Goal: Information Seeking & Learning: Learn about a topic

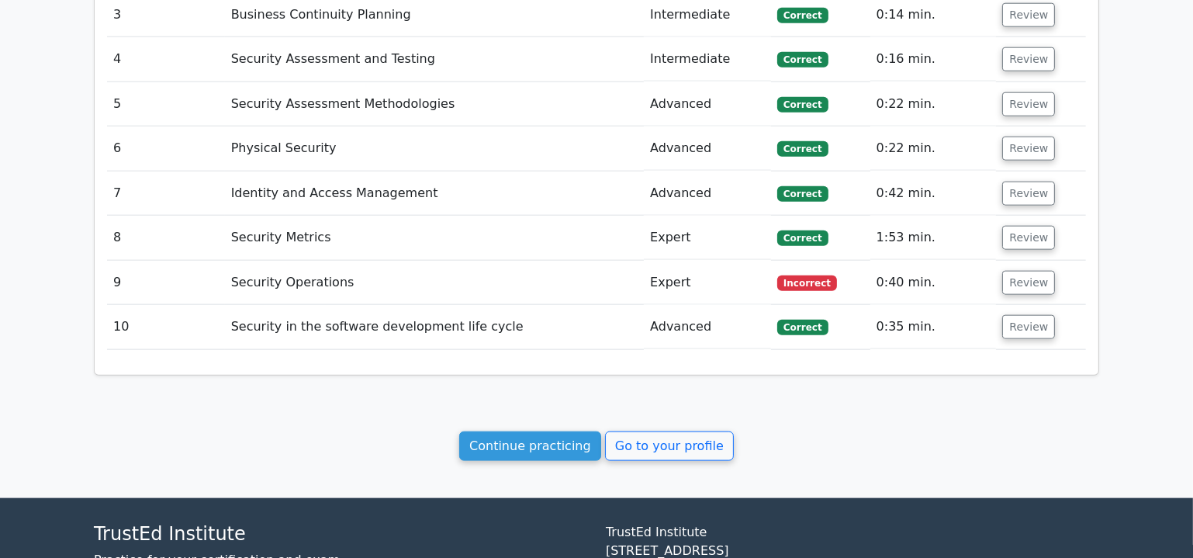
scroll to position [2060, 0]
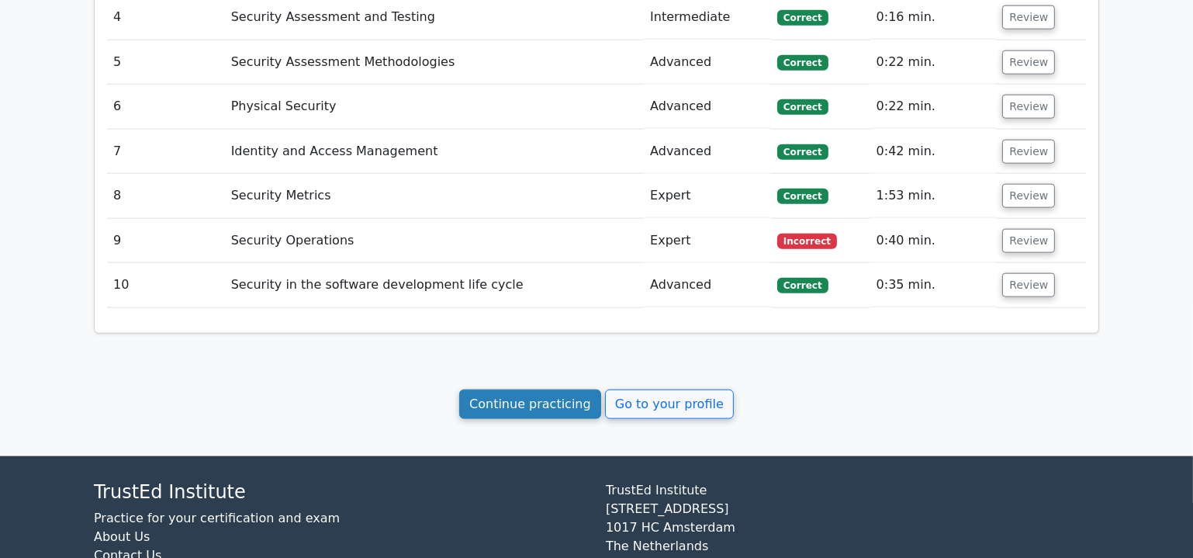
click at [539, 390] on link "Continue practicing" at bounding box center [530, 404] width 142 height 29
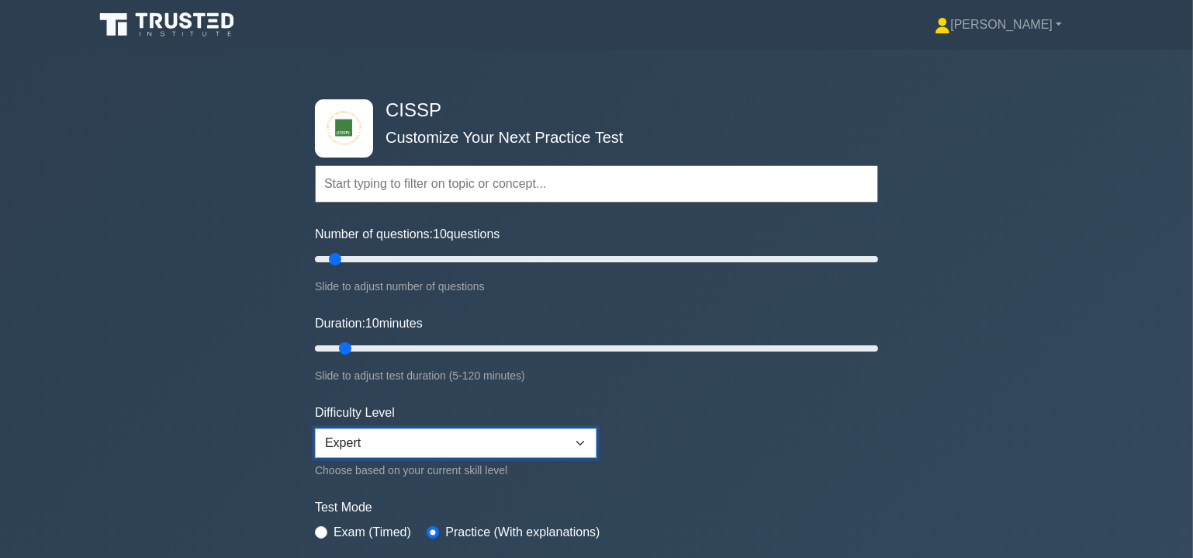
click at [503, 434] on select "Beginner Intermediate Expert" at bounding box center [456, 442] width 282 height 29
select select "intermediate"
click at [315, 428] on select "Beginner Intermediate Expert" at bounding box center [456, 442] width 282 height 29
drag, startPoint x: 339, startPoint y: 257, endPoint x: 596, endPoint y: 294, distance: 259.5
type input "100"
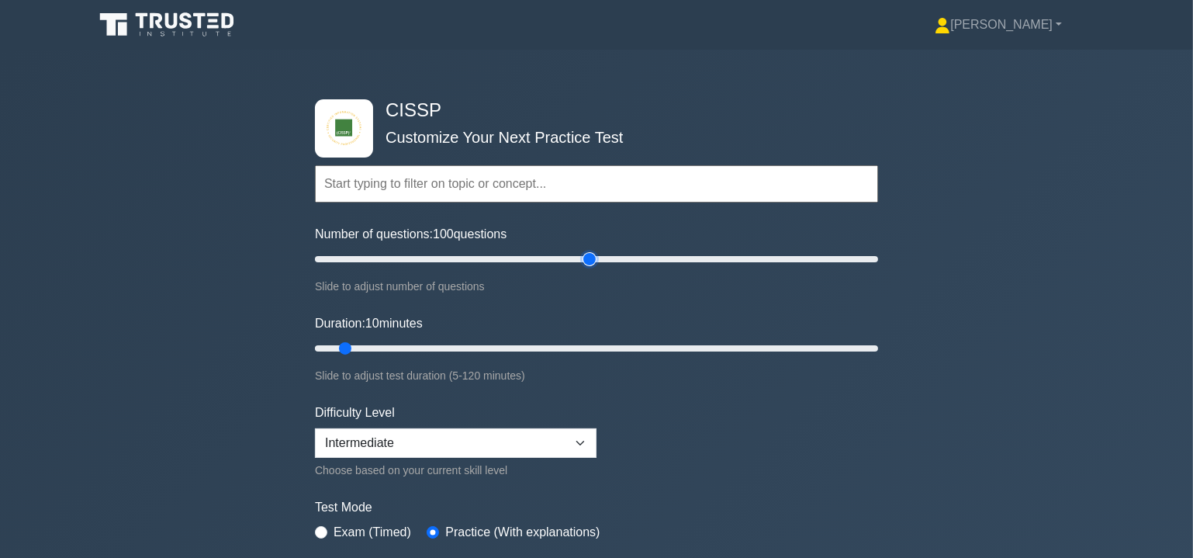
click at [596, 268] on input "Number of questions: 100 questions" at bounding box center [596, 259] width 563 height 19
drag, startPoint x: 344, startPoint y: 345, endPoint x: 653, endPoint y: 365, distance: 309.5
type input "75"
click at [653, 358] on input "Duration: 75 minutes" at bounding box center [596, 348] width 563 height 19
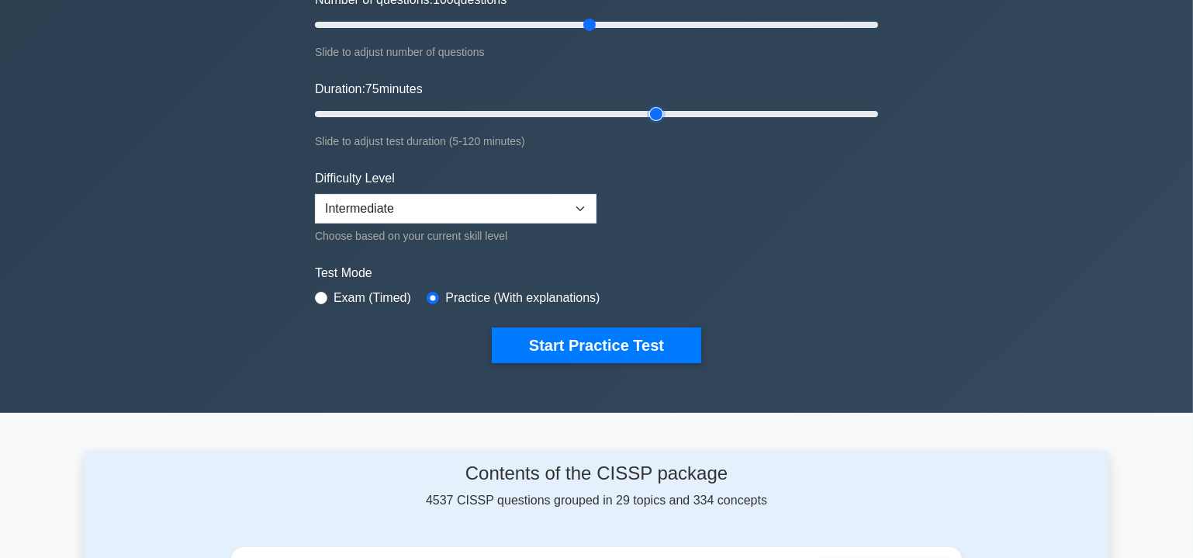
scroll to position [282, 0]
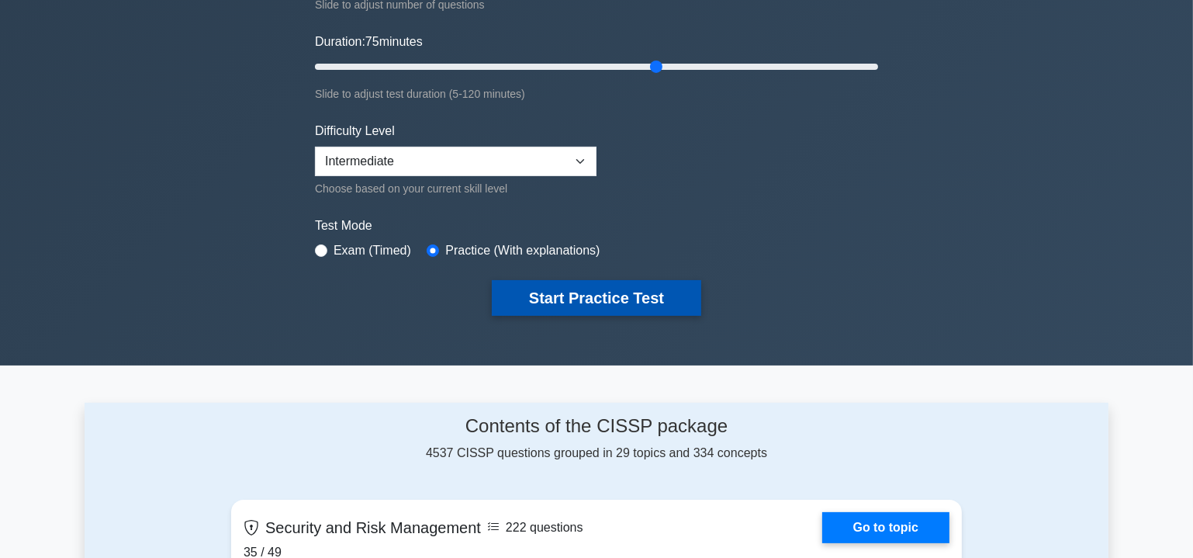
click at [625, 295] on button "Start Practice Test" at bounding box center [597, 298] width 210 height 36
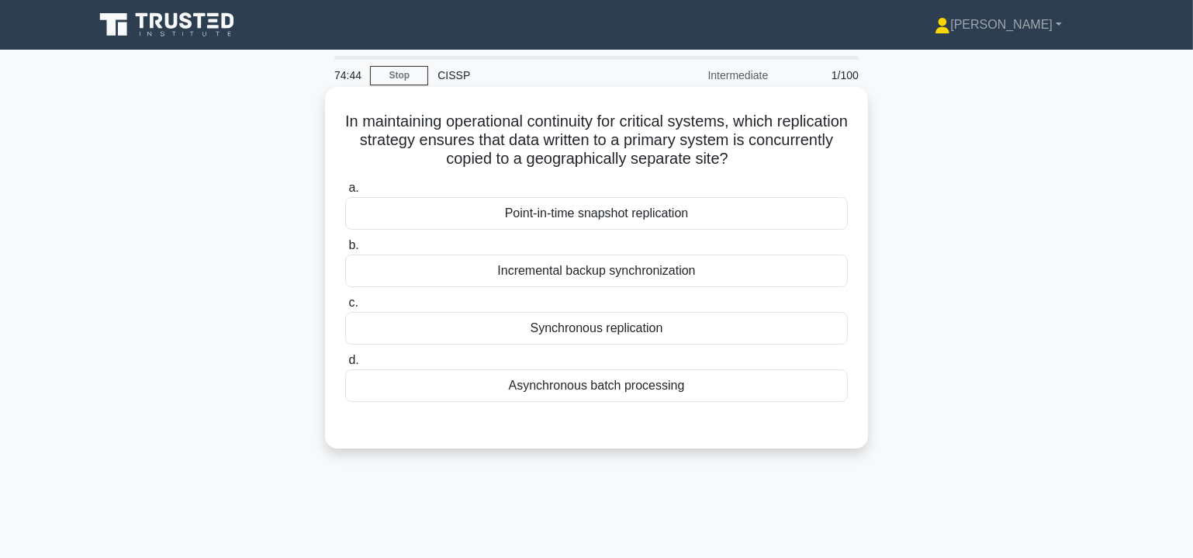
click at [599, 328] on div "Synchronous replication" at bounding box center [596, 328] width 503 height 33
click at [345, 308] on input "c. Synchronous replication" at bounding box center [345, 303] width 0 height 10
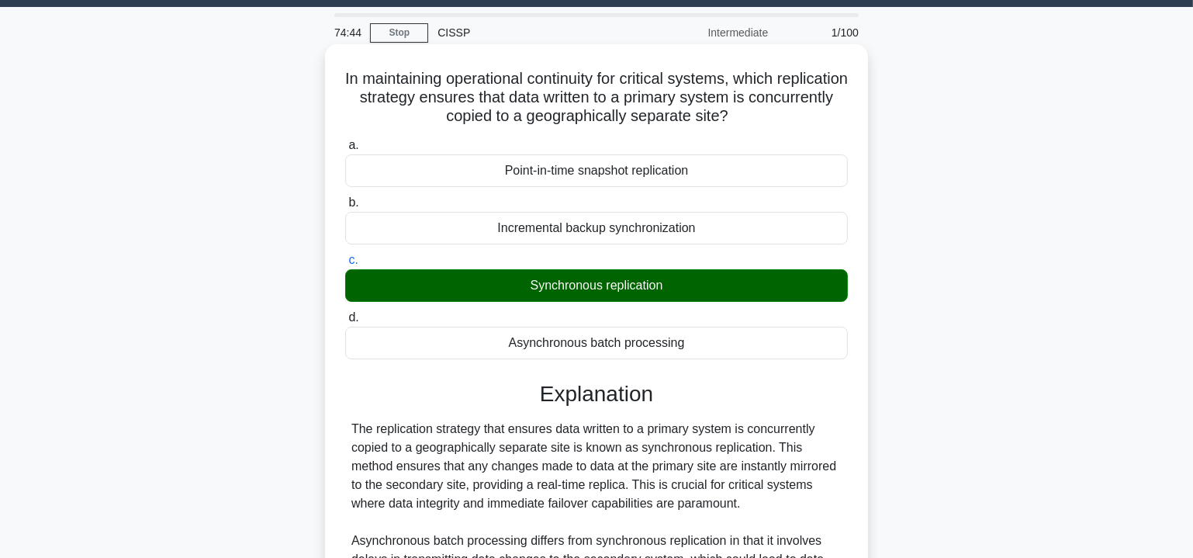
scroll to position [282, 0]
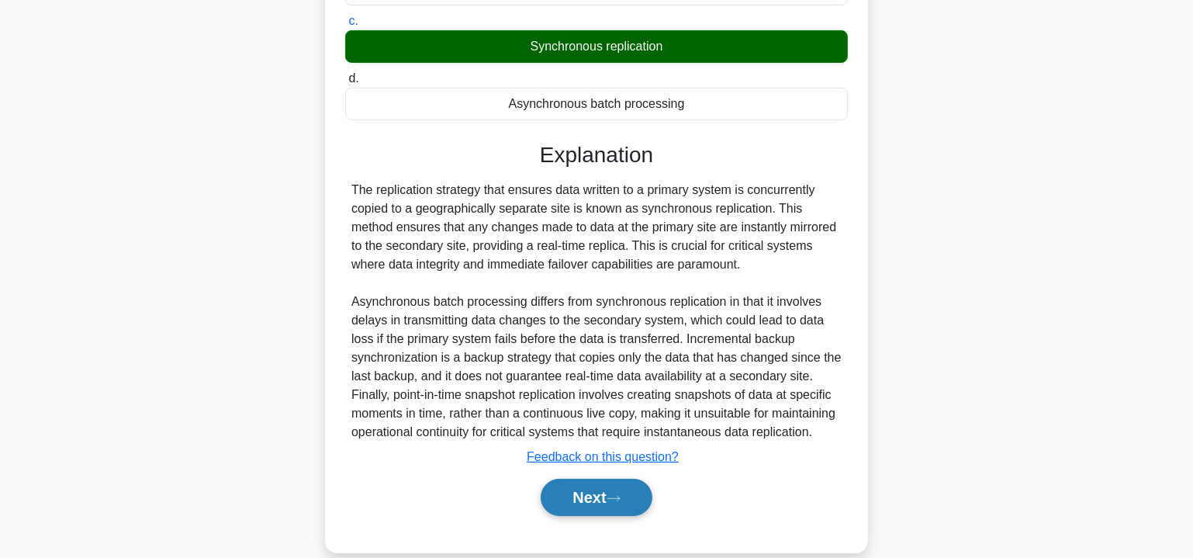
click at [604, 505] on button "Next" at bounding box center [596, 497] width 111 height 37
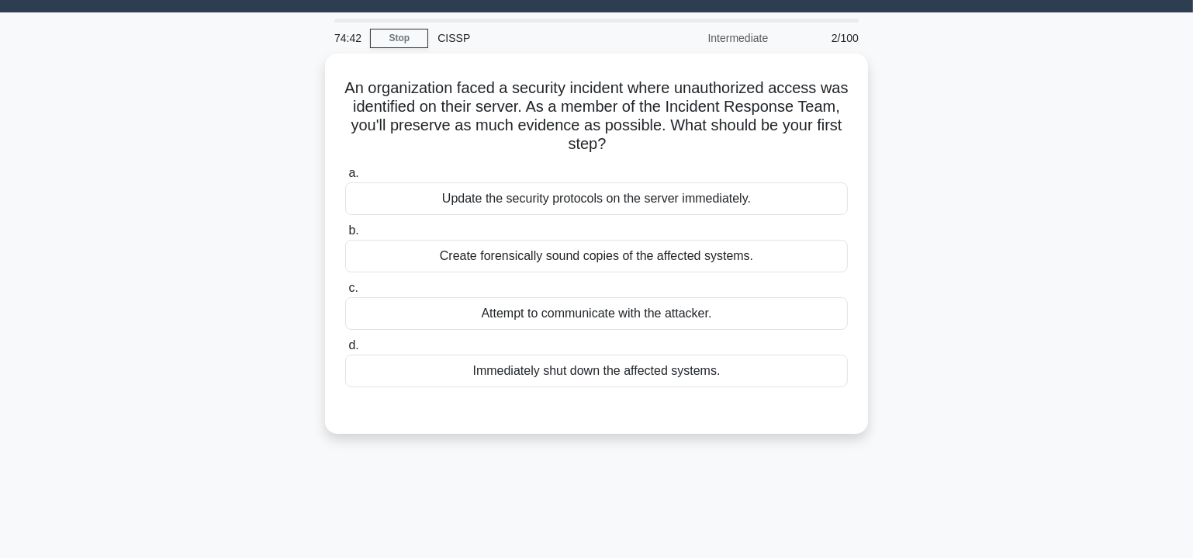
scroll to position [0, 0]
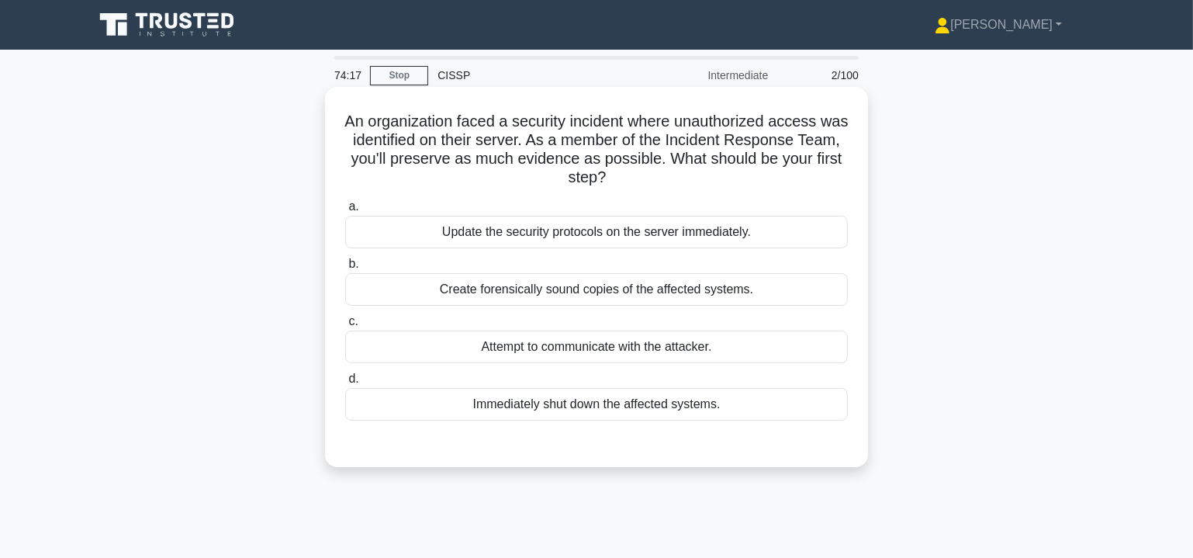
click at [566, 288] on div "Create forensically sound copies of the affected systems." at bounding box center [596, 289] width 503 height 33
click at [345, 269] on input "b. Create forensically sound copies of the affected systems." at bounding box center [345, 264] width 0 height 10
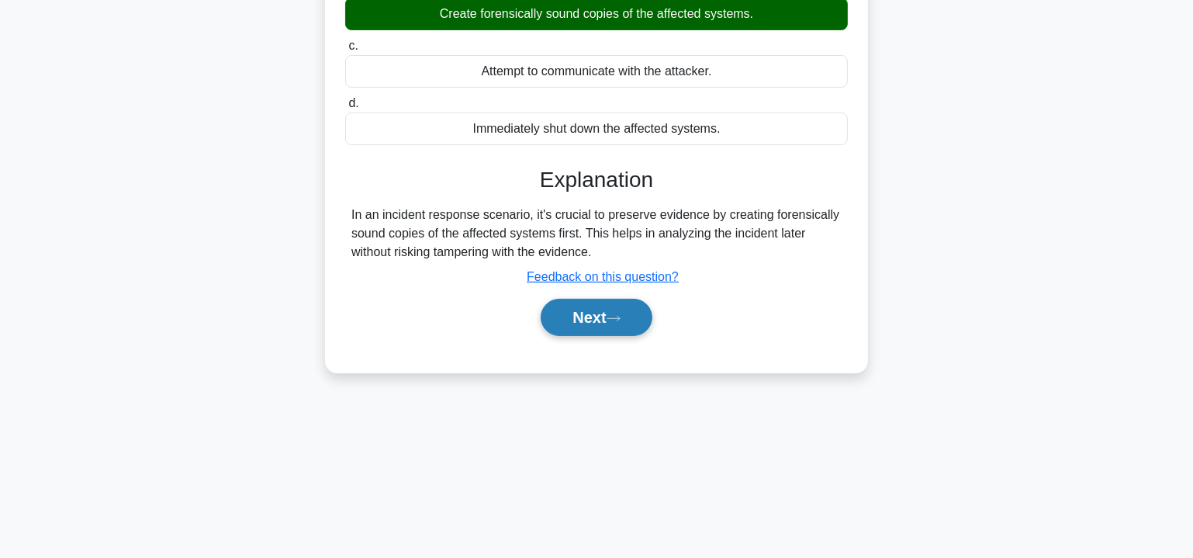
scroll to position [280, 0]
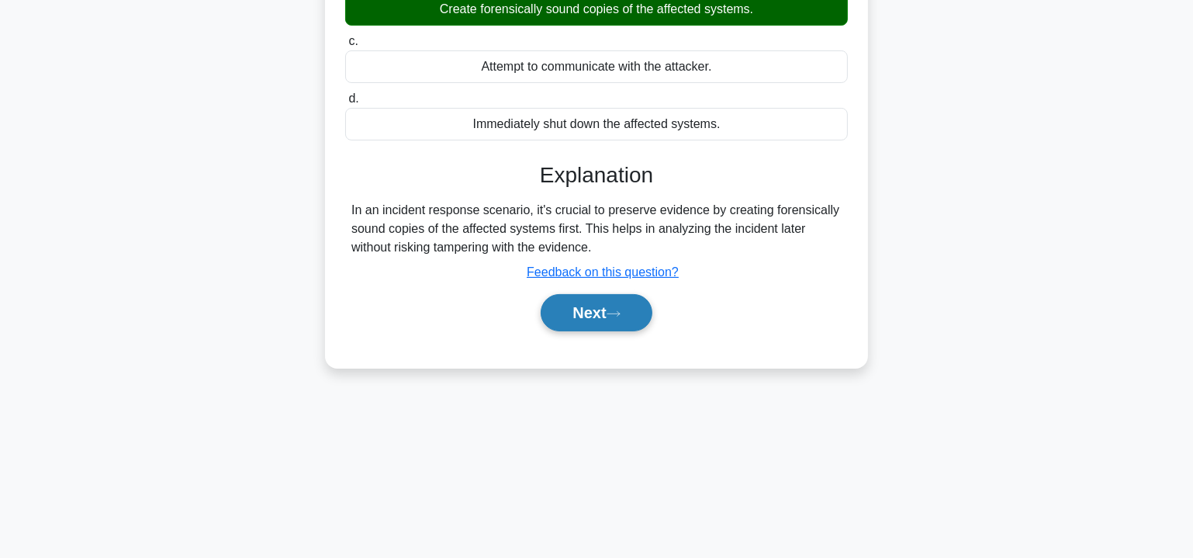
click at [571, 306] on button "Next" at bounding box center [596, 312] width 111 height 37
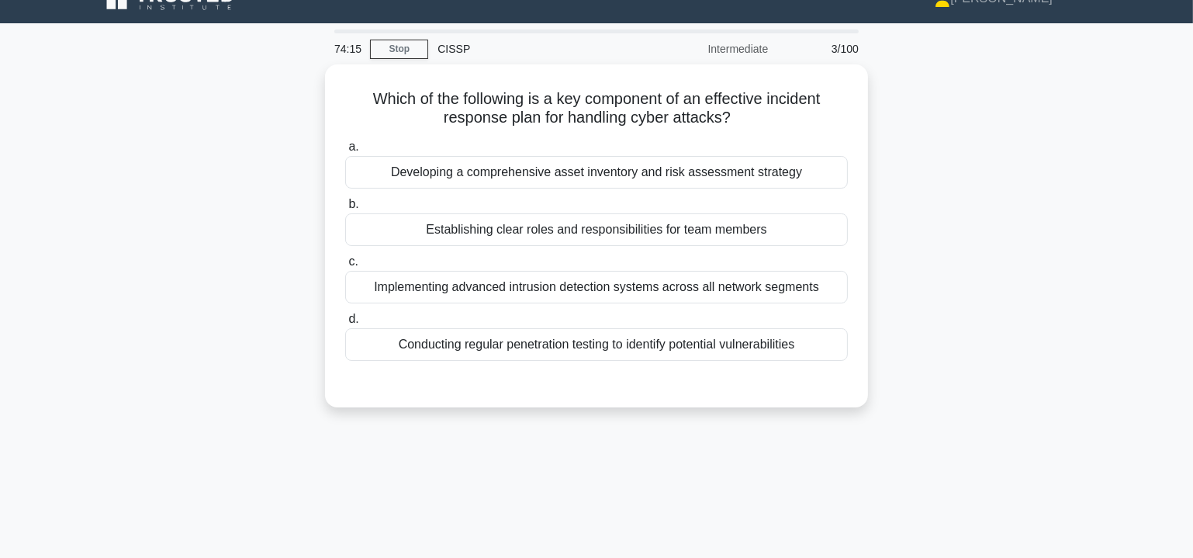
scroll to position [0, 0]
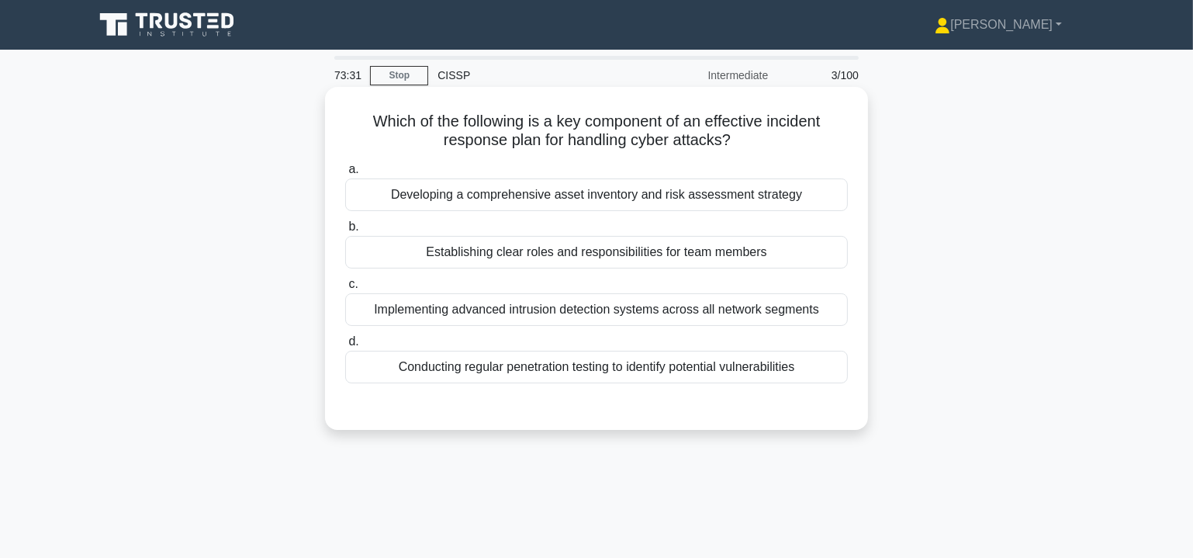
click at [747, 253] on div "Establishing clear roles and responsibilities for team members" at bounding box center [596, 252] width 503 height 33
click at [345, 232] on input "b. Establishing clear roles and responsibilities for team members" at bounding box center [345, 227] width 0 height 10
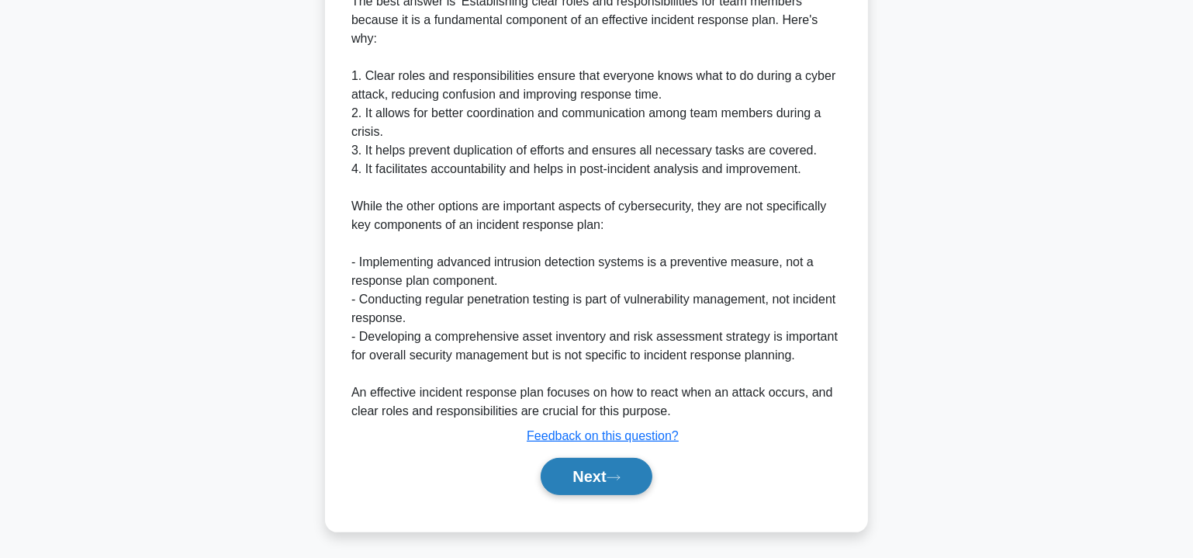
click at [604, 481] on button "Next" at bounding box center [596, 476] width 111 height 37
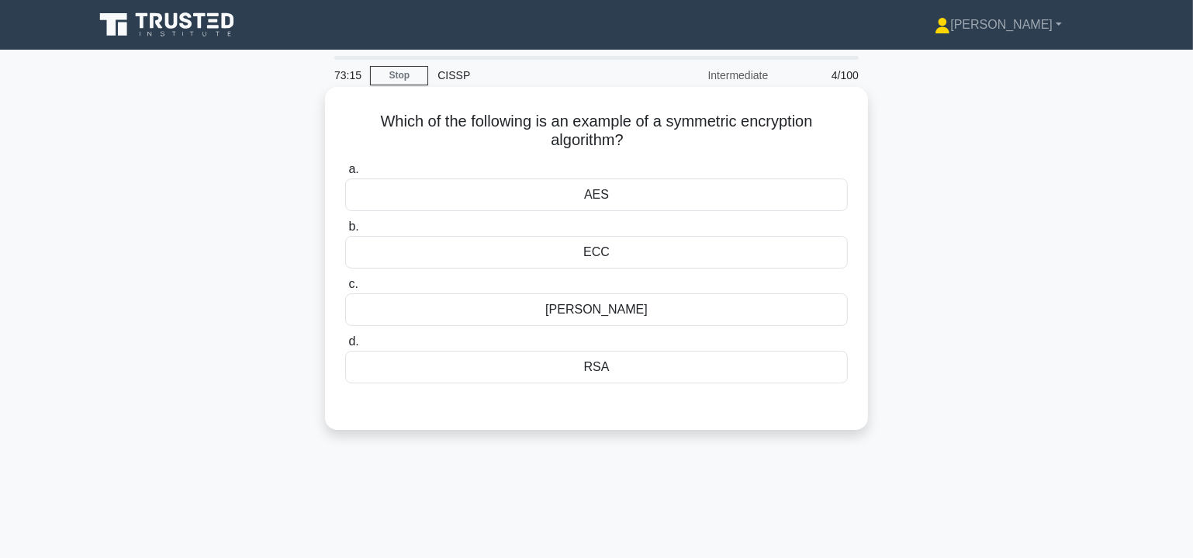
click at [608, 369] on div "RSA" at bounding box center [596, 367] width 503 height 33
click at [345, 347] on input "d. RSA" at bounding box center [345, 342] width 0 height 10
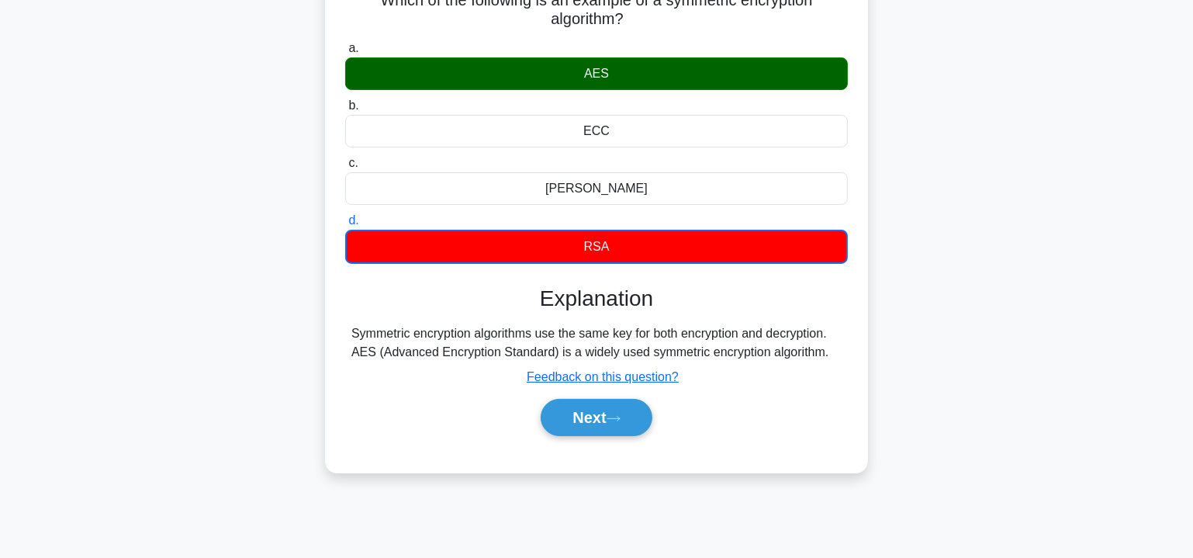
scroll to position [188, 0]
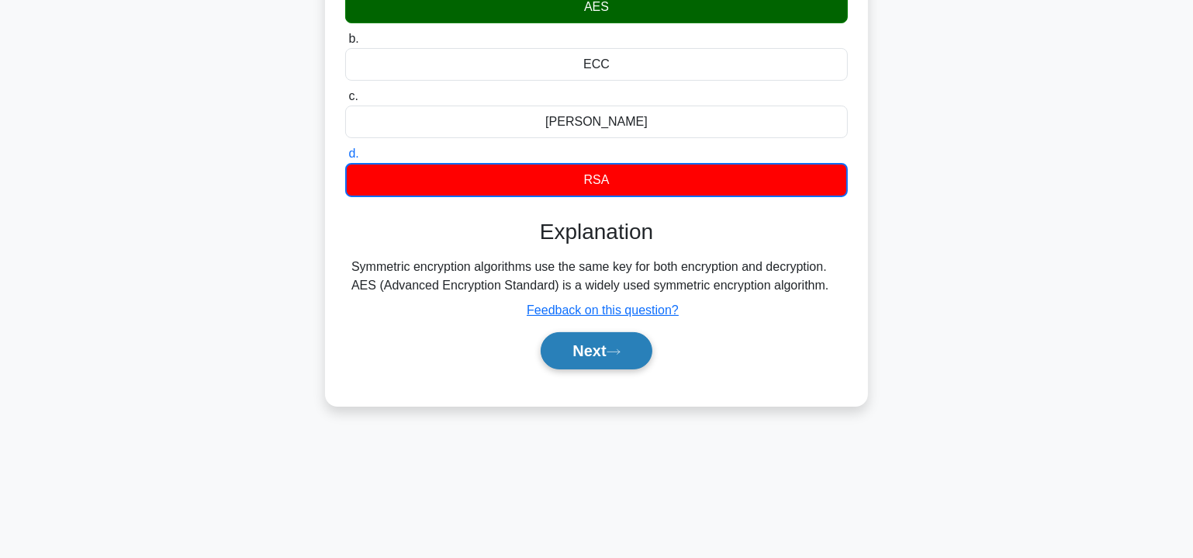
click at [615, 354] on button "Next" at bounding box center [596, 350] width 111 height 37
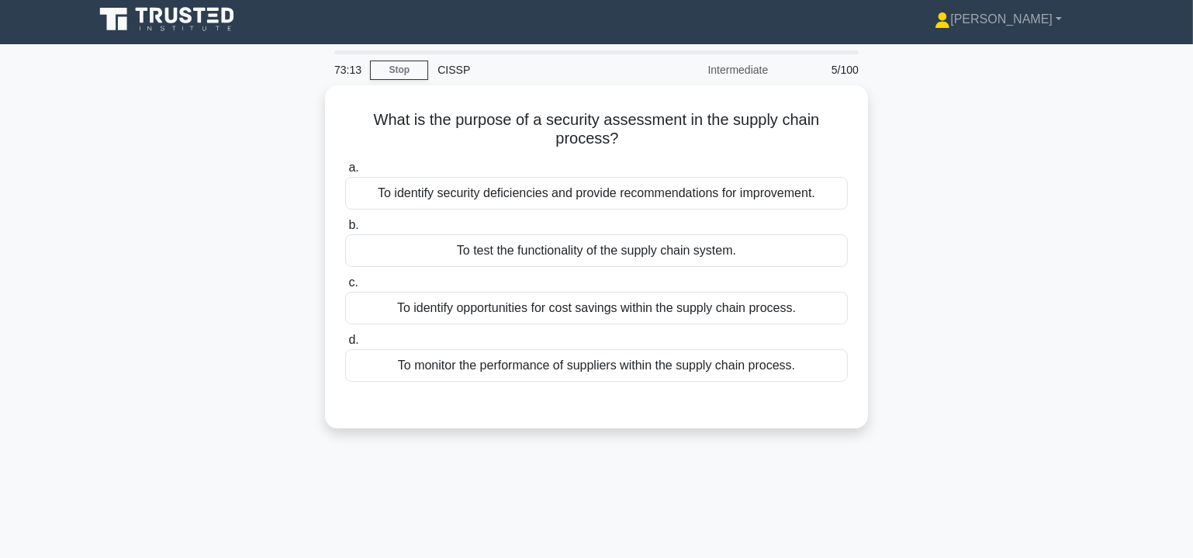
scroll to position [0, 0]
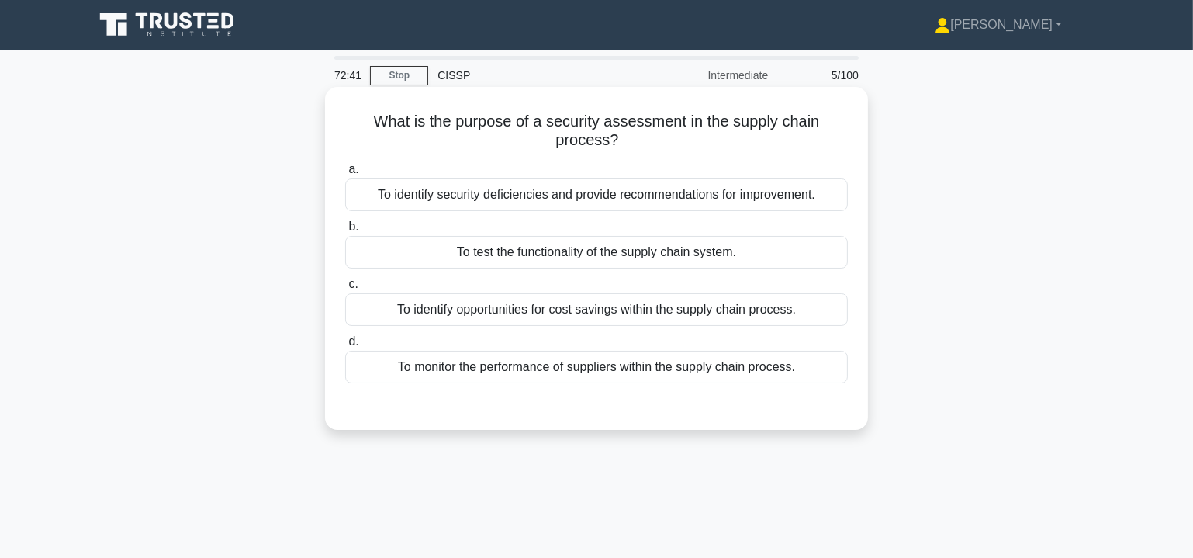
click at [552, 193] on div "To identify security deficiencies and provide recommendations for improvement." at bounding box center [596, 194] width 503 height 33
click at [345, 175] on input "a. To identify security deficiencies and provide recommendations for improvemen…" at bounding box center [345, 170] width 0 height 10
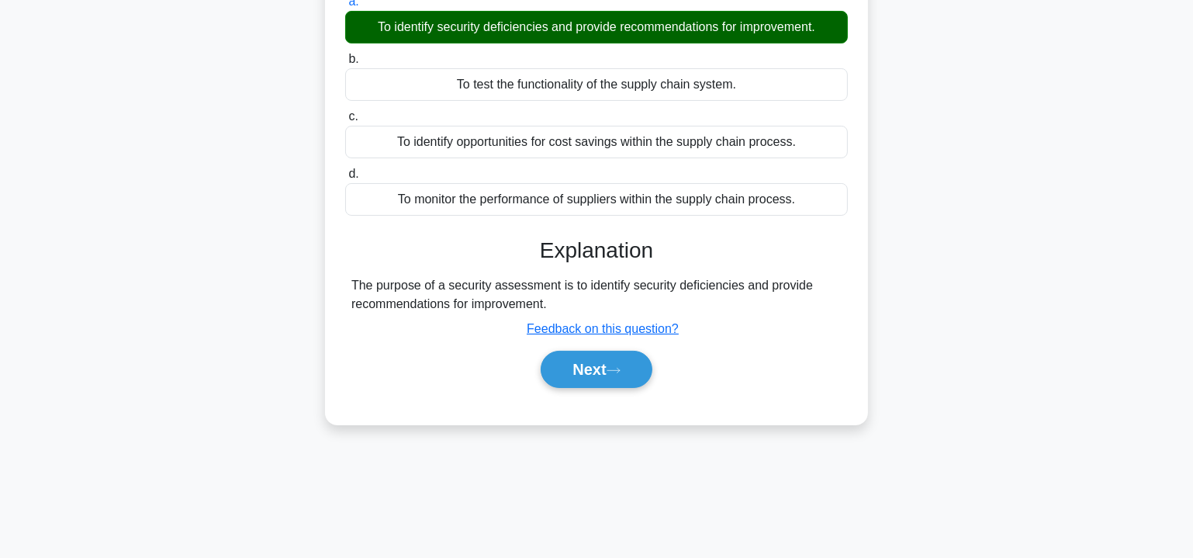
scroll to position [280, 0]
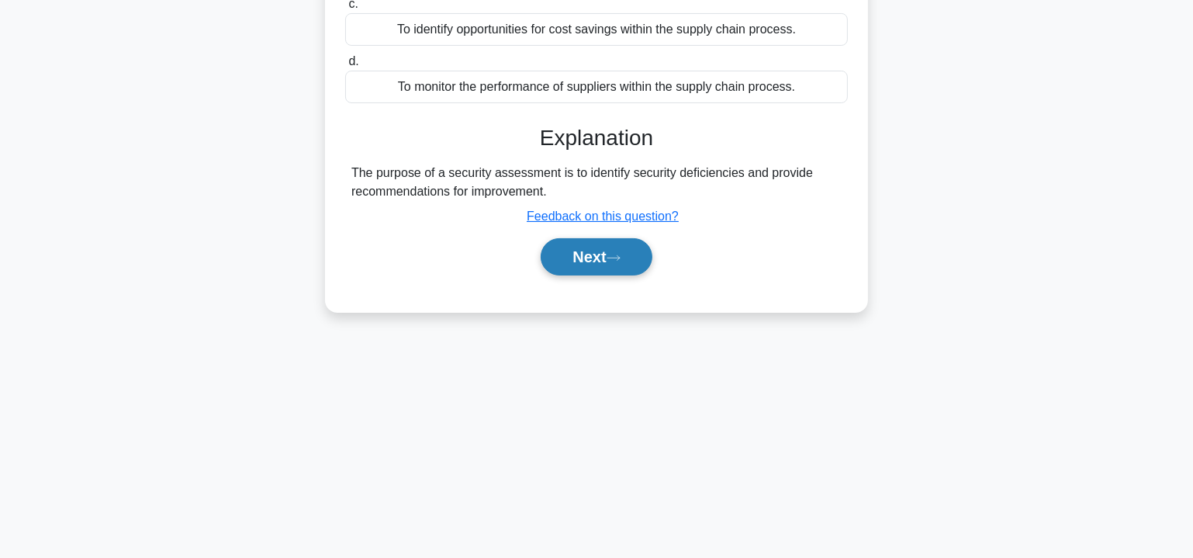
click at [614, 254] on icon at bounding box center [614, 258] width 14 height 9
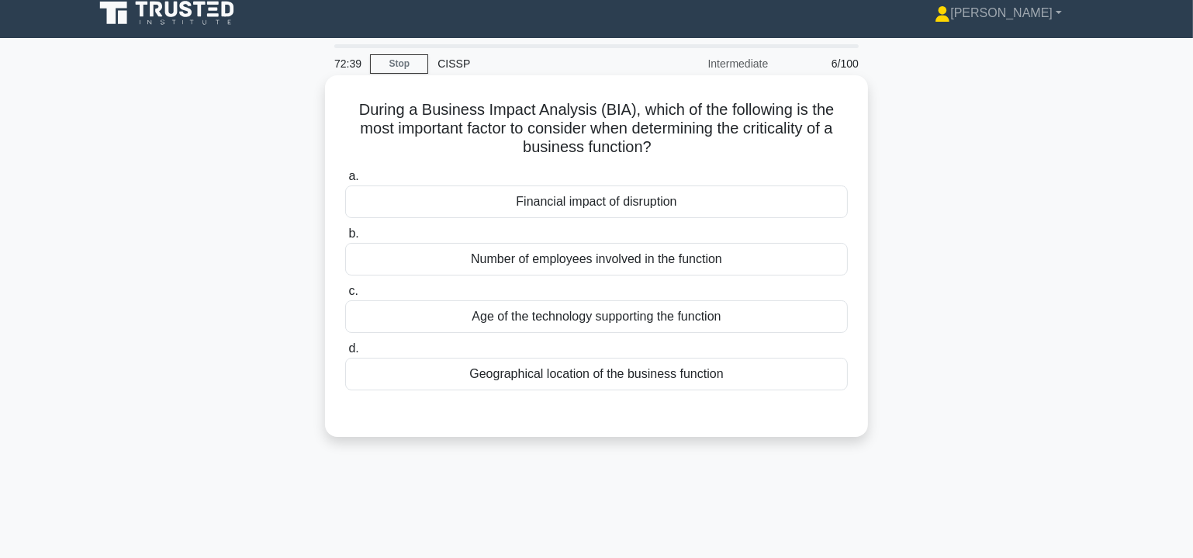
scroll to position [0, 0]
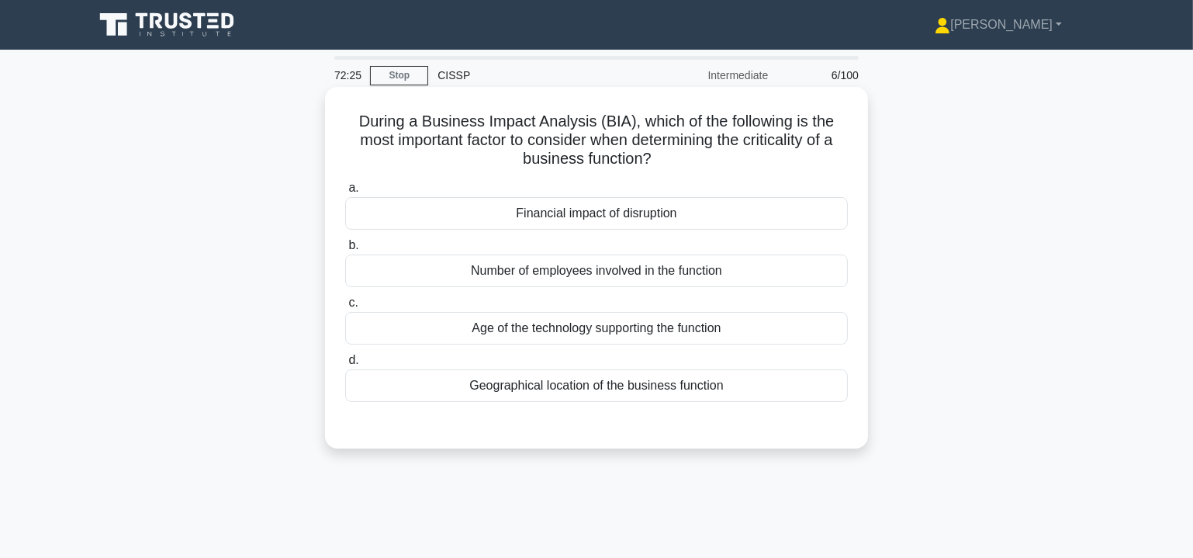
click at [625, 218] on div "Financial impact of disruption" at bounding box center [596, 213] width 503 height 33
click at [345, 193] on input "a. Financial impact of disruption" at bounding box center [345, 188] width 0 height 10
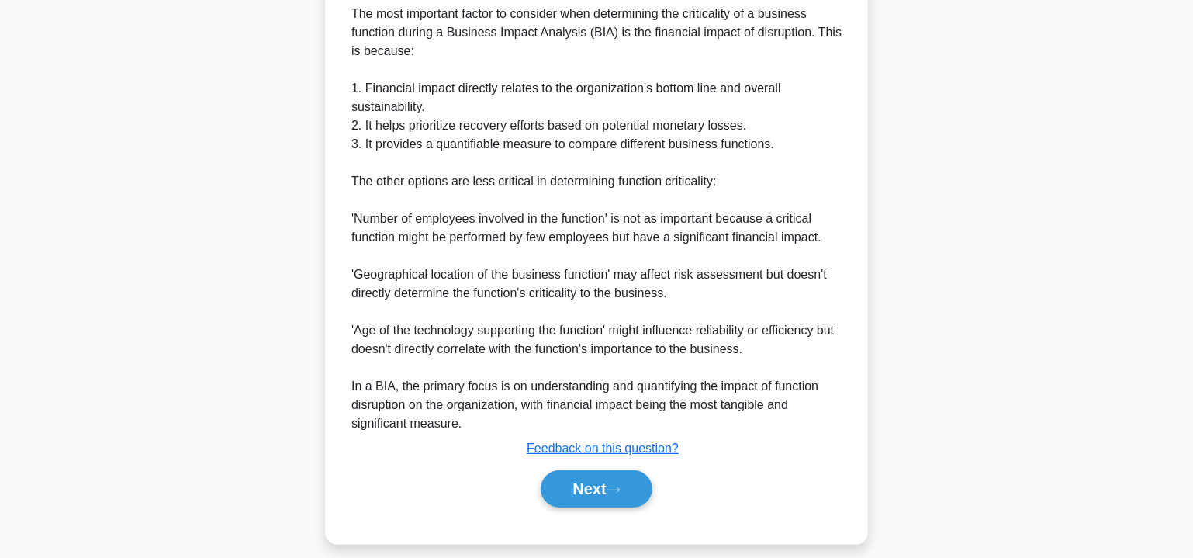
scroll to position [470, 0]
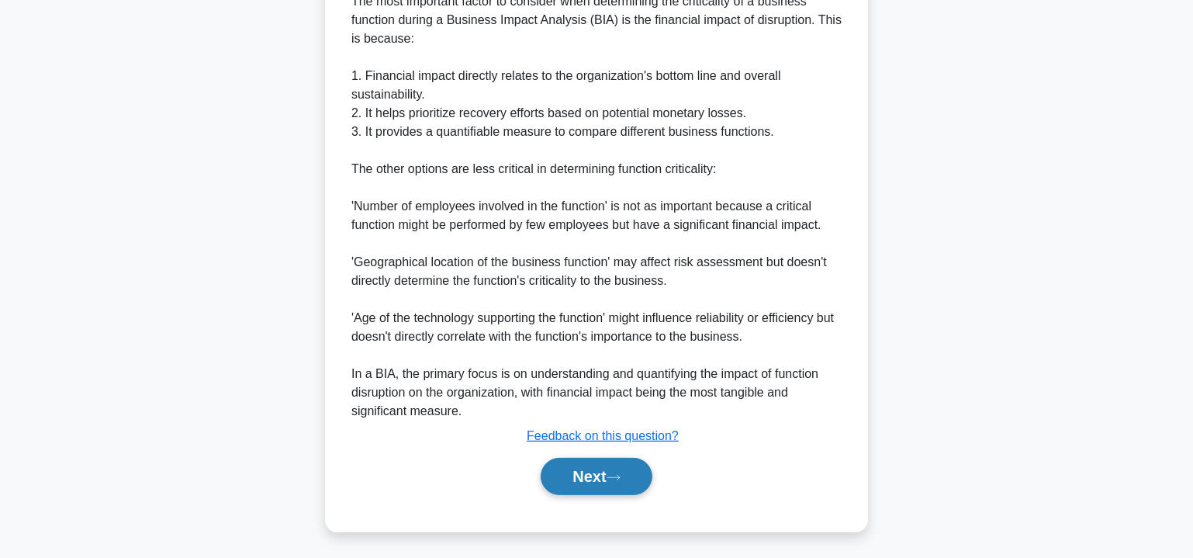
click at [573, 474] on button "Next" at bounding box center [596, 476] width 111 height 37
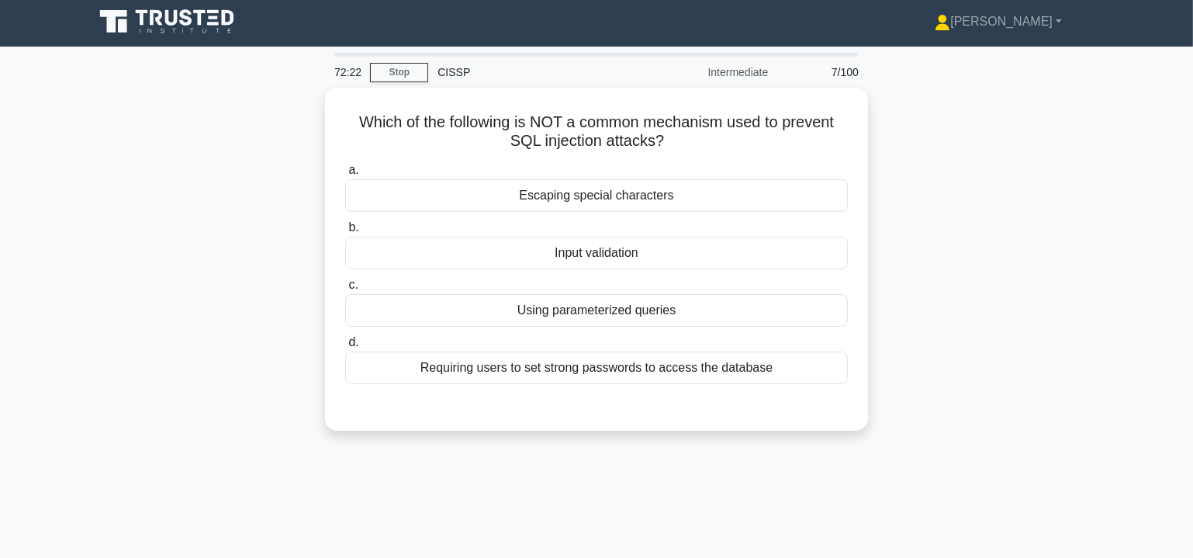
scroll to position [0, 0]
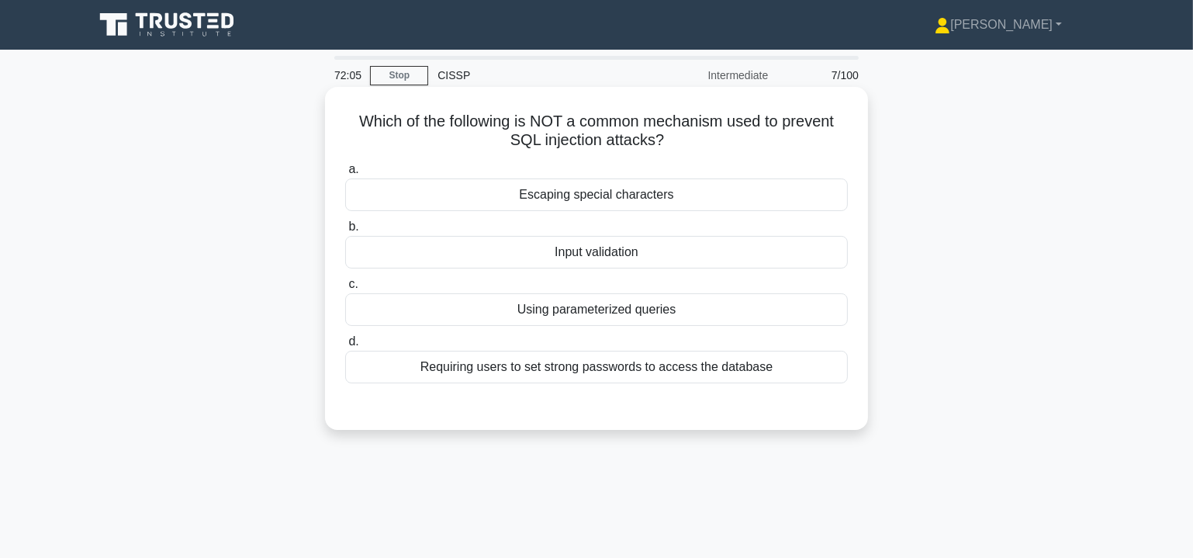
click at [706, 367] on div "Requiring users to set strong passwords to access the database" at bounding box center [596, 367] width 503 height 33
click at [345, 347] on input "d. Requiring users to set strong passwords to access the database" at bounding box center [345, 342] width 0 height 10
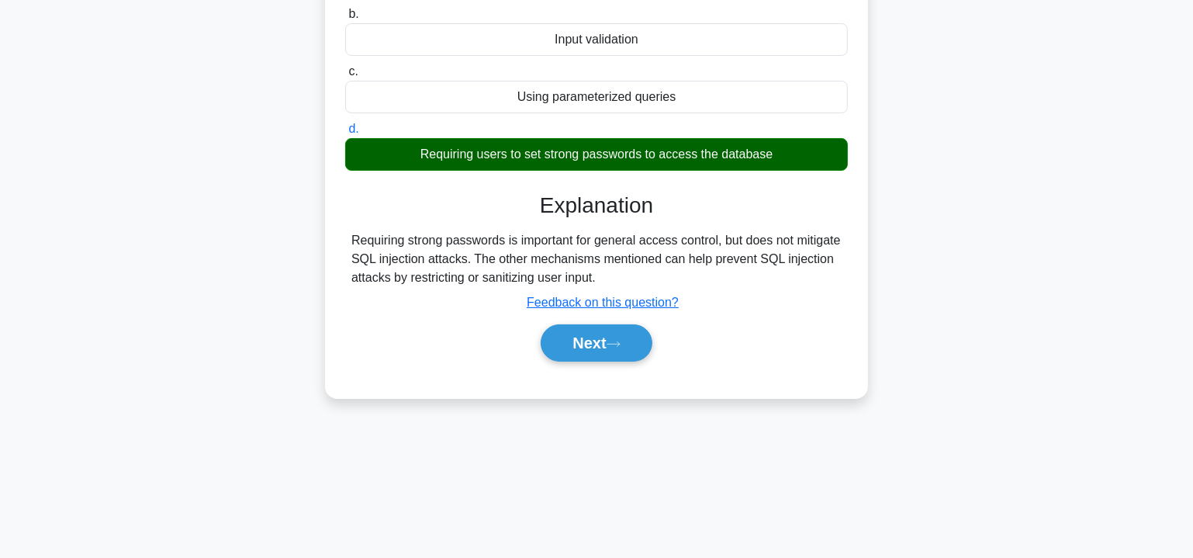
scroll to position [280, 0]
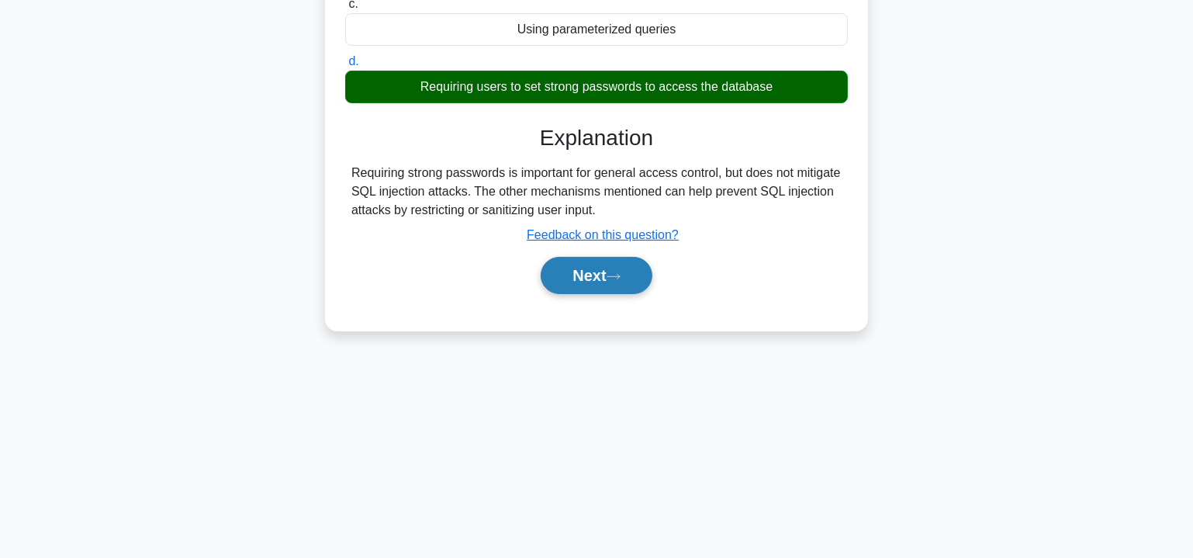
click at [601, 271] on button "Next" at bounding box center [596, 275] width 111 height 37
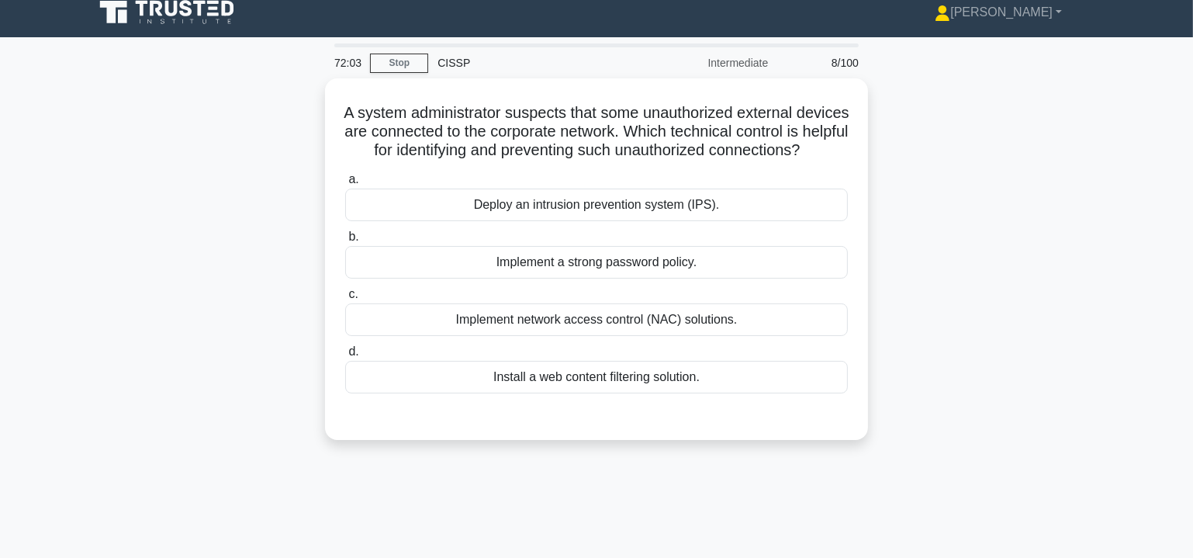
scroll to position [0, 0]
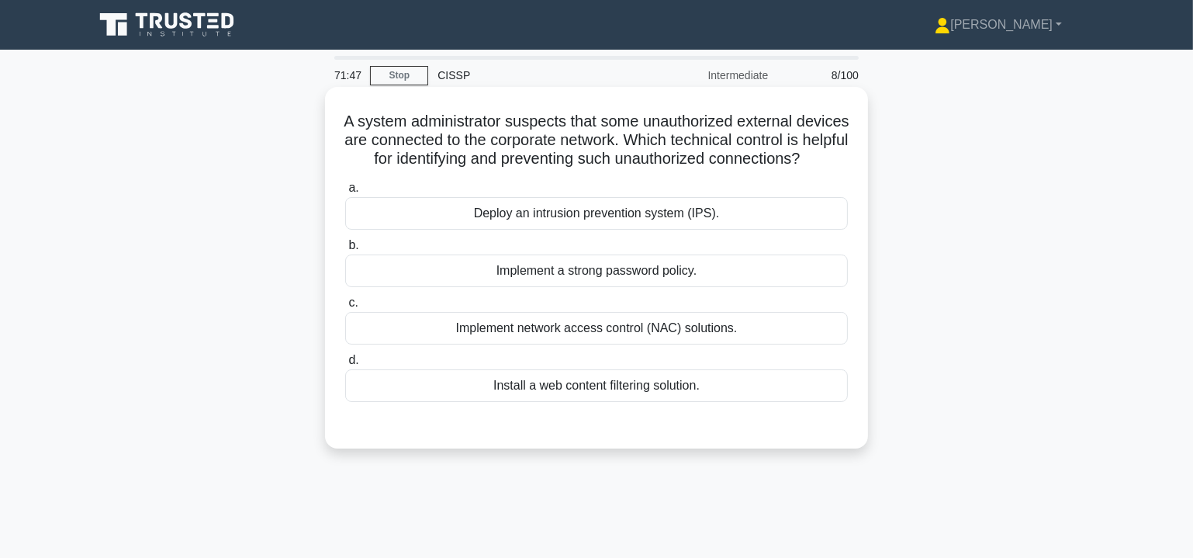
click at [706, 345] on div "Implement network access control (NAC) solutions." at bounding box center [596, 328] width 503 height 33
click at [345, 308] on input "c. Implement network access control (NAC) solutions." at bounding box center [345, 303] width 0 height 10
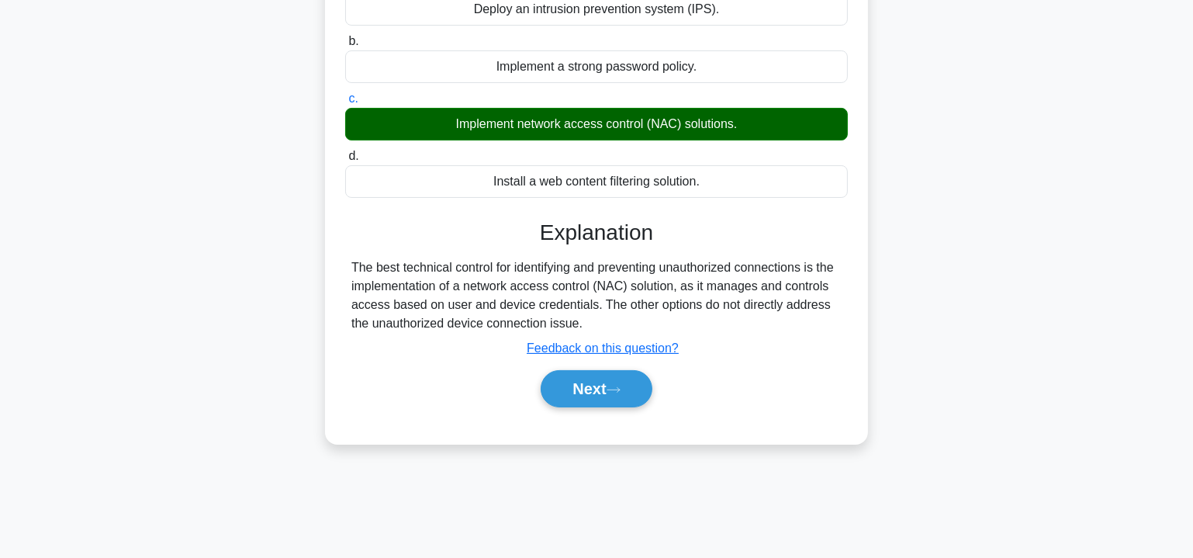
scroll to position [280, 0]
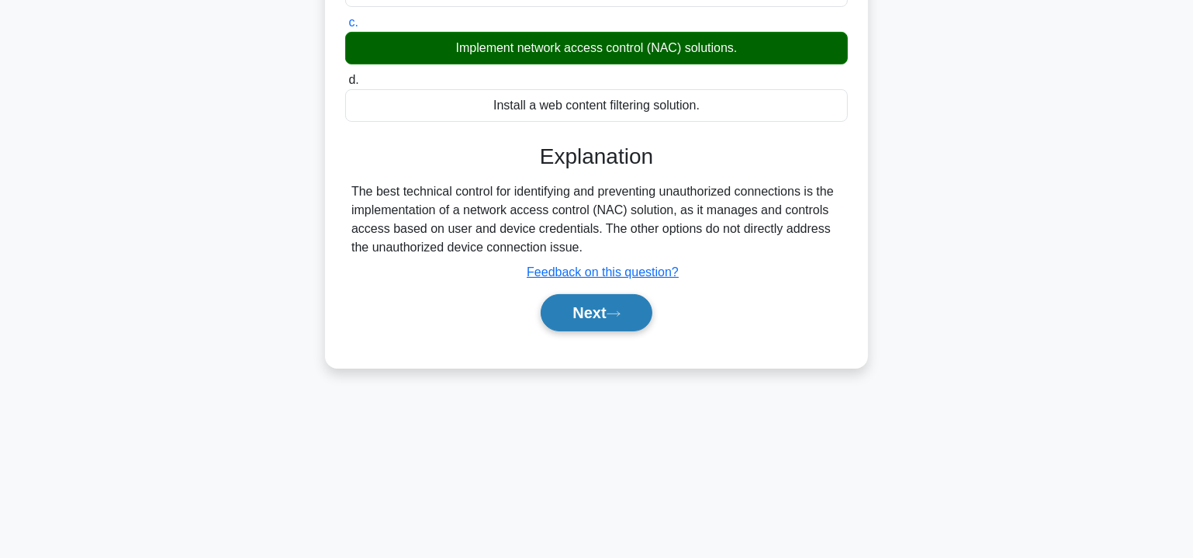
click at [604, 331] on button "Next" at bounding box center [596, 312] width 111 height 37
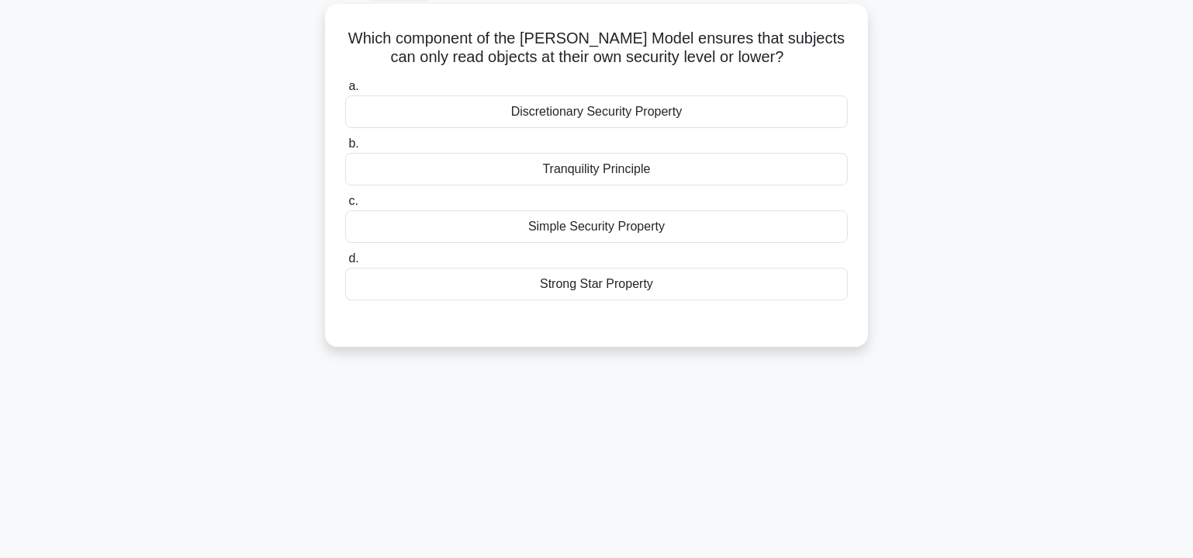
scroll to position [0, 0]
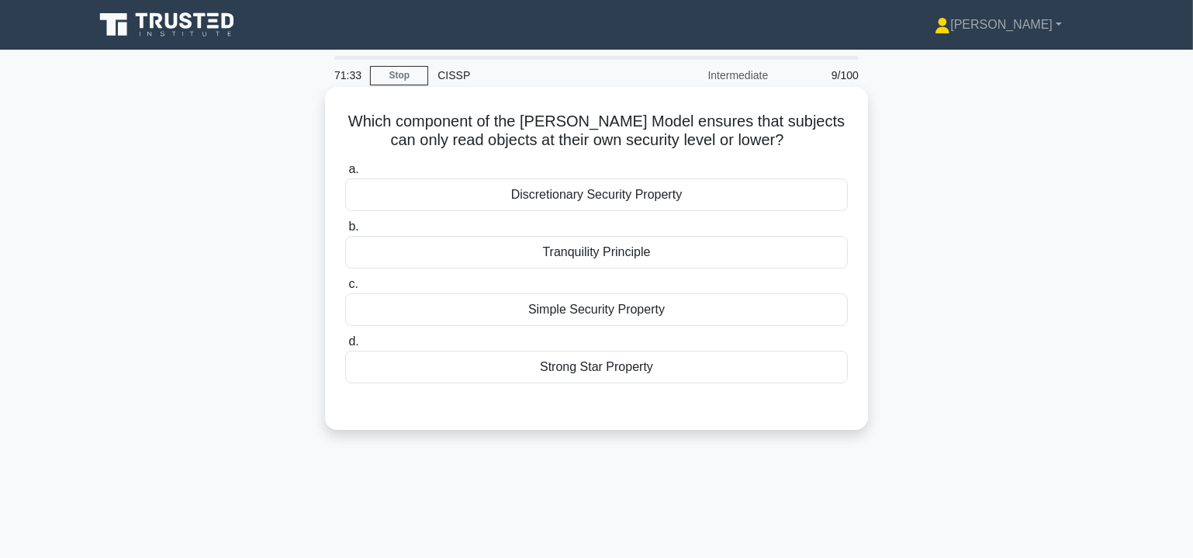
click at [591, 367] on div "Strong Star Property" at bounding box center [596, 367] width 503 height 33
click at [345, 347] on input "d. Strong Star Property" at bounding box center [345, 342] width 0 height 10
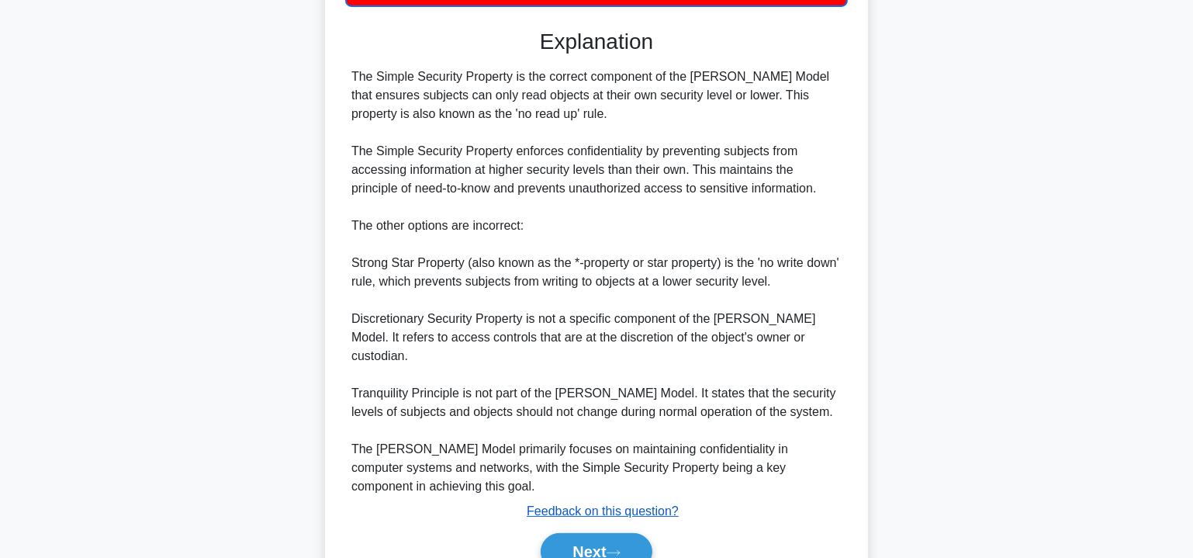
scroll to position [435, 0]
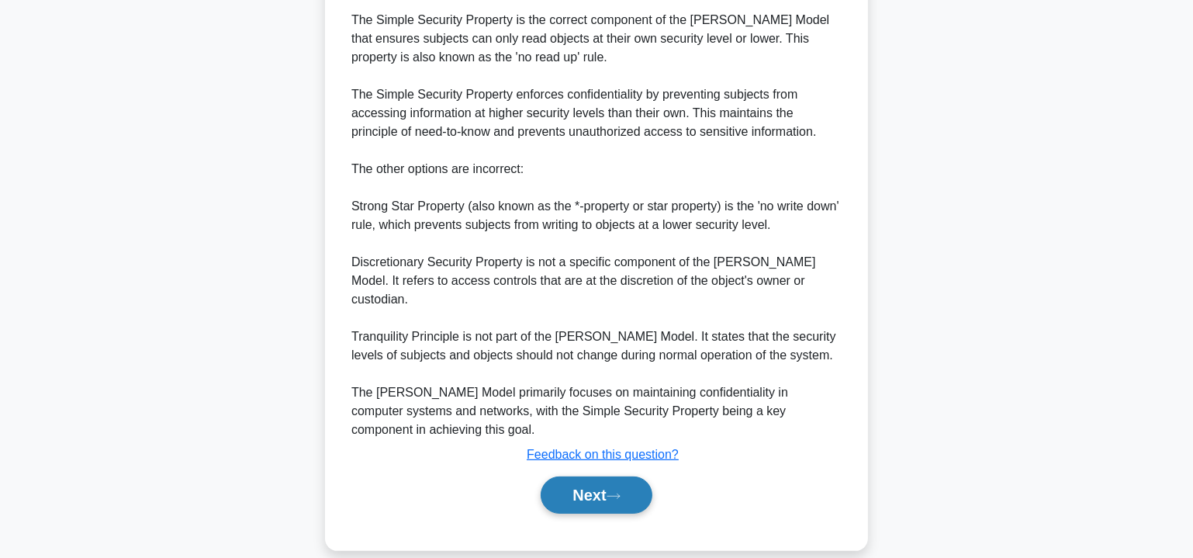
click at [593, 476] on button "Next" at bounding box center [596, 494] width 111 height 37
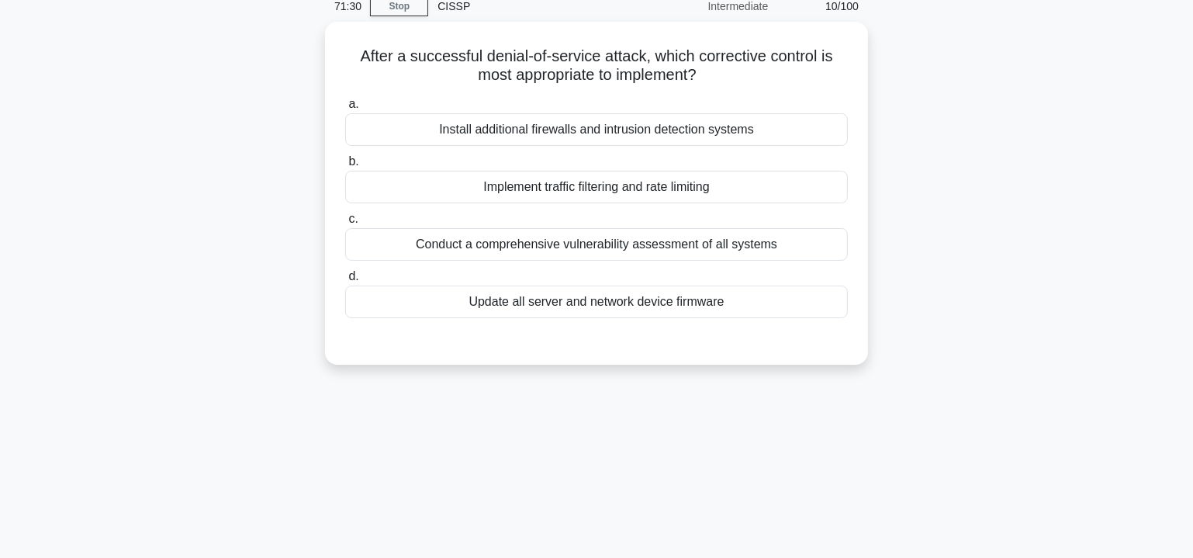
scroll to position [0, 0]
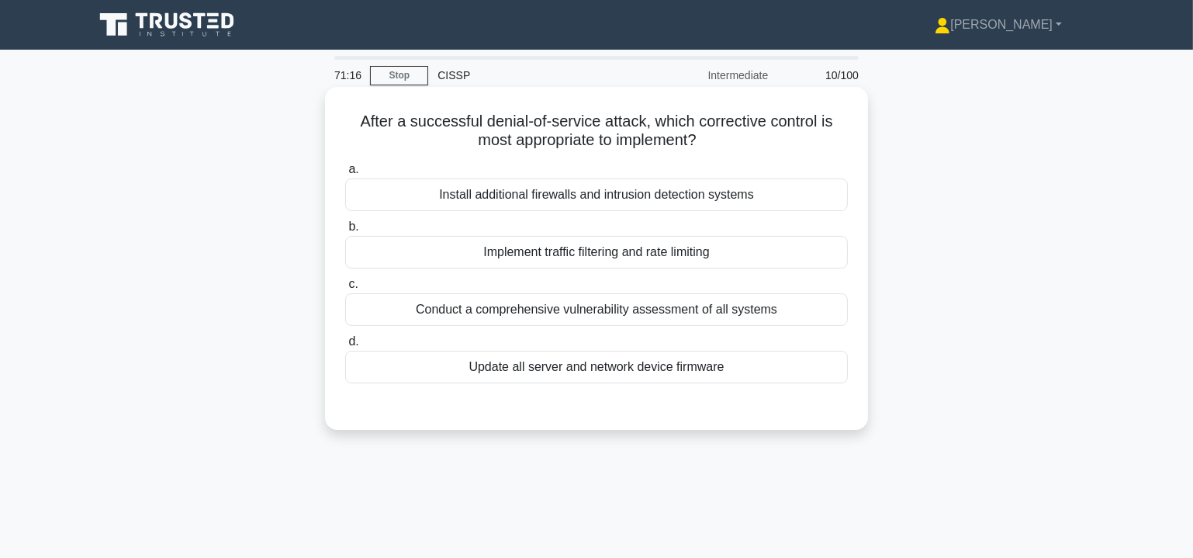
click at [661, 249] on div "Implement traffic filtering and rate limiting" at bounding box center [596, 252] width 503 height 33
click at [345, 232] on input "b. Implement traffic filtering and rate limiting" at bounding box center [345, 227] width 0 height 10
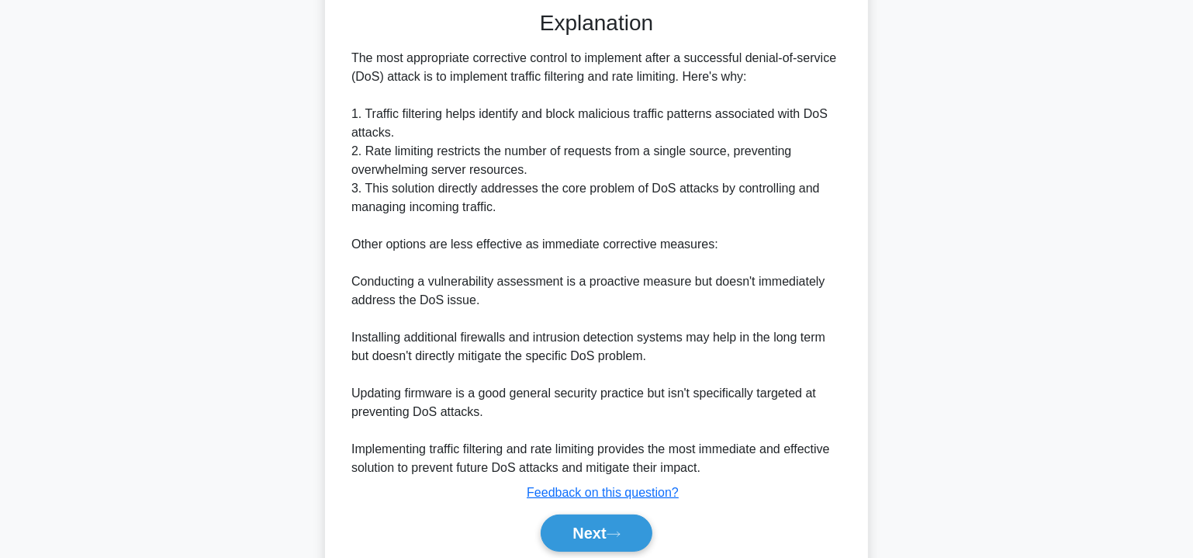
scroll to position [452, 0]
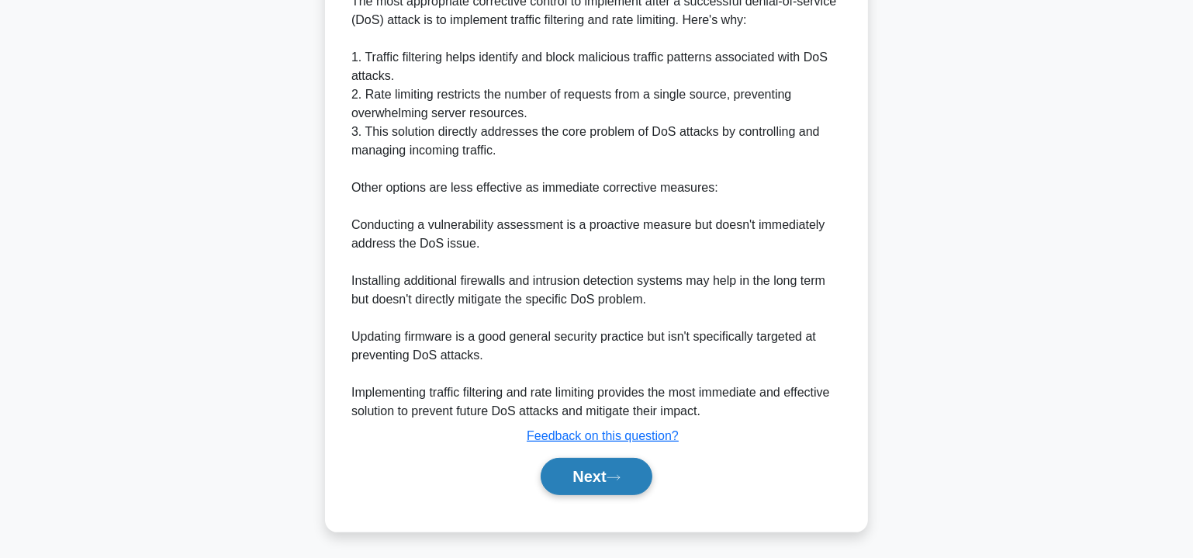
click at [618, 473] on icon at bounding box center [614, 477] width 14 height 9
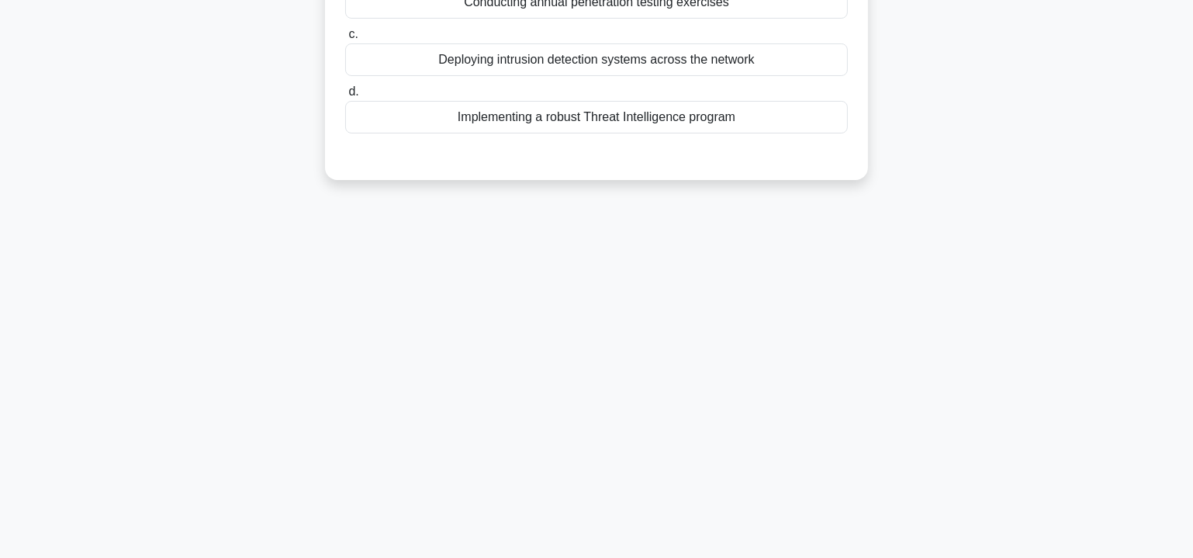
scroll to position [0, 0]
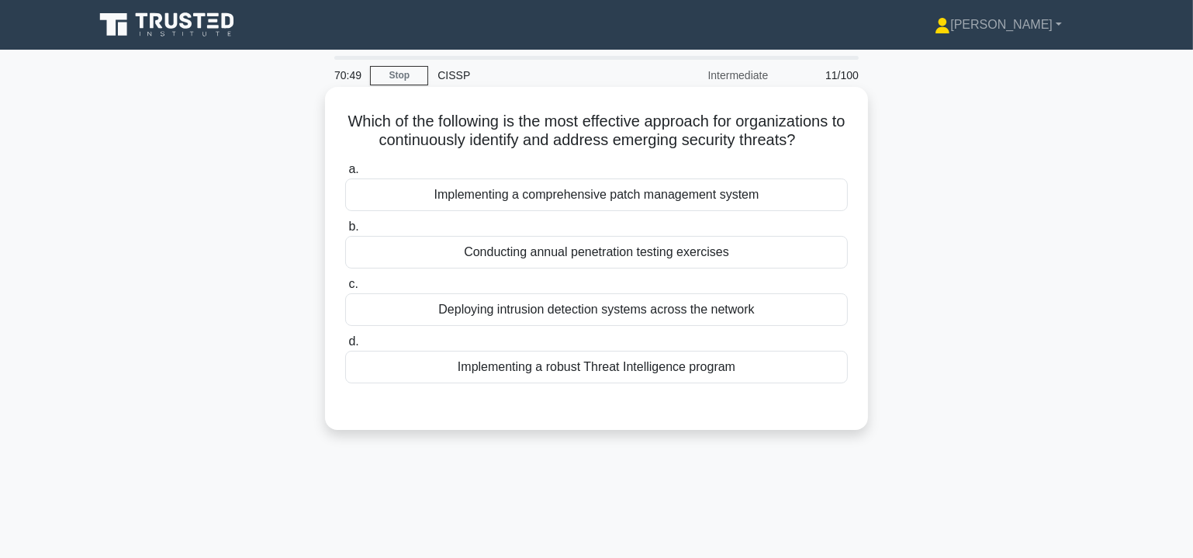
click at [608, 372] on div "Implementing a robust Threat Intelligence program" at bounding box center [596, 367] width 503 height 33
click at [345, 347] on input "d. Implementing a robust Threat Intelligence program" at bounding box center [345, 342] width 0 height 10
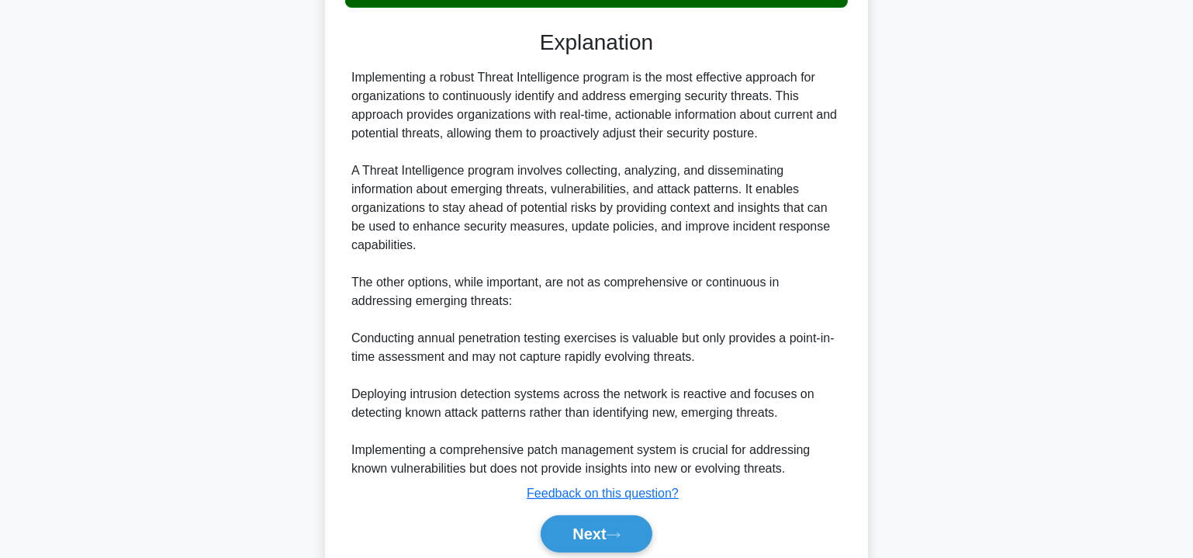
scroll to position [433, 0]
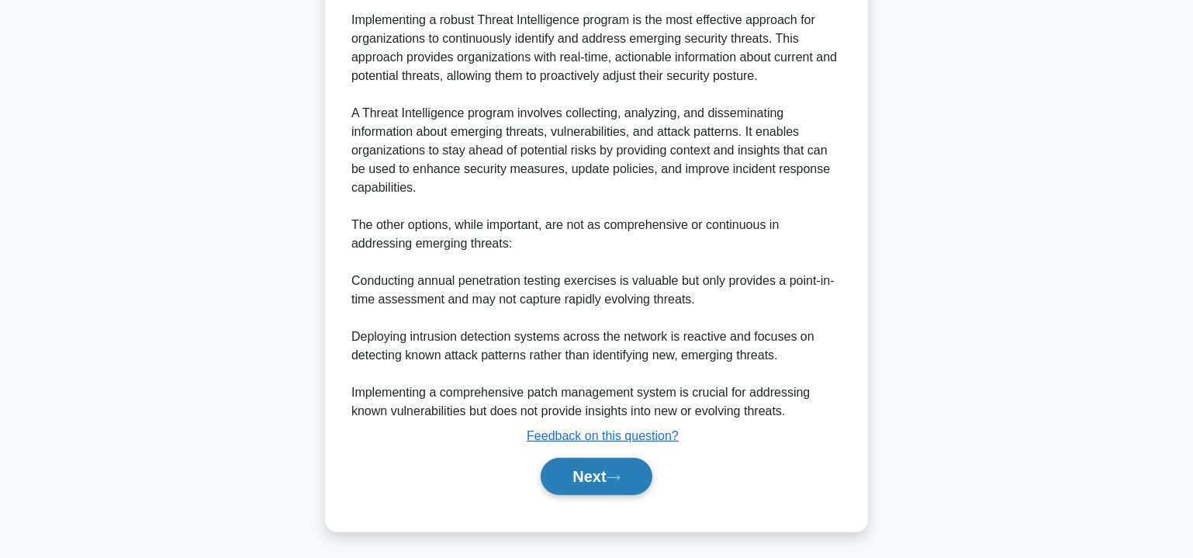
click at [614, 474] on icon at bounding box center [614, 477] width 14 height 9
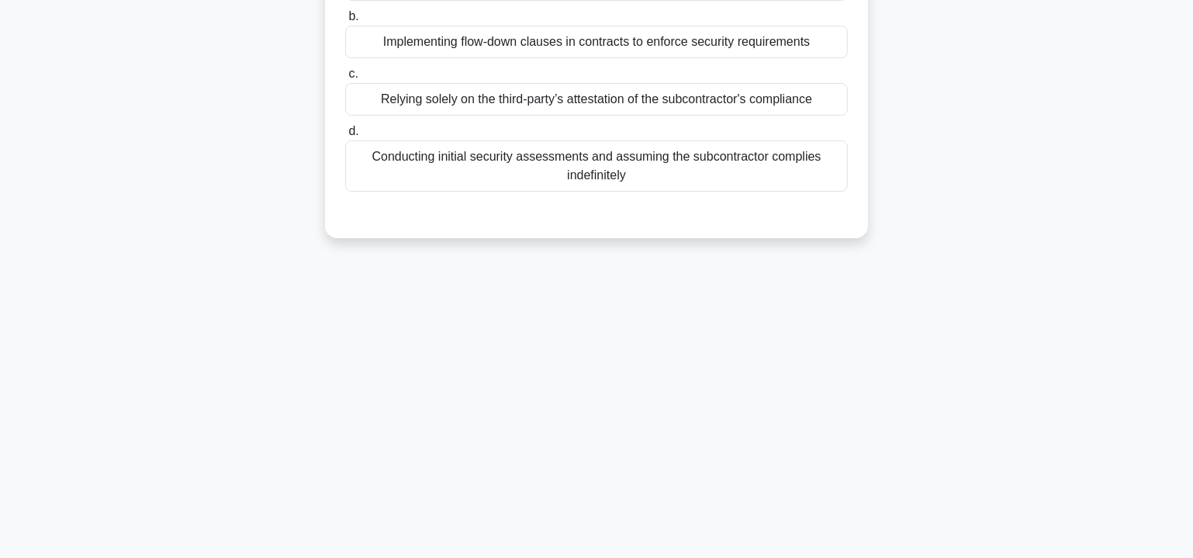
scroll to position [0, 0]
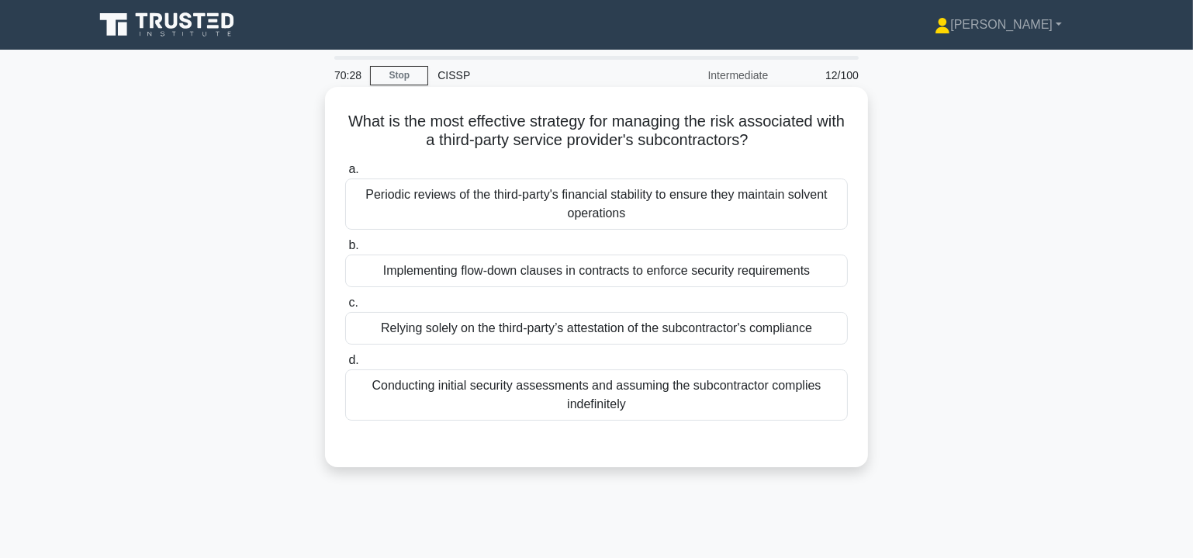
click at [543, 273] on div "Implementing flow-down clauses in contracts to enforce security requirements" at bounding box center [596, 271] width 503 height 33
click at [345, 251] on input "b. Implementing flow-down clauses in contracts to enforce security requirements" at bounding box center [345, 246] width 0 height 10
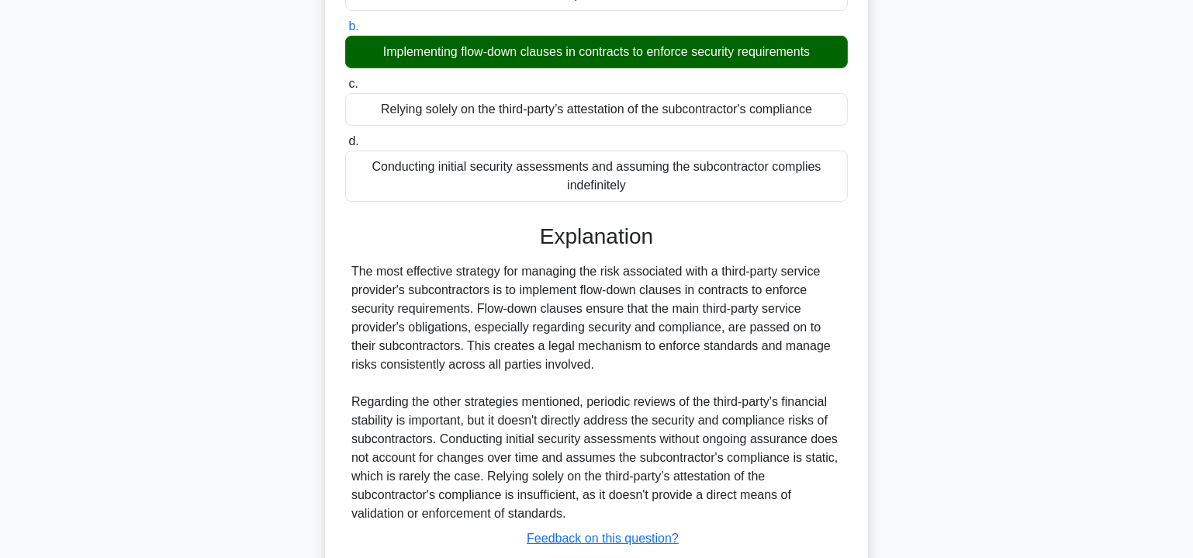
scroll to position [321, 0]
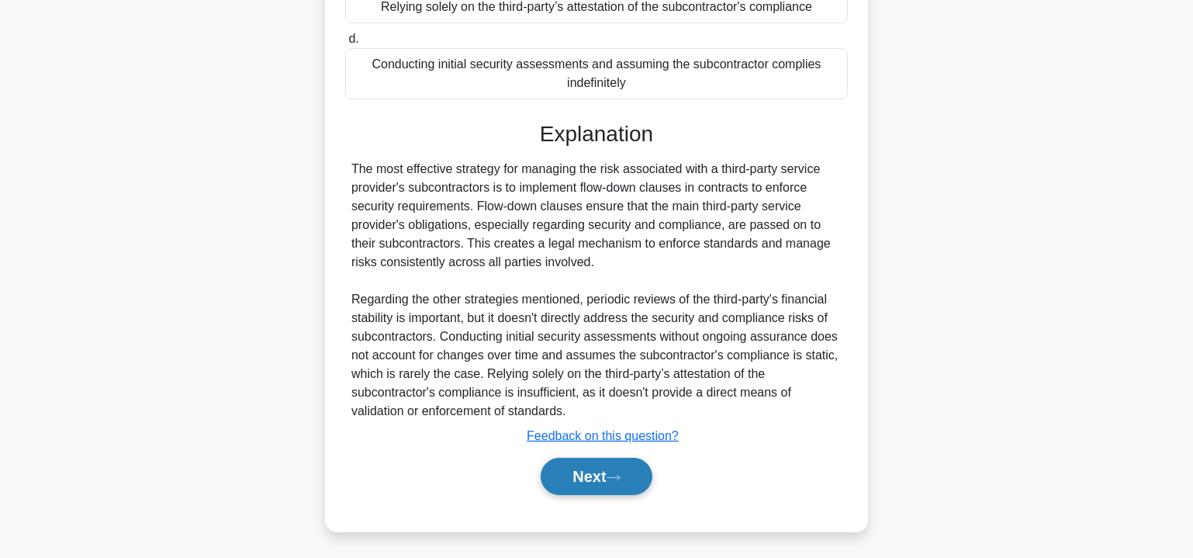
click at [592, 469] on button "Next" at bounding box center [596, 476] width 111 height 37
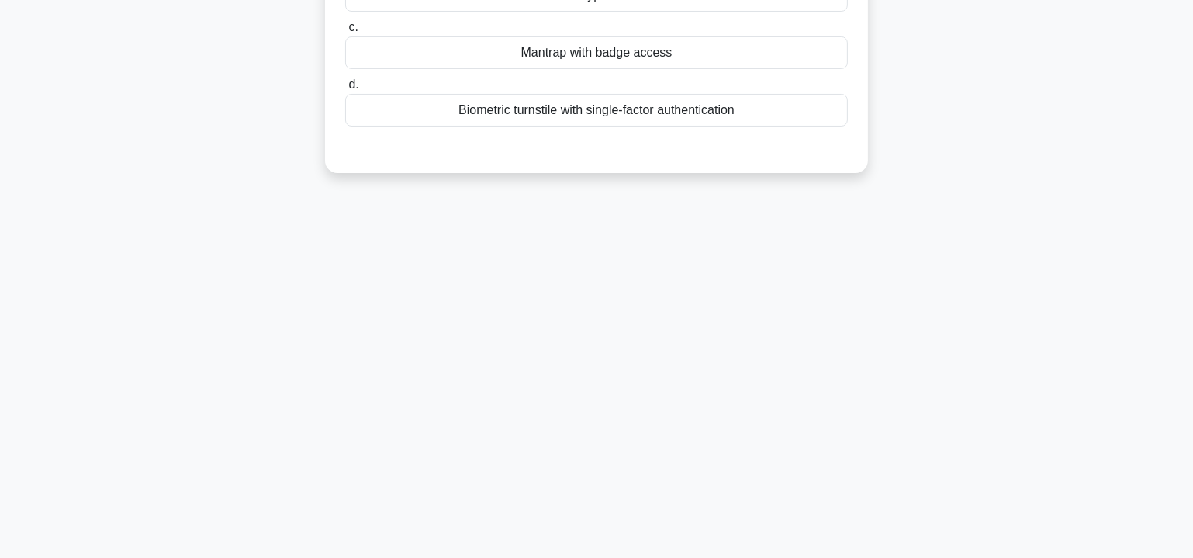
scroll to position [0, 0]
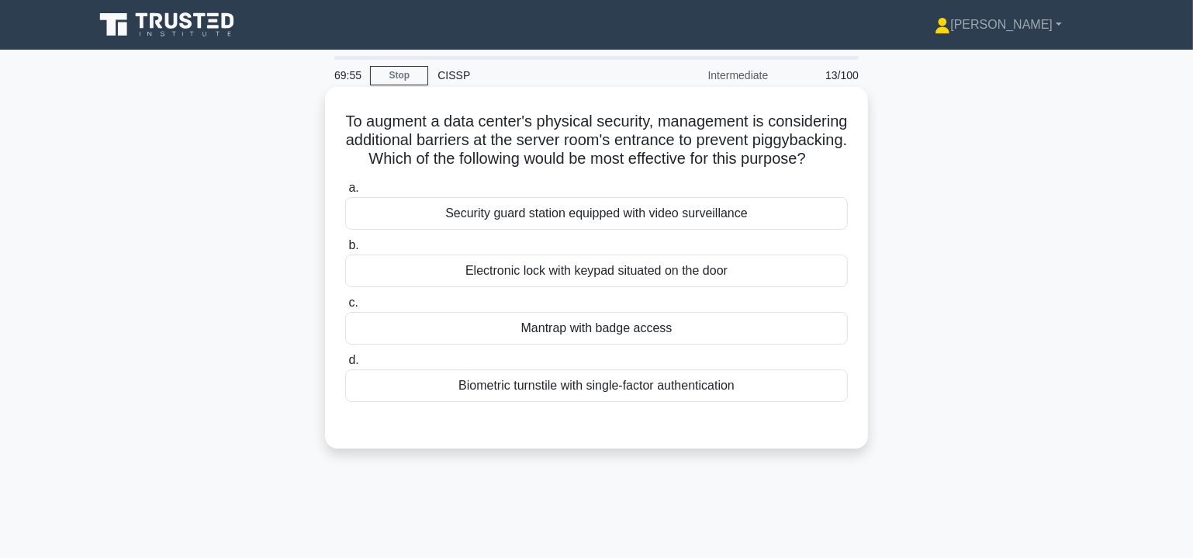
click at [586, 345] on div "Mantrap with badge access" at bounding box center [596, 328] width 503 height 33
click at [345, 308] on input "c. Mantrap with badge access" at bounding box center [345, 303] width 0 height 10
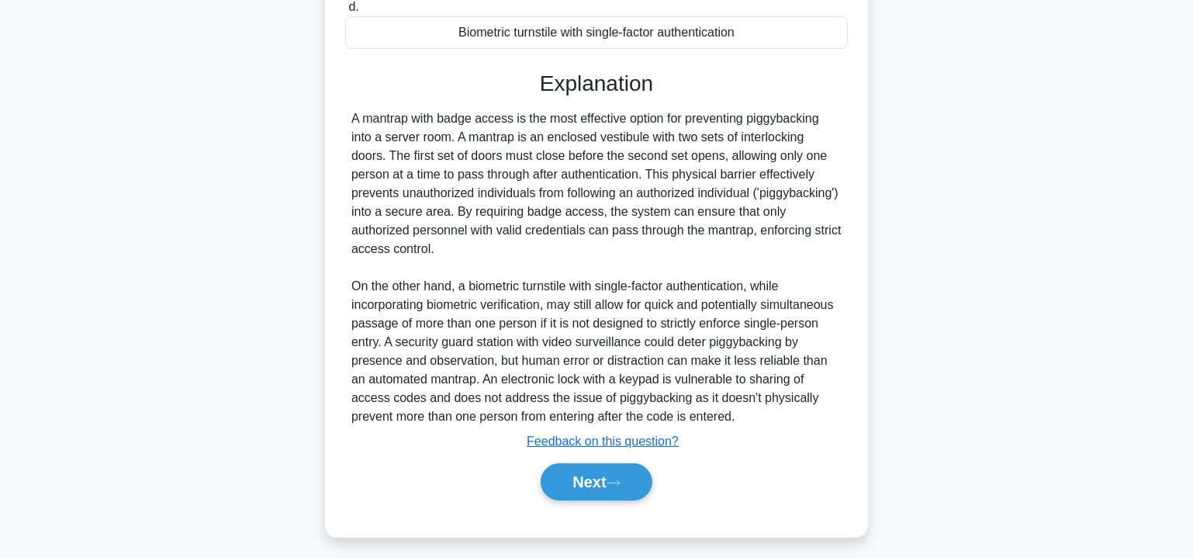
scroll to position [377, 0]
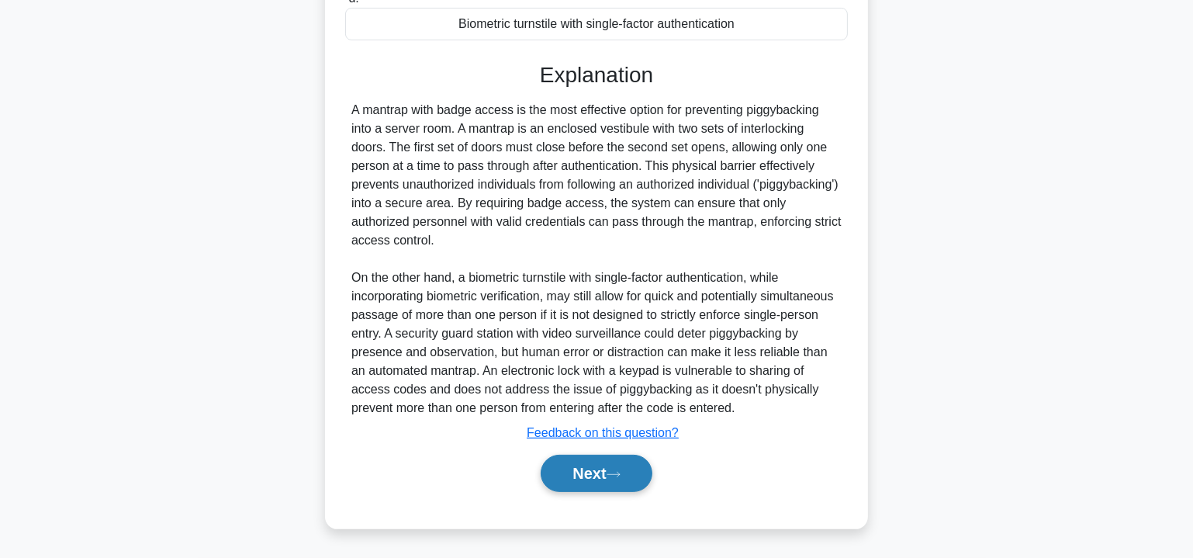
click at [604, 476] on button "Next" at bounding box center [596, 473] width 111 height 37
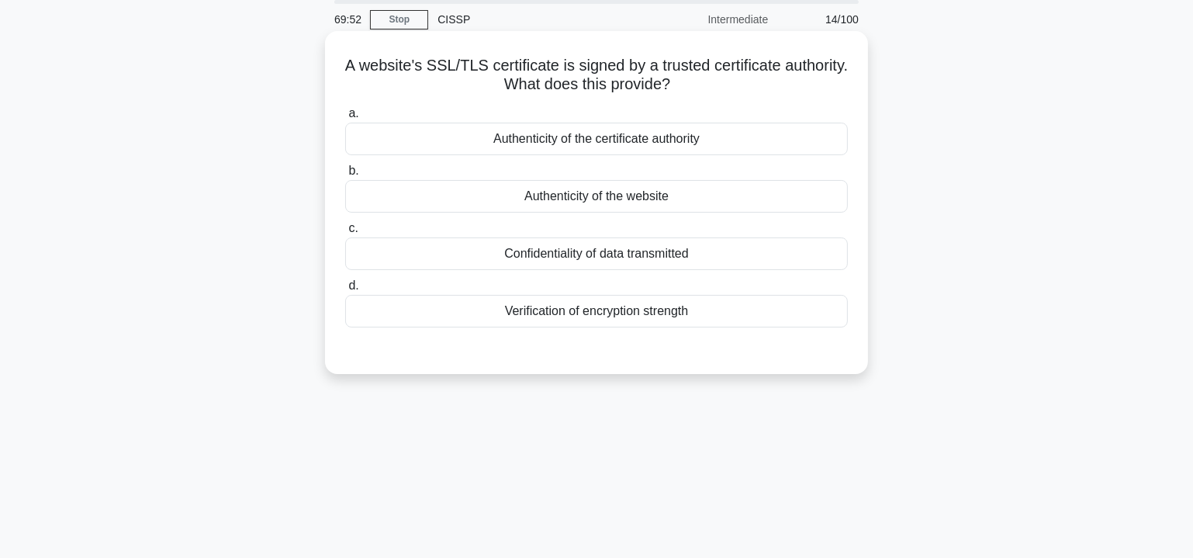
scroll to position [0, 0]
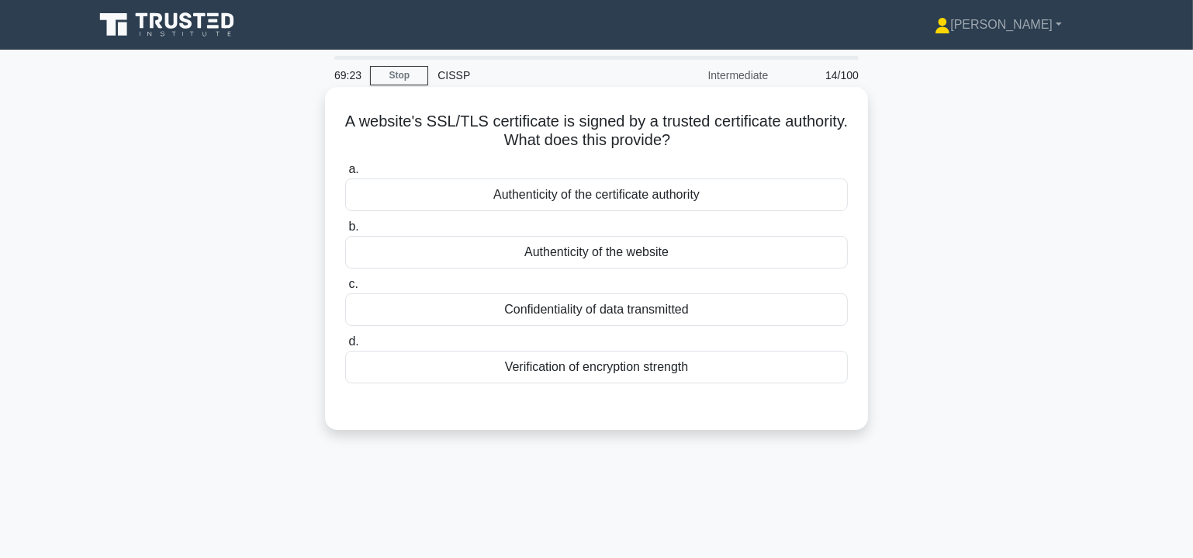
click at [600, 256] on div "Authenticity of the website" at bounding box center [596, 252] width 503 height 33
click at [345, 232] on input "b. Authenticity of the website" at bounding box center [345, 227] width 0 height 10
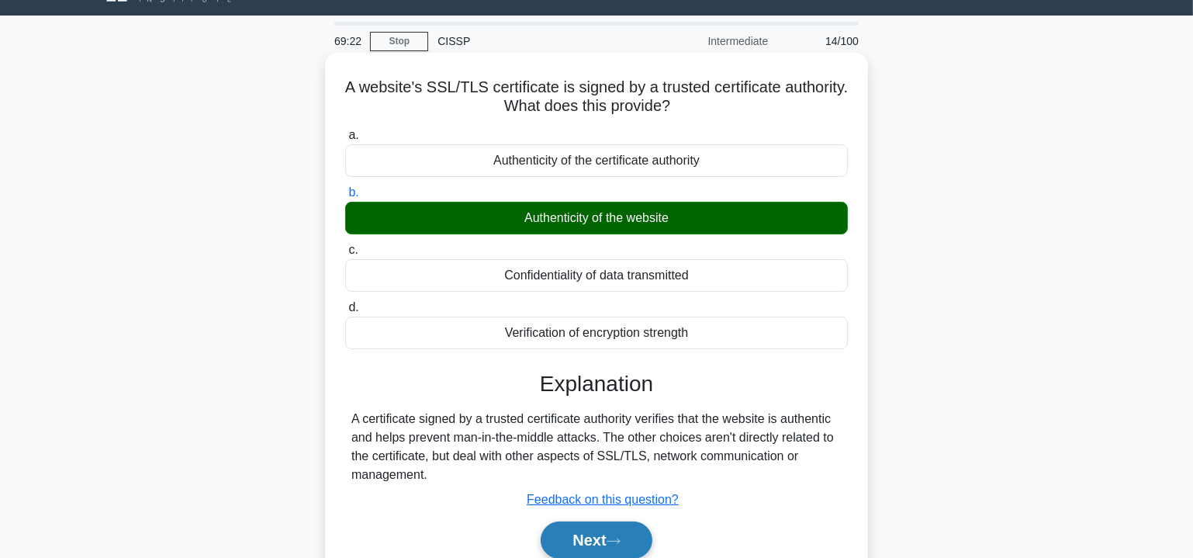
scroll to position [280, 0]
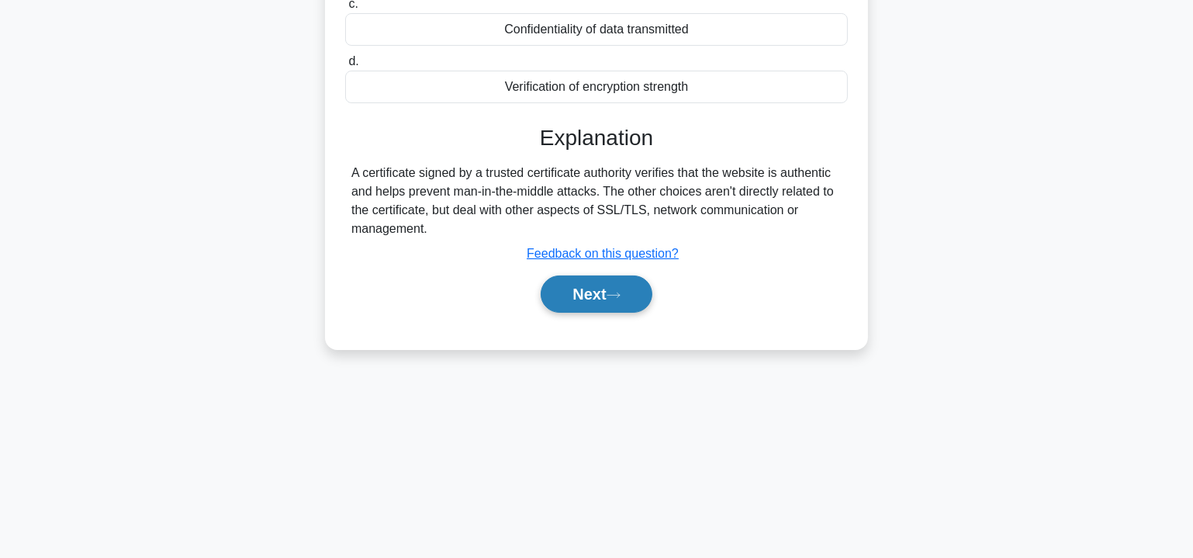
click at [619, 299] on button "Next" at bounding box center [596, 293] width 111 height 37
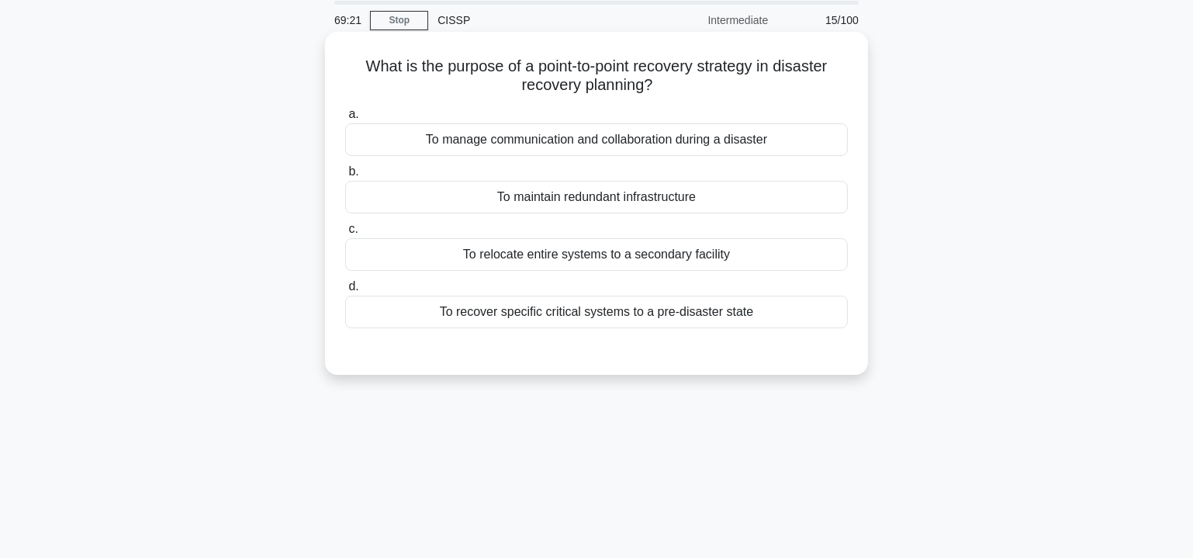
scroll to position [0, 0]
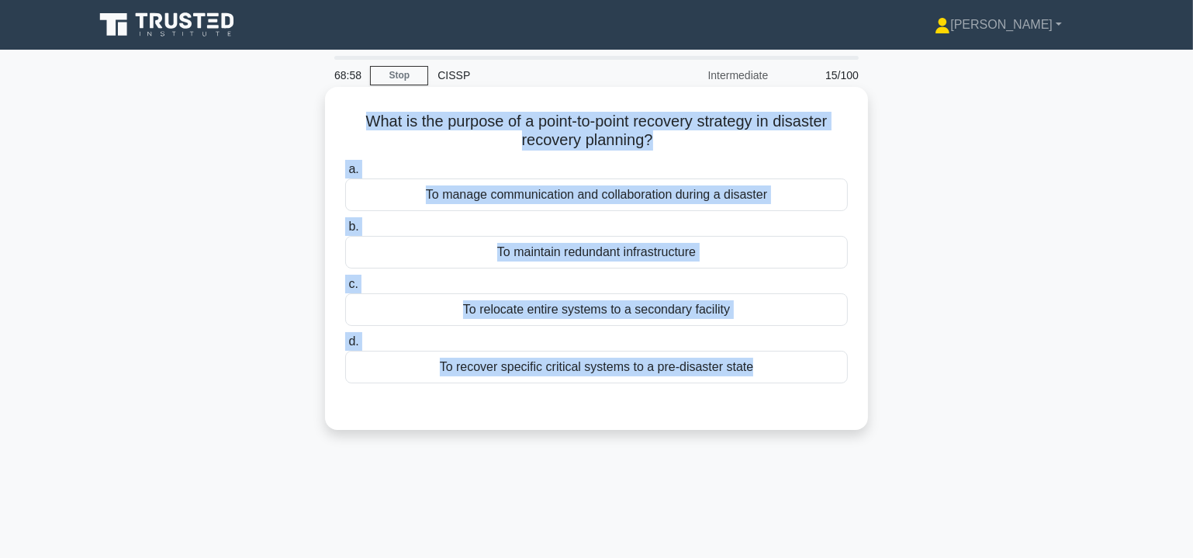
drag, startPoint x: 351, startPoint y: 121, endPoint x: 826, endPoint y: 394, distance: 547.8
click at [826, 394] on div "What is the purpose of a point-to-point recovery strategy in disaster recovery …" at bounding box center [596, 258] width 531 height 331
copy div "What is the purpose of a point-to-point recovery strategy in disaster recovery …"
click at [600, 366] on div "To recover specific critical systems to a pre-disaster state" at bounding box center [596, 367] width 503 height 33
click at [345, 347] on input "d. To recover specific critical systems to a pre-disaster state" at bounding box center [345, 342] width 0 height 10
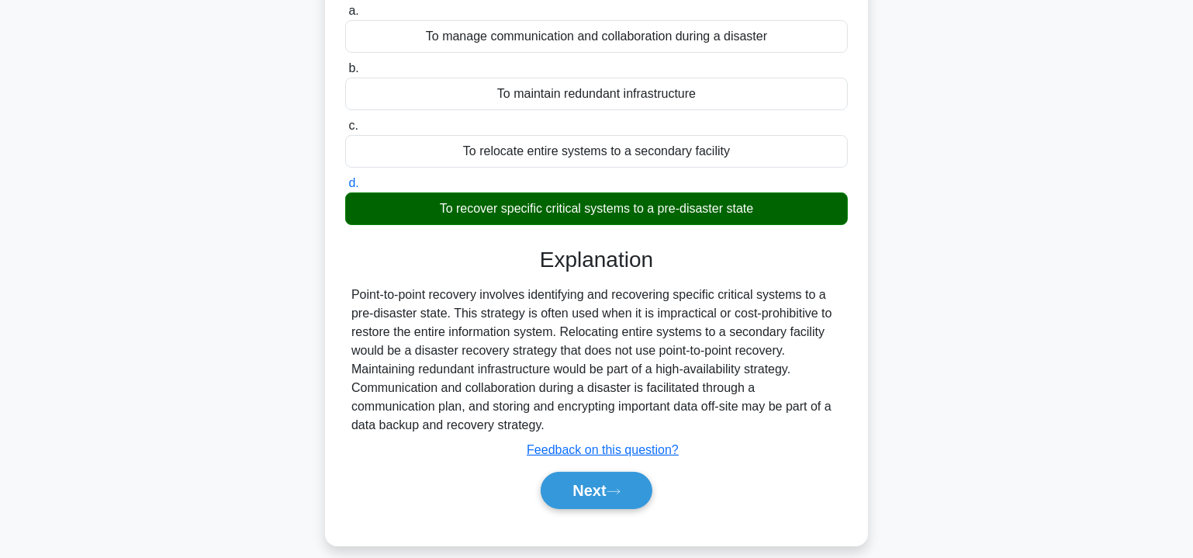
scroll to position [280, 0]
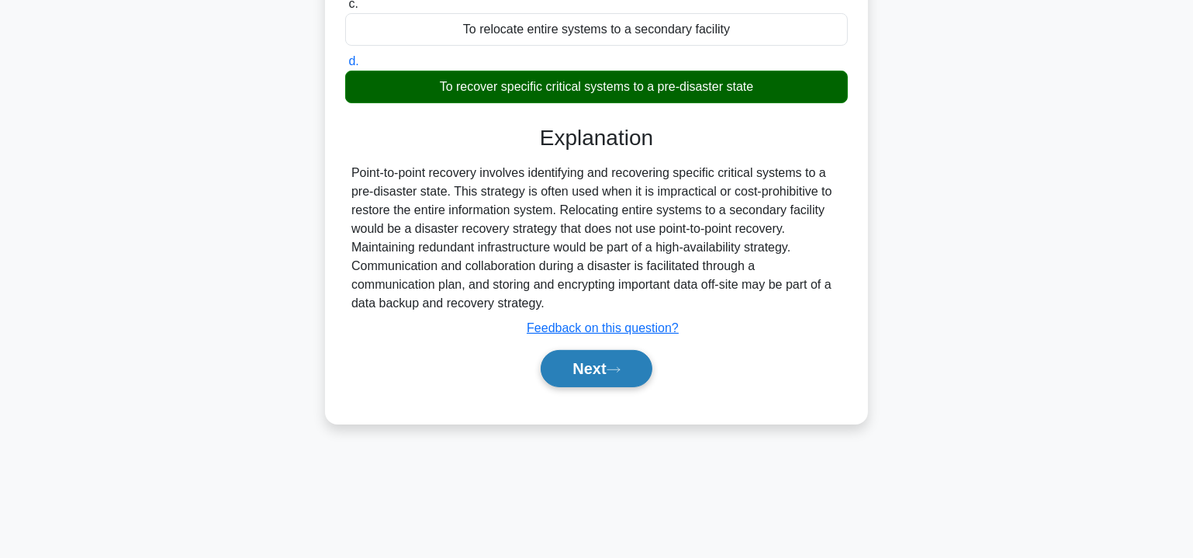
click at [600, 362] on button "Next" at bounding box center [596, 368] width 111 height 37
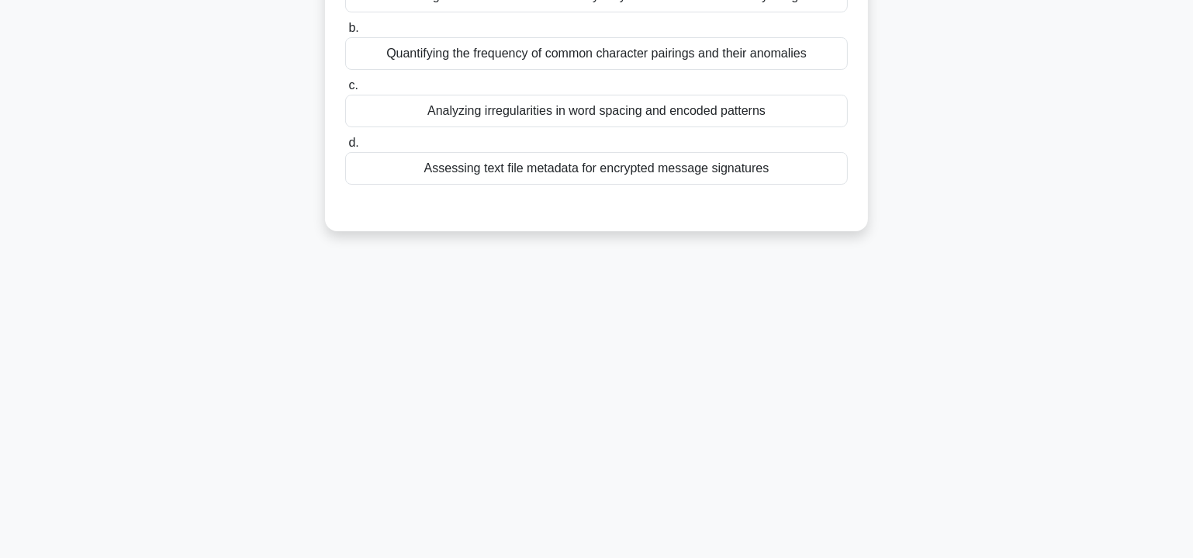
scroll to position [45, 0]
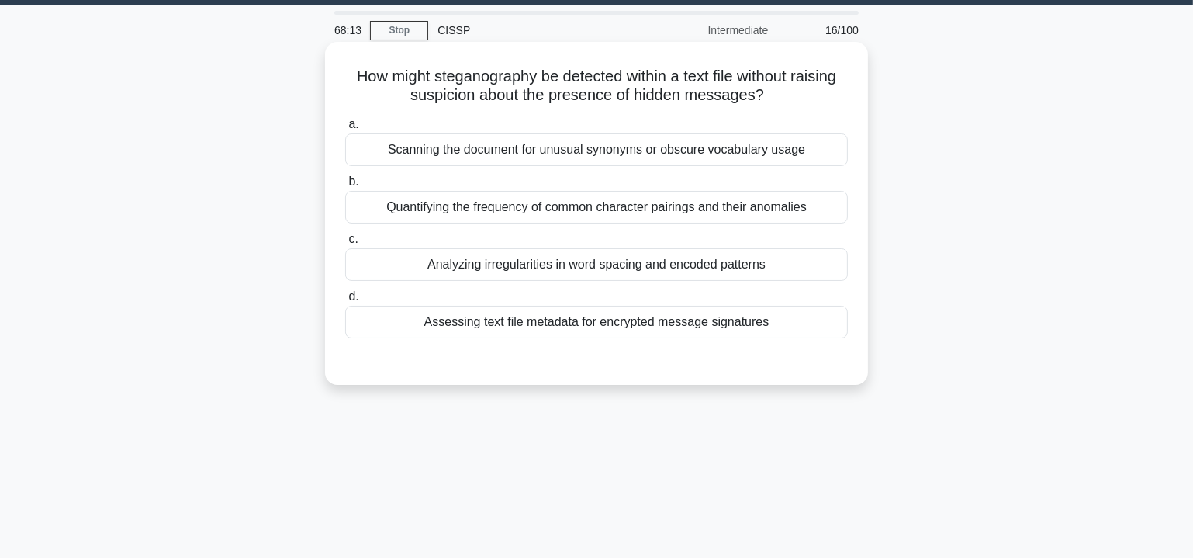
click at [730, 264] on div "Analyzing irregularities in word spacing and encoded patterns" at bounding box center [596, 264] width 503 height 33
click at [345, 244] on input "c. Analyzing irregularities in word spacing and encoded patterns" at bounding box center [345, 239] width 0 height 10
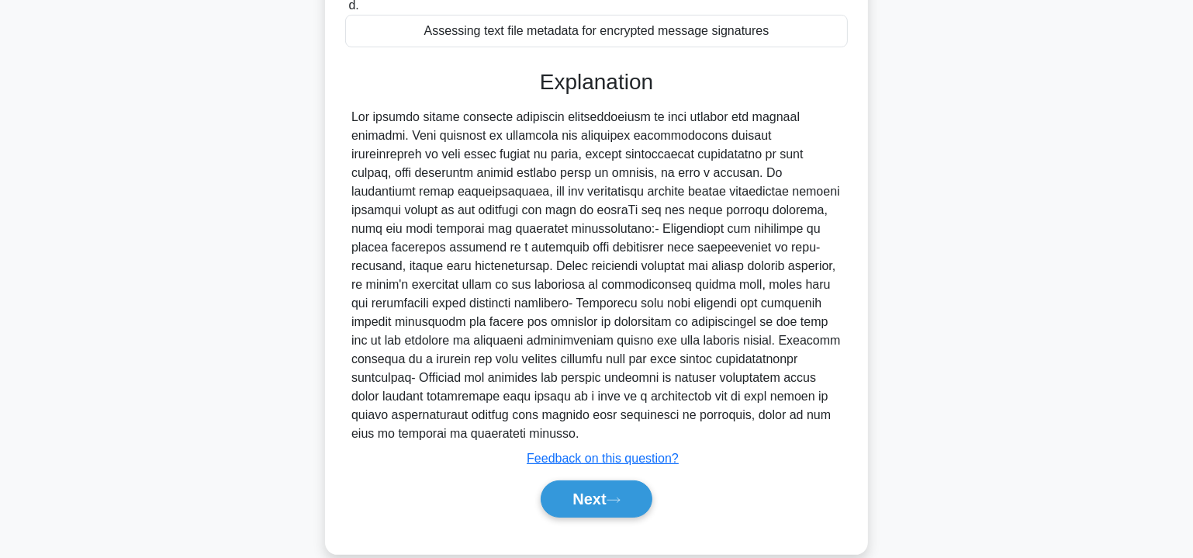
scroll to position [358, 0]
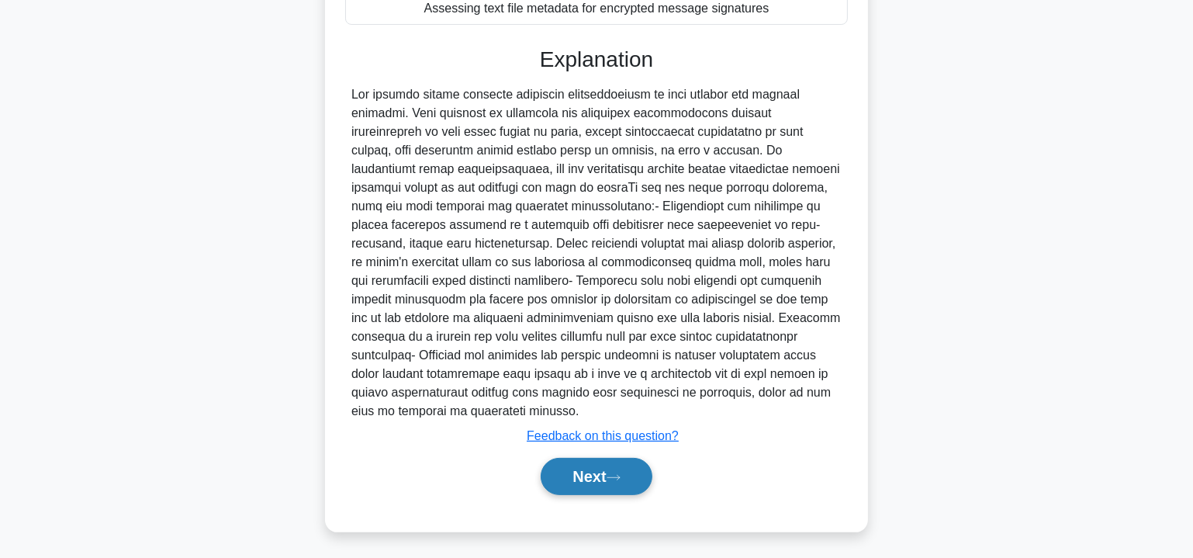
click at [580, 476] on button "Next" at bounding box center [596, 476] width 111 height 37
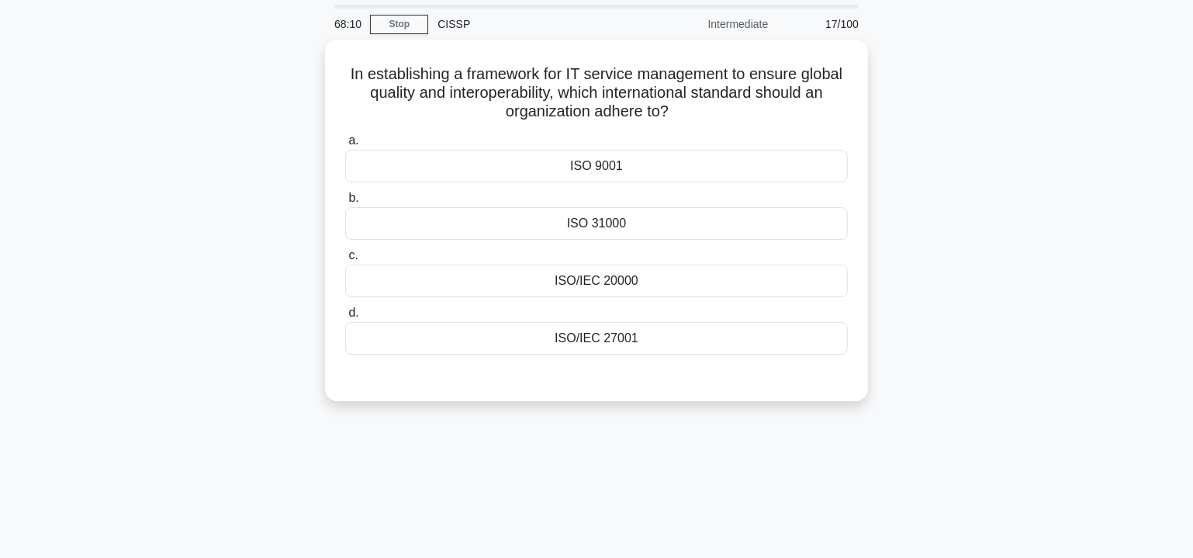
scroll to position [0, 0]
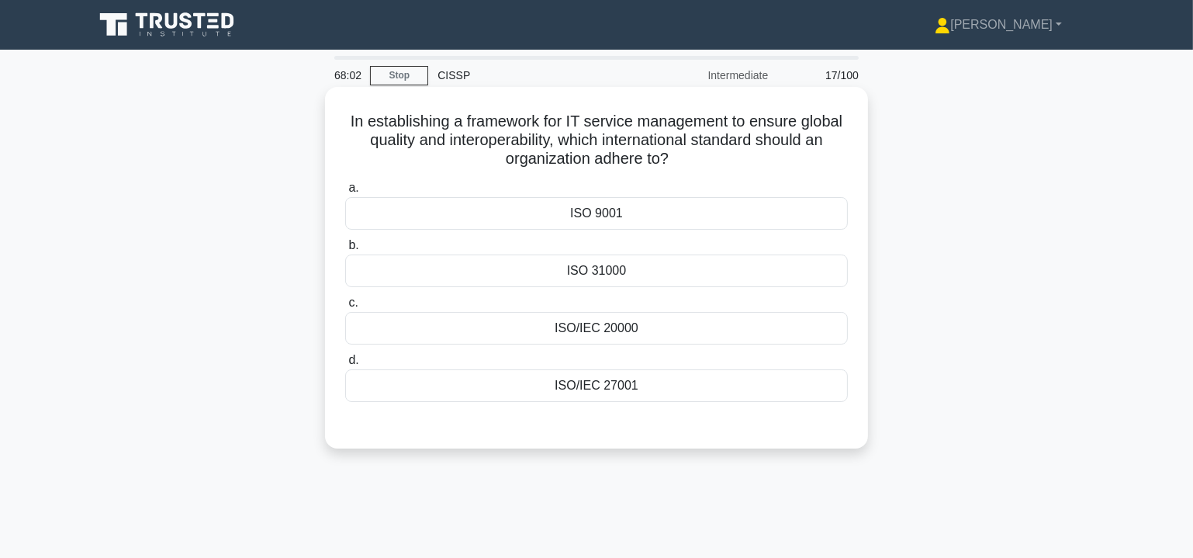
click at [606, 381] on div "ISO/IEC 27001" at bounding box center [596, 385] width 503 height 33
click at [345, 365] on input "d. ISO/IEC 27001" at bounding box center [345, 360] width 0 height 10
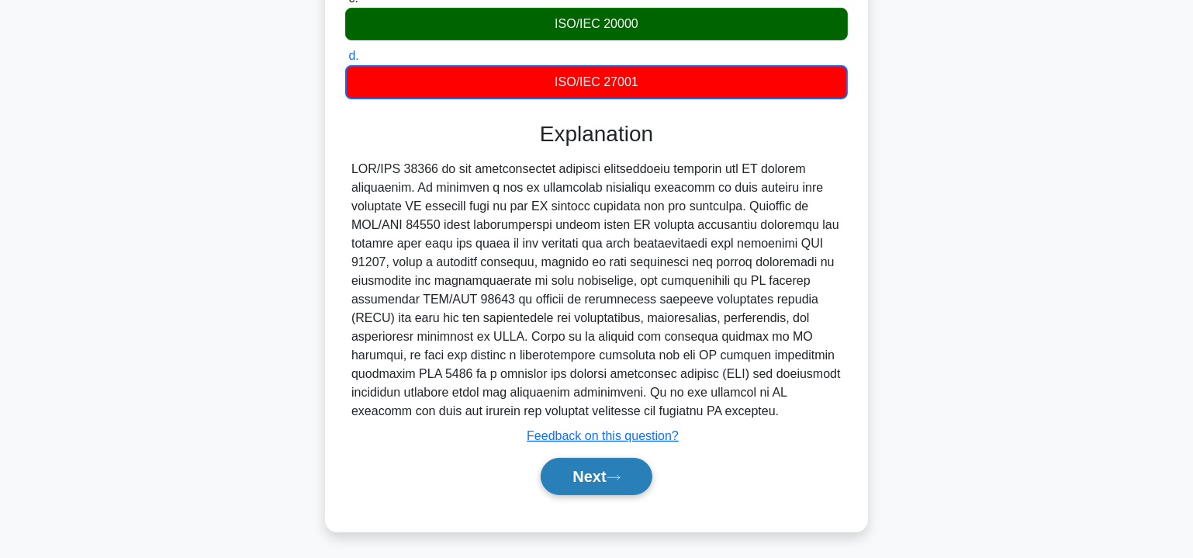
click at [618, 469] on button "Next" at bounding box center [596, 476] width 111 height 37
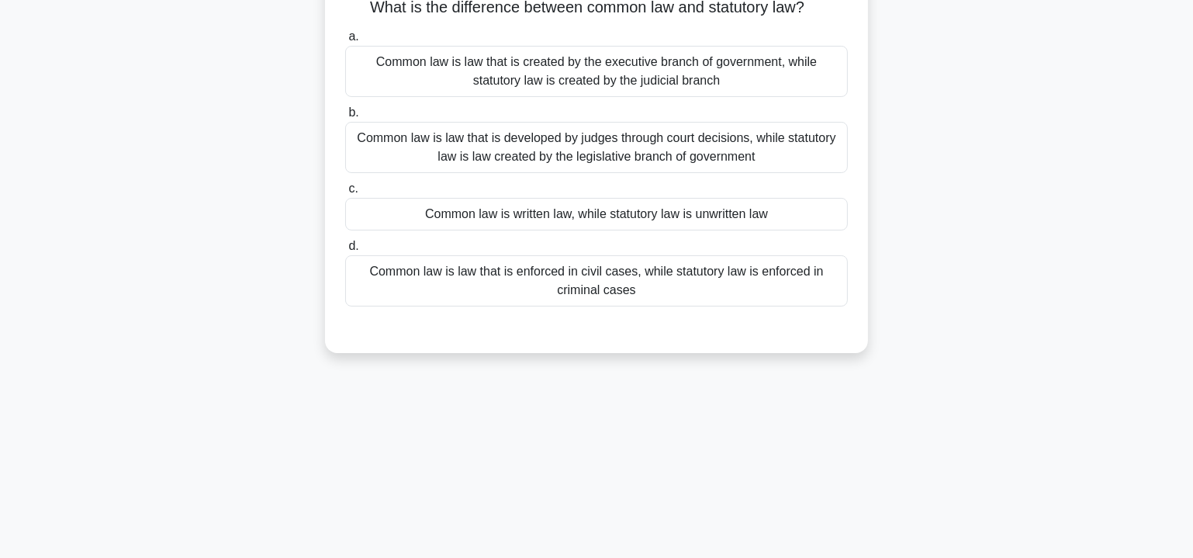
scroll to position [45, 0]
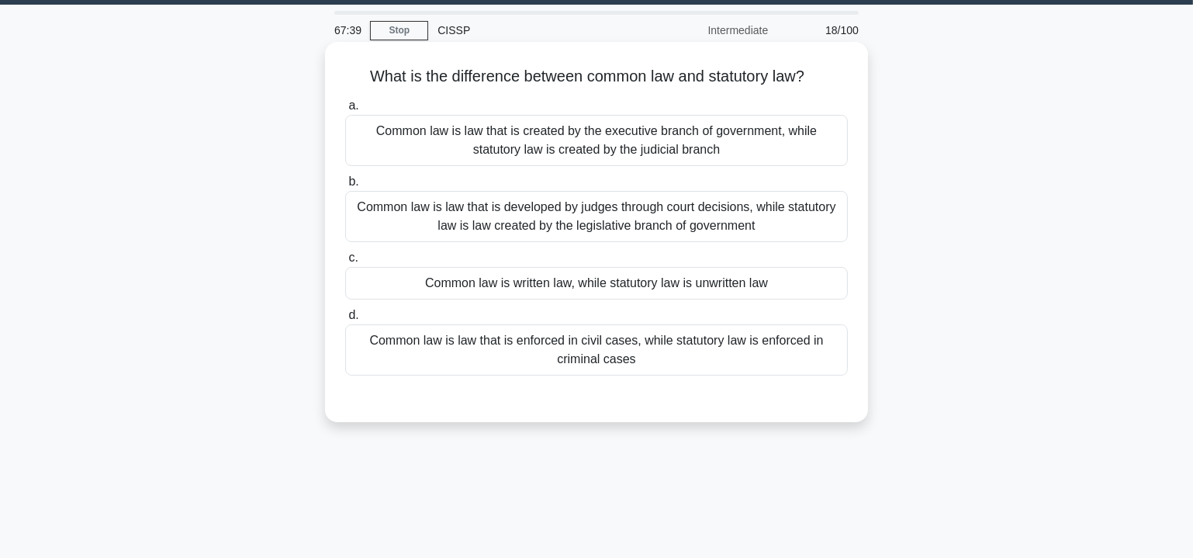
click at [625, 345] on div "Common law is law that is enforced in civil cases, while statutory law is enfor…" at bounding box center [596, 349] width 503 height 51
click at [345, 320] on input "d. Common law is law that is enforced in civil cases, while statutory law is en…" at bounding box center [345, 315] width 0 height 10
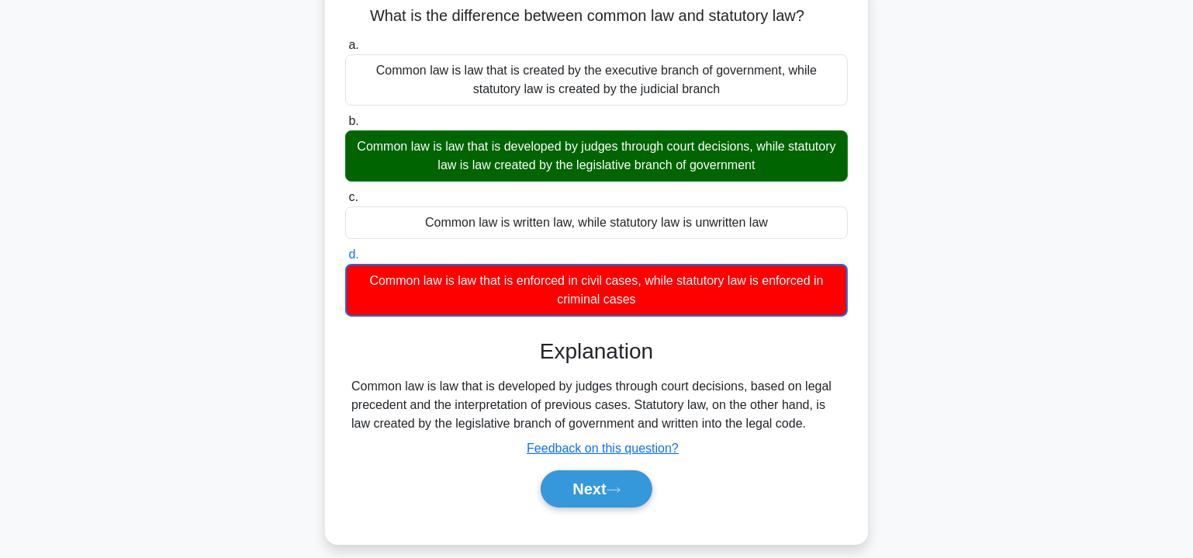
scroll to position [139, 0]
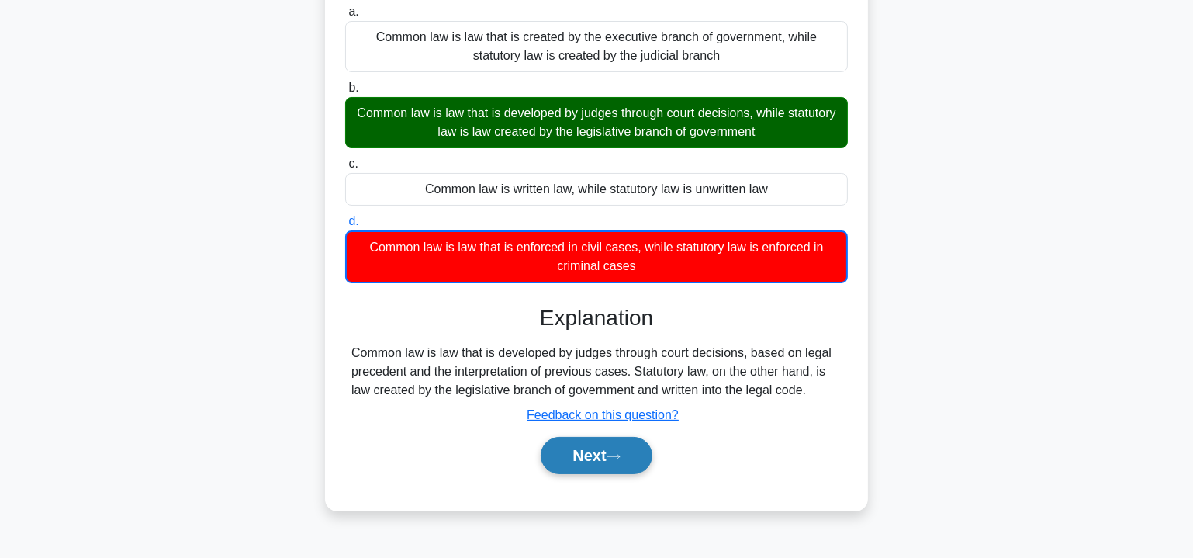
click at [621, 452] on icon at bounding box center [614, 456] width 14 height 9
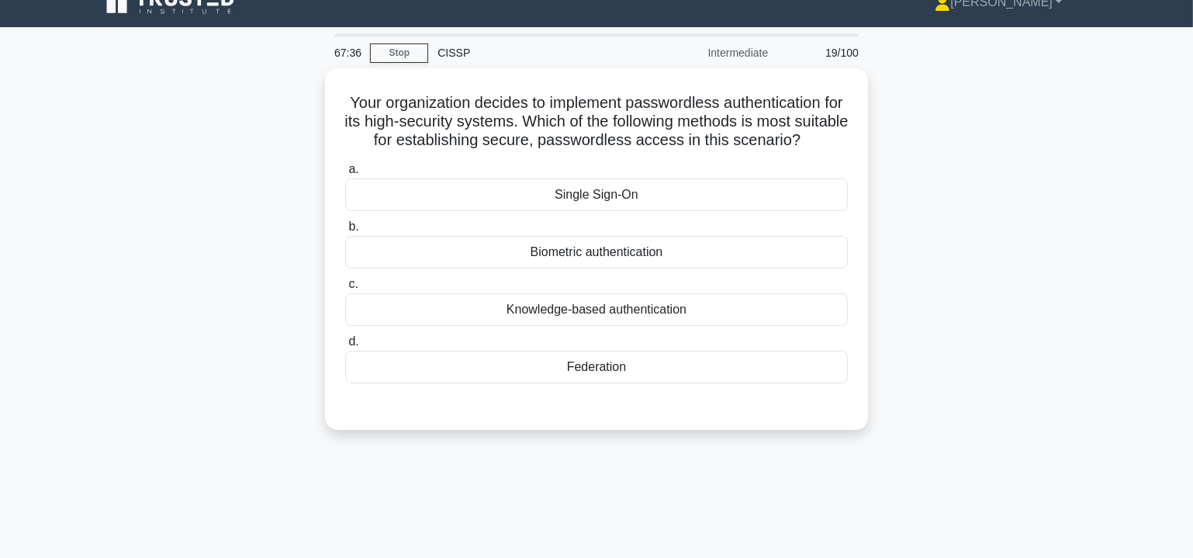
scroll to position [0, 0]
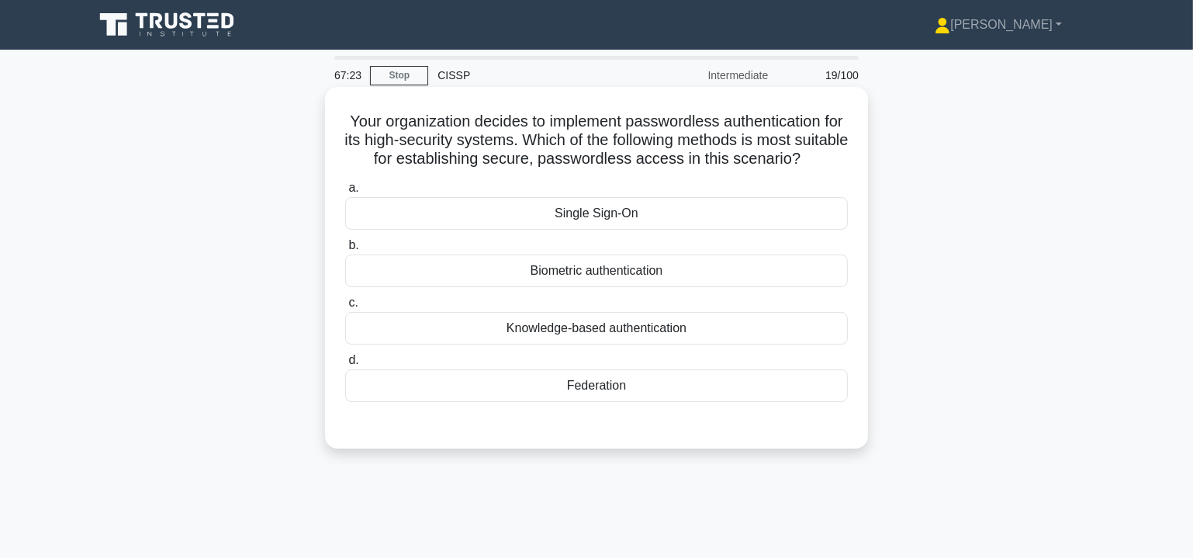
click at [639, 287] on div "Biometric authentication" at bounding box center [596, 271] width 503 height 33
click at [345, 251] on input "b. Biometric authentication" at bounding box center [345, 246] width 0 height 10
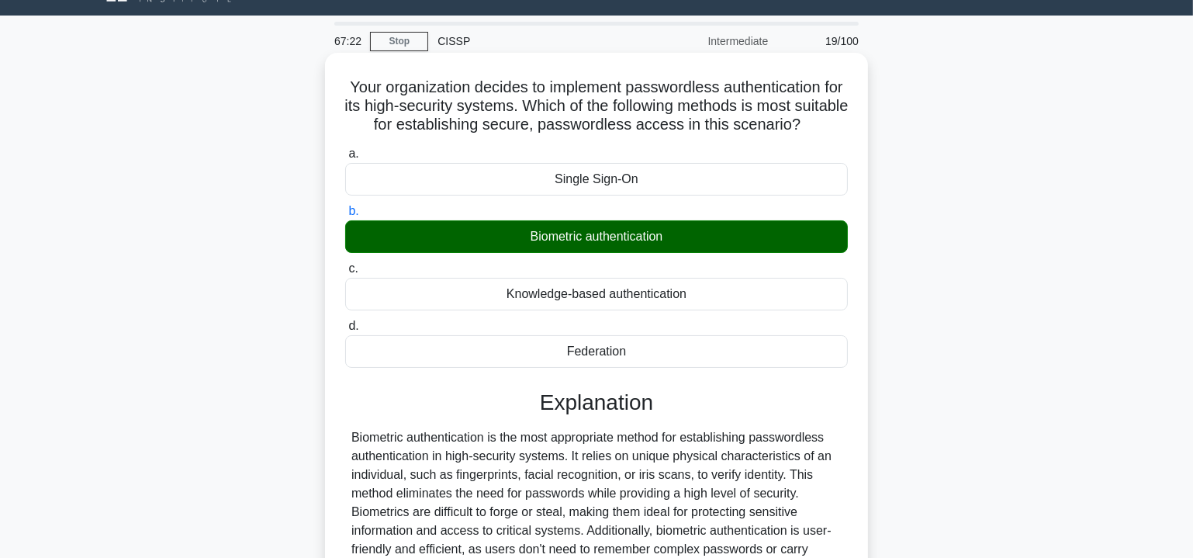
scroll to position [280, 0]
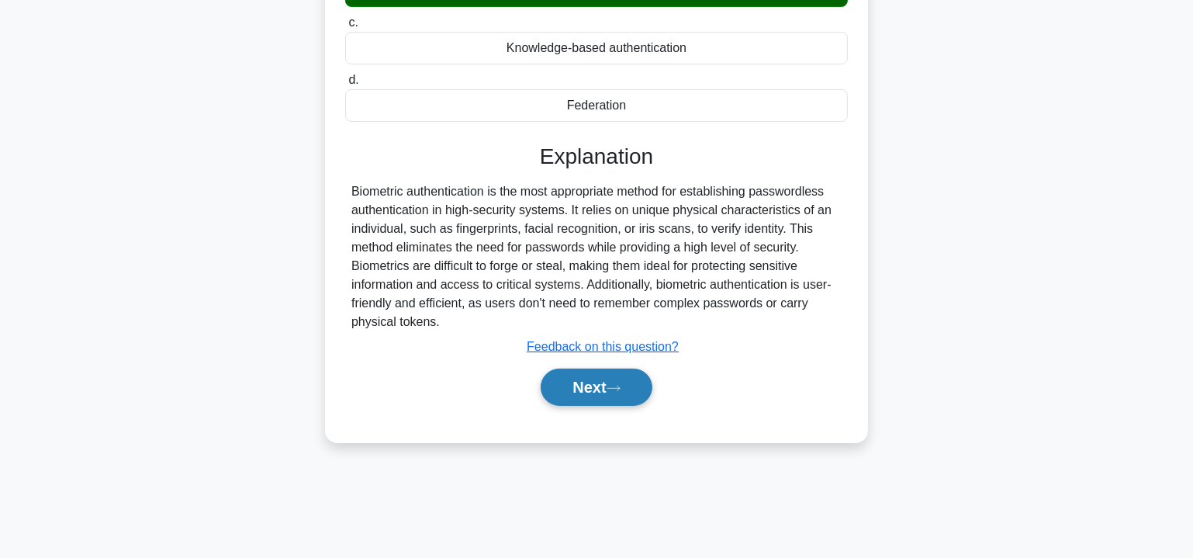
click at [578, 401] on button "Next" at bounding box center [596, 387] width 111 height 37
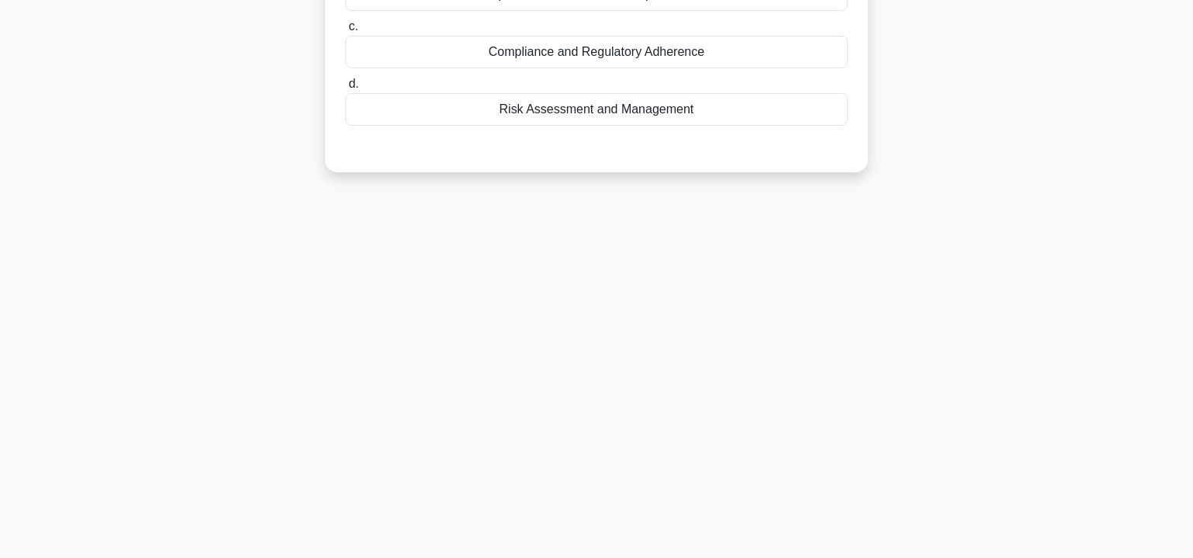
scroll to position [0, 0]
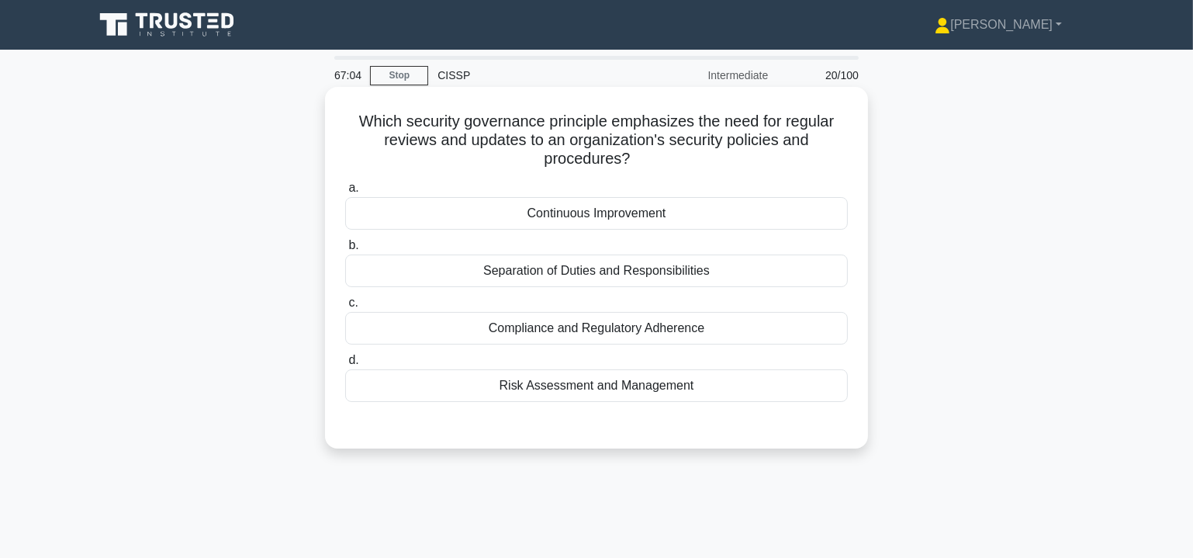
click at [617, 215] on div "Continuous Improvement" at bounding box center [596, 213] width 503 height 33
click at [345, 193] on input "a. Continuous Improvement" at bounding box center [345, 188] width 0 height 10
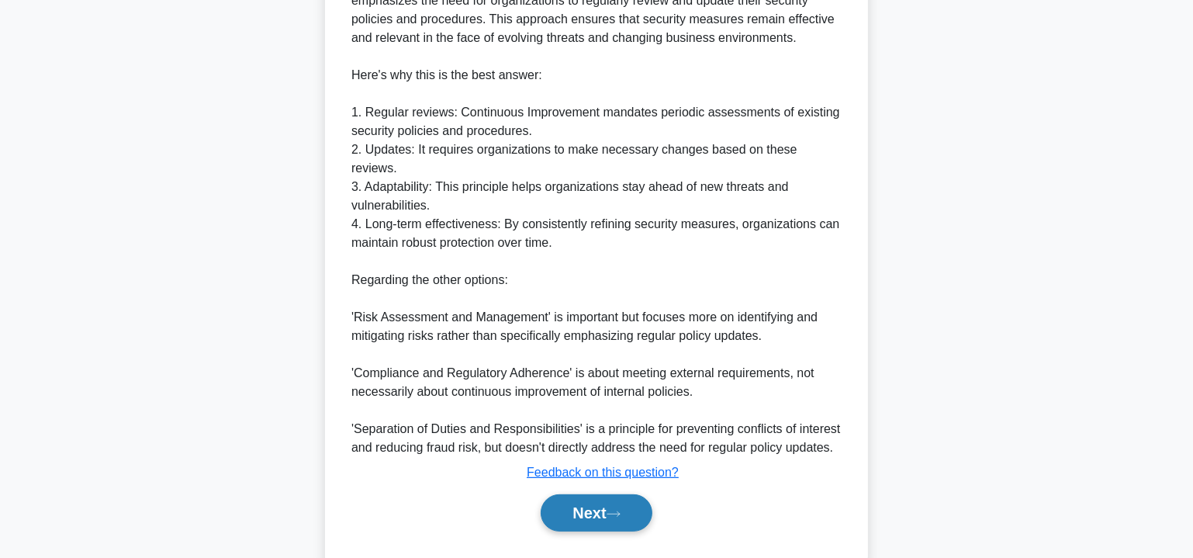
scroll to position [545, 0]
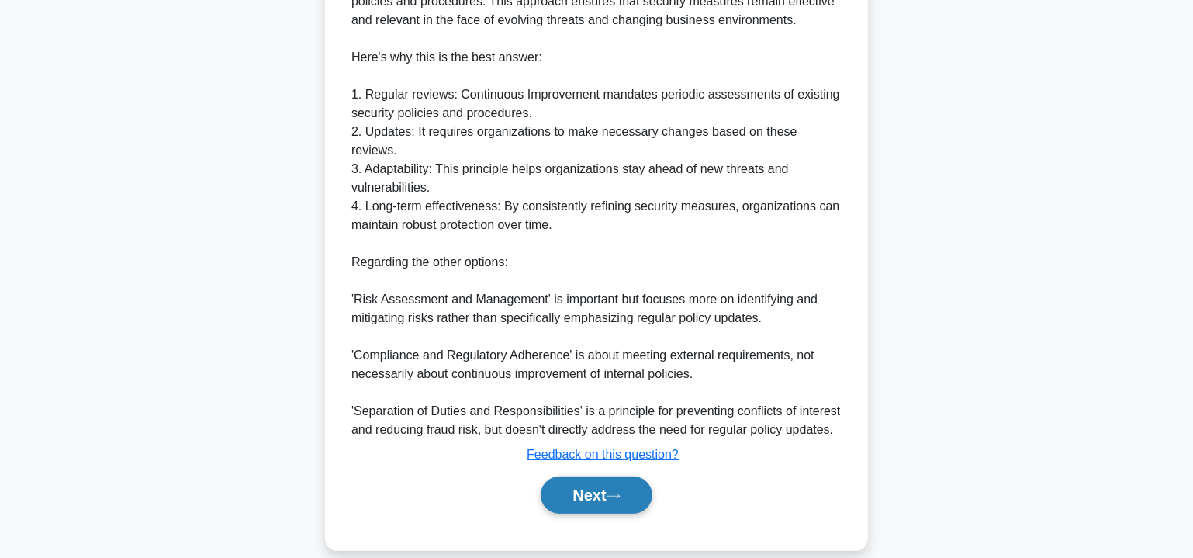
click at [587, 483] on button "Next" at bounding box center [596, 494] width 111 height 37
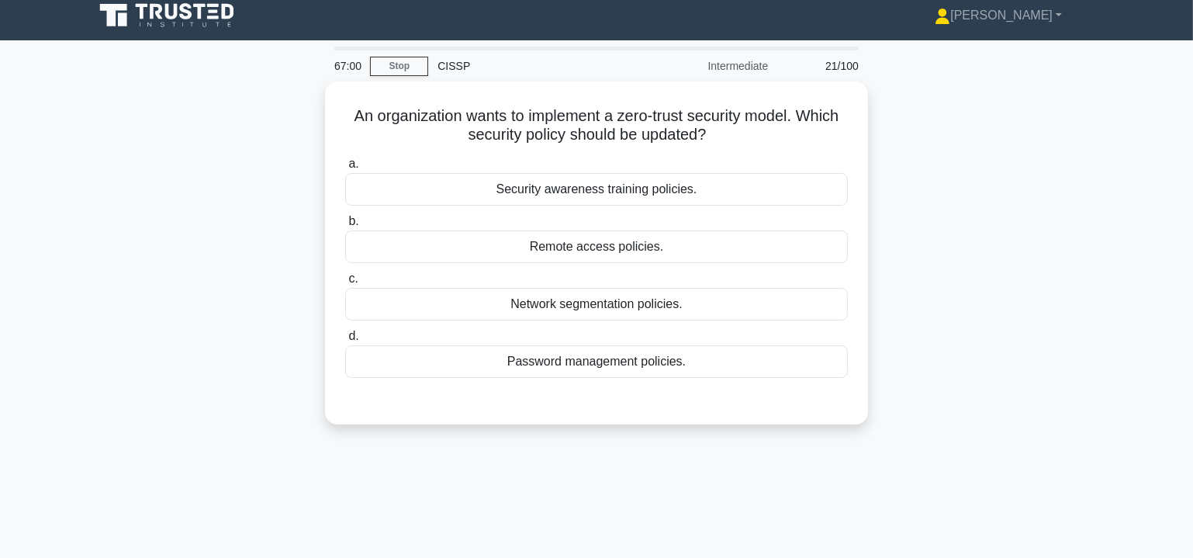
scroll to position [0, 0]
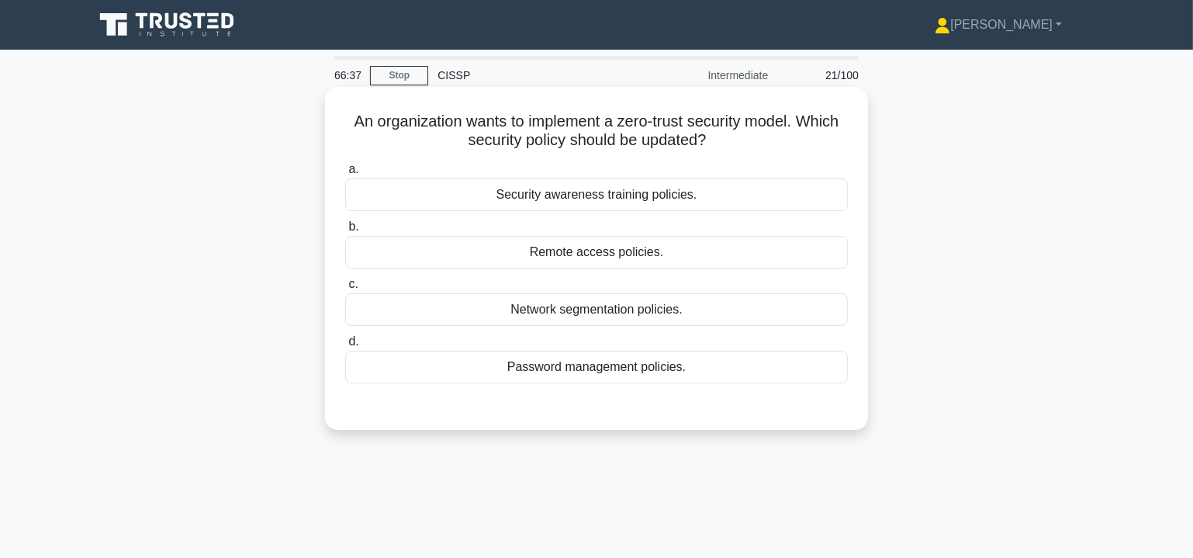
click at [597, 367] on div "Password management policies." at bounding box center [596, 367] width 503 height 33
click at [345, 347] on input "d. Password management policies." at bounding box center [345, 342] width 0 height 10
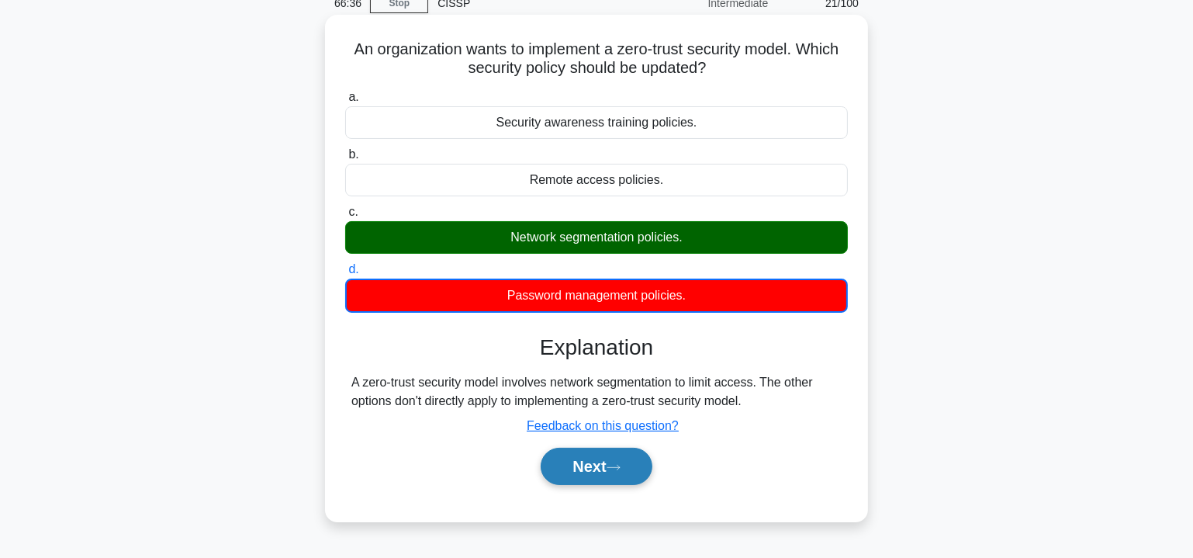
scroll to position [140, 0]
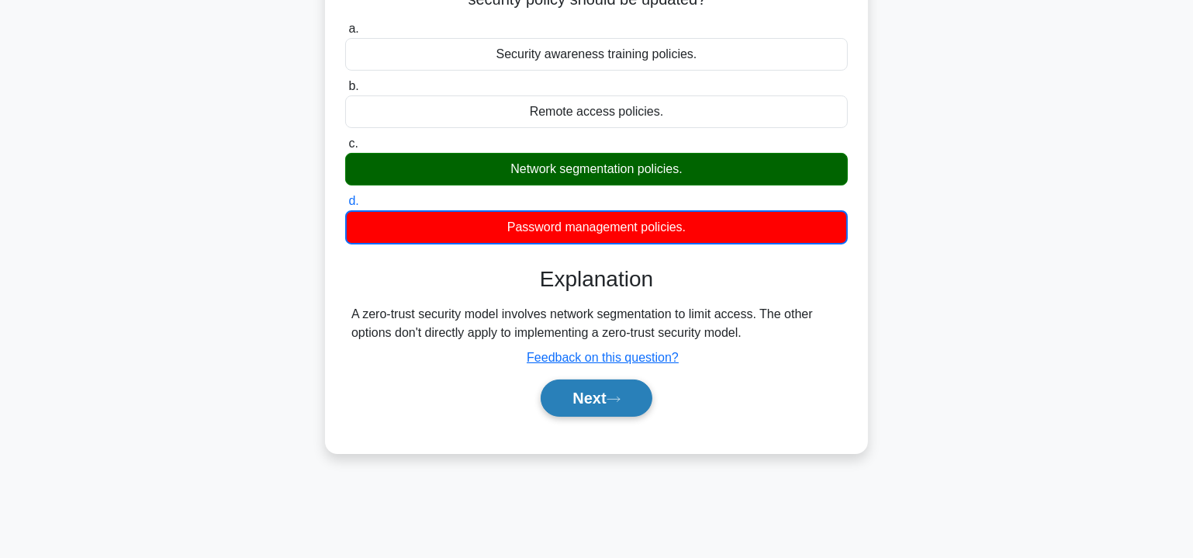
click at [613, 395] on icon at bounding box center [614, 399] width 14 height 9
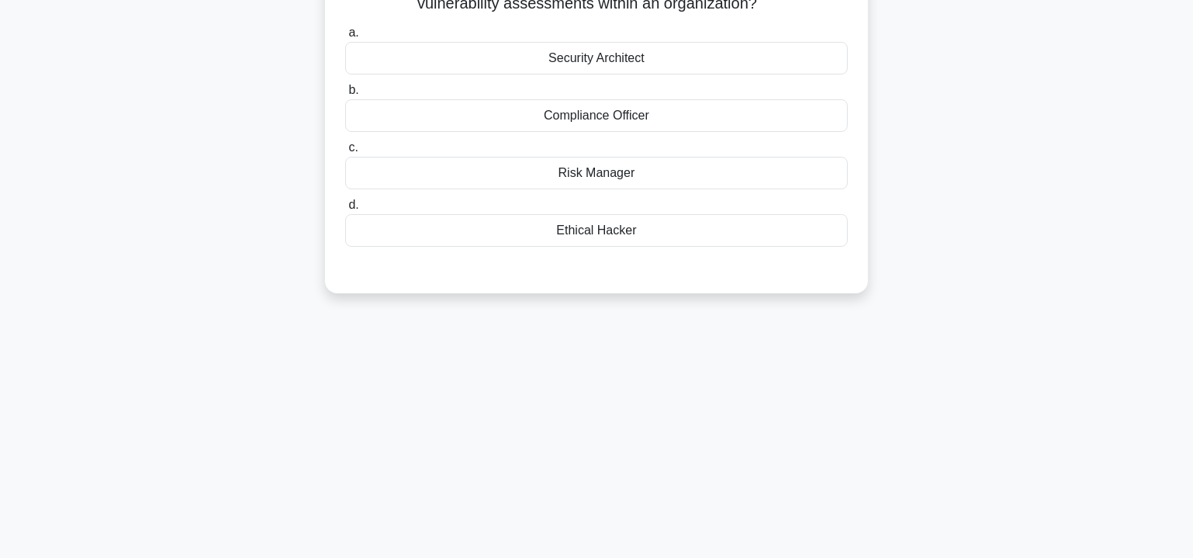
scroll to position [0, 0]
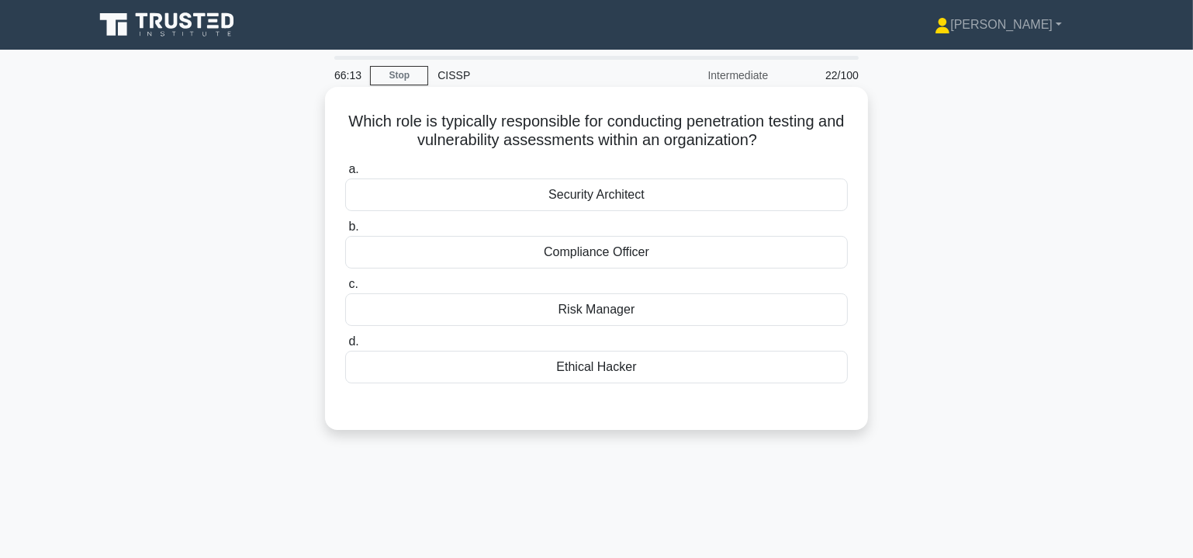
click at [585, 369] on div "Ethical Hacker" at bounding box center [596, 367] width 503 height 33
click at [345, 347] on input "d. Ethical Hacker" at bounding box center [345, 342] width 0 height 10
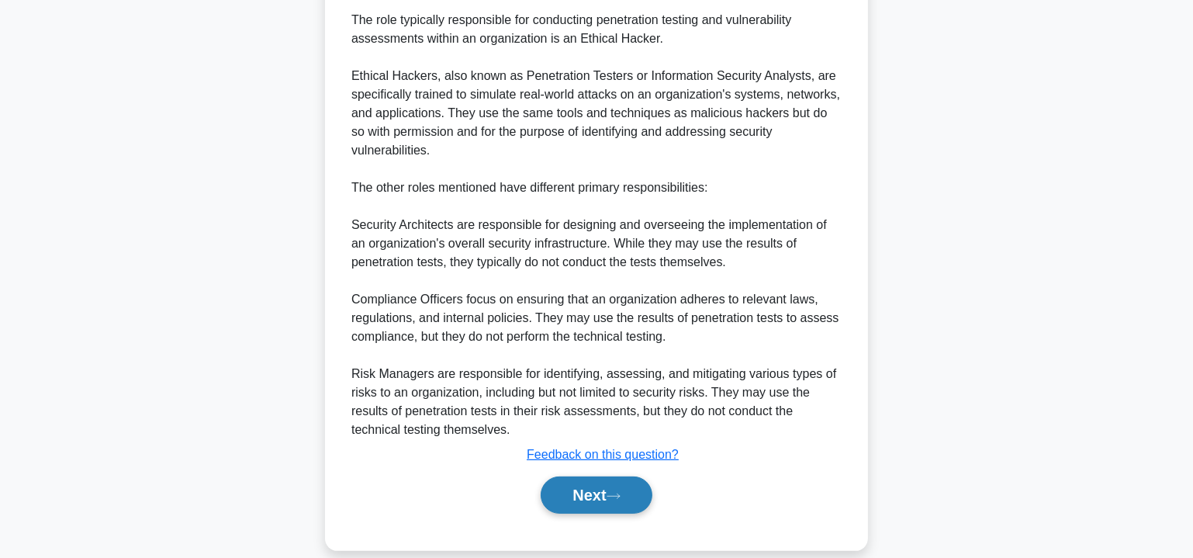
click at [610, 476] on button "Next" at bounding box center [596, 494] width 111 height 37
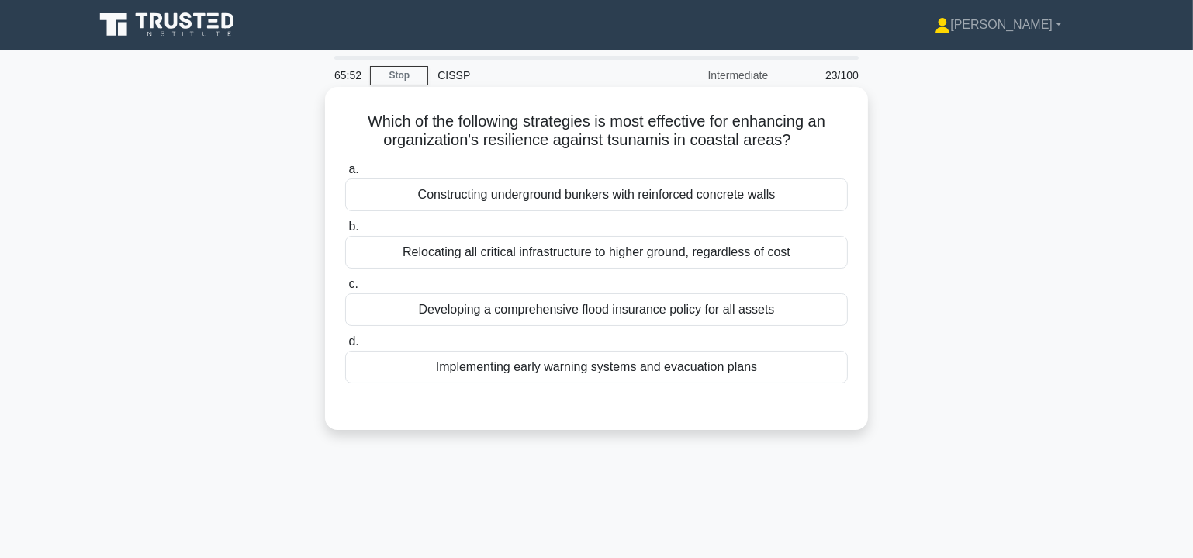
click at [554, 254] on div "Relocating all critical infrastructure to higher ground, regardless of cost" at bounding box center [596, 252] width 503 height 33
click at [345, 232] on input "b. Relocating all critical infrastructure to higher ground, regardless of cost" at bounding box center [345, 227] width 0 height 10
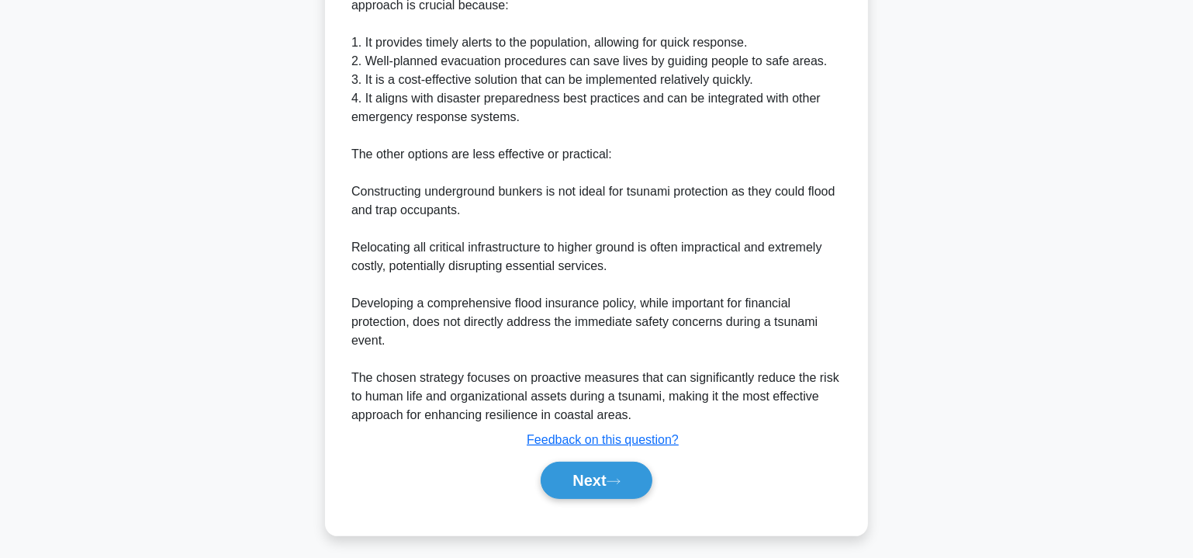
scroll to position [490, 0]
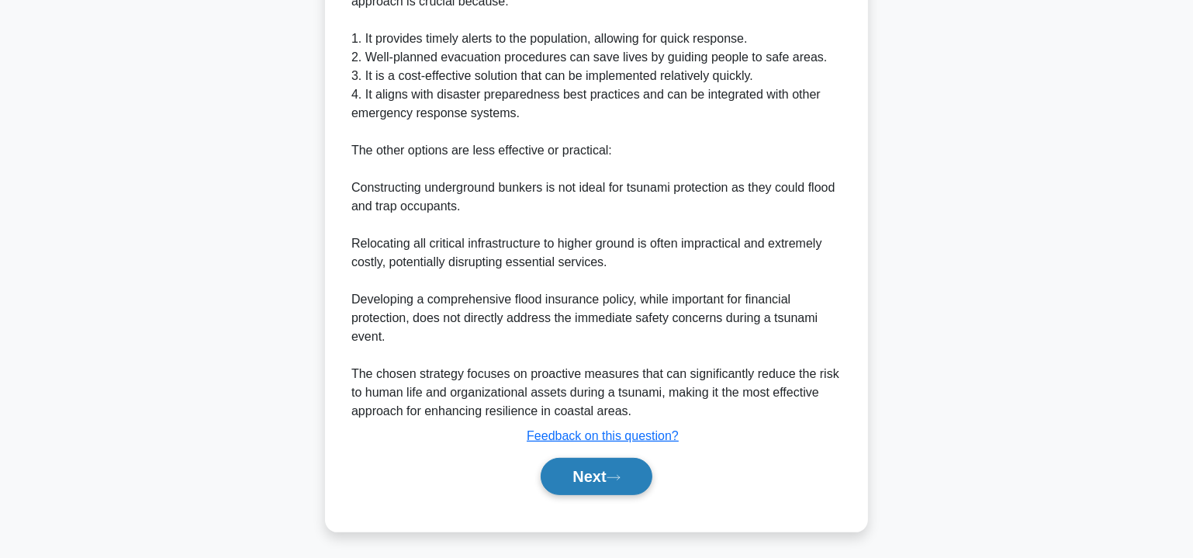
click at [621, 474] on icon at bounding box center [614, 477] width 14 height 9
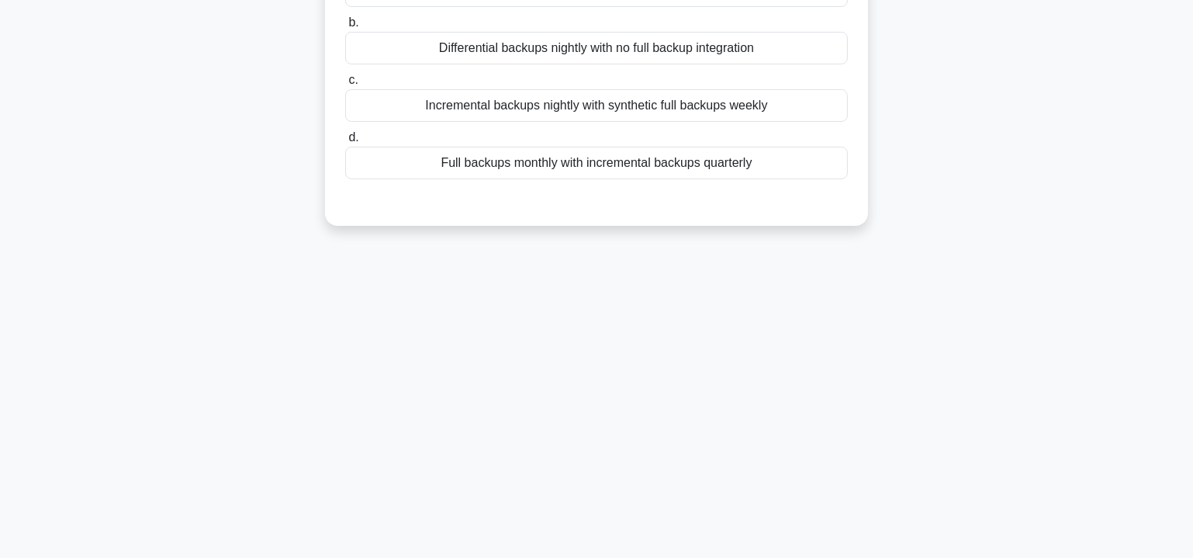
scroll to position [0, 0]
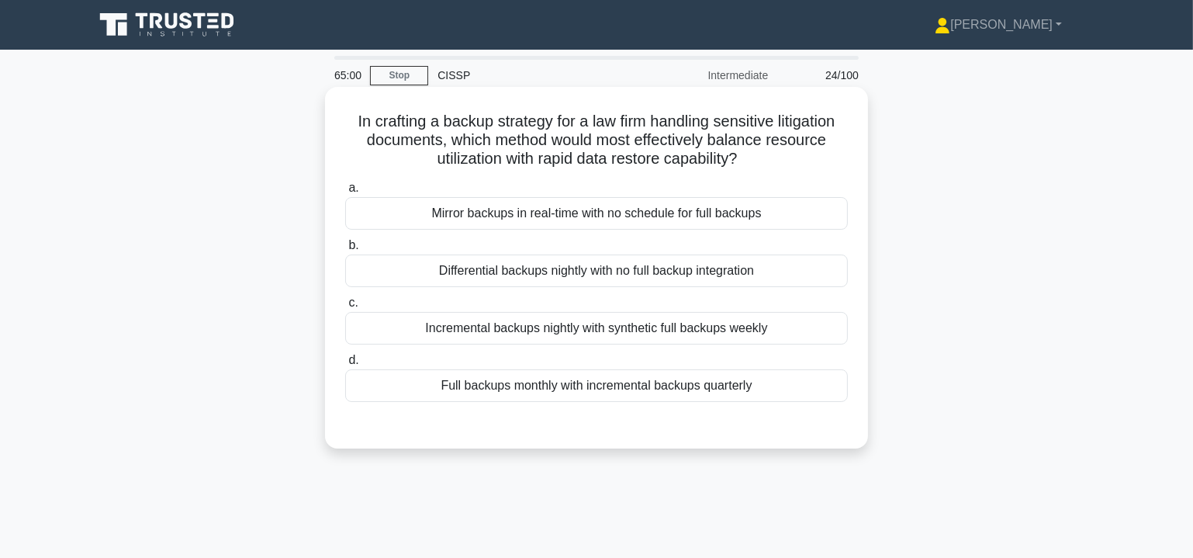
click at [623, 216] on div "Mirror backups in real-time with no schedule for full backups" at bounding box center [596, 213] width 503 height 33
click at [345, 193] on input "a. Mirror backups in real-time with no schedule for full backups" at bounding box center [345, 188] width 0 height 10
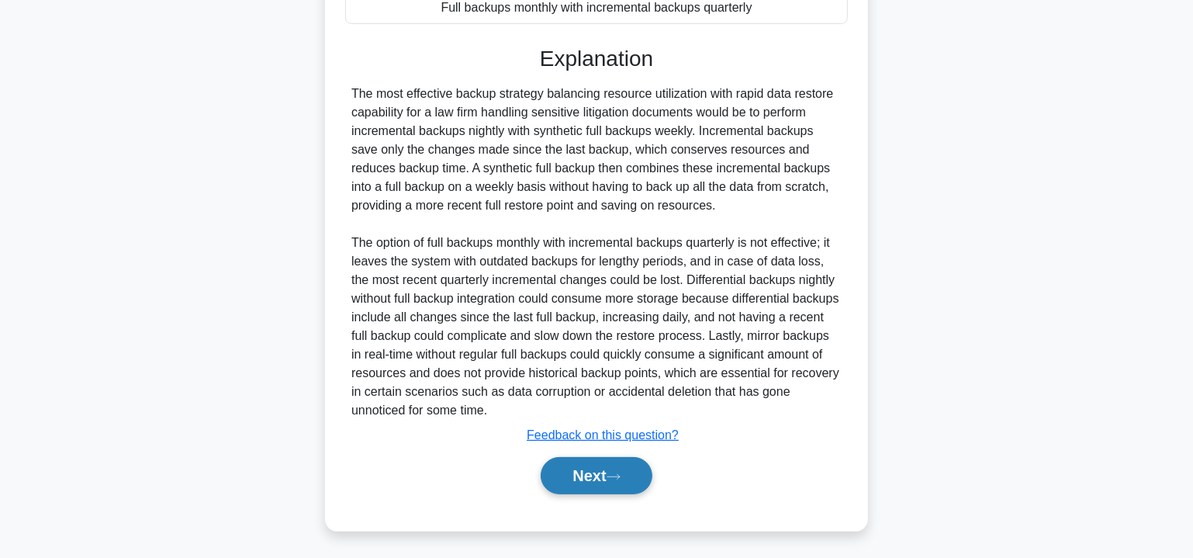
click at [586, 478] on button "Next" at bounding box center [596, 475] width 111 height 37
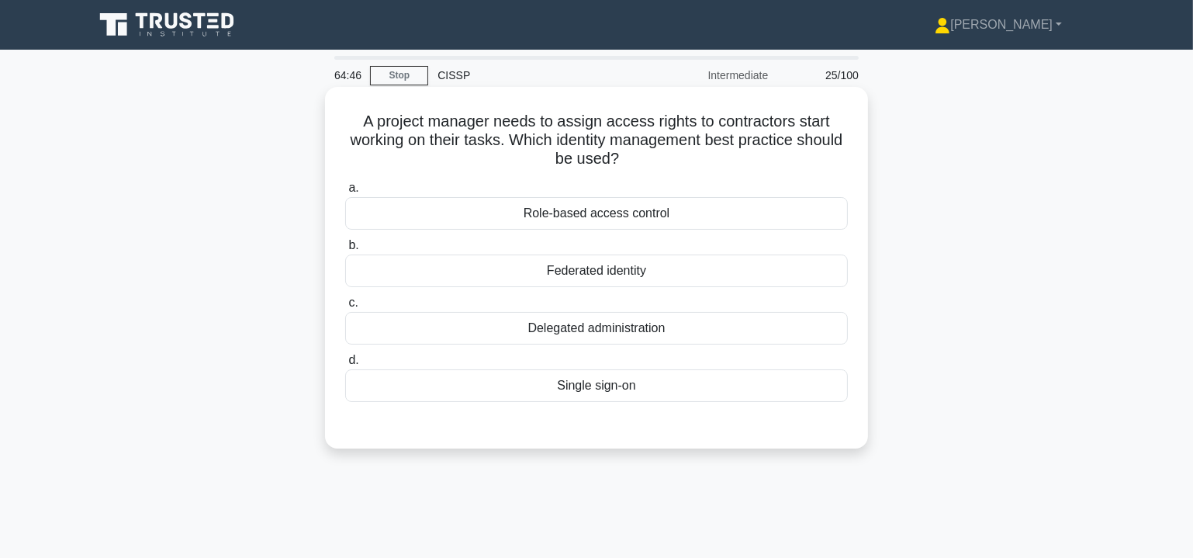
click at [668, 213] on div "Role-based access control" at bounding box center [596, 213] width 503 height 33
click at [345, 193] on input "a. Role-based access control" at bounding box center [345, 188] width 0 height 10
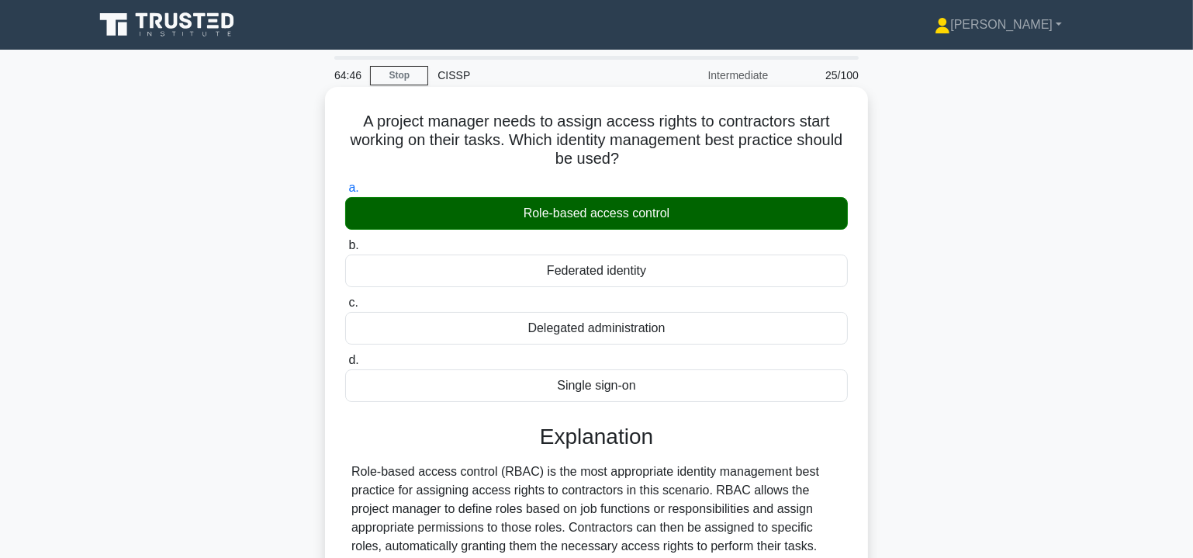
scroll to position [280, 0]
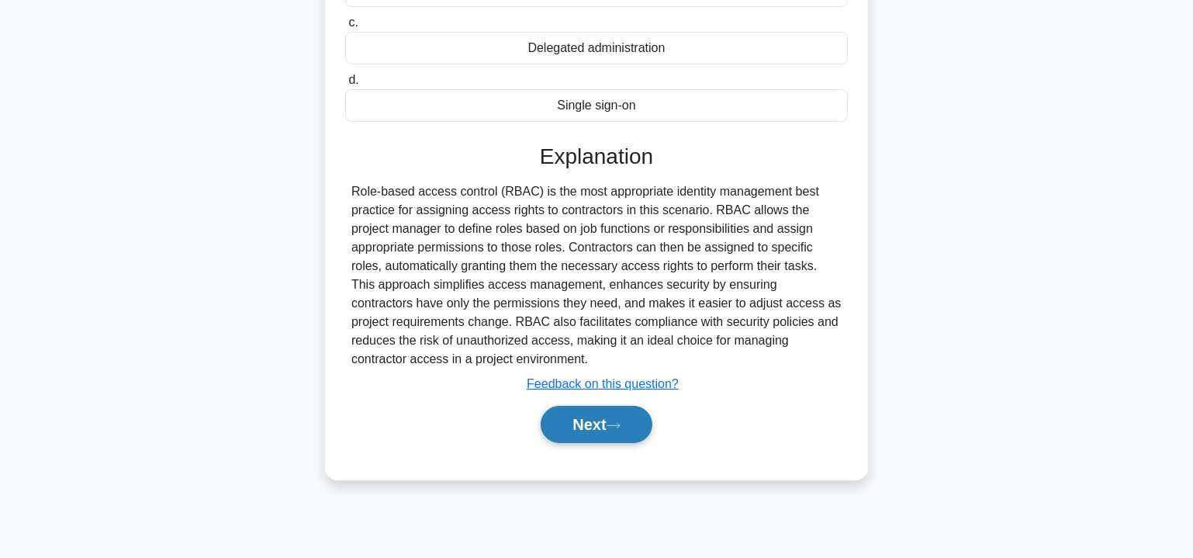
click at [597, 420] on button "Next" at bounding box center [596, 424] width 111 height 37
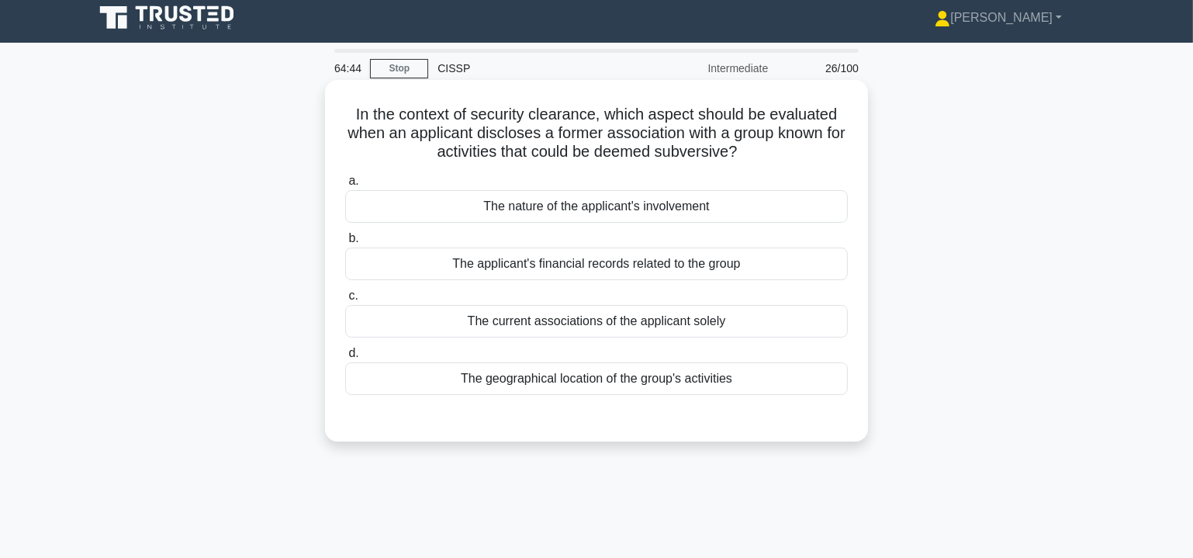
scroll to position [0, 0]
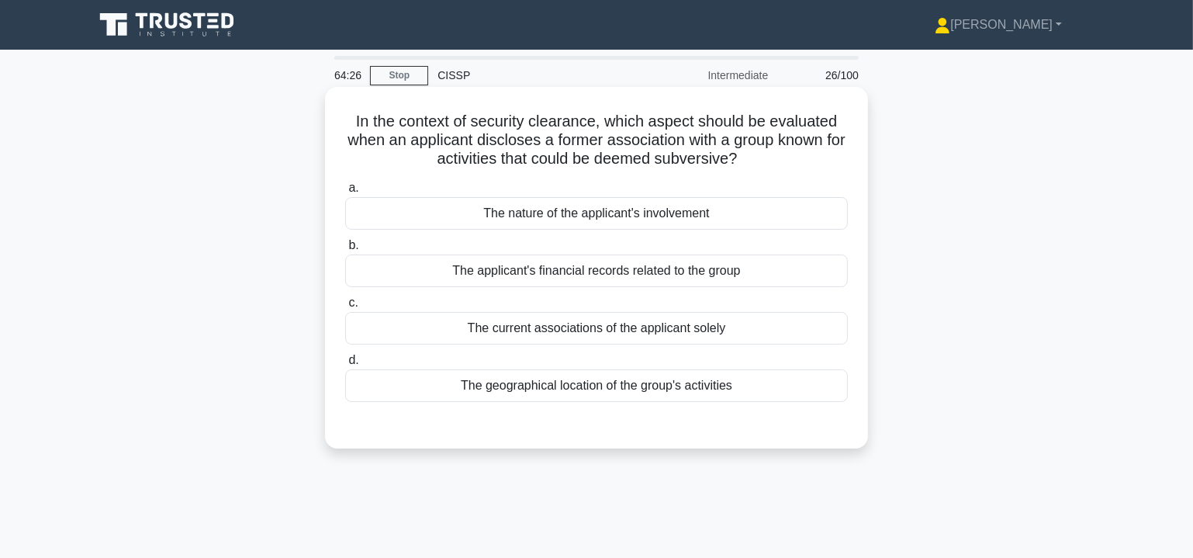
click at [672, 217] on div "The nature of the applicant's involvement" at bounding box center [596, 213] width 503 height 33
click at [345, 193] on input "a. The nature of the applicant's involvement" at bounding box center [345, 188] width 0 height 10
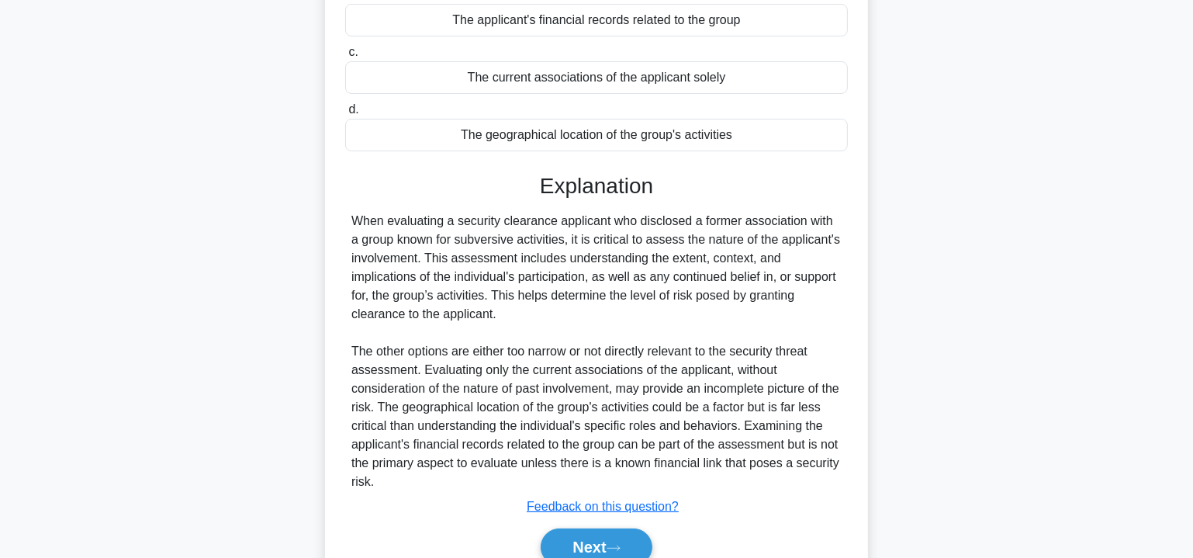
scroll to position [321, 0]
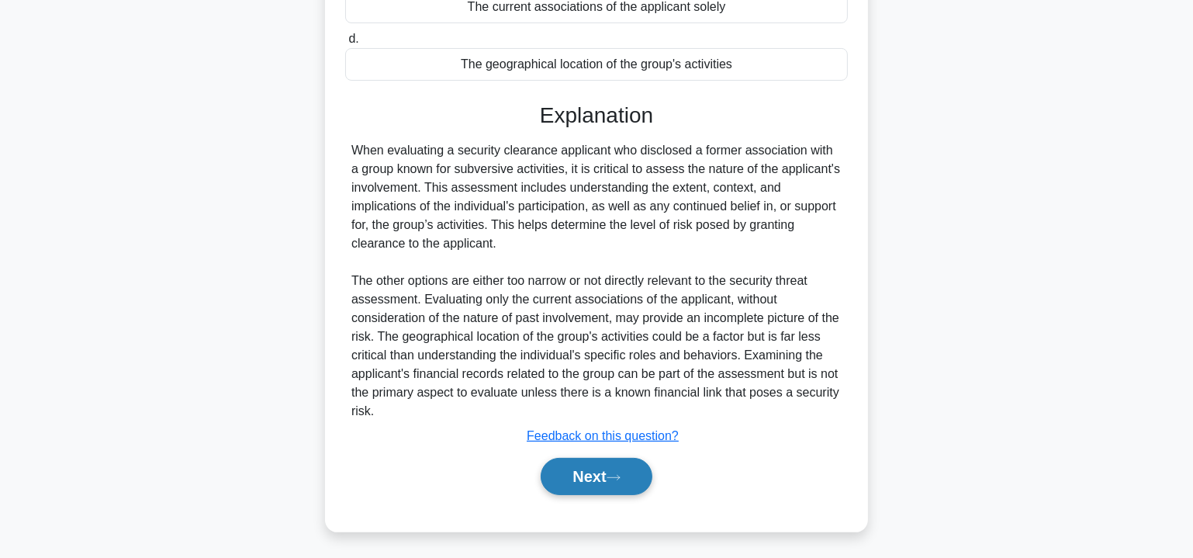
click at [594, 464] on button "Next" at bounding box center [596, 476] width 111 height 37
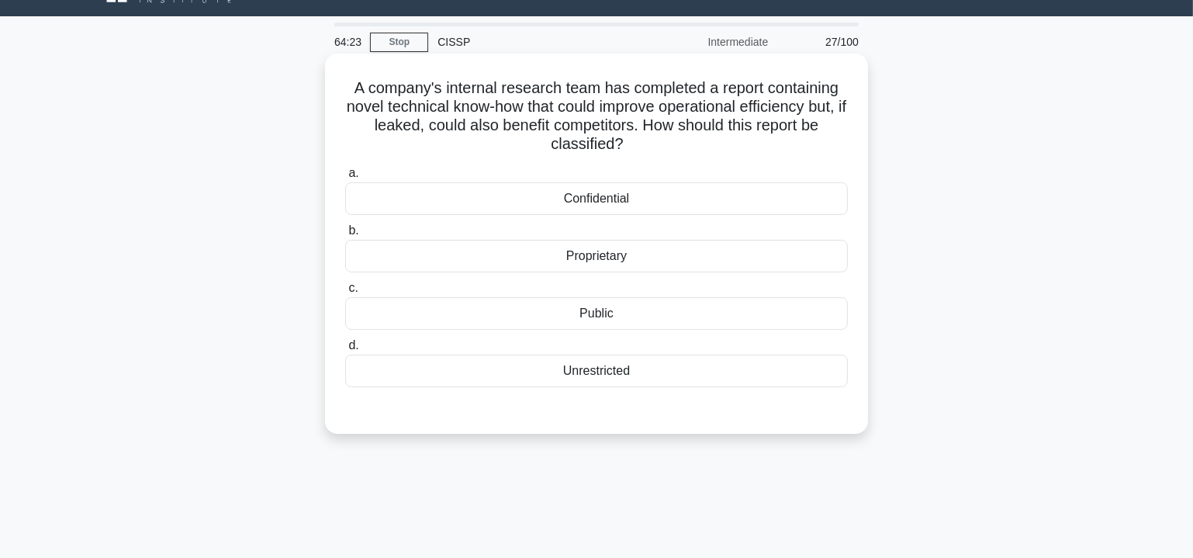
scroll to position [0, 0]
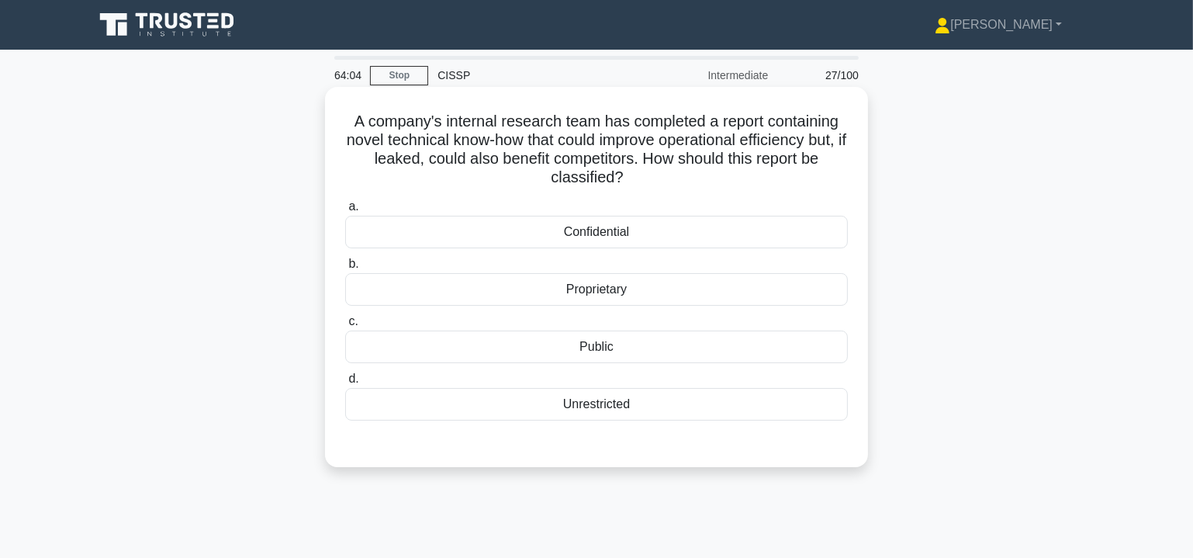
click at [625, 230] on div "Confidential" at bounding box center [596, 232] width 503 height 33
click at [345, 212] on input "a. Confidential" at bounding box center [345, 207] width 0 height 10
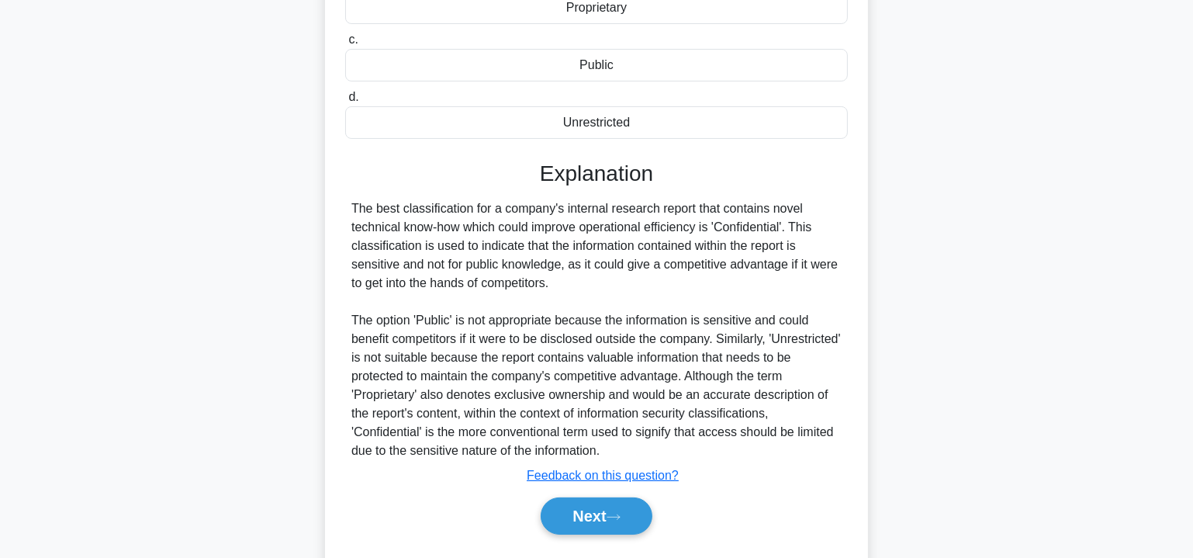
scroll to position [321, 0]
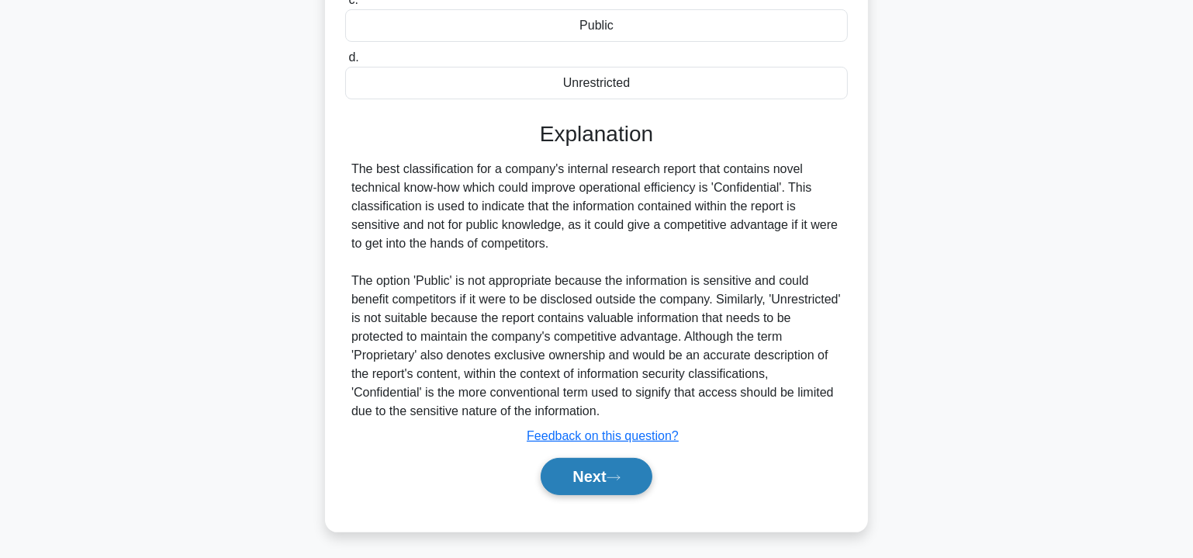
click at [577, 476] on button "Next" at bounding box center [596, 476] width 111 height 37
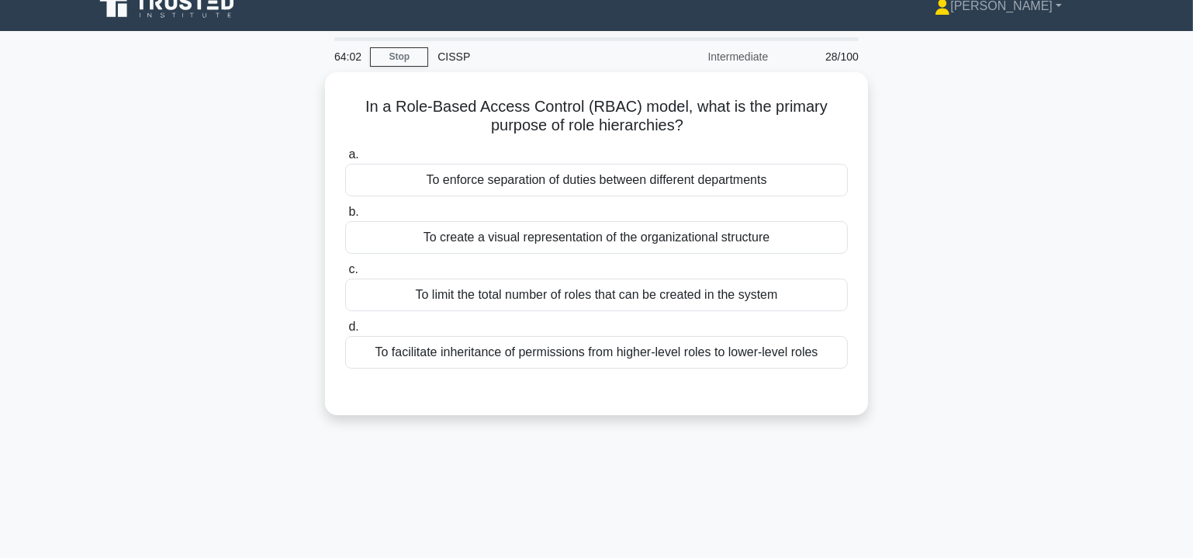
scroll to position [0, 0]
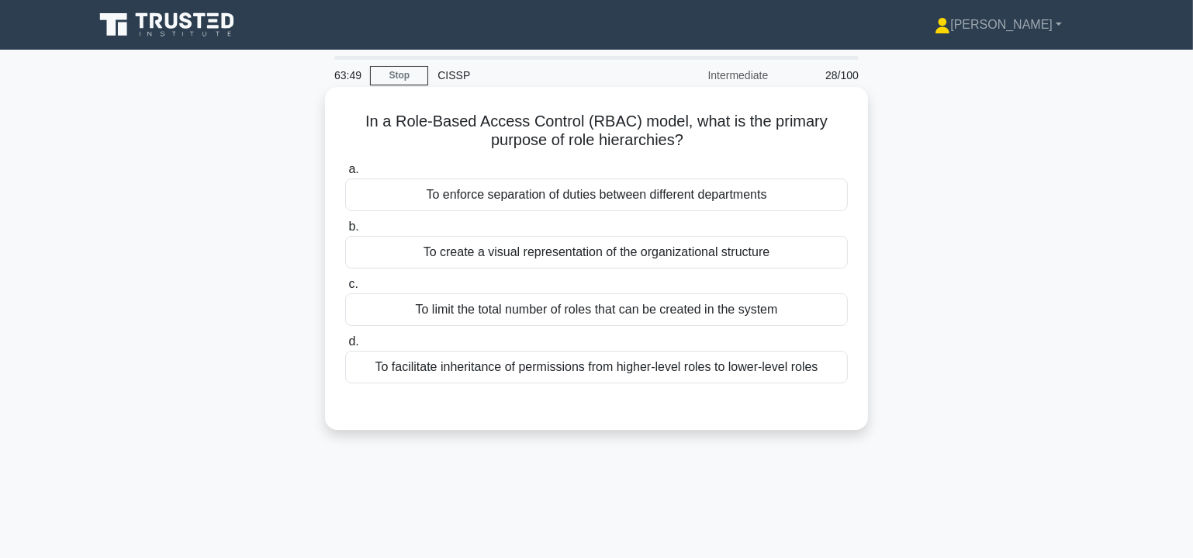
click at [535, 370] on div "To facilitate inheritance of permissions from higher-level roles to lower-level…" at bounding box center [596, 367] width 503 height 33
click at [345, 347] on input "d. To facilitate inheritance of permissions from higher-level roles to lower-le…" at bounding box center [345, 342] width 0 height 10
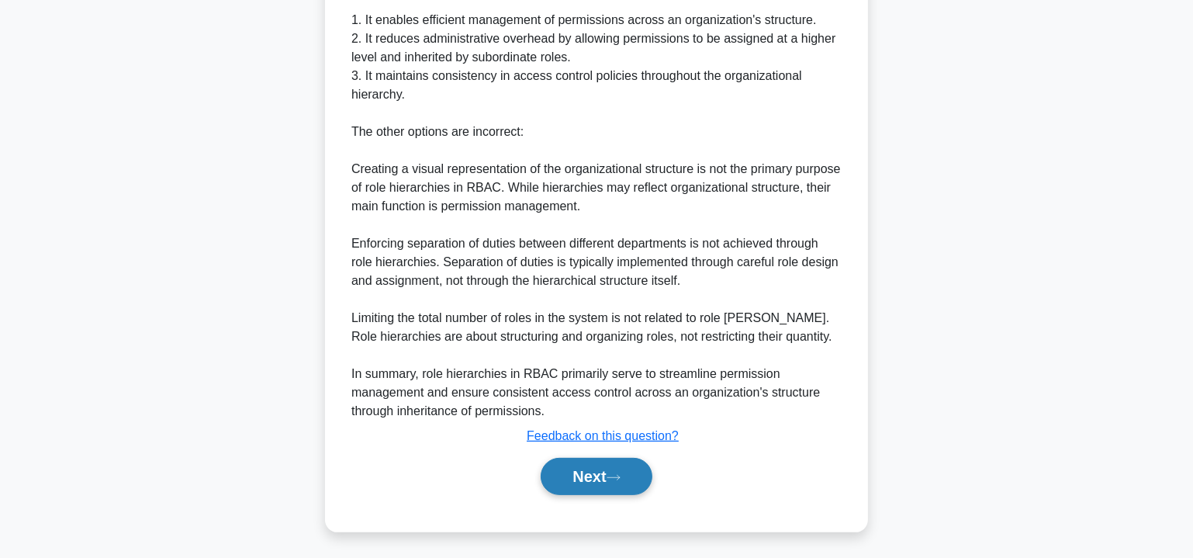
click at [594, 475] on button "Next" at bounding box center [596, 476] width 111 height 37
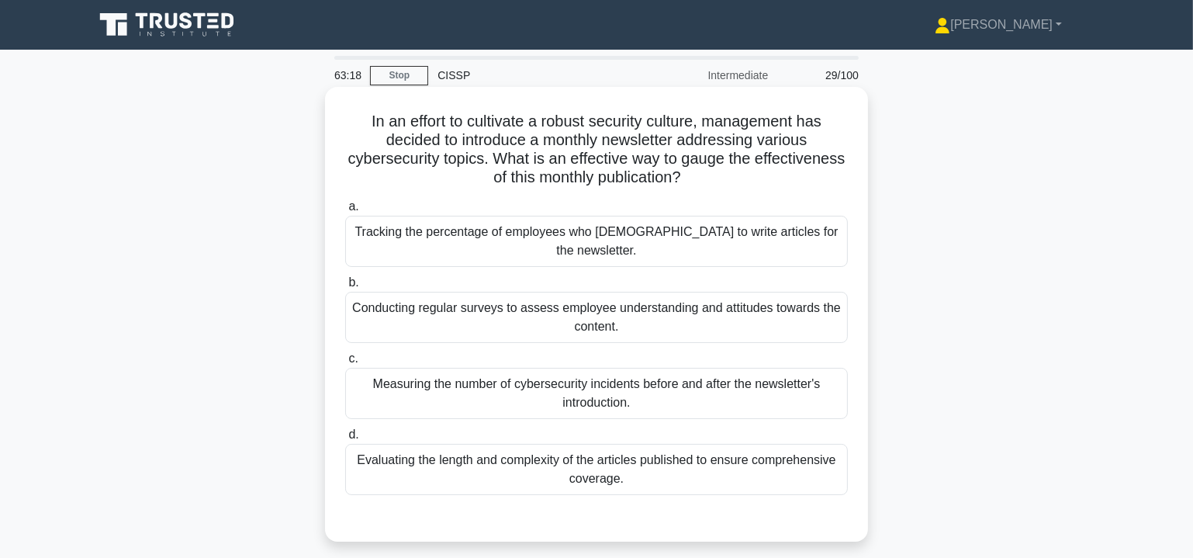
click at [681, 300] on div "Conducting regular surveys to assess employee understanding and attitudes towar…" at bounding box center [596, 317] width 503 height 51
click at [345, 288] on input "b. Conducting regular surveys to assess employee understanding and attitudes to…" at bounding box center [345, 283] width 0 height 10
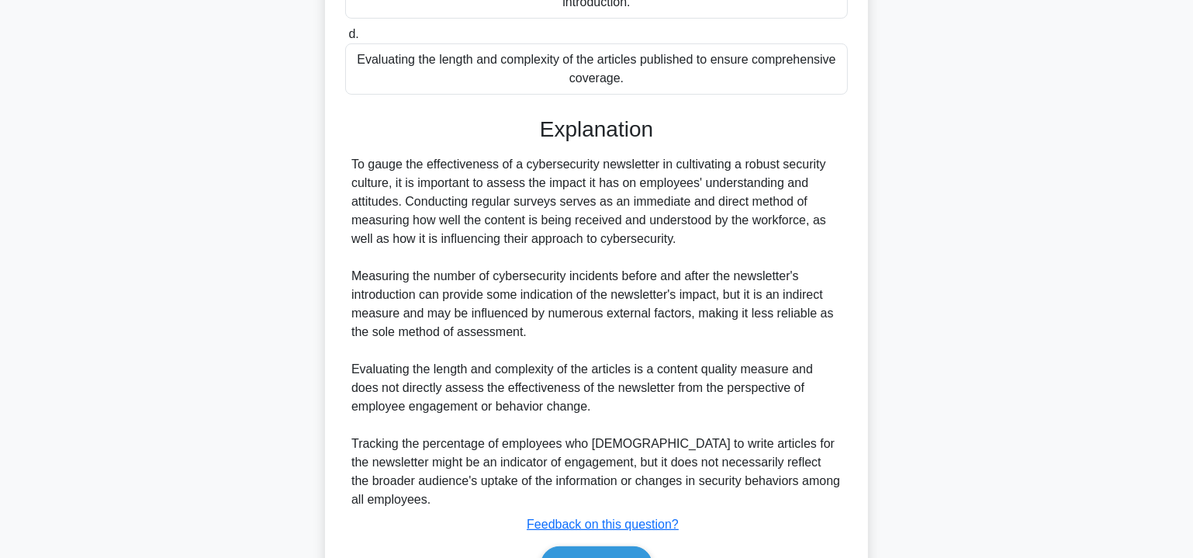
scroll to position [470, 0]
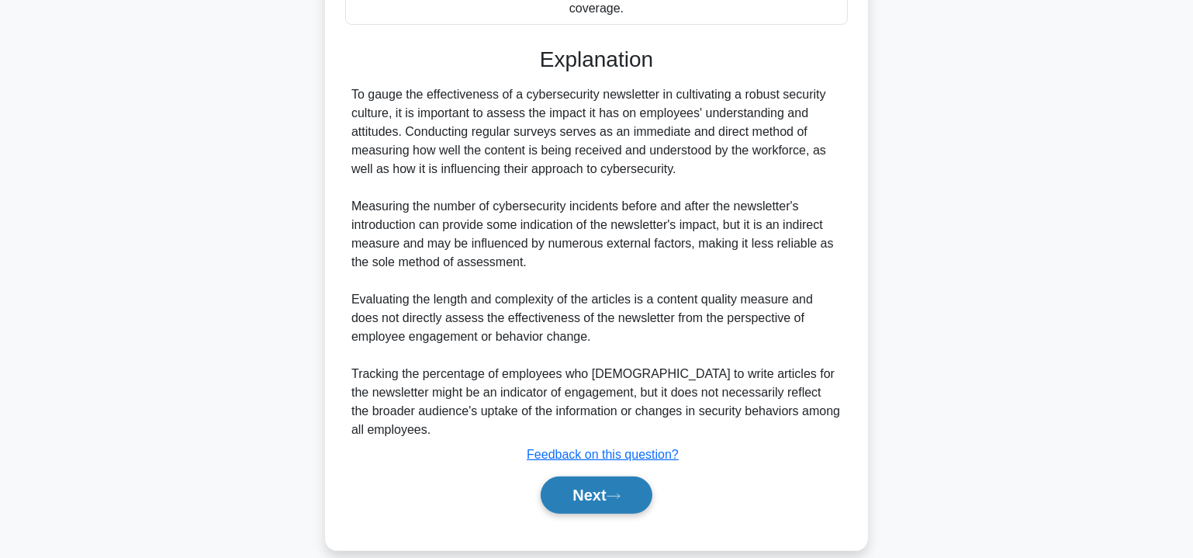
click at [590, 477] on button "Next" at bounding box center [596, 494] width 111 height 37
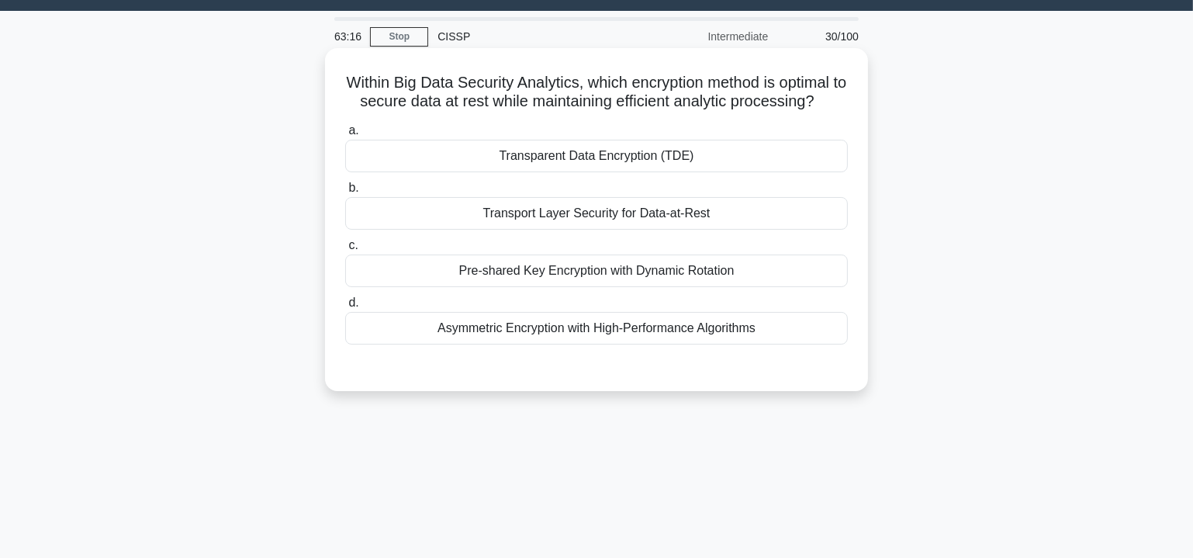
scroll to position [0, 0]
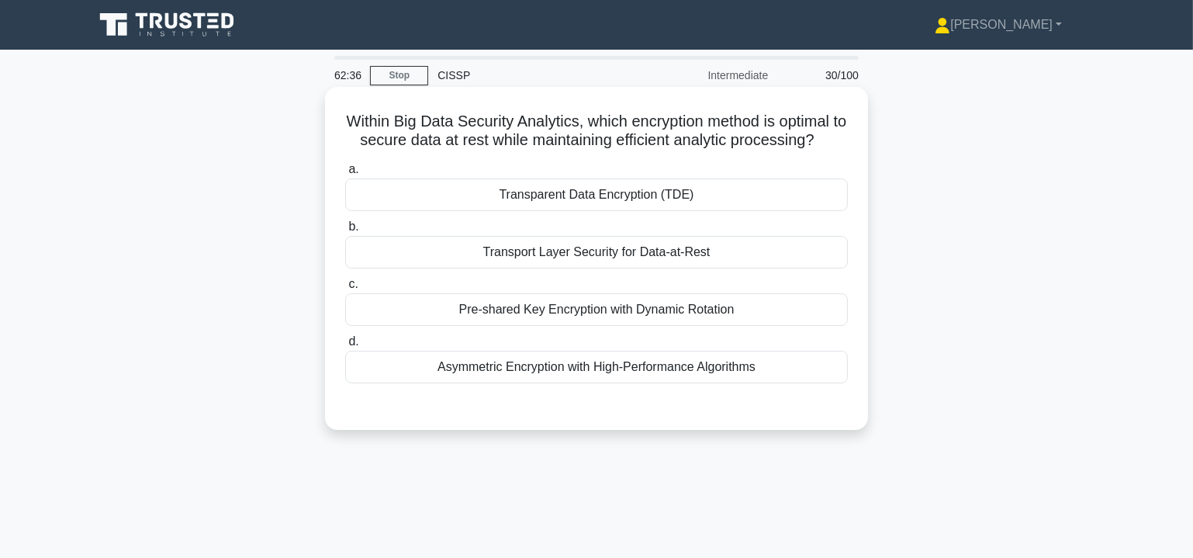
click at [617, 326] on div "Pre-shared Key Encryption with Dynamic Rotation" at bounding box center [596, 309] width 503 height 33
click at [345, 289] on input "c. Pre-shared Key Encryption with Dynamic Rotation" at bounding box center [345, 284] width 0 height 10
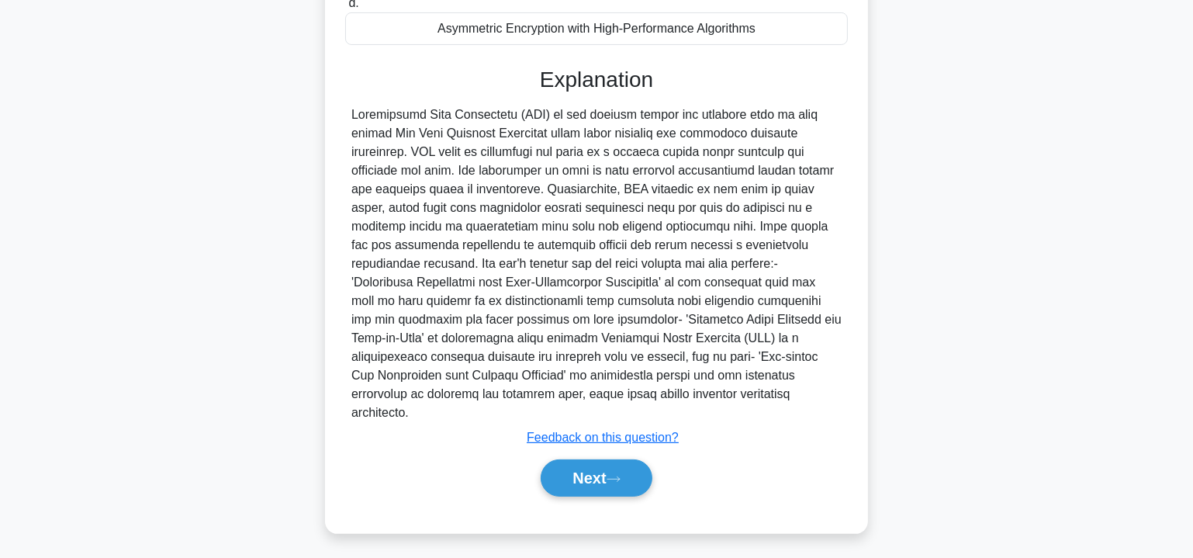
scroll to position [341, 0]
click at [635, 476] on button "Next" at bounding box center [596, 476] width 111 height 37
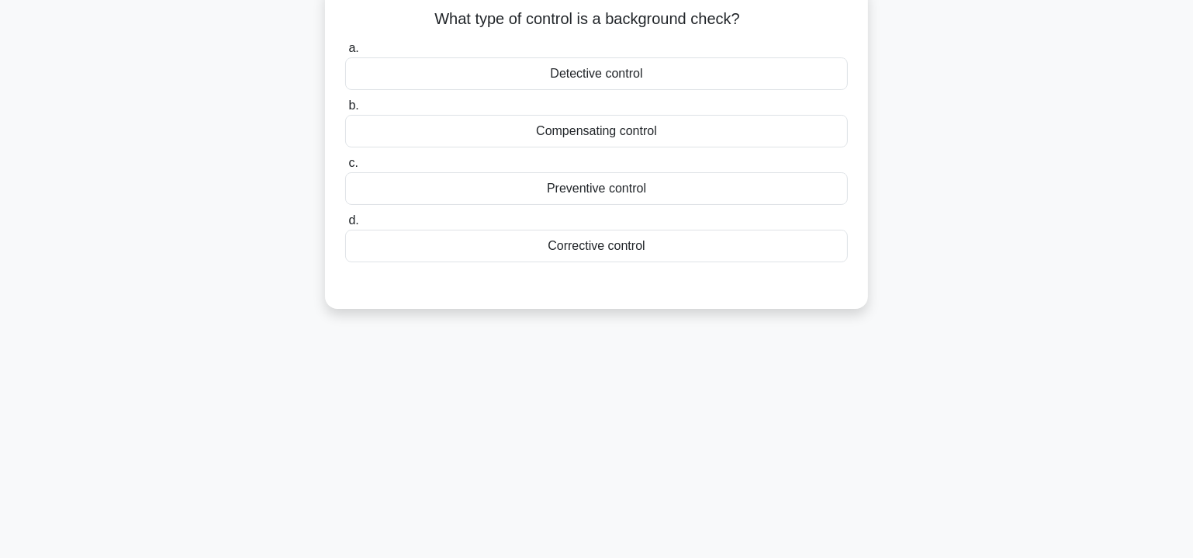
scroll to position [45, 0]
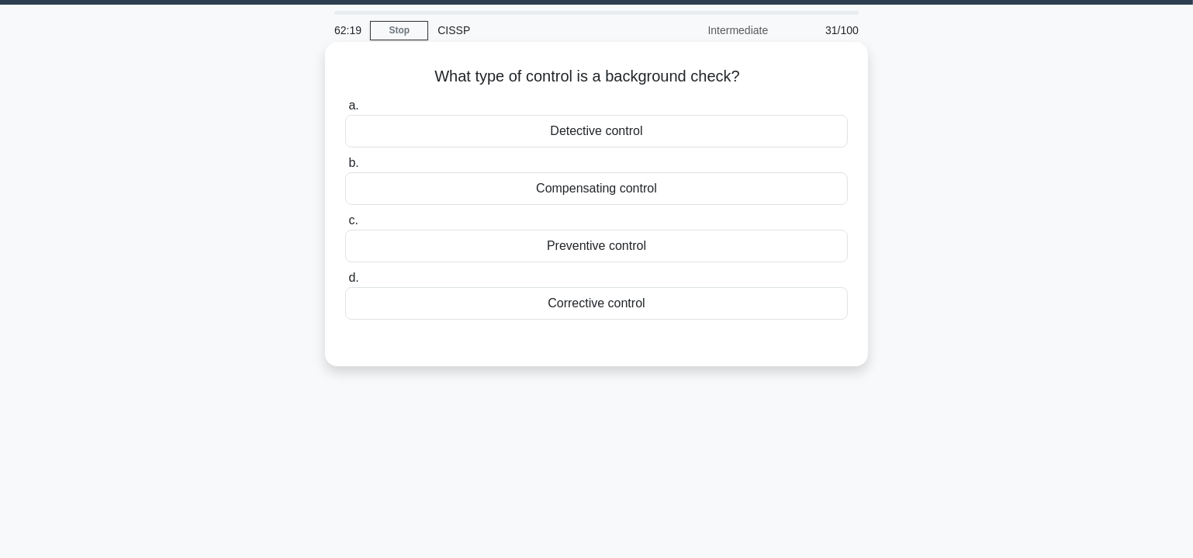
click at [628, 244] on div "Preventive control" at bounding box center [596, 246] width 503 height 33
click at [345, 226] on input "c. Preventive control" at bounding box center [345, 221] width 0 height 10
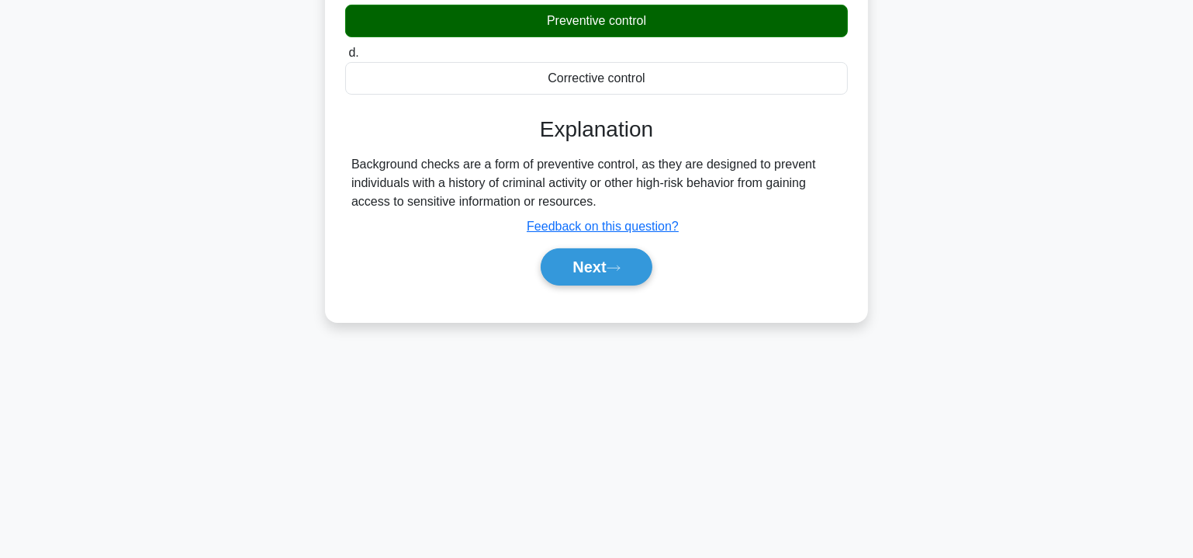
scroll to position [280, 0]
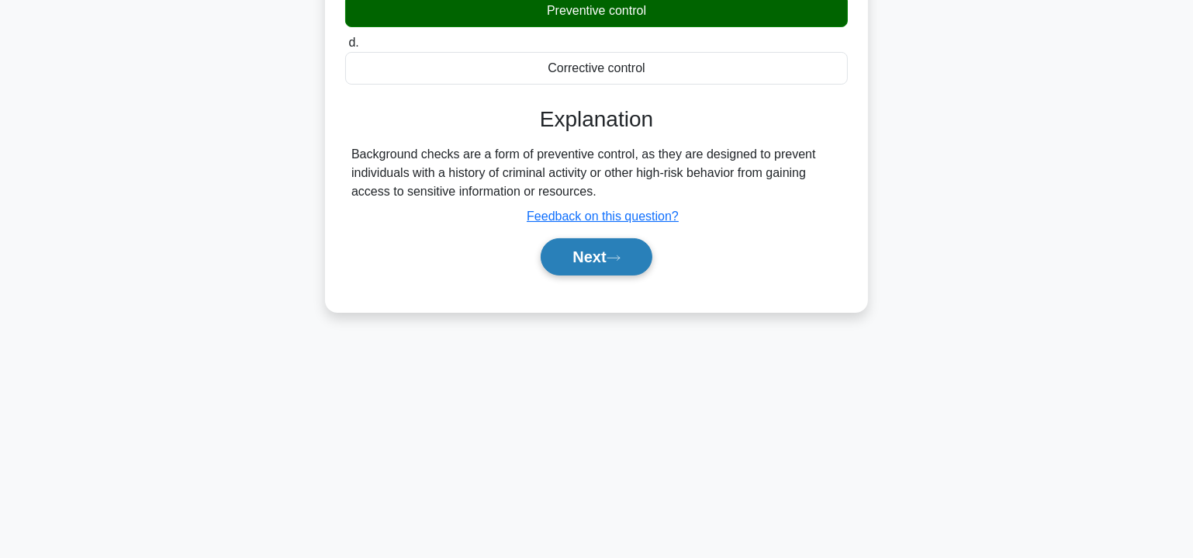
click at [634, 245] on button "Next" at bounding box center [596, 256] width 111 height 37
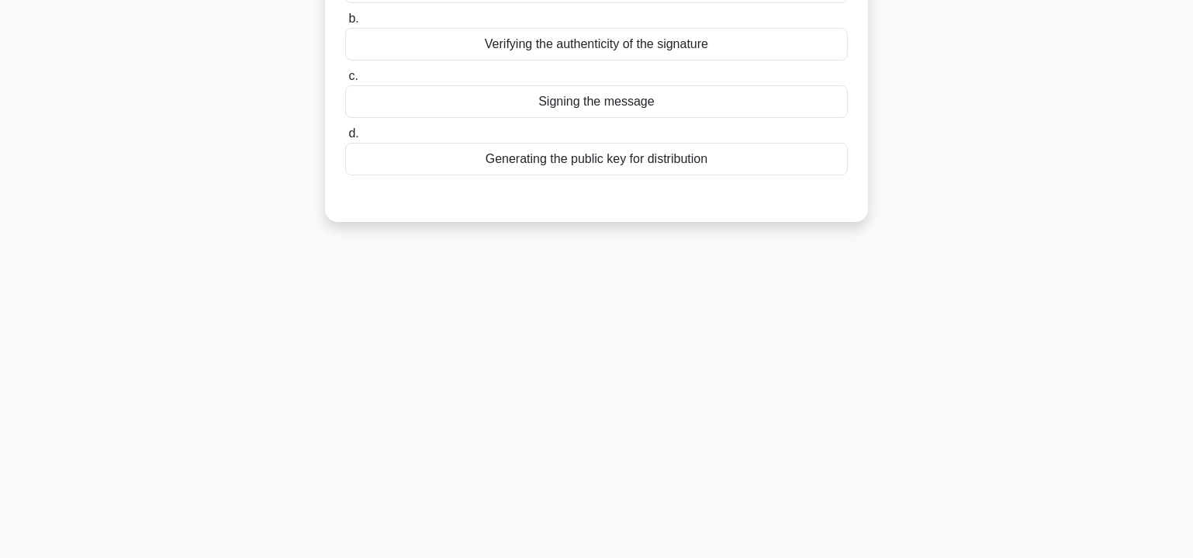
scroll to position [0, 0]
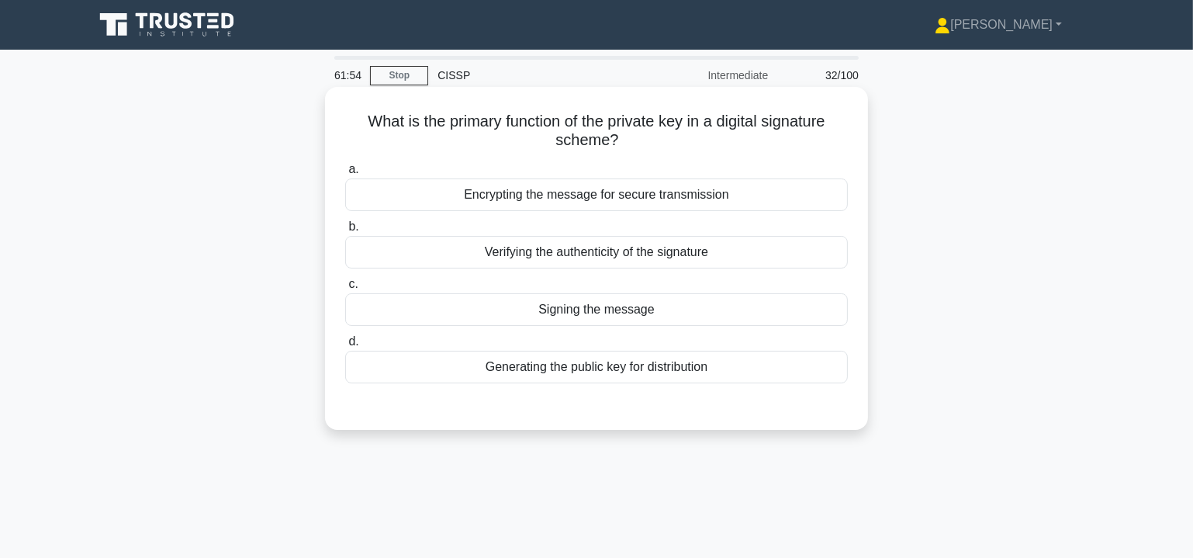
click at [618, 257] on div "Verifying the authenticity of the signature" at bounding box center [596, 252] width 503 height 33
click at [345, 232] on input "b. Verifying the authenticity of the signature" at bounding box center [345, 227] width 0 height 10
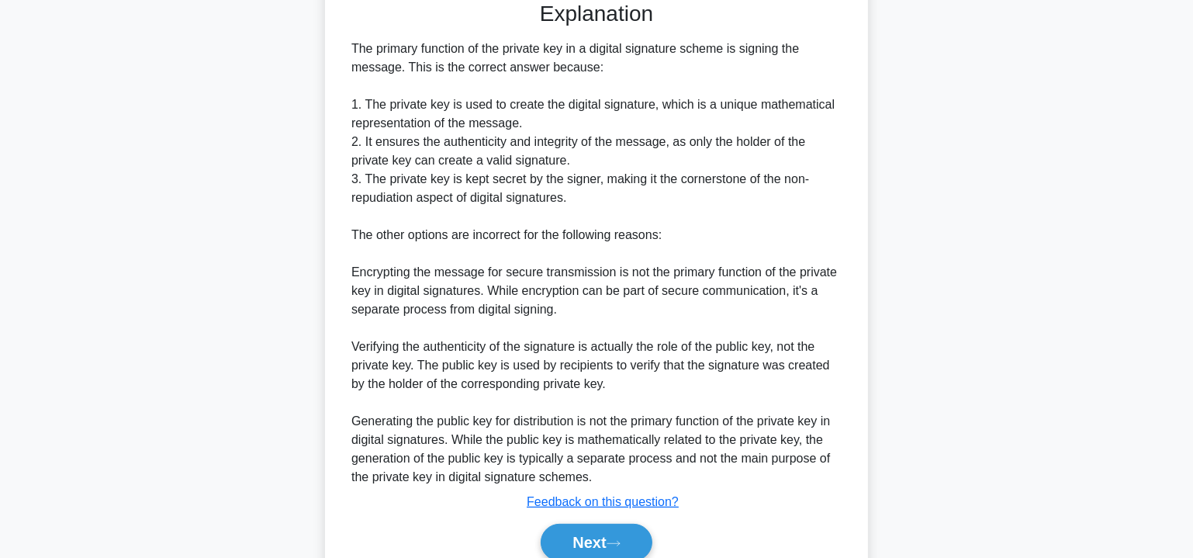
scroll to position [472, 0]
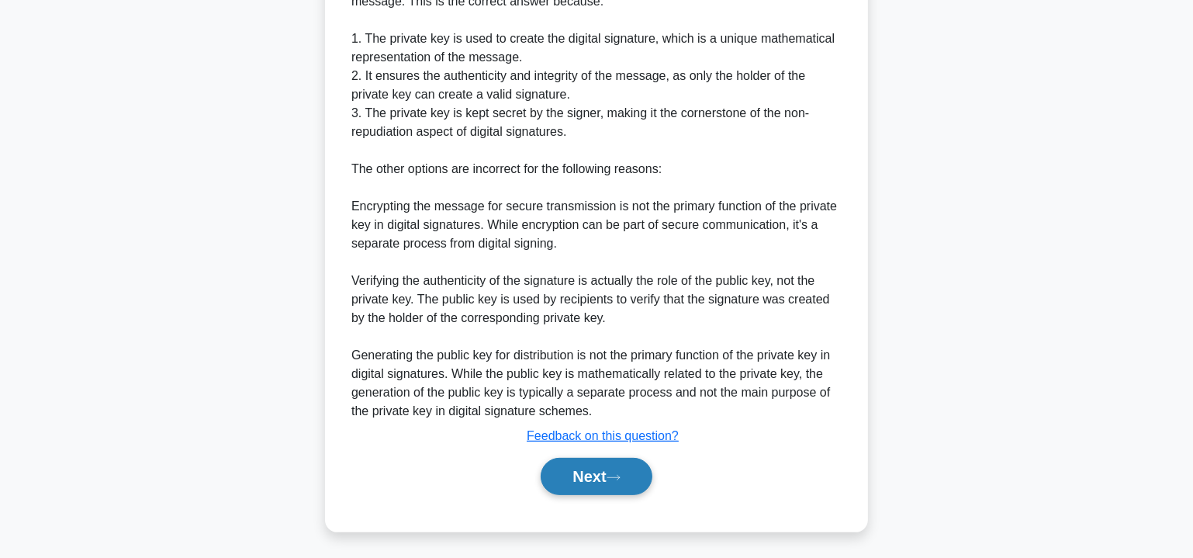
click at [584, 468] on button "Next" at bounding box center [596, 476] width 111 height 37
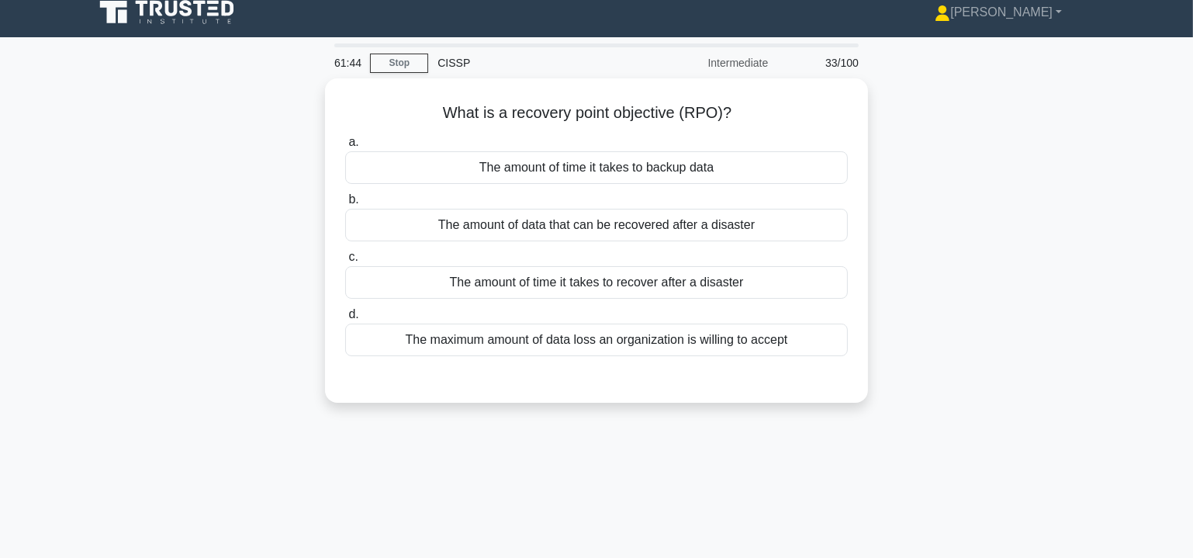
scroll to position [0, 0]
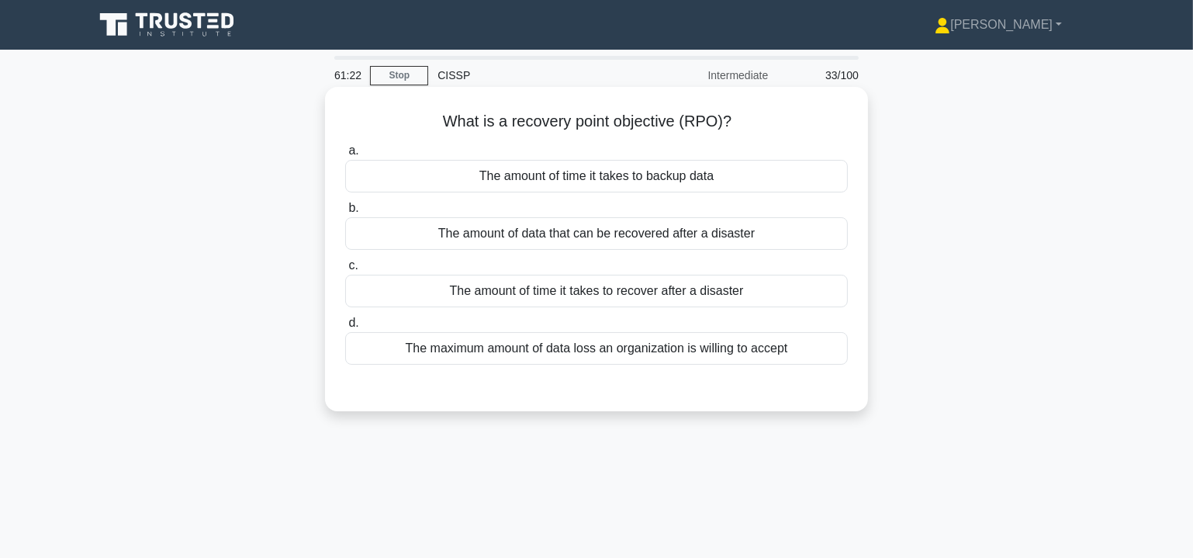
click at [526, 350] on div "The maximum amount of data loss an organization is willing to accept" at bounding box center [596, 348] width 503 height 33
click at [345, 328] on input "d. The maximum amount of data loss an organization is willing to accept" at bounding box center [345, 323] width 0 height 10
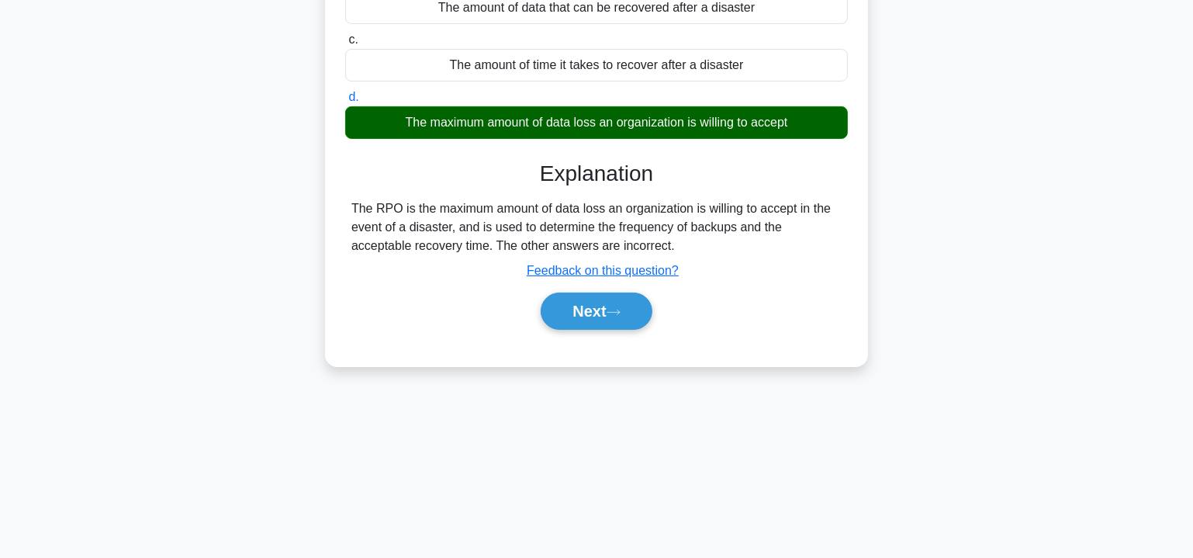
scroll to position [235, 0]
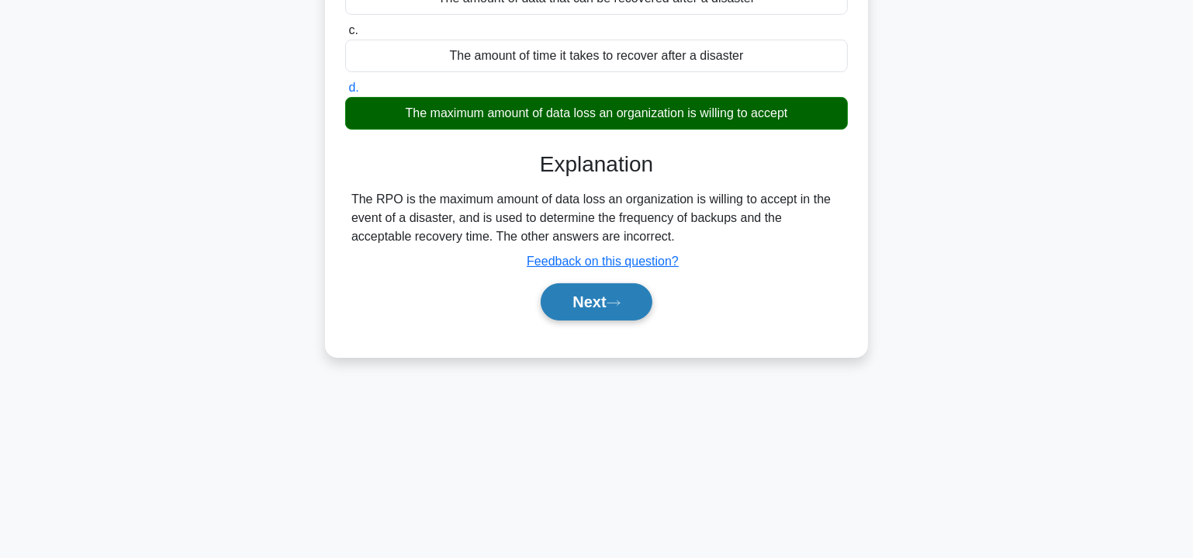
click at [573, 302] on button "Next" at bounding box center [596, 301] width 111 height 37
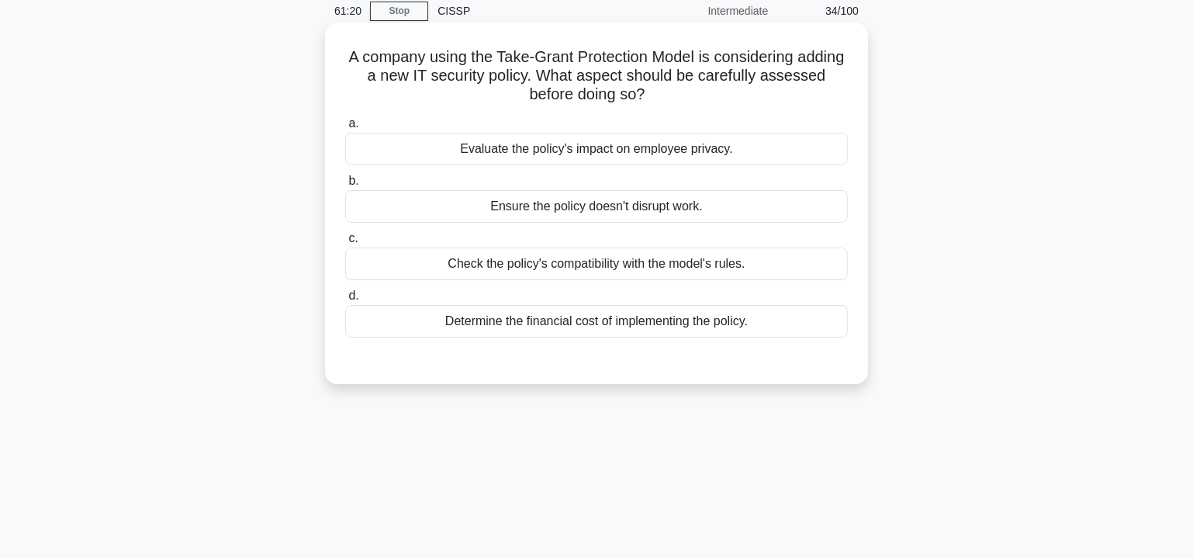
scroll to position [0, 0]
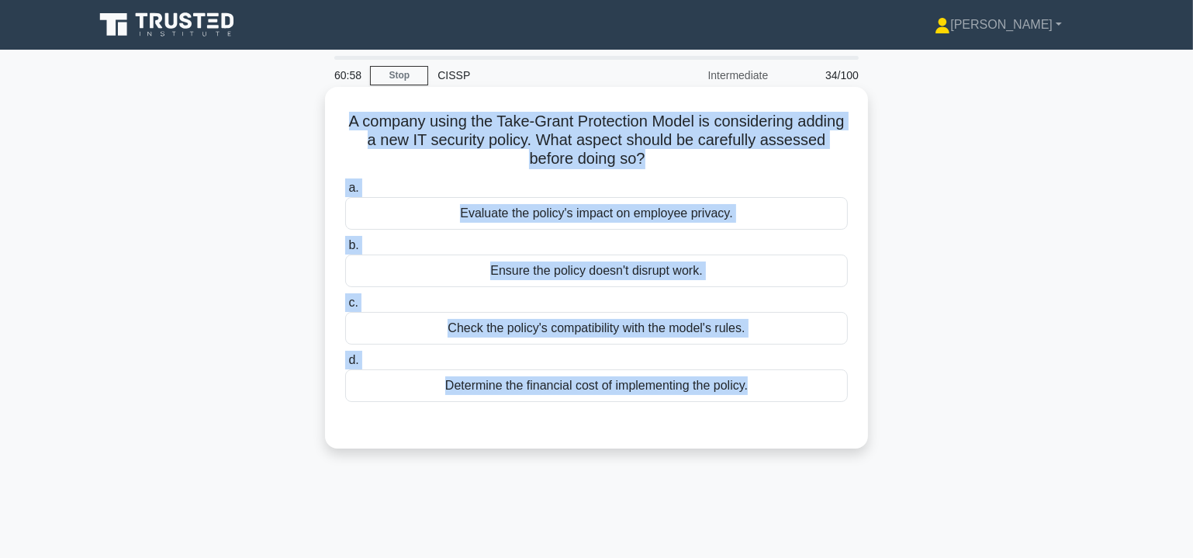
drag, startPoint x: 362, startPoint y: 122, endPoint x: 856, endPoint y: 430, distance: 582.4
click at [856, 430] on div "A company using the Take-Grant Protection Model is considering adding a new IT …" at bounding box center [596, 267] width 531 height 349
copy div "A company using the Take-Grant Protection Model is considering adding a new IT …"
click at [558, 327] on div "Check the policy's compatibility with the model's rules." at bounding box center [596, 328] width 503 height 33
click at [345, 308] on input "c. Check the policy's compatibility with the model's rules." at bounding box center [345, 303] width 0 height 10
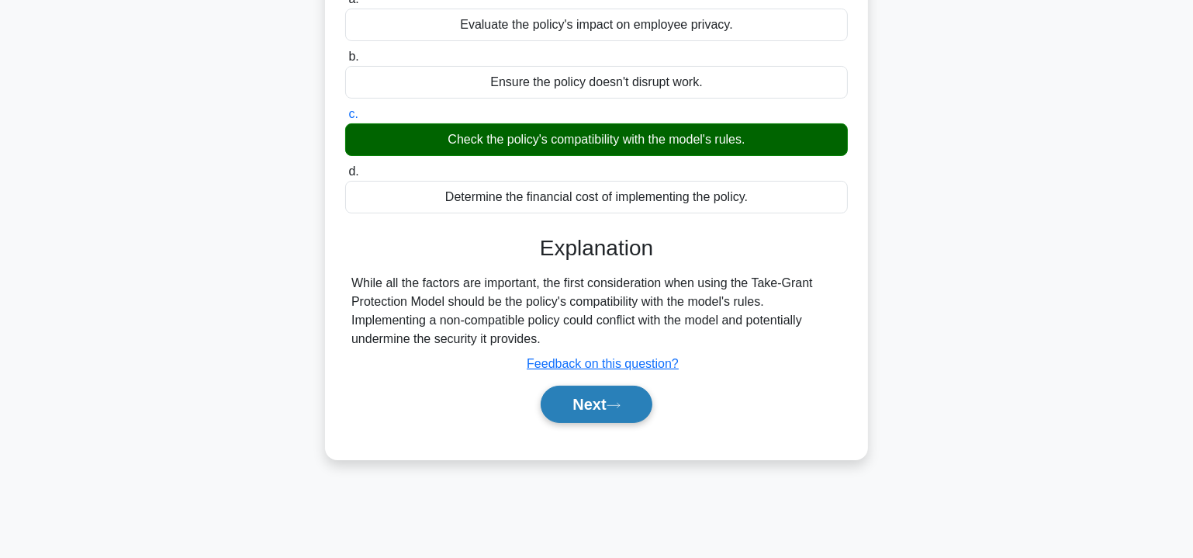
scroll to position [235, 0]
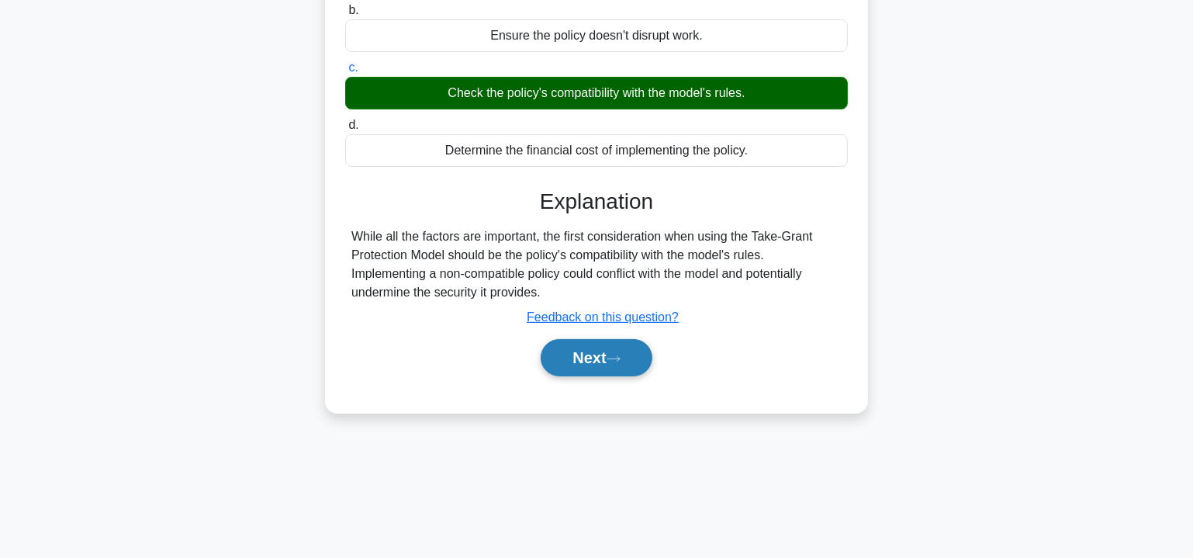
click at [607, 361] on button "Next" at bounding box center [596, 357] width 111 height 37
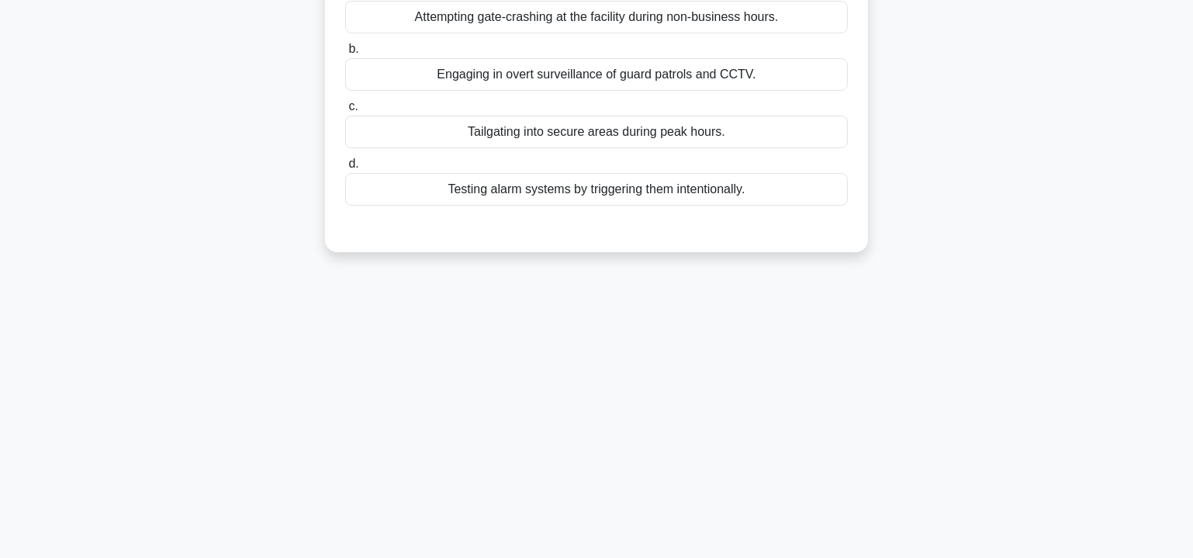
scroll to position [0, 0]
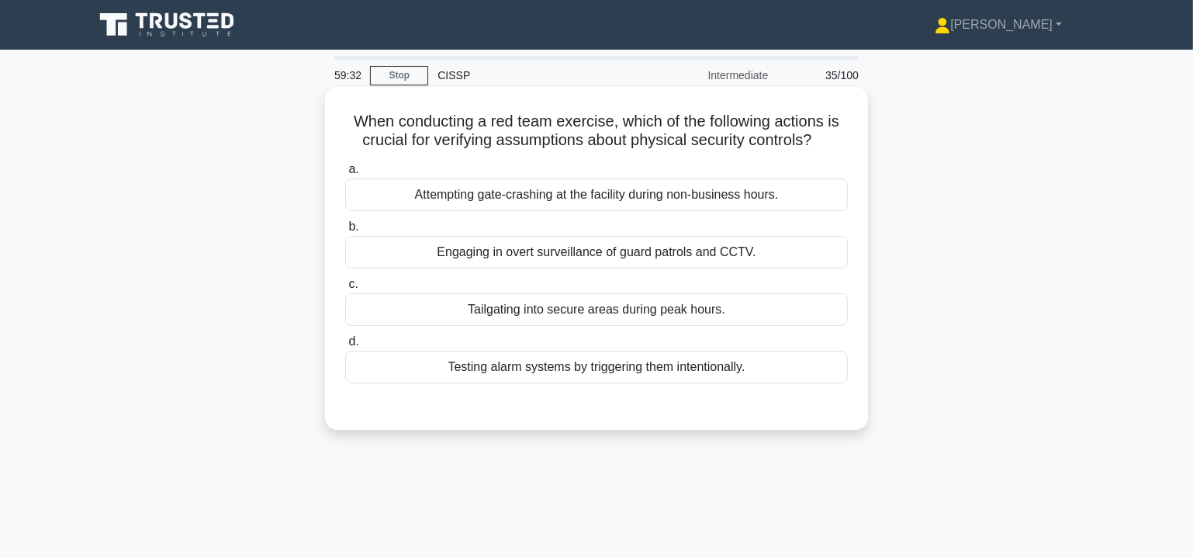
click at [589, 193] on div "Attempting gate-crashing at the facility during non-business hours." at bounding box center [596, 194] width 503 height 33
click at [345, 175] on input "a. [GEOGRAPHIC_DATA]-crashing at the facility during non-business hours." at bounding box center [345, 170] width 0 height 10
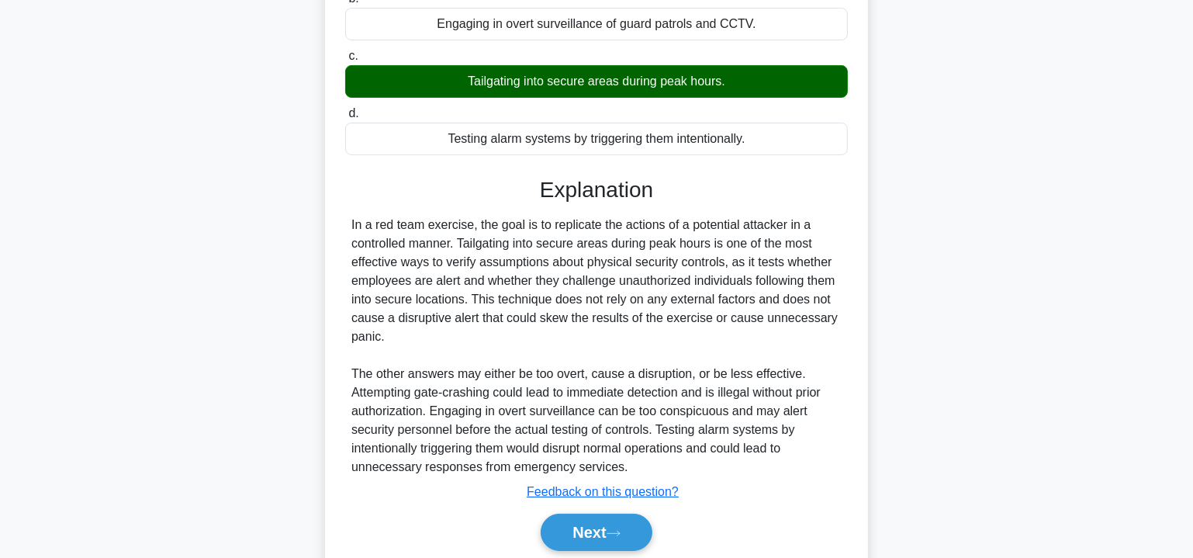
scroll to position [235, 0]
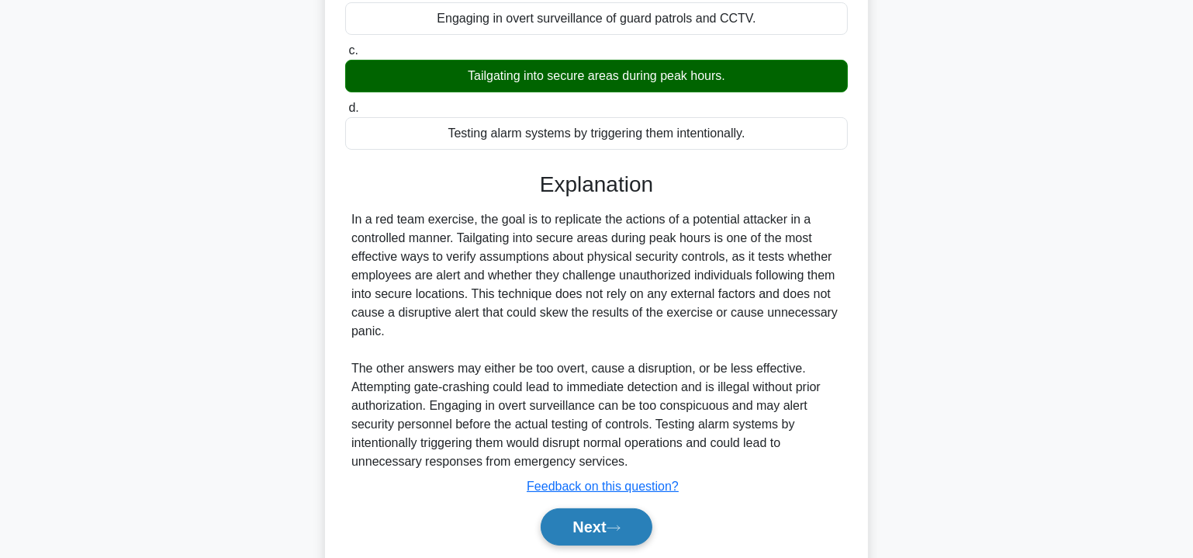
click at [634, 521] on button "Next" at bounding box center [596, 526] width 111 height 37
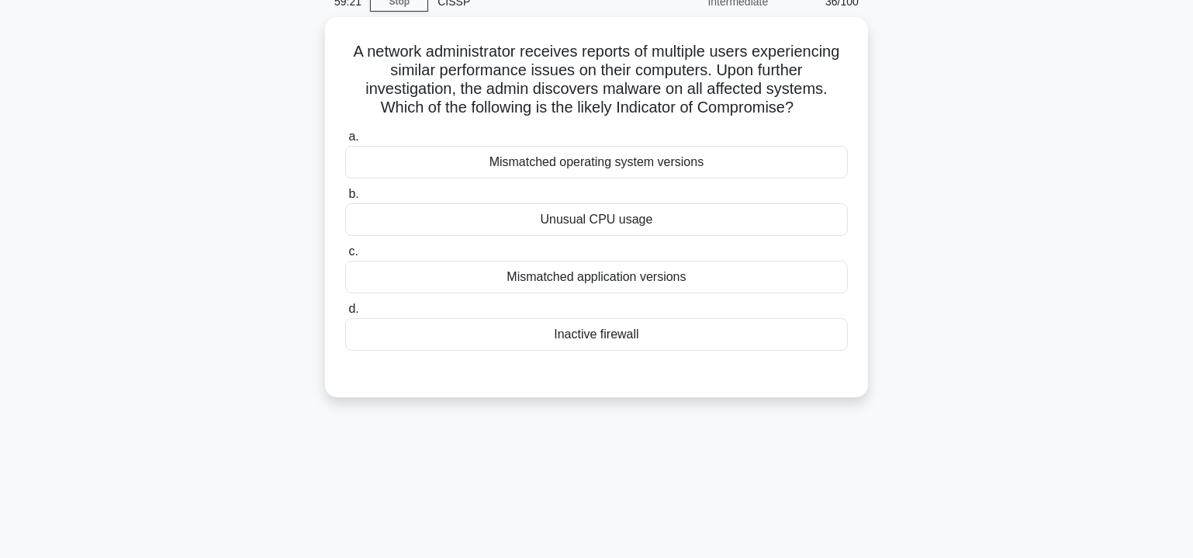
scroll to position [47, 0]
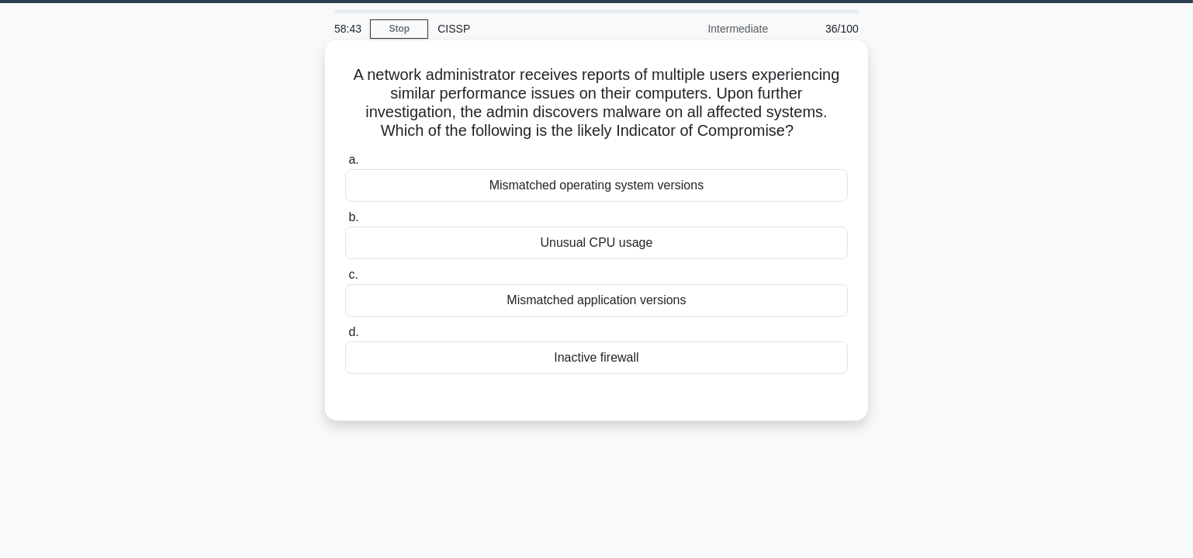
click at [607, 355] on div "Inactive firewall" at bounding box center [596, 357] width 503 height 33
click at [345, 338] on input "d. Inactive firewall" at bounding box center [345, 332] width 0 height 10
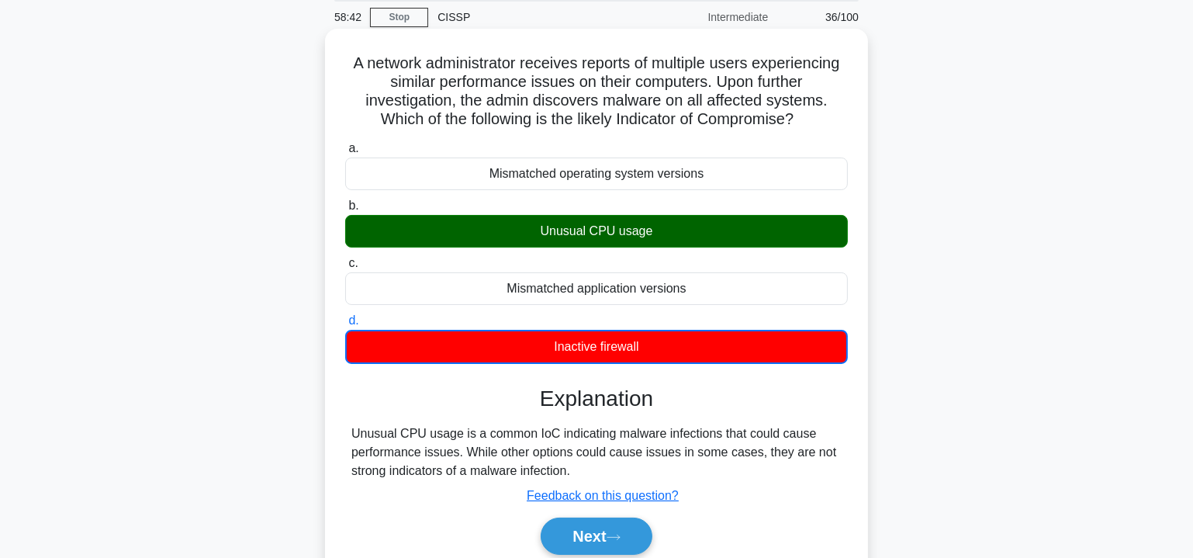
scroll to position [188, 0]
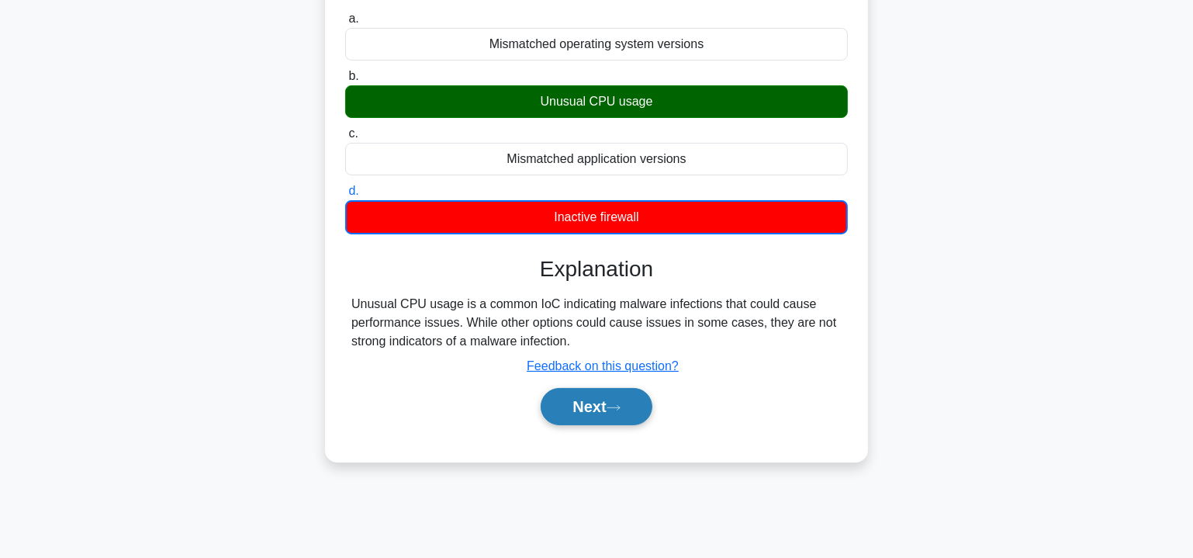
click at [608, 404] on button "Next" at bounding box center [596, 406] width 111 height 37
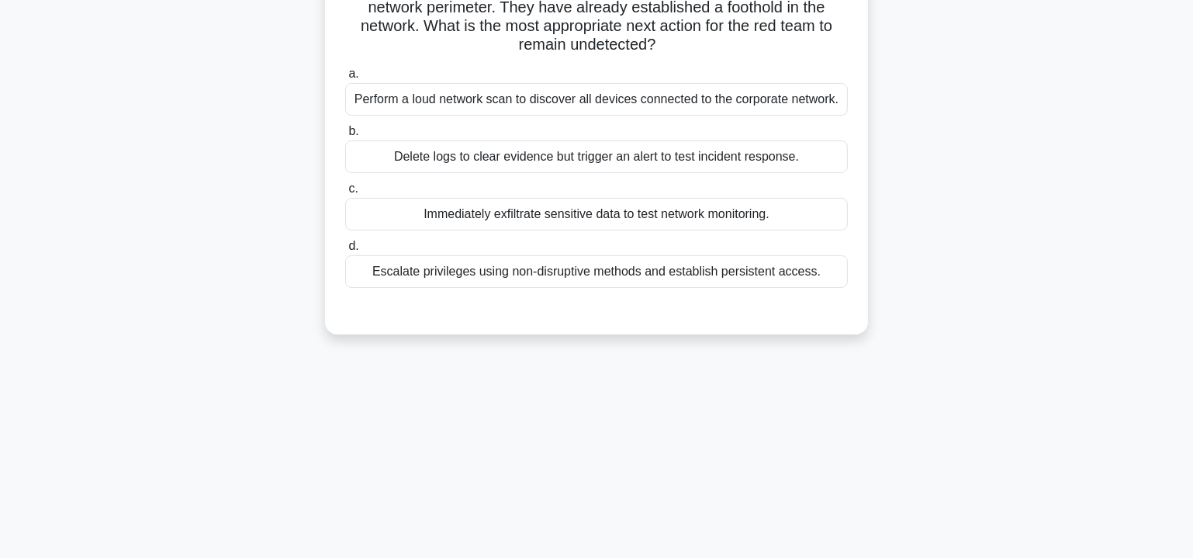
scroll to position [0, 0]
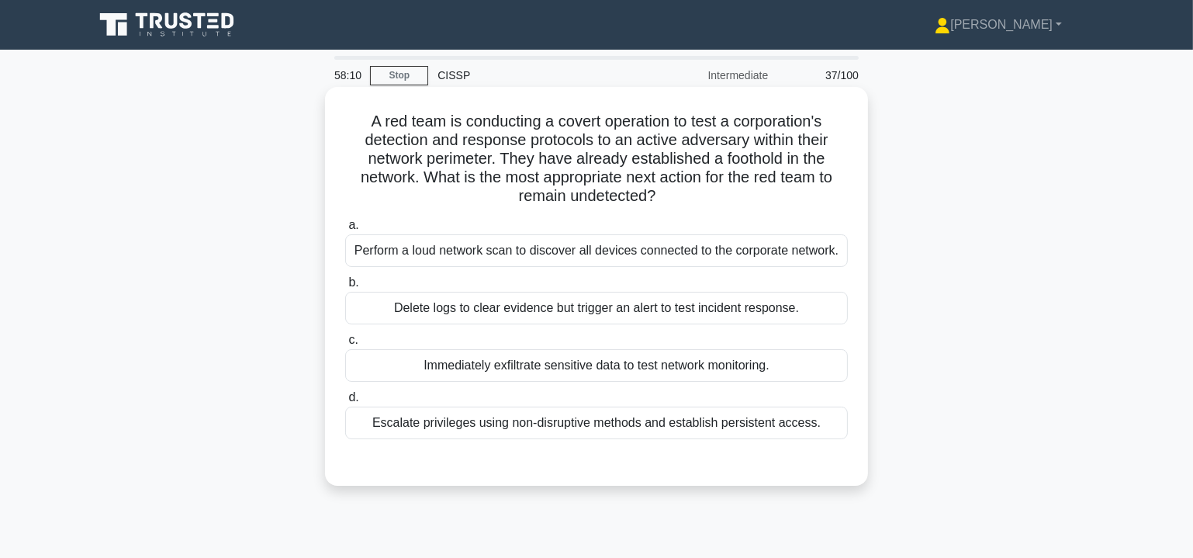
click at [611, 427] on div "Escalate privileges using non-disruptive methods and establish persistent acces…" at bounding box center [596, 423] width 503 height 33
click at [345, 403] on input "d. Escalate privileges using non-disruptive methods and establish persistent ac…" at bounding box center [345, 398] width 0 height 10
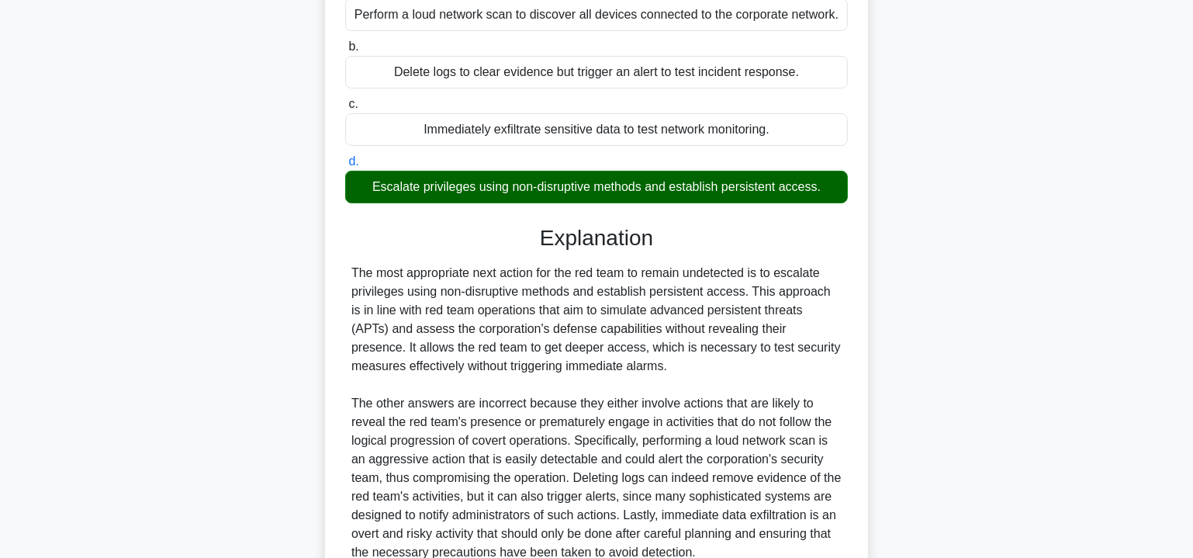
scroll to position [329, 0]
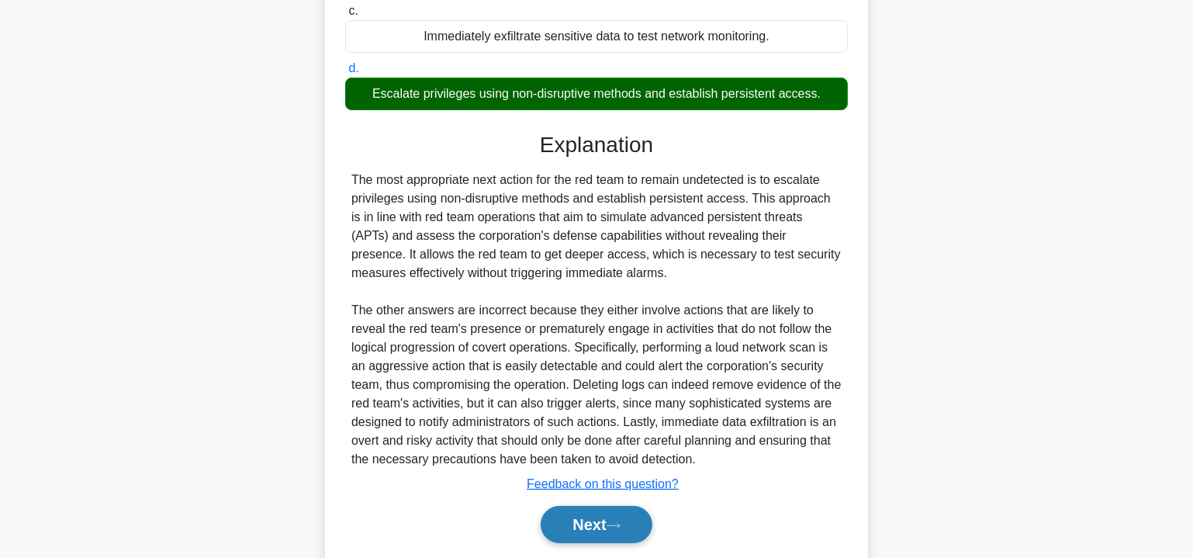
click at [624, 517] on button "Next" at bounding box center [596, 524] width 111 height 37
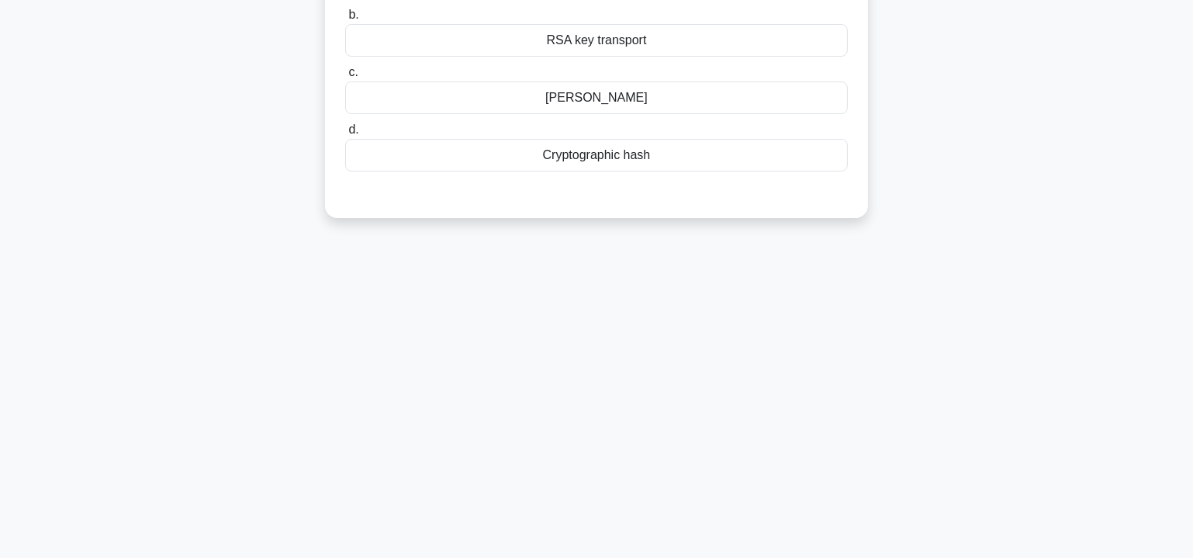
scroll to position [0, 0]
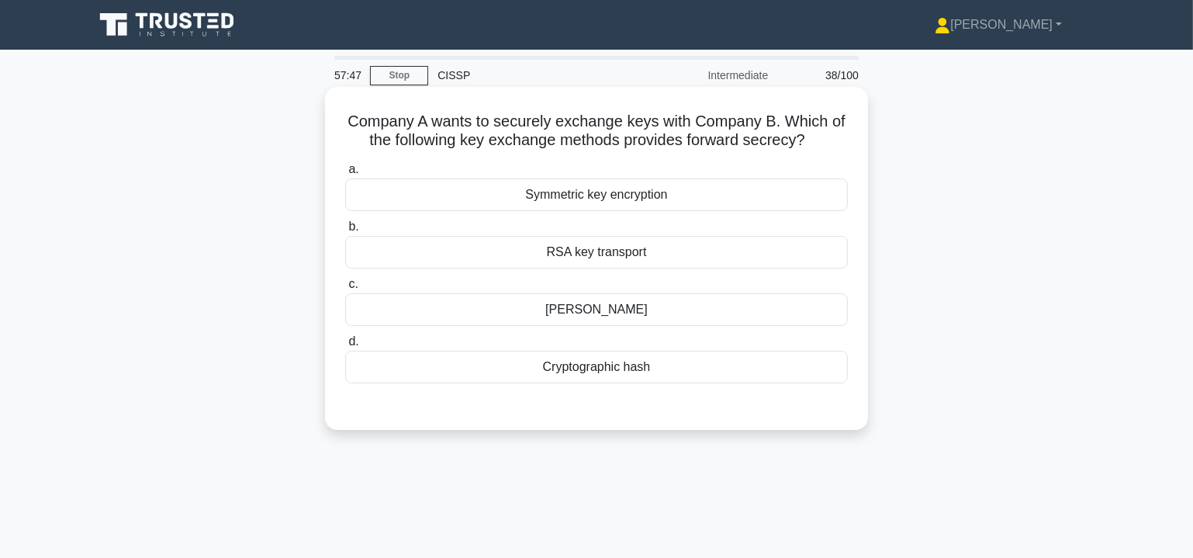
click at [605, 310] on div "[PERSON_NAME]" at bounding box center [596, 309] width 503 height 33
click at [345, 289] on input "[PERSON_NAME]" at bounding box center [345, 284] width 0 height 10
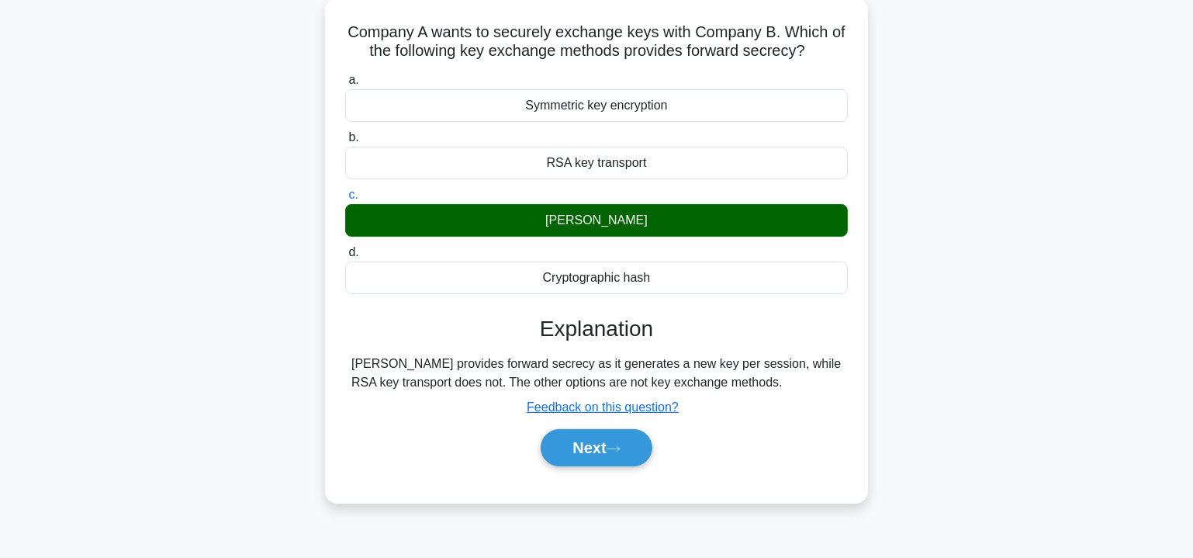
scroll to position [140, 0]
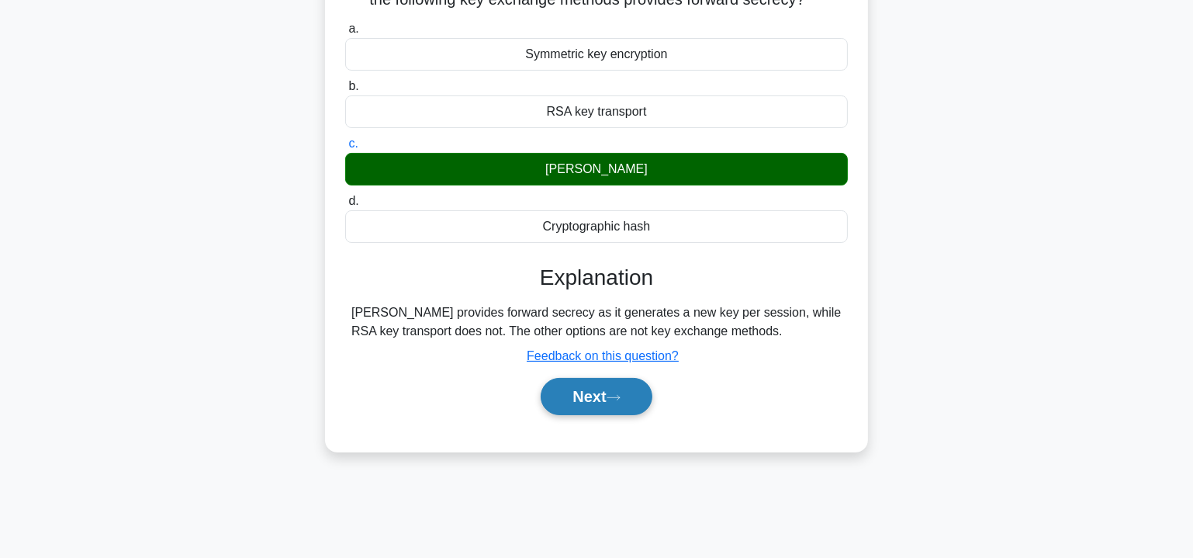
click at [611, 388] on button "Next" at bounding box center [596, 396] width 111 height 37
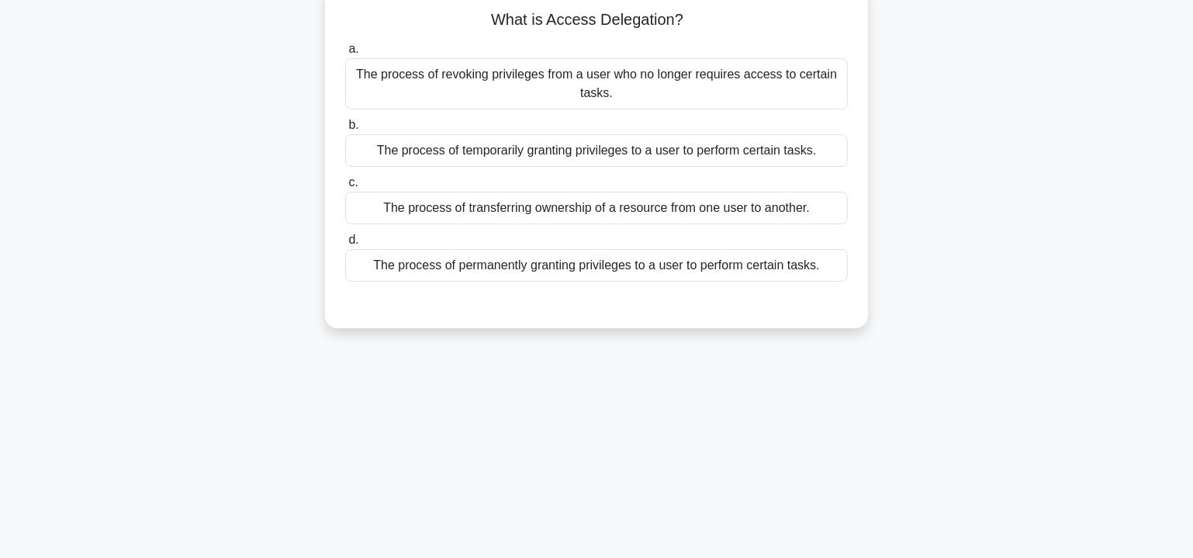
scroll to position [0, 0]
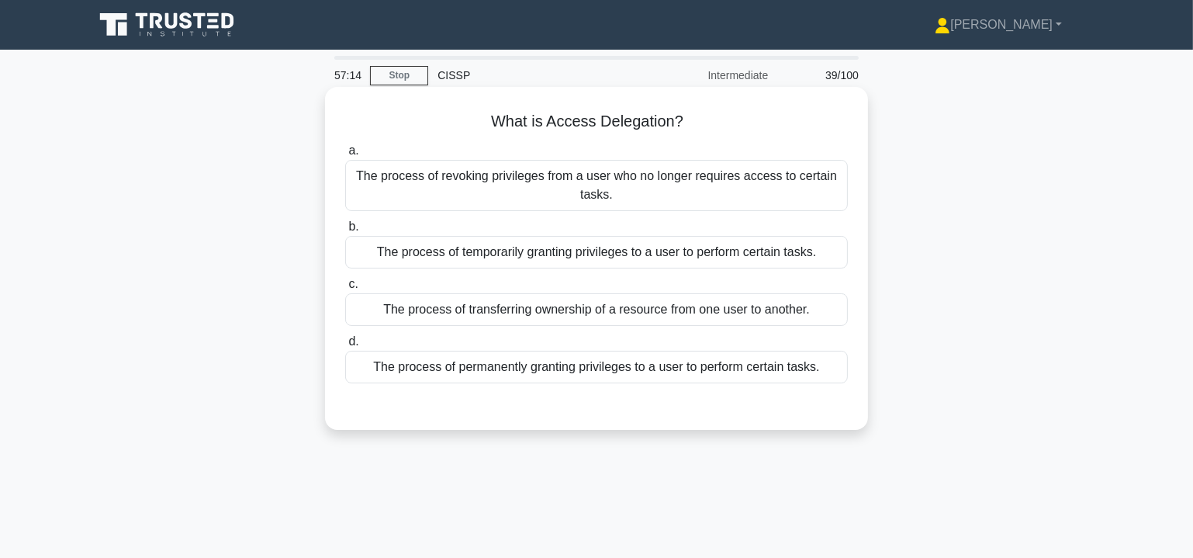
click at [564, 251] on div "The process of temporarily granting privileges to a user to perform certain tas…" at bounding box center [596, 252] width 503 height 33
click at [345, 232] on input "b. The process of temporarily granting privileges to a user to perform certain …" at bounding box center [345, 227] width 0 height 10
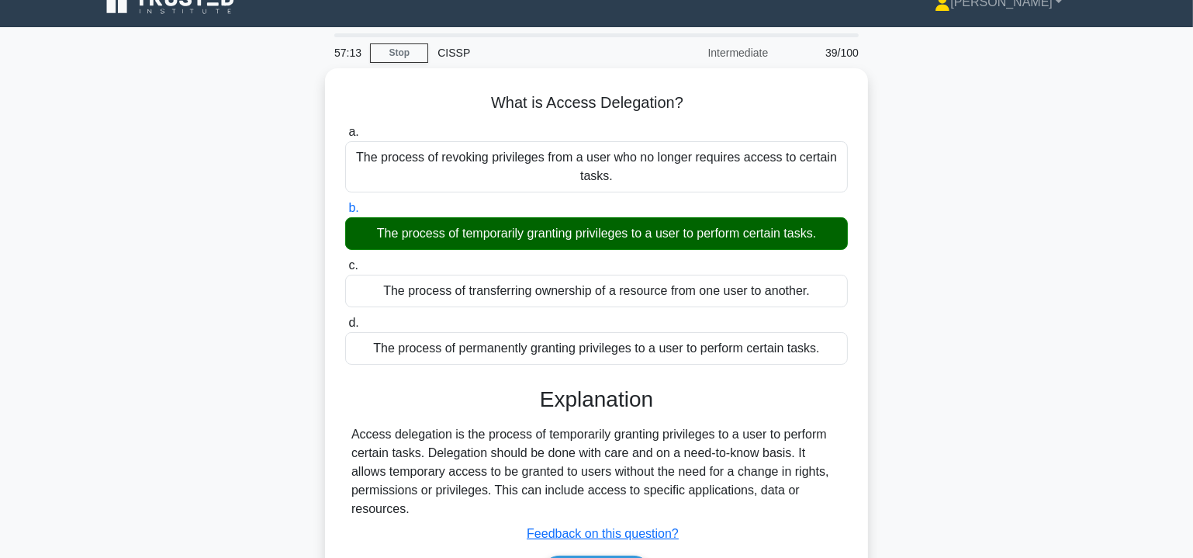
scroll to position [280, 0]
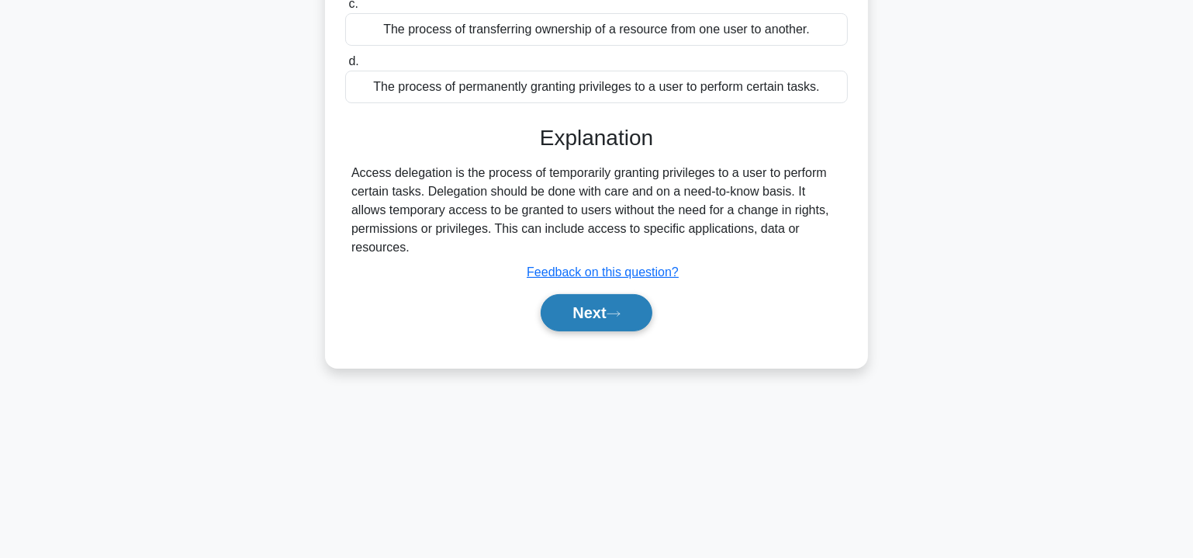
click at [615, 310] on icon at bounding box center [614, 314] width 14 height 9
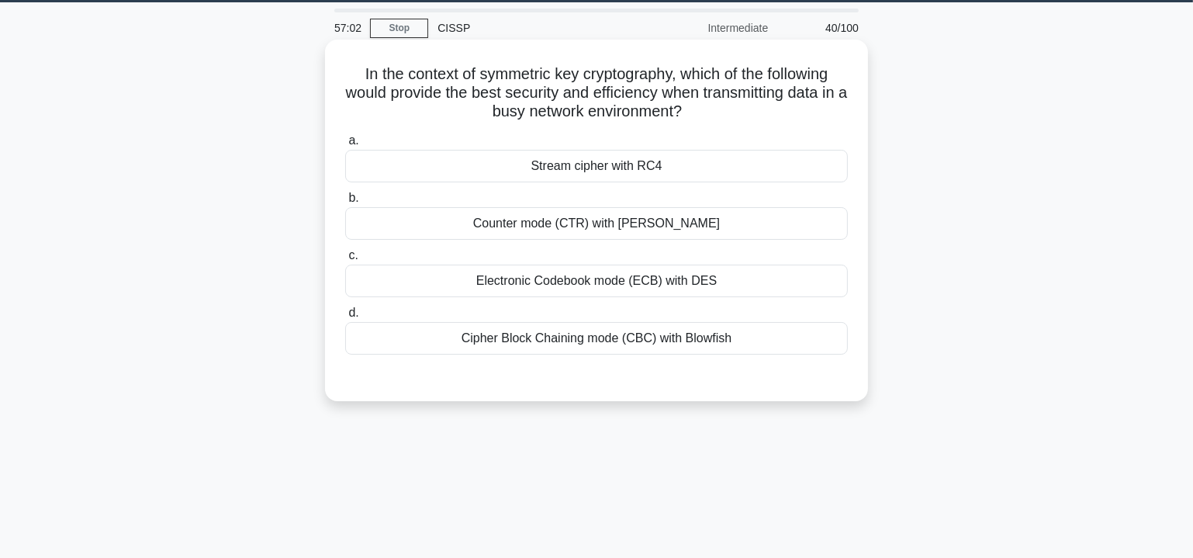
scroll to position [45, 0]
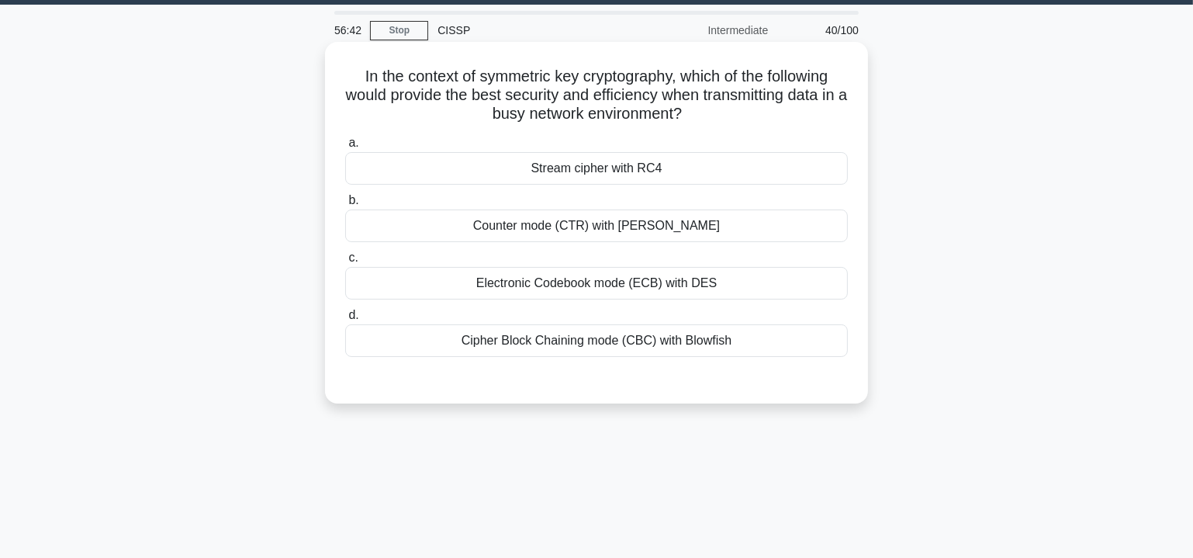
click at [597, 228] on div "Counter mode (CTR) with [PERSON_NAME]" at bounding box center [596, 226] width 503 height 33
click at [345, 206] on input "b. Counter mode (CTR) with AES" at bounding box center [345, 201] width 0 height 10
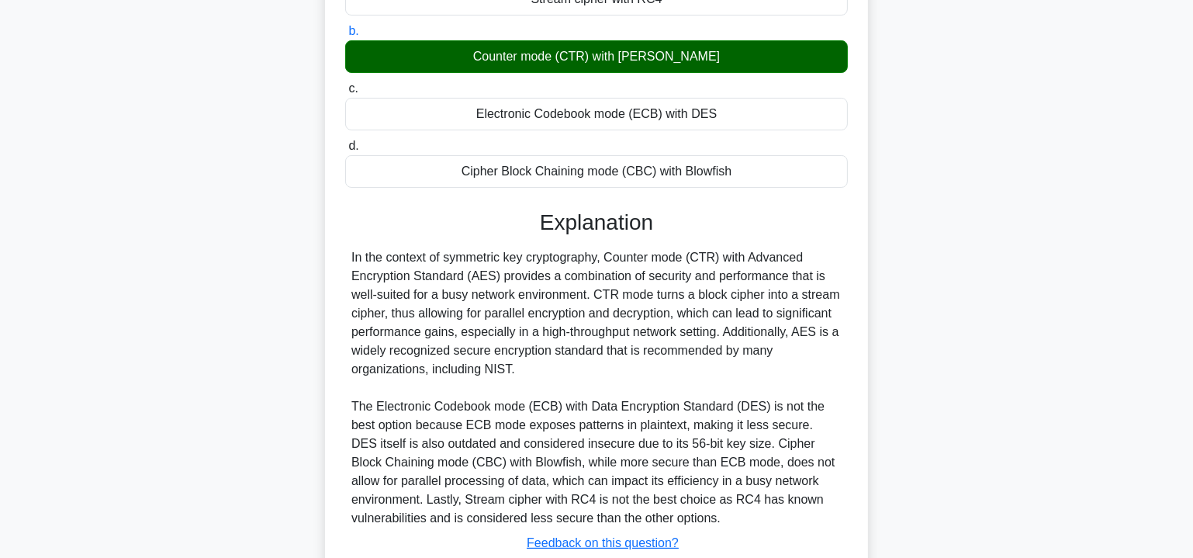
scroll to position [139, 0]
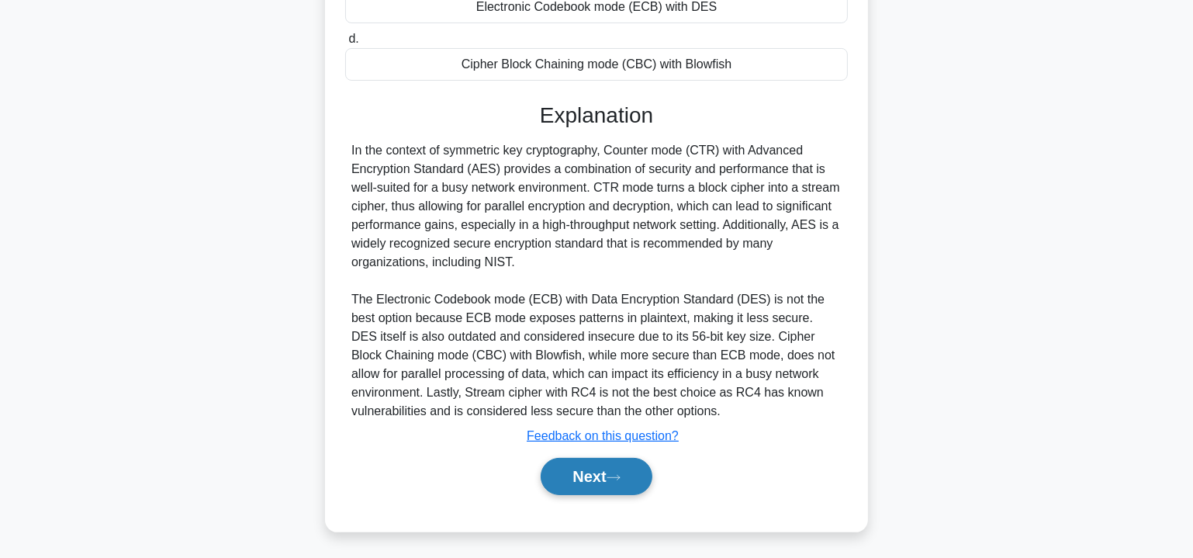
click at [614, 476] on icon at bounding box center [614, 477] width 14 height 9
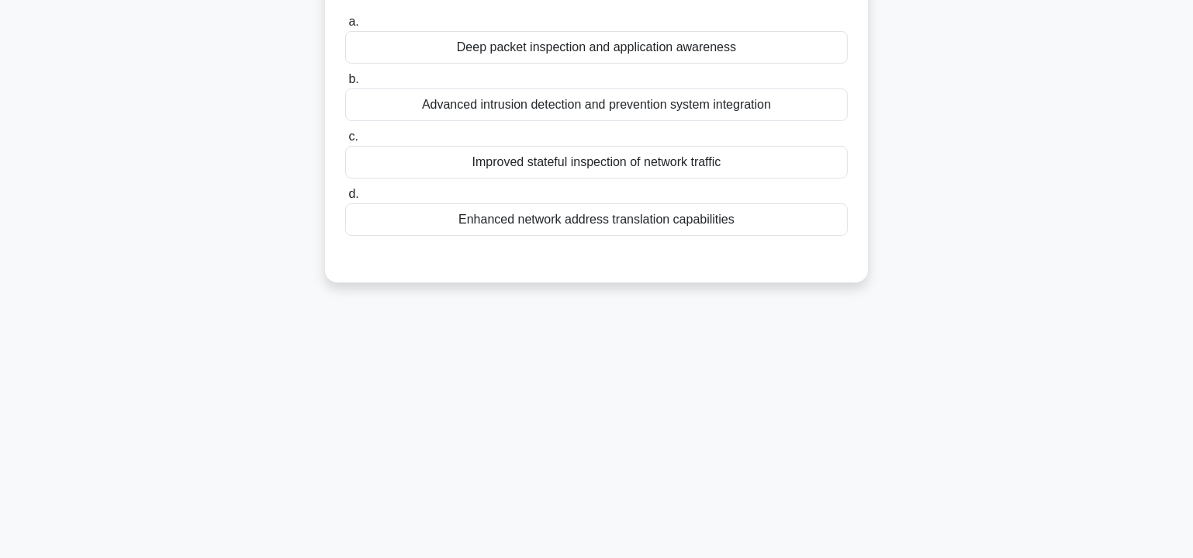
scroll to position [0, 0]
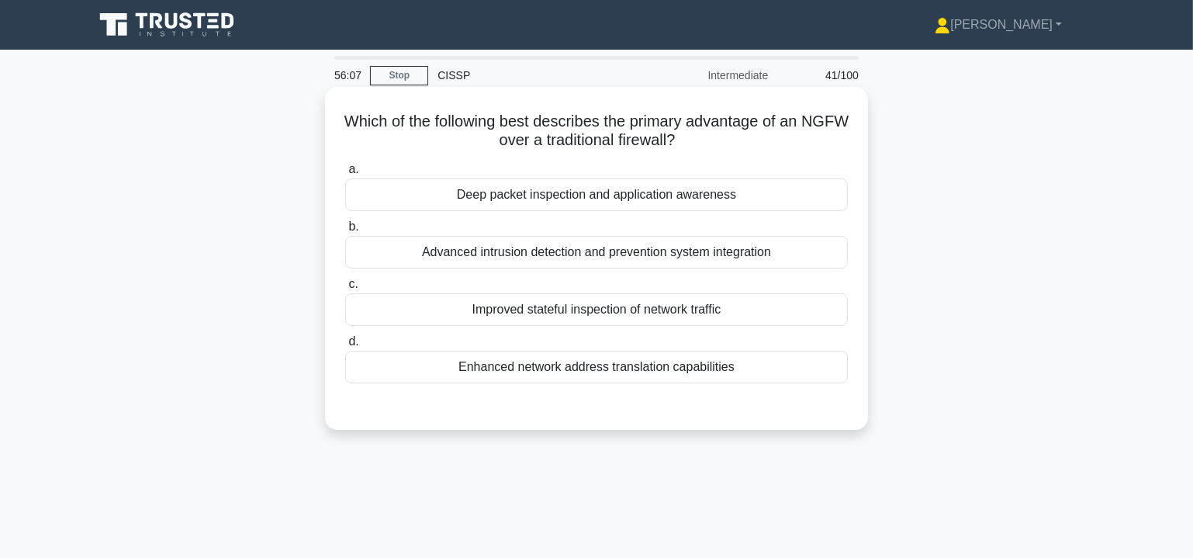
click at [569, 196] on div "Deep packet inspection and application awareness" at bounding box center [596, 194] width 503 height 33
click at [345, 175] on input "a. Deep packet inspection and application awareness" at bounding box center [345, 170] width 0 height 10
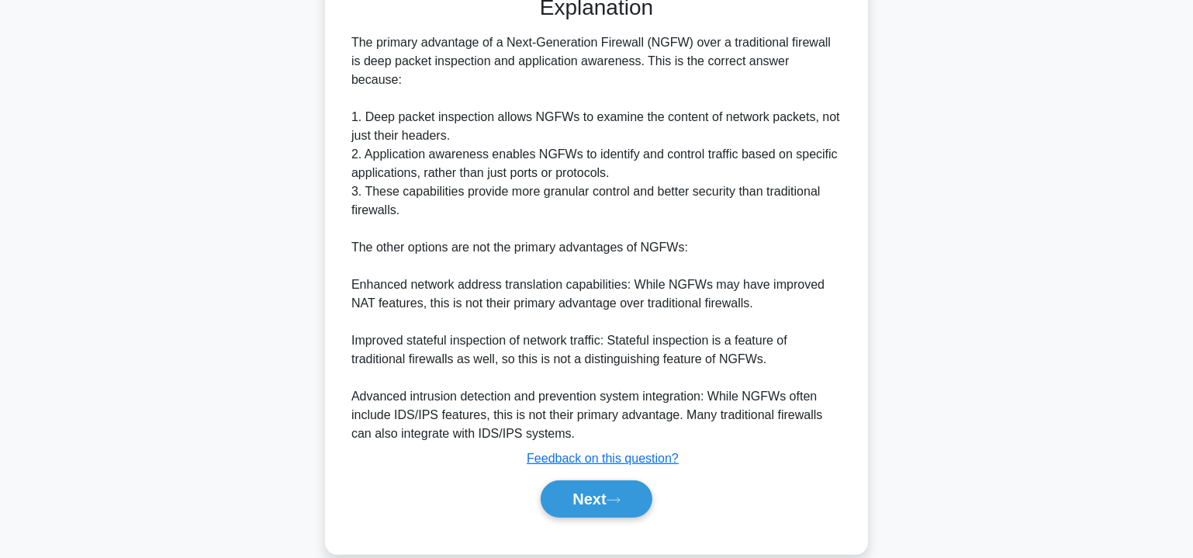
scroll to position [414, 0]
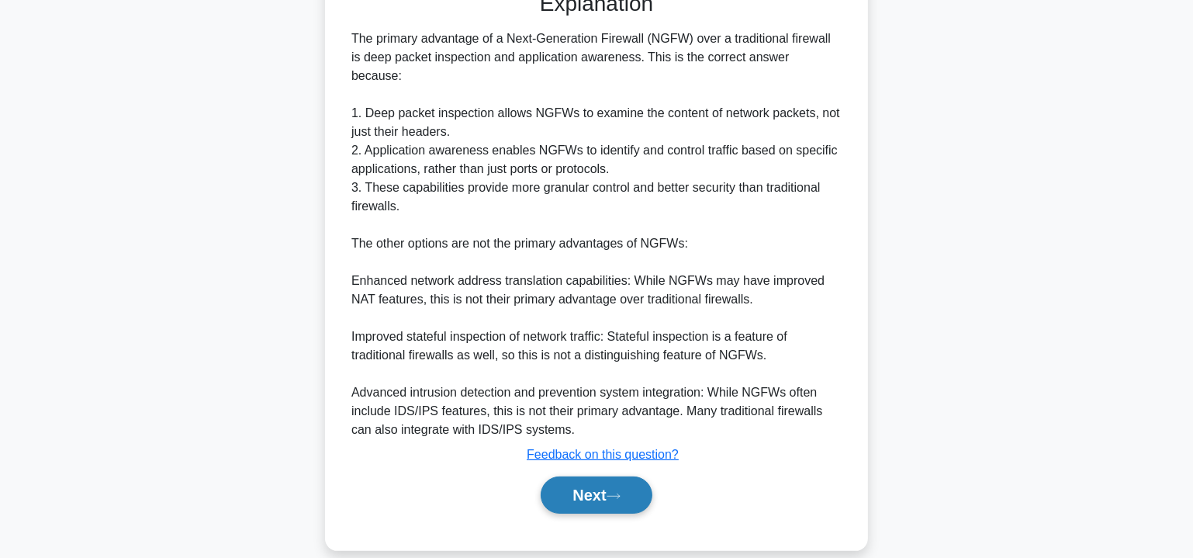
click at [610, 476] on button "Next" at bounding box center [596, 494] width 111 height 37
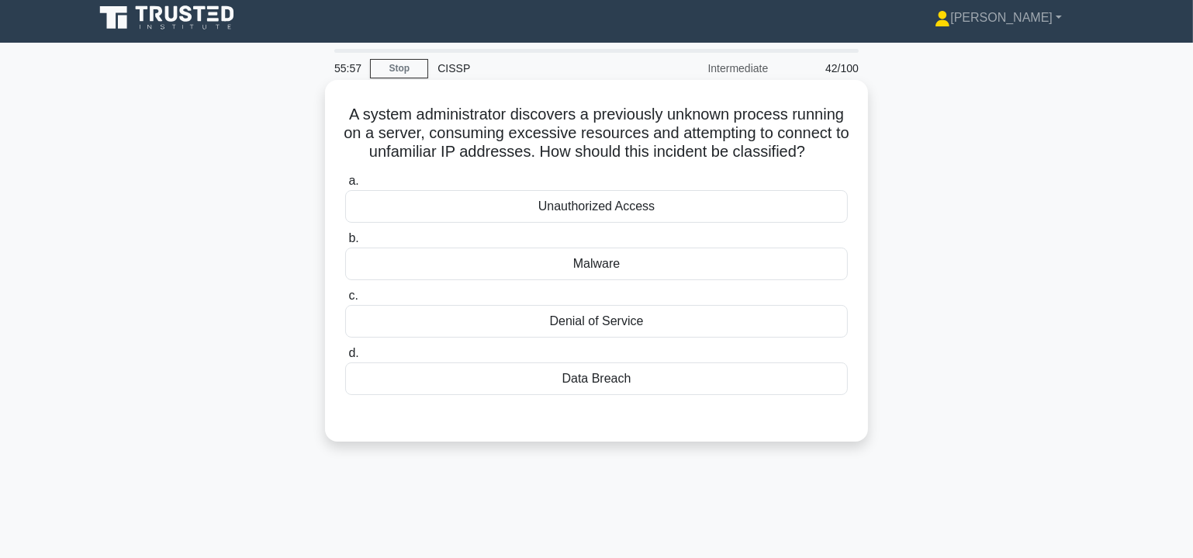
scroll to position [47, 0]
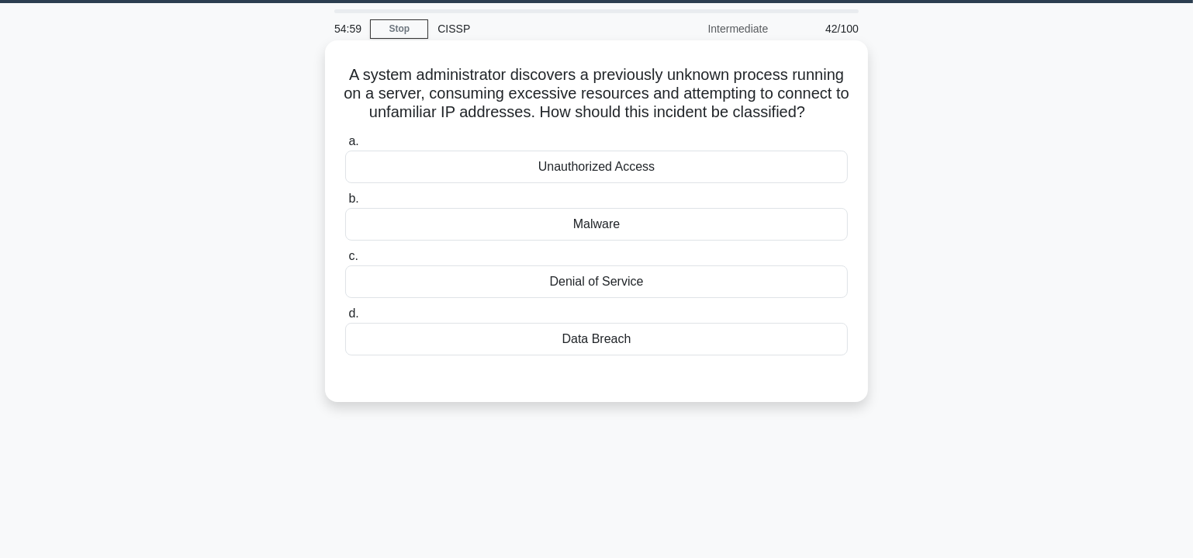
click at [594, 183] on div "Unauthorized Access" at bounding box center [596, 167] width 503 height 33
click at [345, 147] on input "a. Unauthorized Access" at bounding box center [345, 142] width 0 height 10
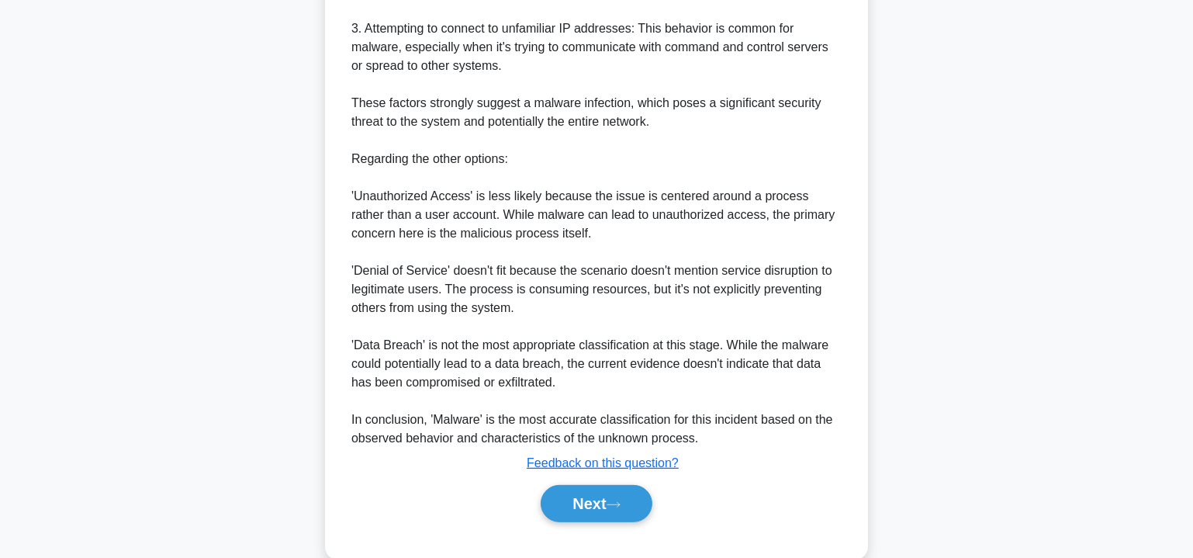
scroll to position [677, 0]
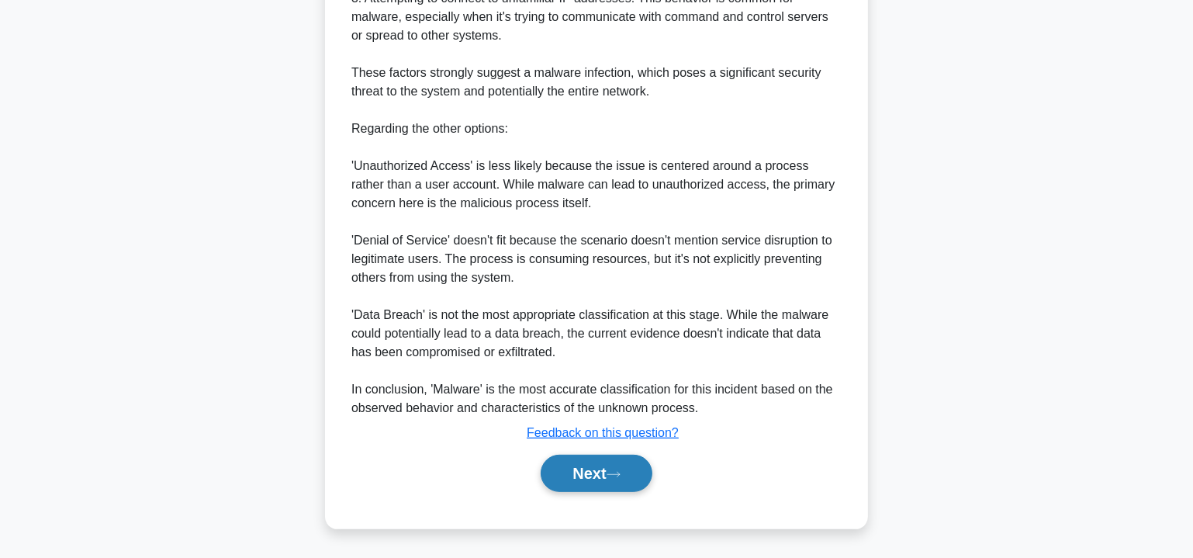
click at [621, 490] on button "Next" at bounding box center [596, 473] width 111 height 37
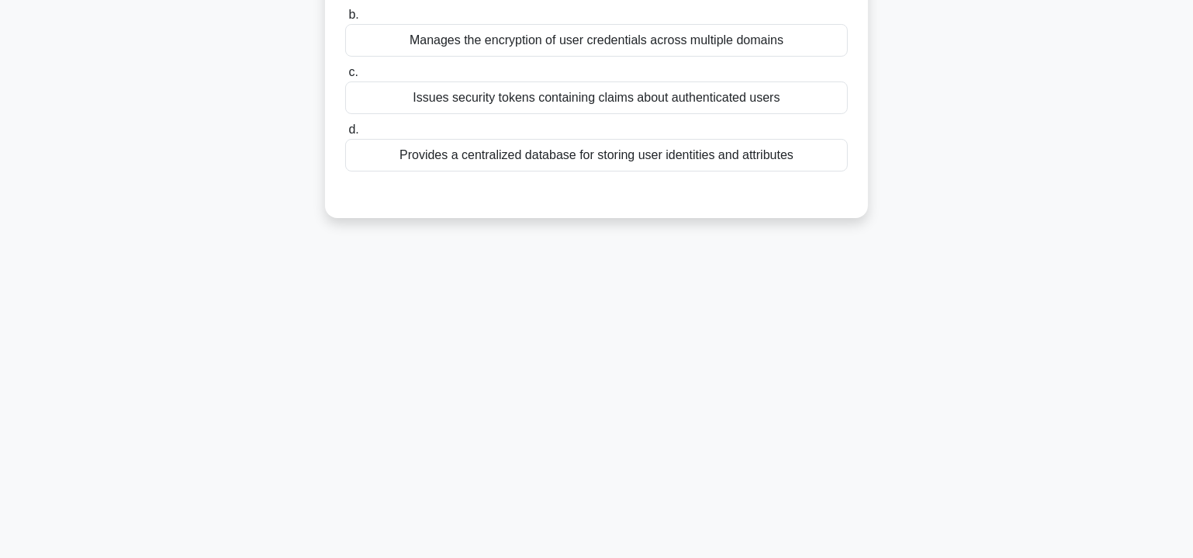
scroll to position [0, 0]
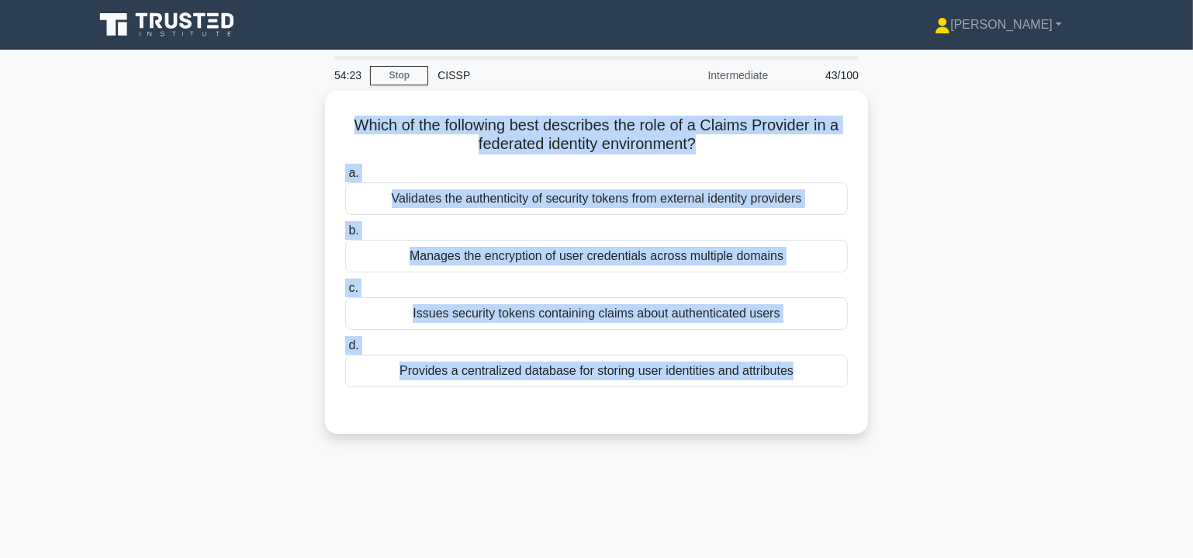
drag, startPoint x: 353, startPoint y: 126, endPoint x: 893, endPoint y: 405, distance: 608.0
click at [893, 405] on div "Which of the following best describes the role of a Claims Provider in a federa…" at bounding box center [597, 272] width 1024 height 362
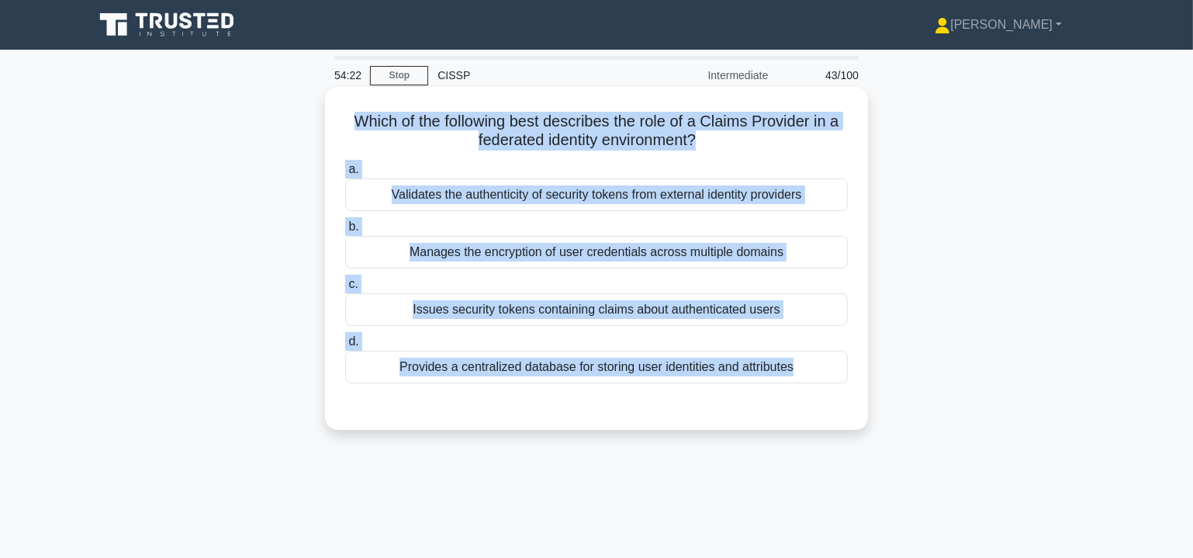
copy div "Which of the following best describes the role of a Claims Provider in a federa…"
click at [602, 310] on div "Issues security tokens containing claims about authenticated users" at bounding box center [596, 309] width 503 height 33
click at [345, 289] on input "c. Issues security tokens containing claims about authenticated users" at bounding box center [345, 284] width 0 height 10
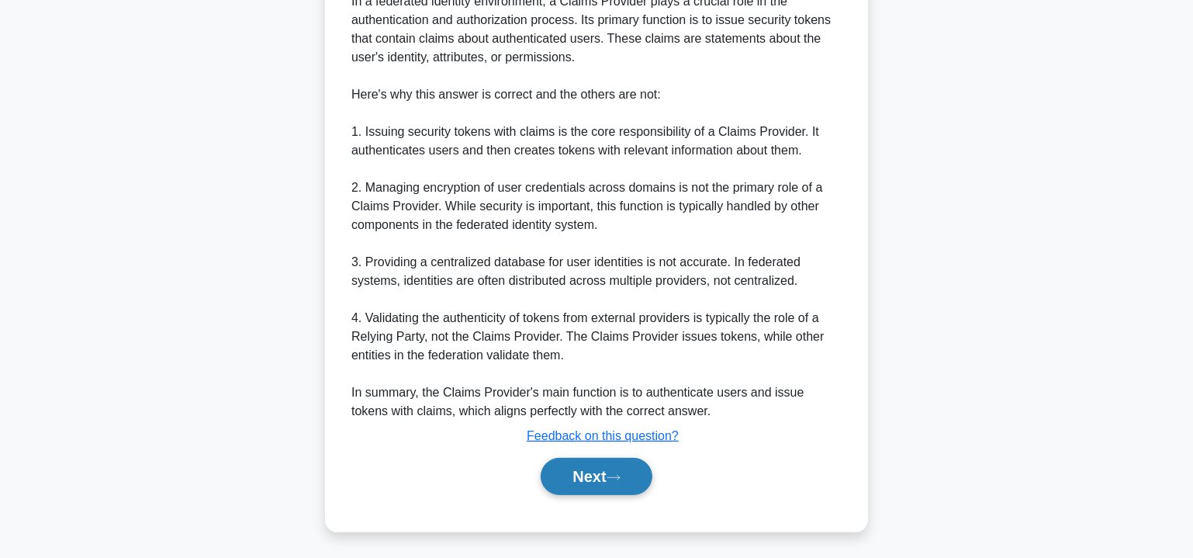
click at [630, 476] on button "Next" at bounding box center [596, 476] width 111 height 37
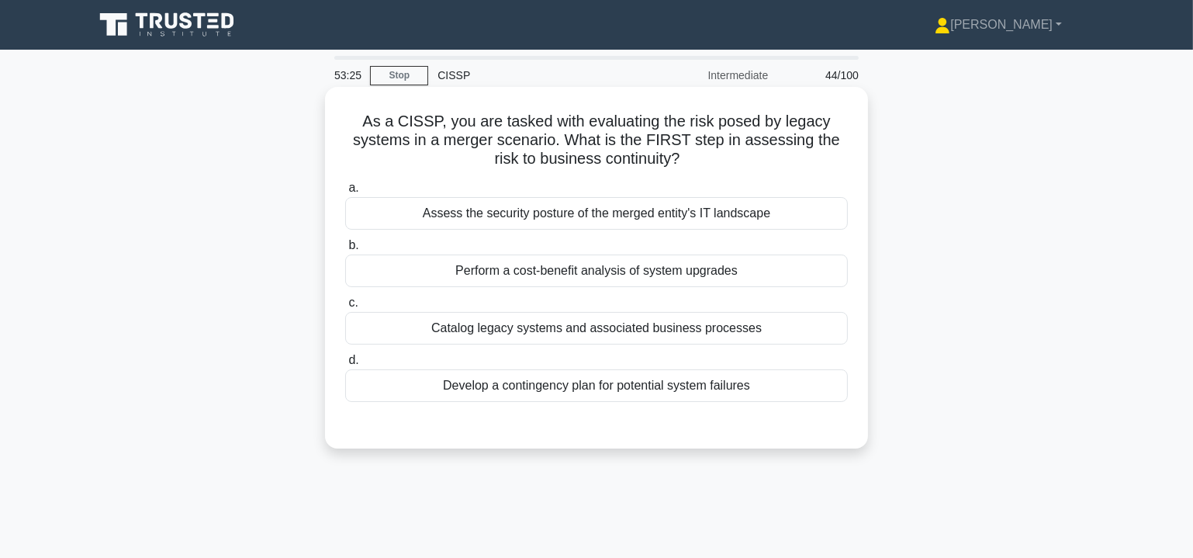
click at [554, 330] on div "Catalog legacy systems and associated business processes" at bounding box center [596, 328] width 503 height 33
click at [345, 308] on input "c. Catalog legacy systems and associated business processes" at bounding box center [345, 303] width 0 height 10
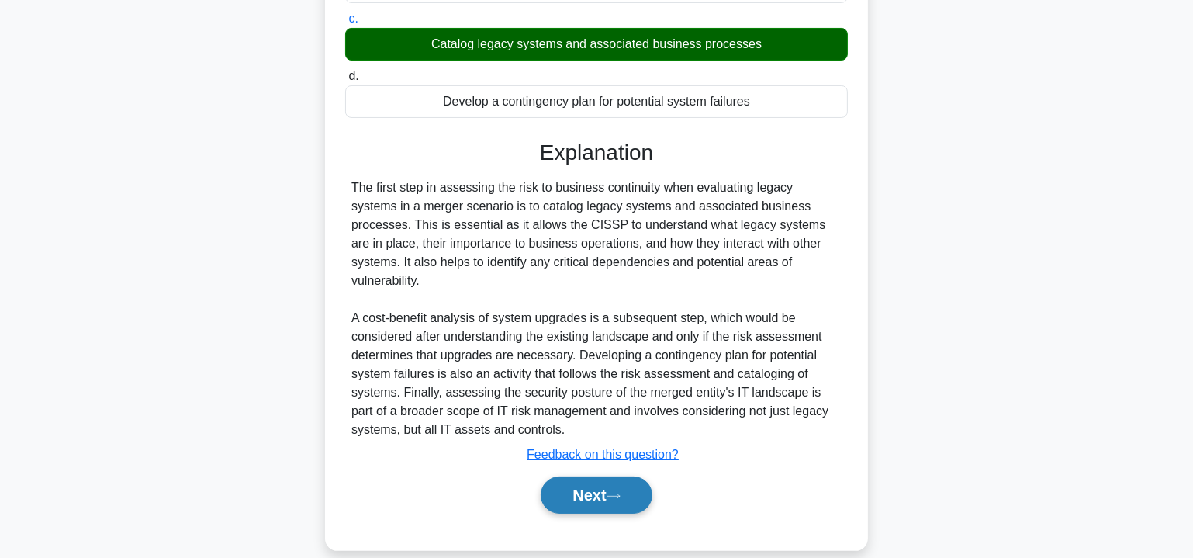
click at [621, 492] on icon at bounding box center [614, 496] width 14 height 9
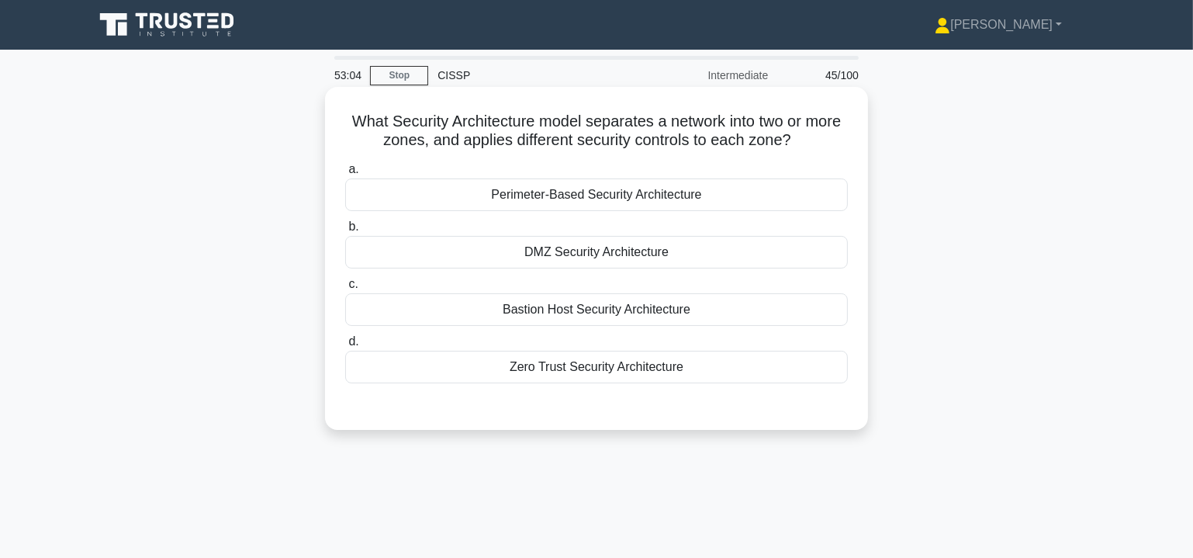
click at [560, 252] on div "DMZ Security Architecture" at bounding box center [596, 252] width 503 height 33
click at [345, 232] on input "b. DMZ Security Architecture" at bounding box center [345, 227] width 0 height 10
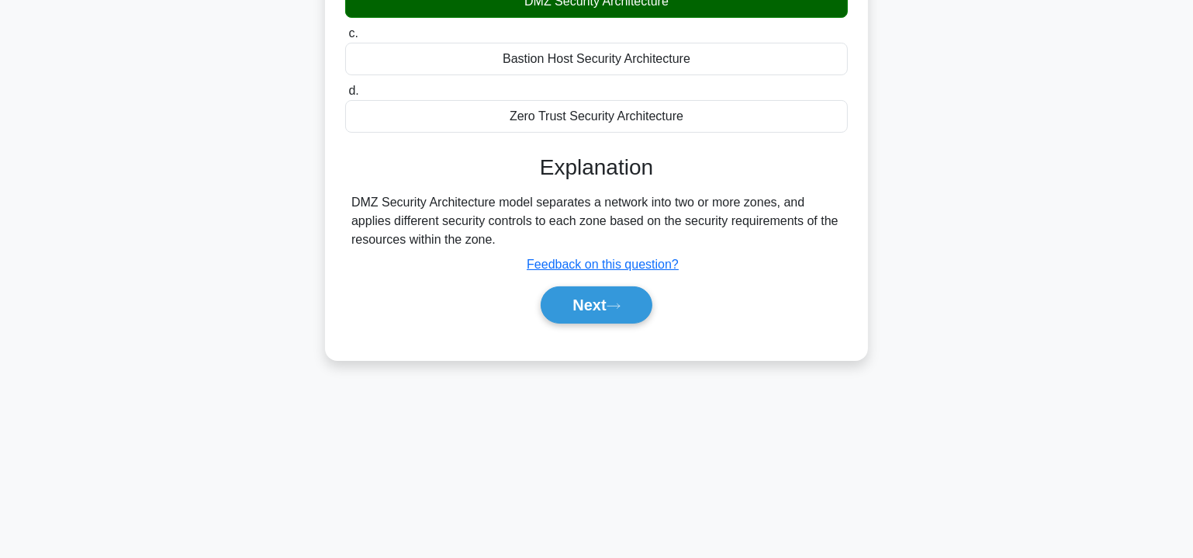
scroll to position [280, 0]
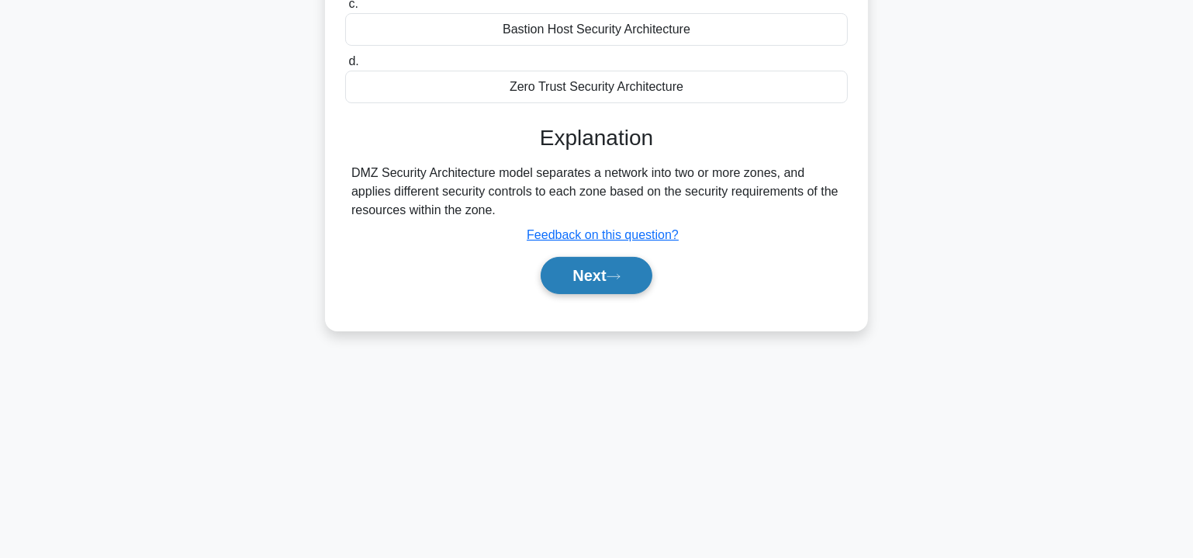
click at [629, 271] on button "Next" at bounding box center [596, 275] width 111 height 37
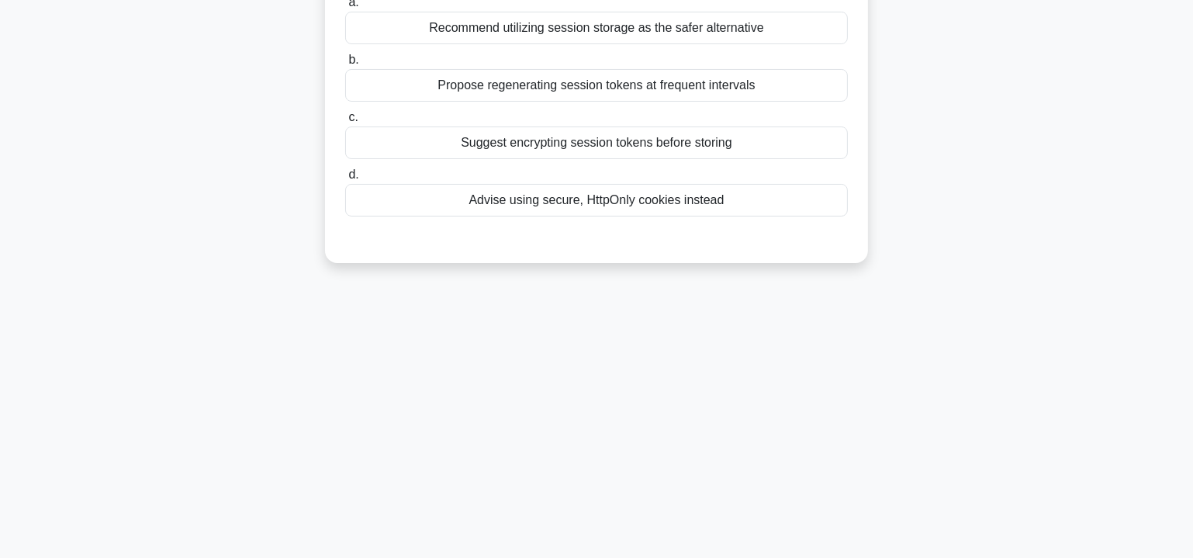
scroll to position [0, 0]
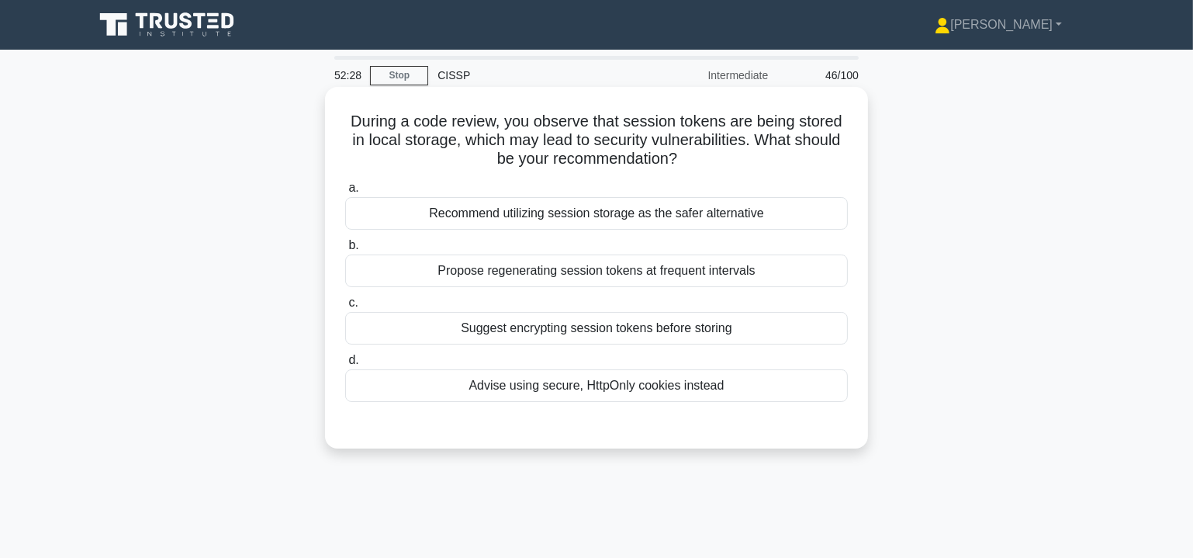
click at [556, 213] on div "Recommend utilizing session storage as the safer alternative" at bounding box center [596, 213] width 503 height 33
click at [345, 193] on input "a. Recommend utilizing session storage as the safer alternative" at bounding box center [345, 188] width 0 height 10
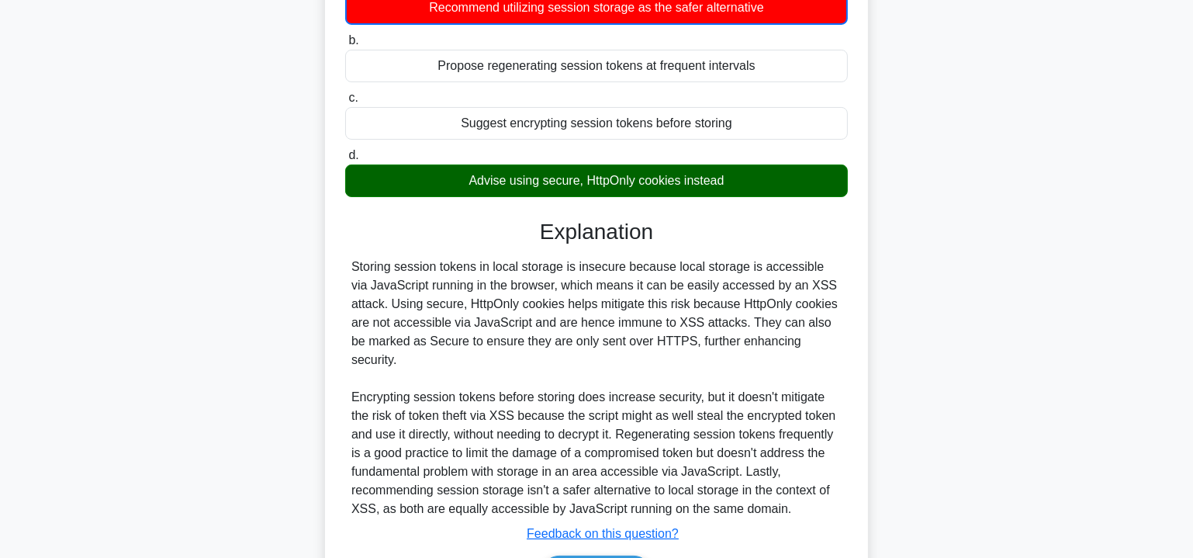
scroll to position [235, 0]
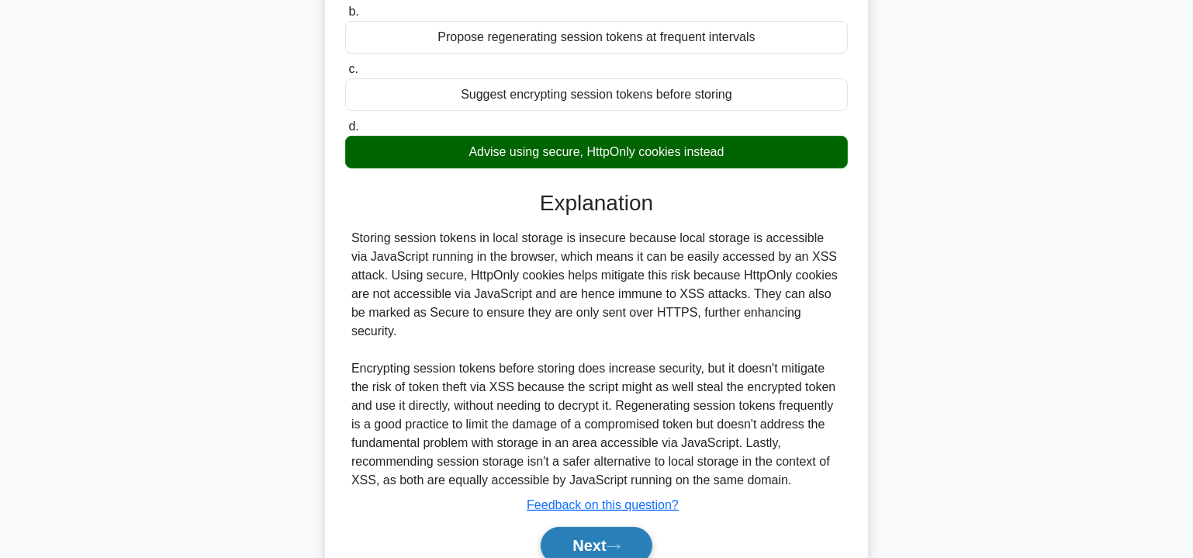
click at [632, 527] on button "Next" at bounding box center [596, 545] width 111 height 37
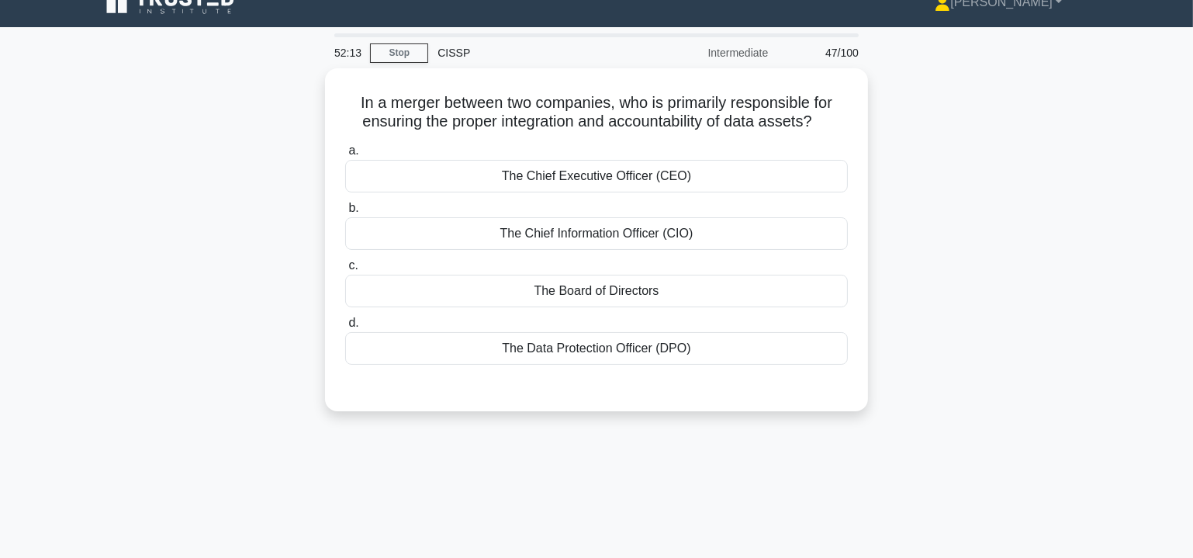
scroll to position [0, 0]
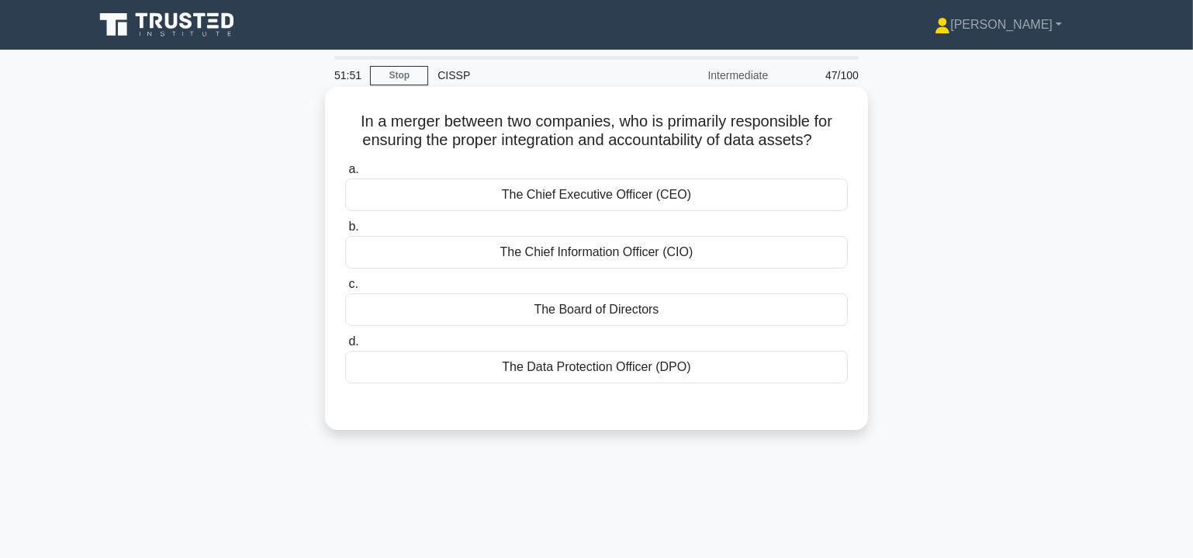
click at [618, 250] on div "The Chief Information Officer (CIO)" at bounding box center [596, 252] width 503 height 33
click at [345, 232] on input "b. The Chief Information Officer (CIO)" at bounding box center [345, 227] width 0 height 10
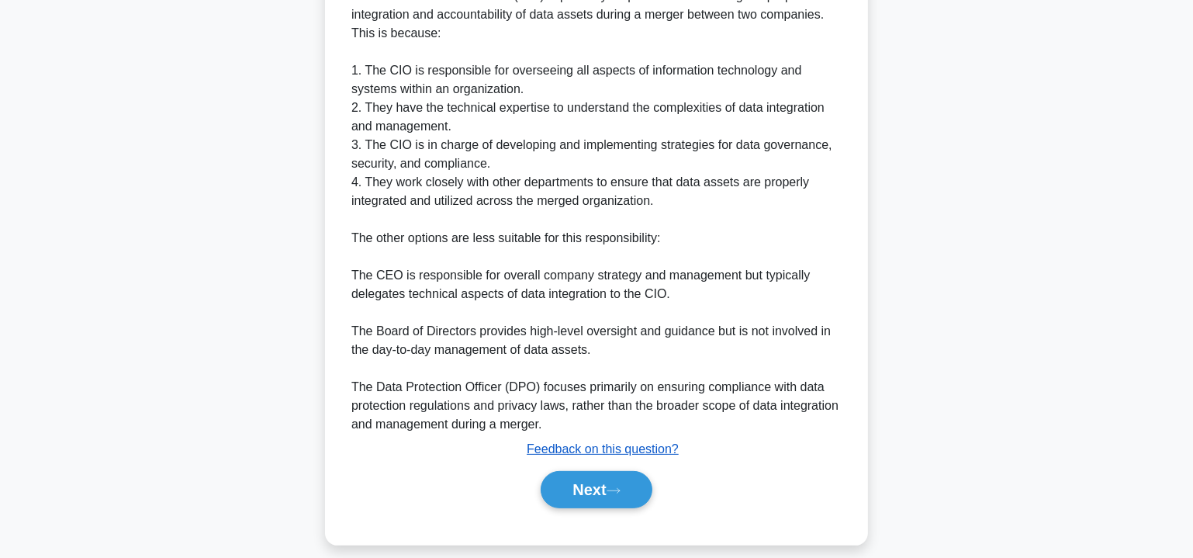
scroll to position [470, 0]
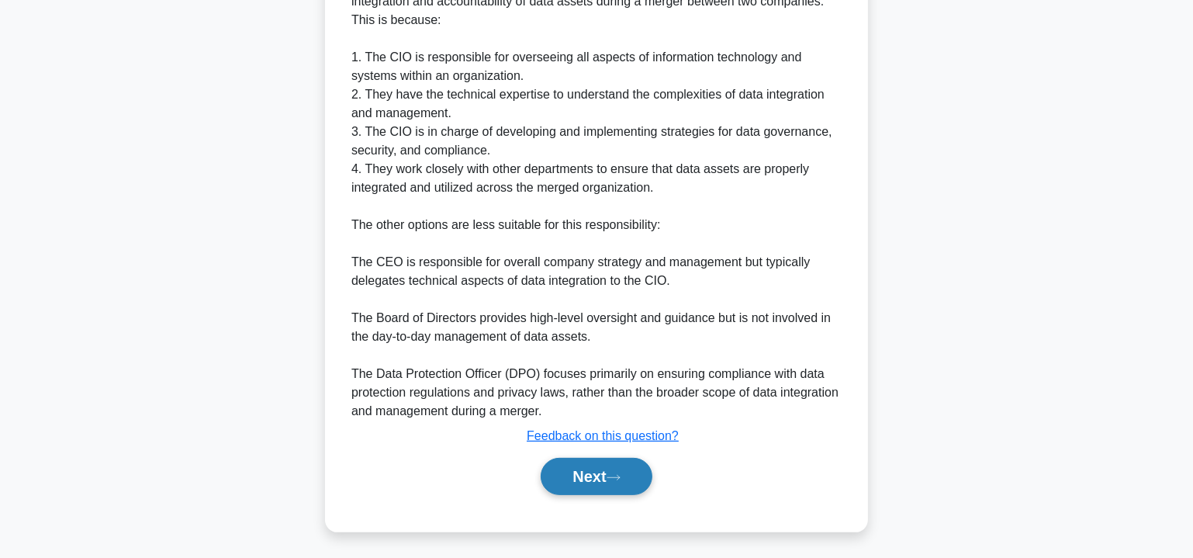
click at [590, 472] on button "Next" at bounding box center [596, 476] width 111 height 37
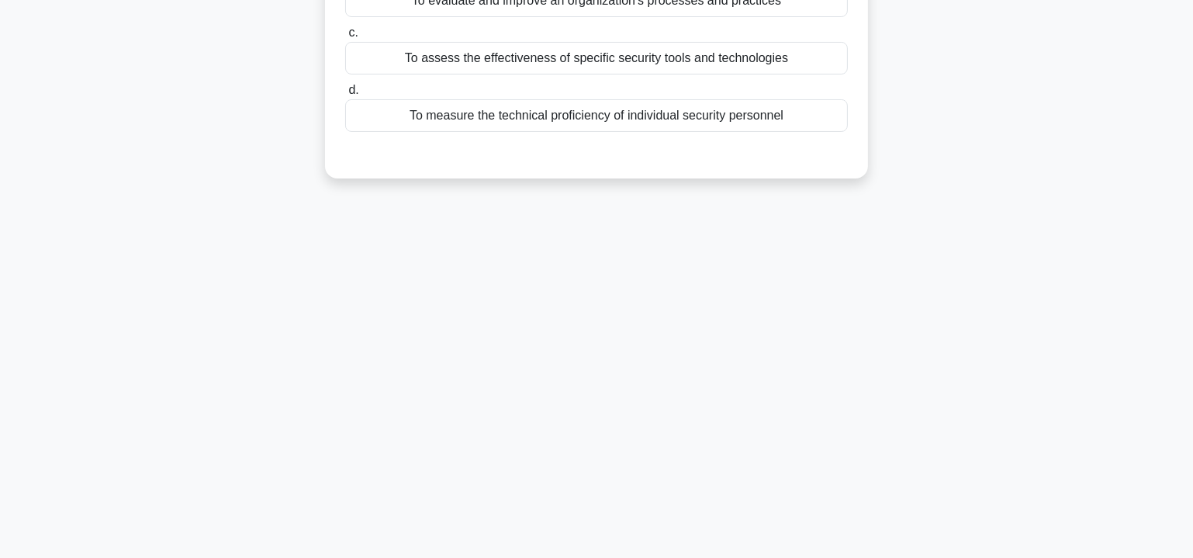
scroll to position [0, 0]
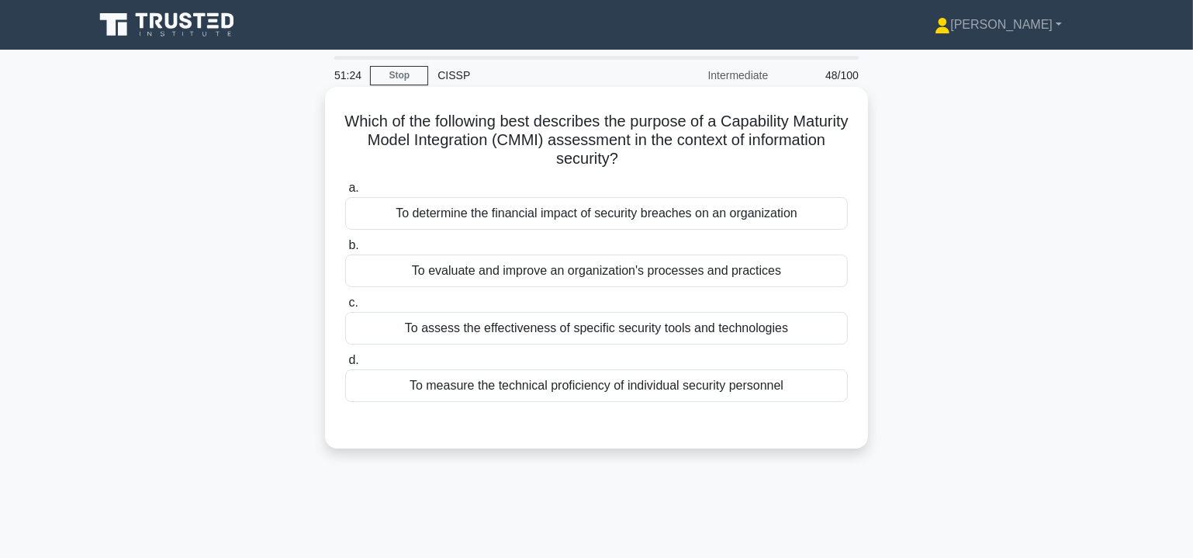
click at [611, 269] on div "To evaluate and improve an organization's processes and practices" at bounding box center [596, 271] width 503 height 33
click at [345, 251] on input "b. To evaluate and improve an organization's processes and practices" at bounding box center [345, 246] width 0 height 10
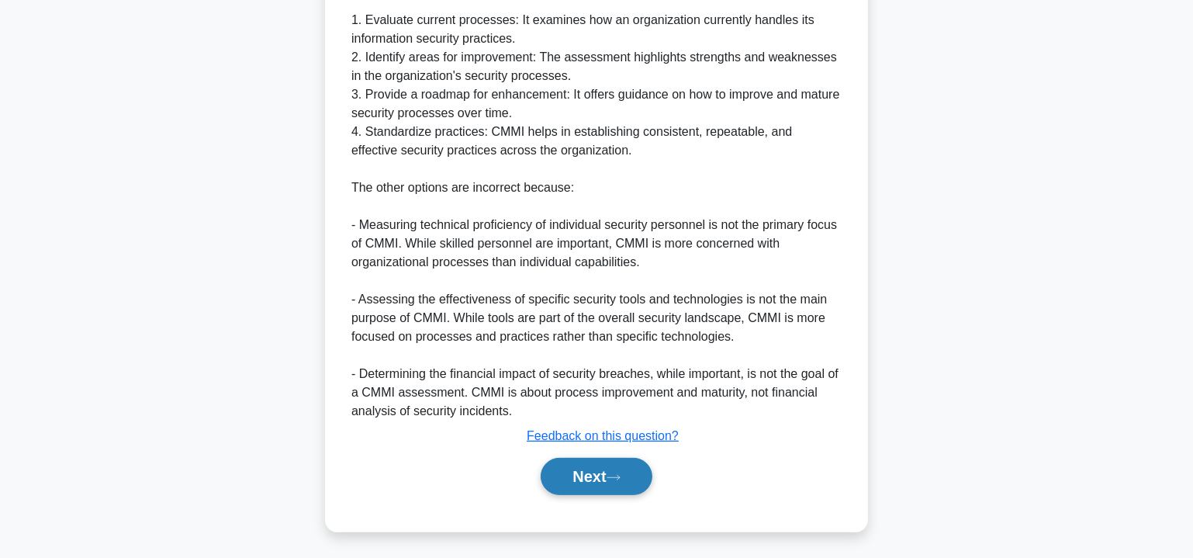
click at [610, 483] on button "Next" at bounding box center [596, 476] width 111 height 37
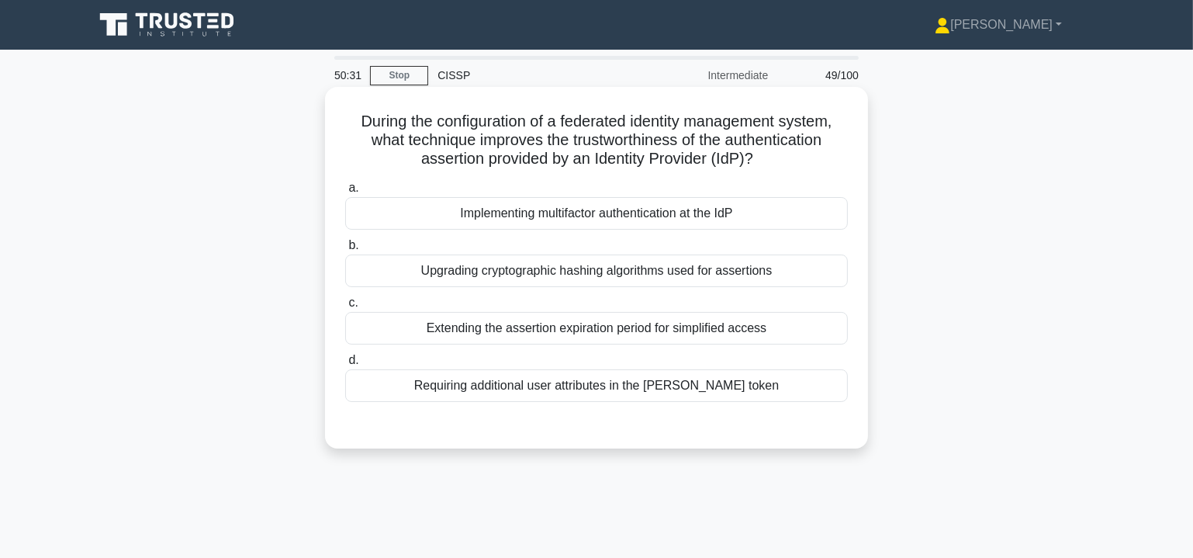
click at [757, 214] on div "Implementing multifactor authentication at the IdP" at bounding box center [596, 213] width 503 height 33
click at [345, 193] on input "a. Implementing multifactor authentication at the IdP" at bounding box center [345, 188] width 0 height 10
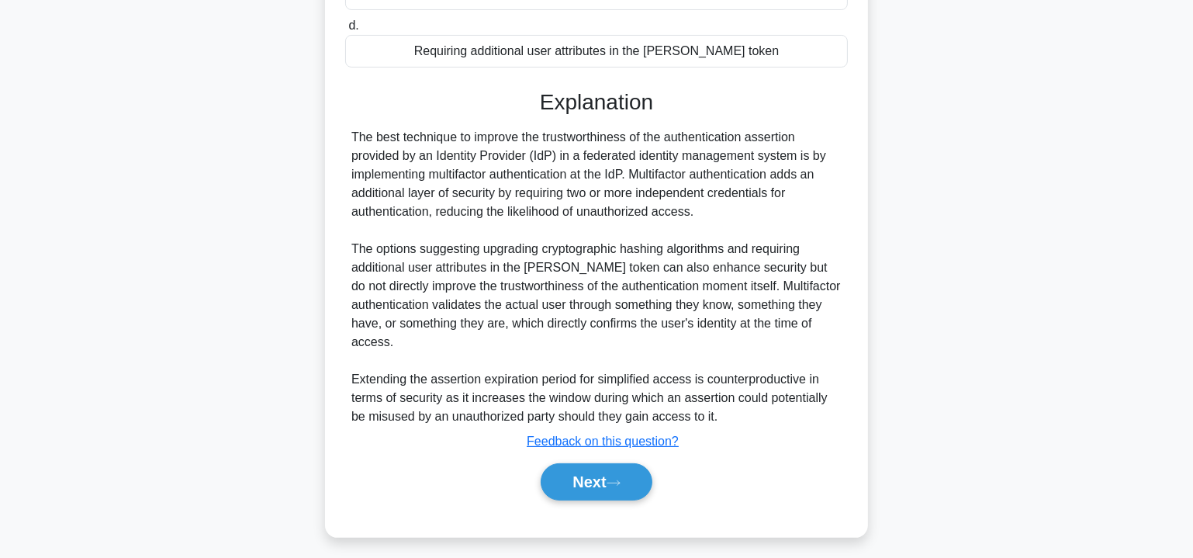
scroll to position [340, 0]
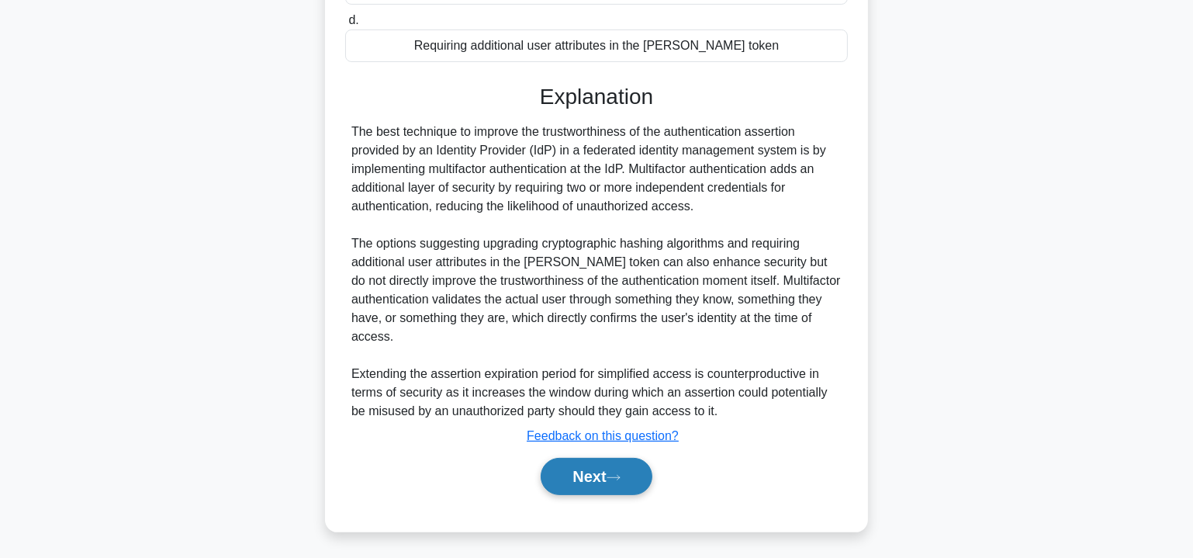
click at [599, 468] on button "Next" at bounding box center [596, 476] width 111 height 37
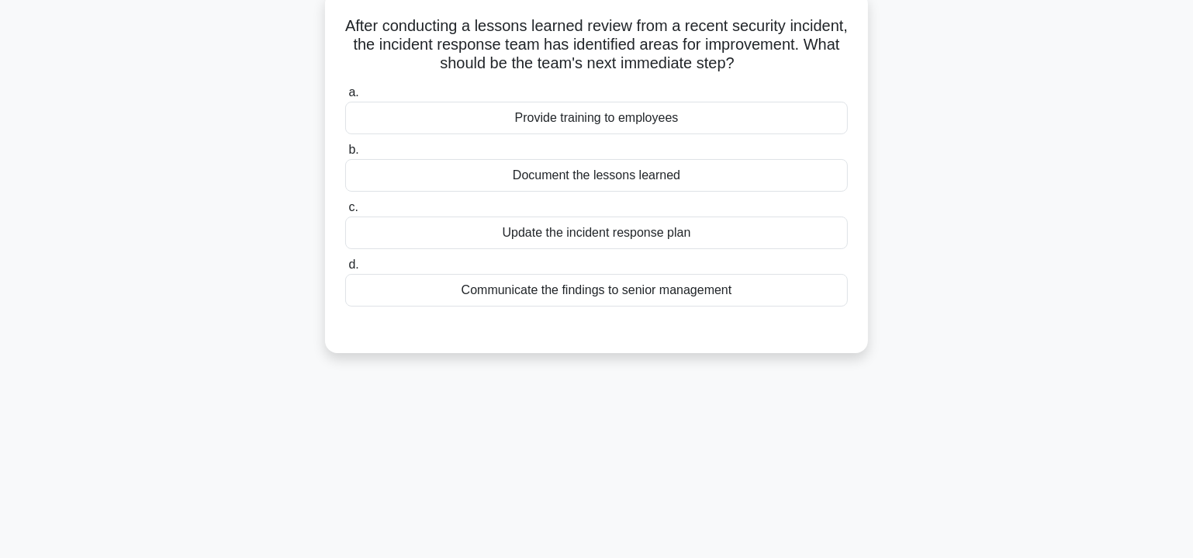
scroll to position [45, 0]
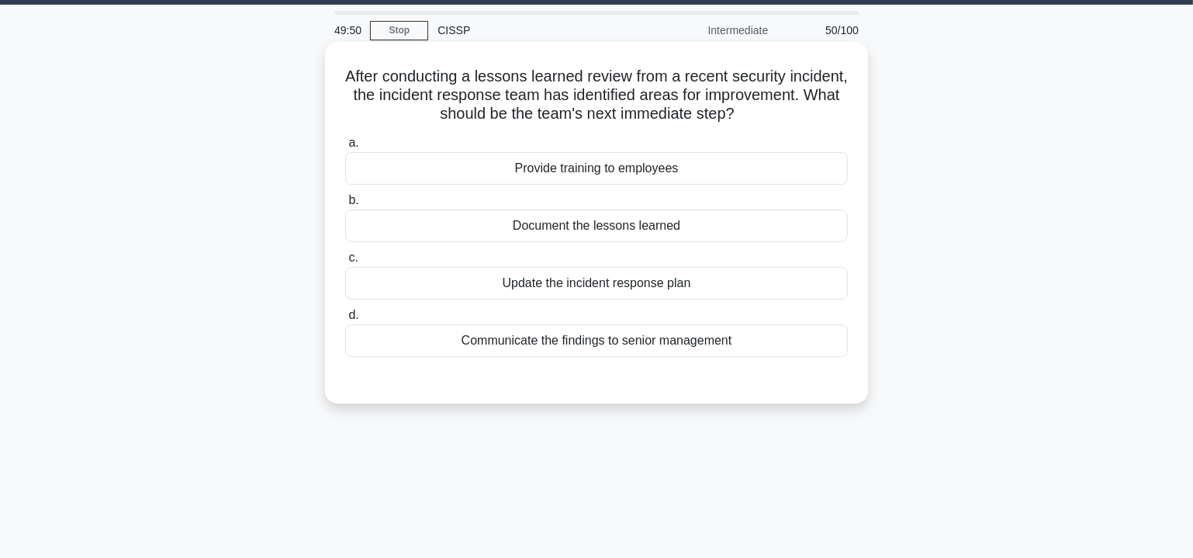
click at [684, 227] on div "Document the lessons learned" at bounding box center [596, 226] width 503 height 33
click at [345, 206] on input "b. Document the lessons learned" at bounding box center [345, 201] width 0 height 10
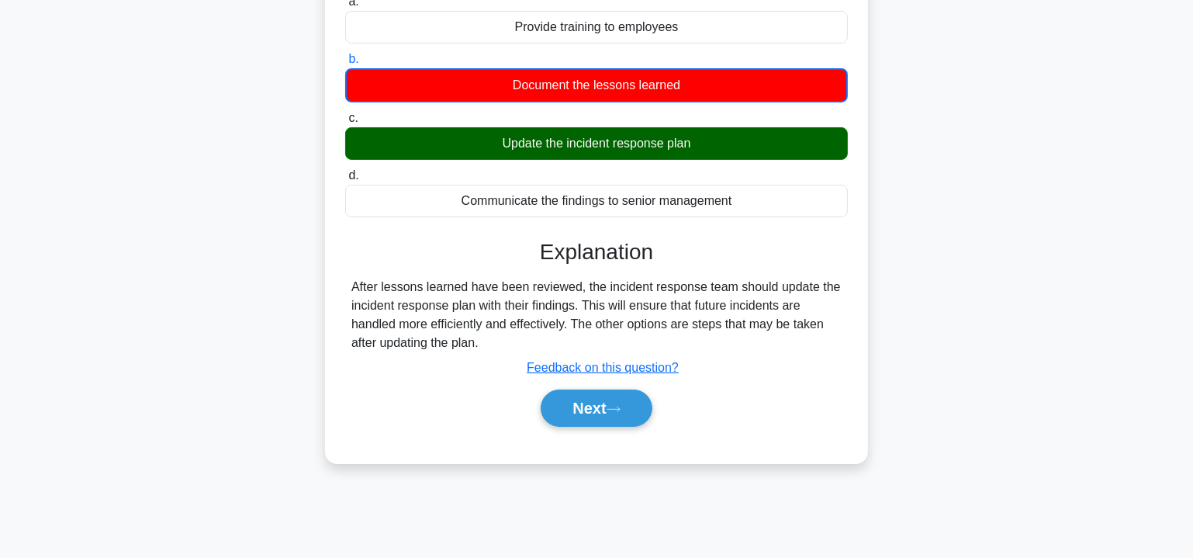
scroll to position [280, 0]
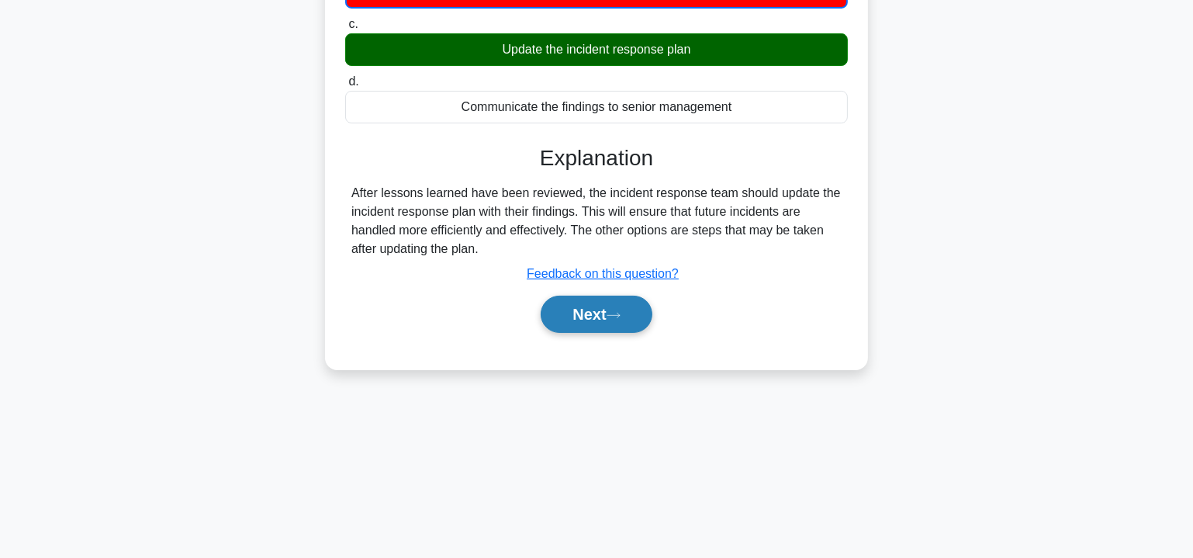
click at [583, 310] on button "Next" at bounding box center [596, 314] width 111 height 37
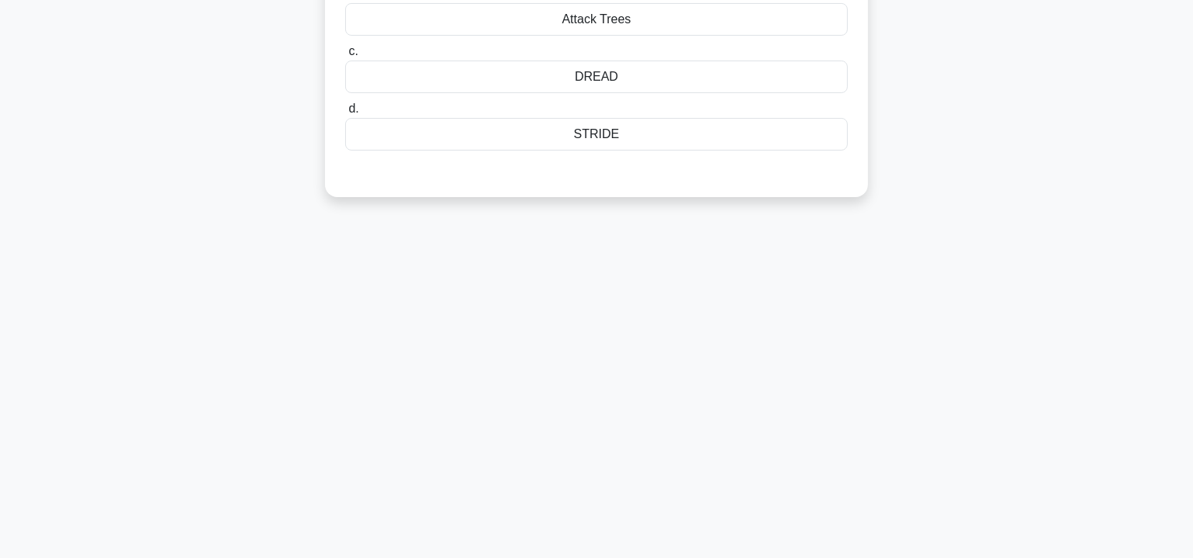
scroll to position [0, 0]
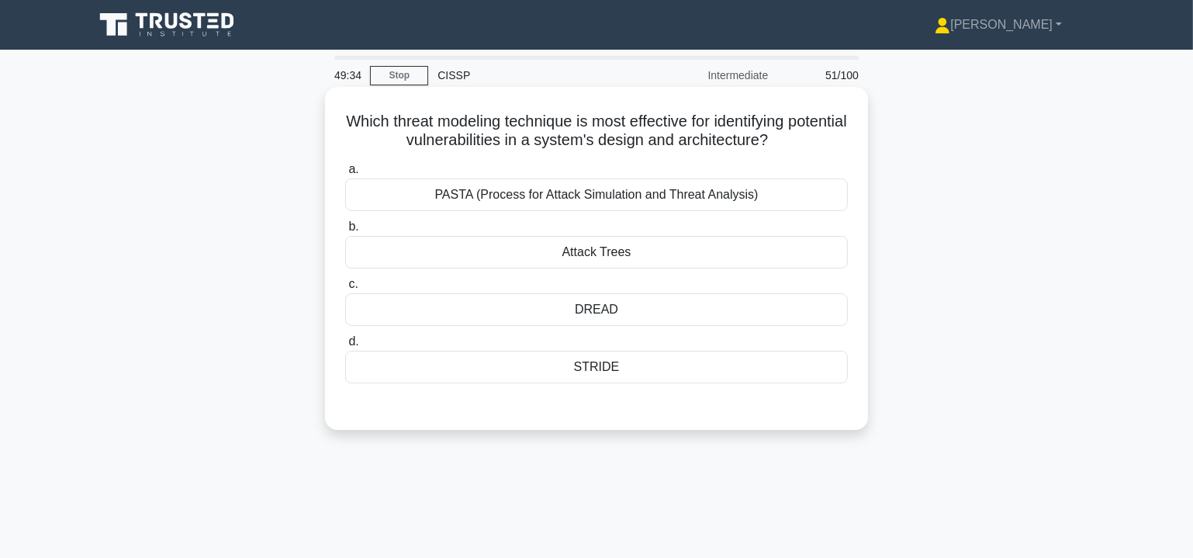
click at [622, 367] on div "STRIDE" at bounding box center [596, 367] width 503 height 33
click at [345, 347] on input "d. STRIDE" at bounding box center [345, 342] width 0 height 10
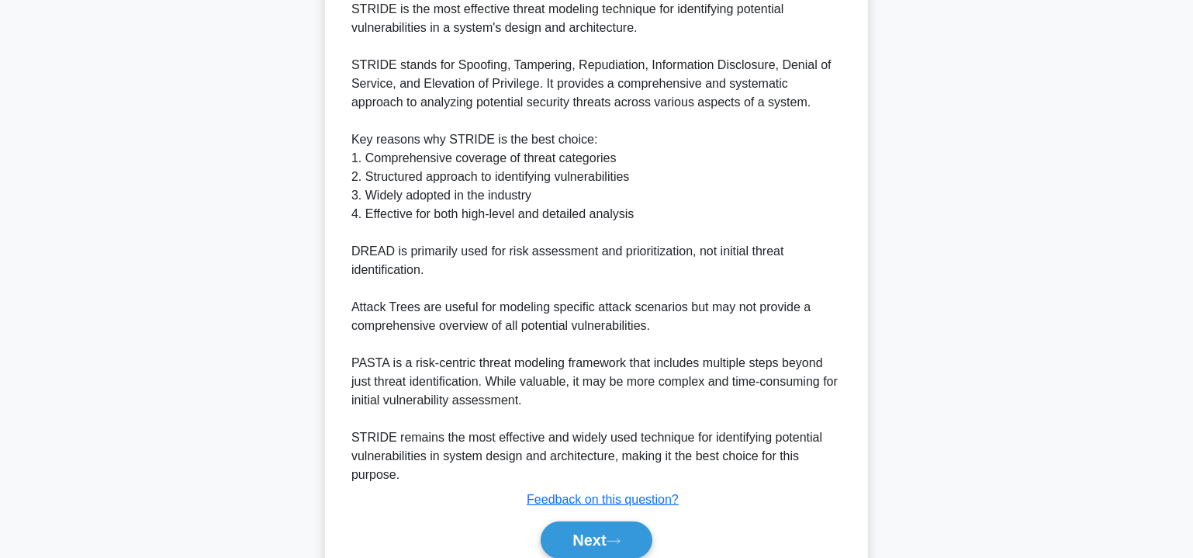
scroll to position [507, 0]
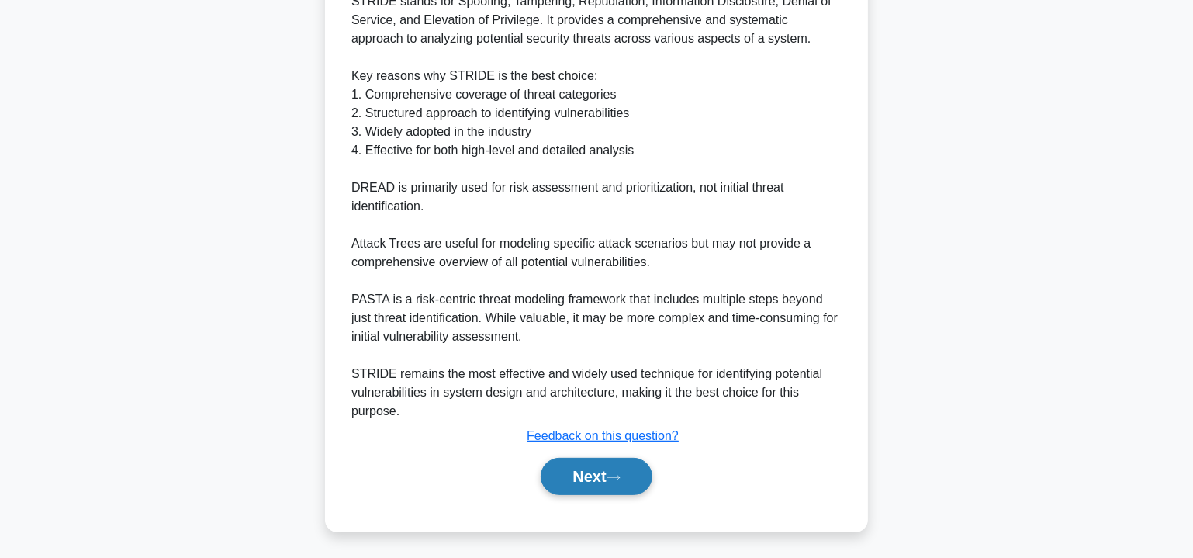
click at [589, 483] on button "Next" at bounding box center [596, 476] width 111 height 37
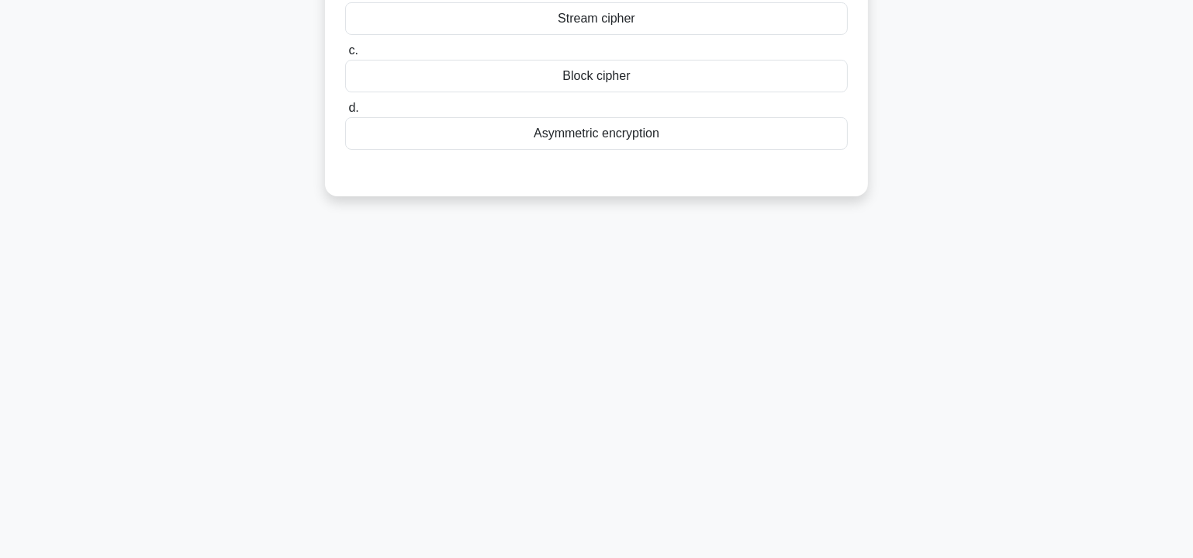
scroll to position [0, 0]
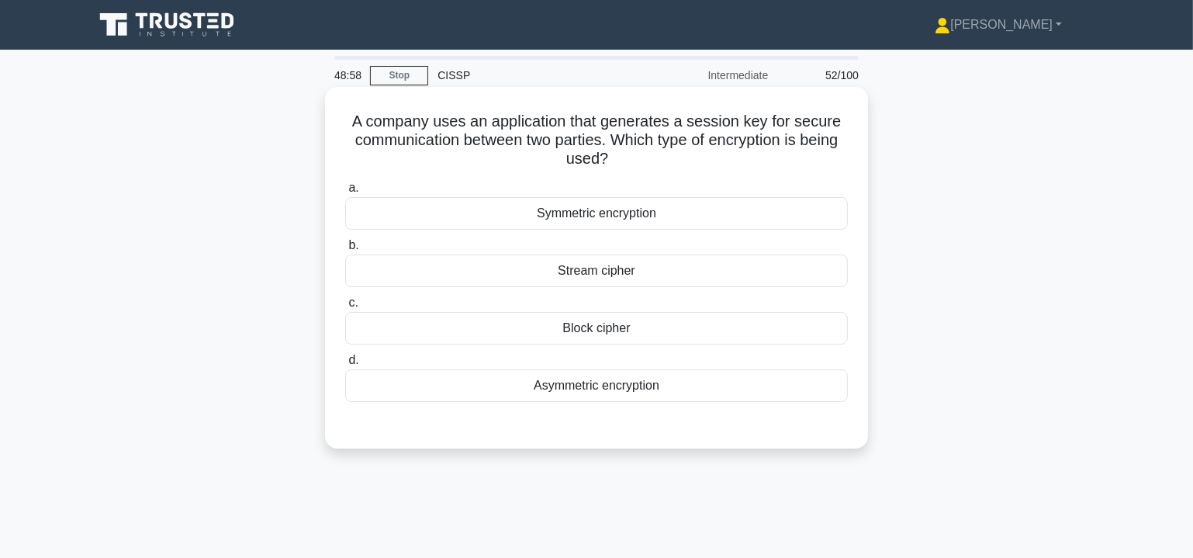
click at [645, 217] on div "Symmetric encryption" at bounding box center [596, 213] width 503 height 33
click at [345, 193] on input "a. Symmetric encryption" at bounding box center [345, 188] width 0 height 10
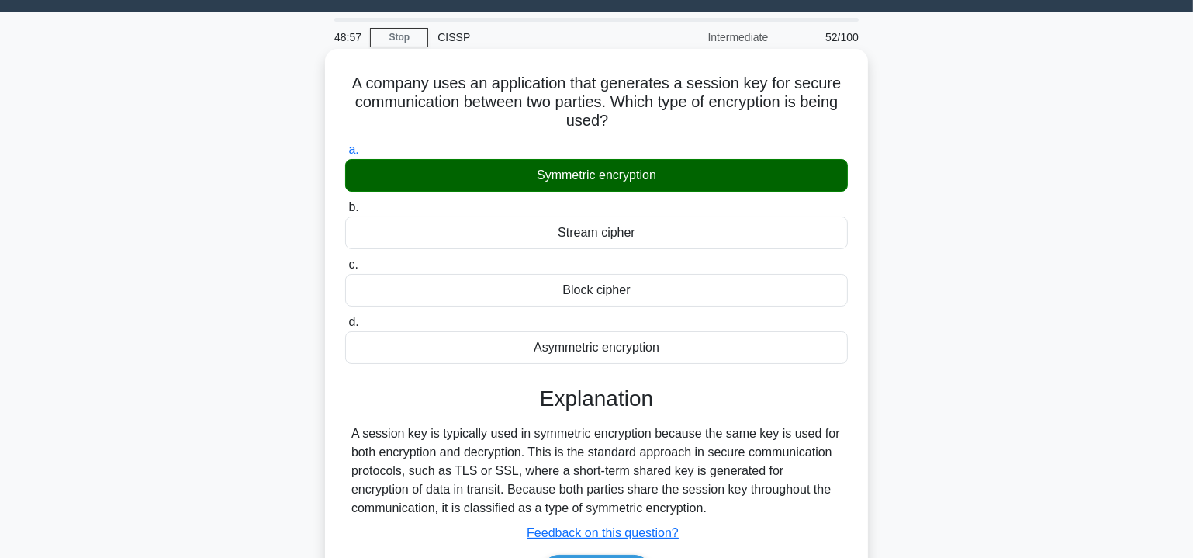
scroll to position [280, 0]
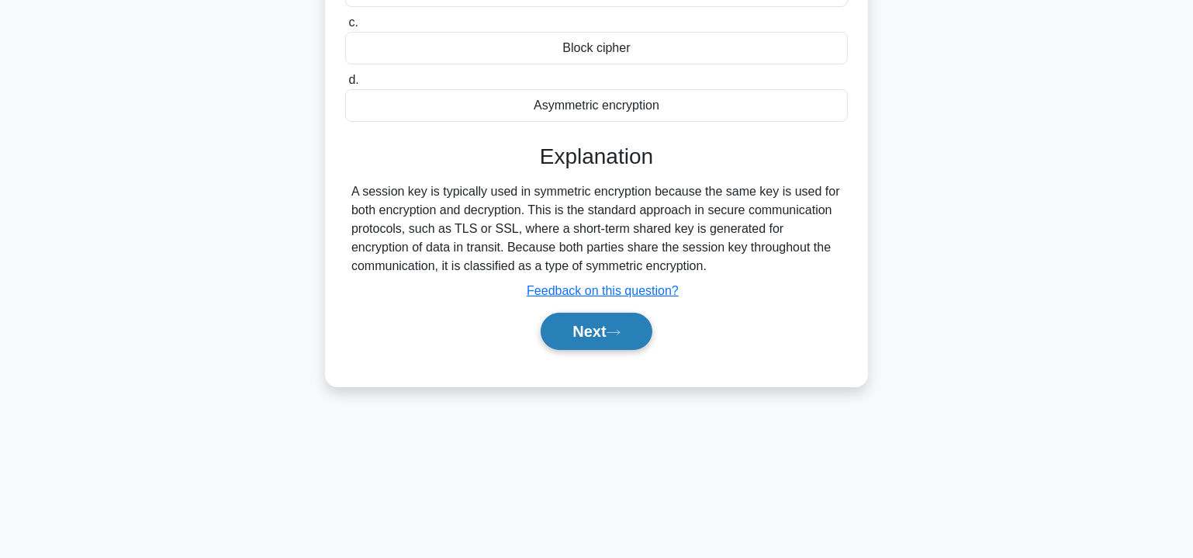
click at [629, 335] on button "Next" at bounding box center [596, 331] width 111 height 37
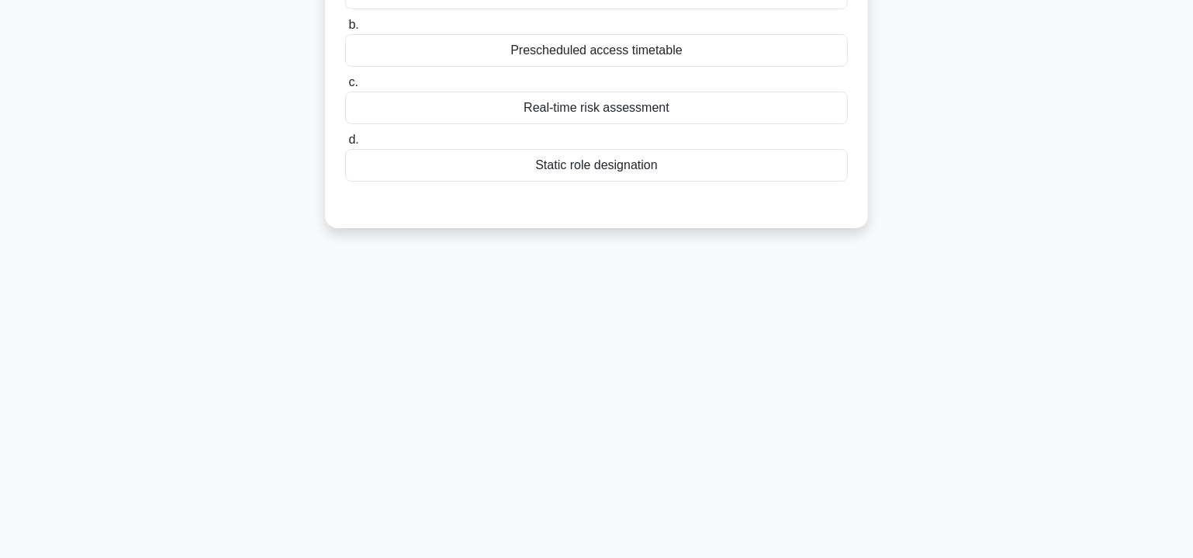
scroll to position [0, 0]
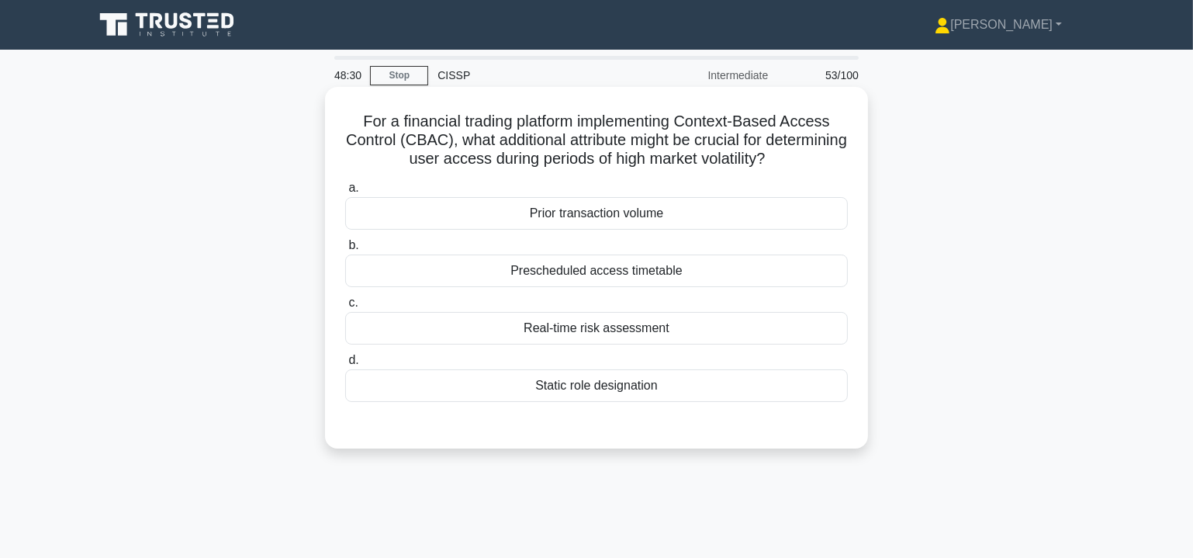
click at [648, 325] on div "Real-time risk assessment" at bounding box center [596, 328] width 503 height 33
click at [345, 308] on input "c. Real-time risk assessment" at bounding box center [345, 303] width 0 height 10
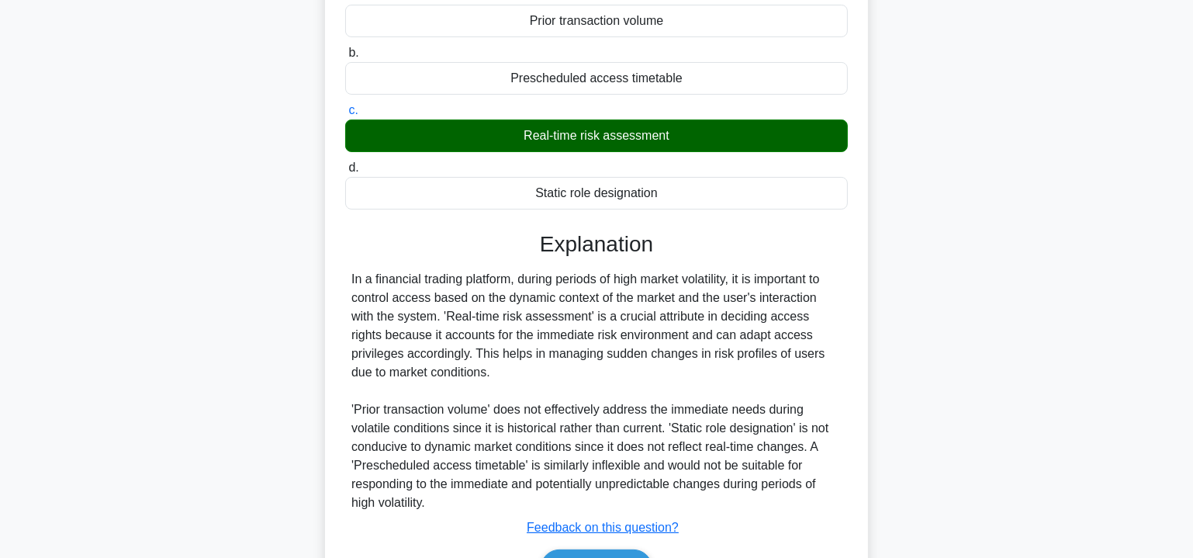
scroll to position [284, 0]
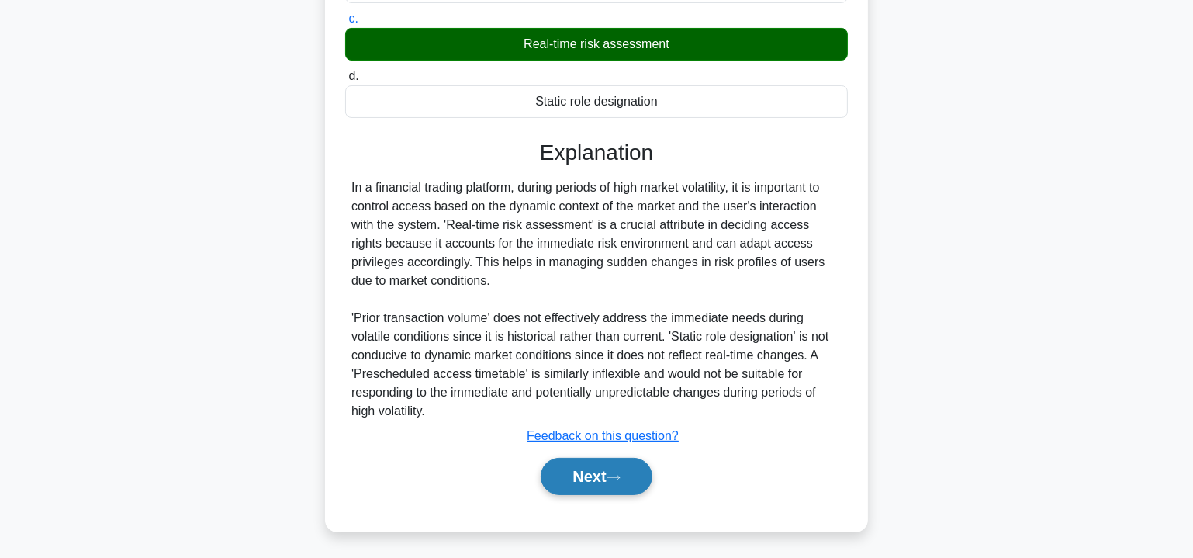
click at [592, 481] on button "Next" at bounding box center [596, 476] width 111 height 37
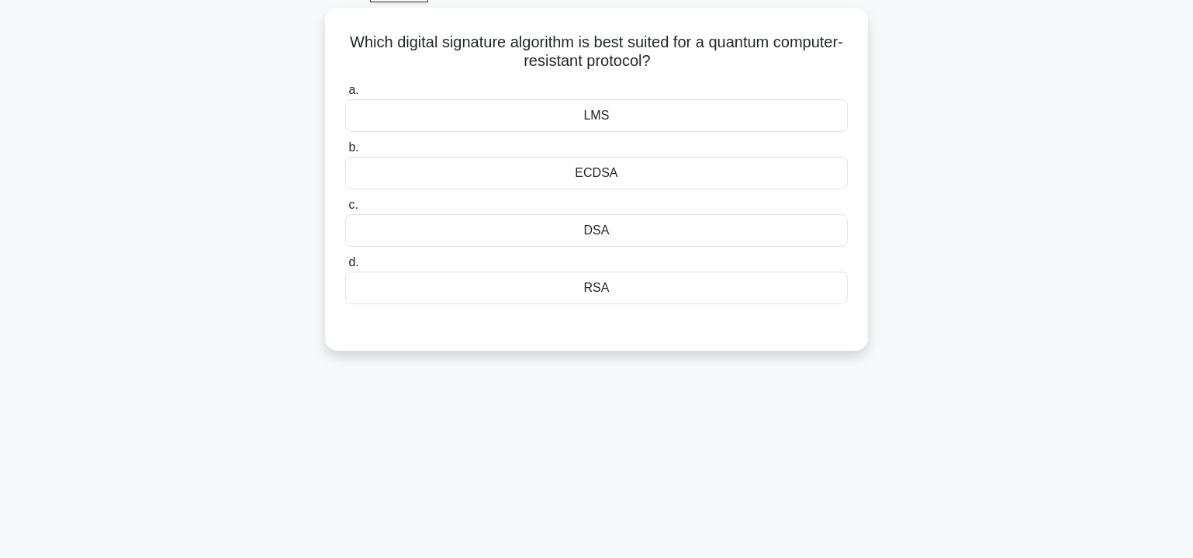
scroll to position [0, 0]
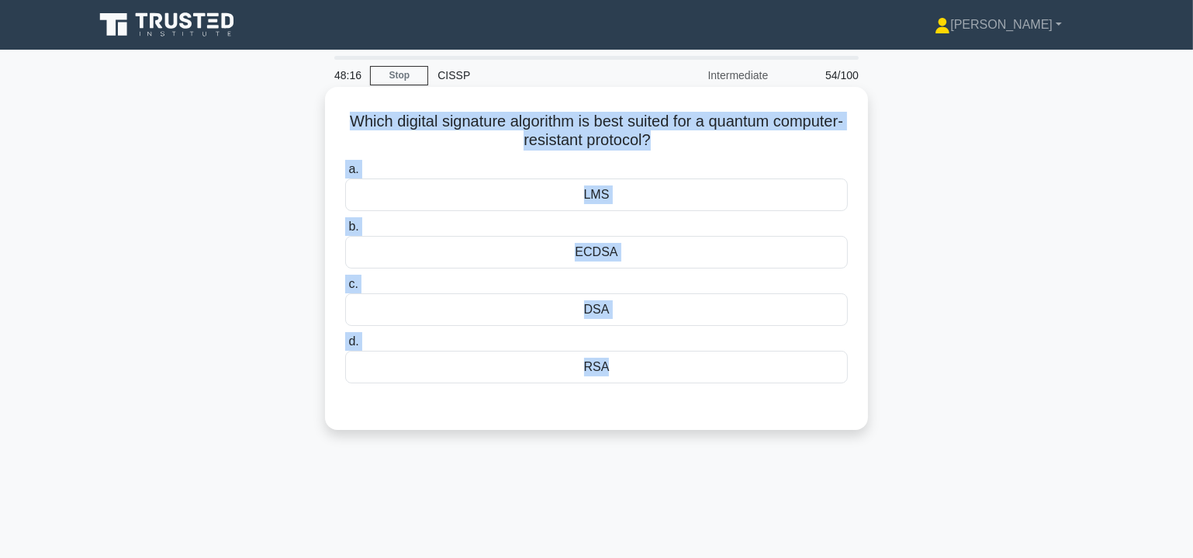
drag, startPoint x: 352, startPoint y: 116, endPoint x: 699, endPoint y: 386, distance: 440.2
click at [699, 386] on div "Which digital signature algorithm is best suited for a quantum computer-resista…" at bounding box center [596, 258] width 531 height 331
copy div "Which digital signature algorithm is best suited for a quantum computer-resista…"
click at [611, 197] on div "LMS" at bounding box center [596, 194] width 503 height 33
click at [345, 175] on input "a. LMS" at bounding box center [345, 170] width 0 height 10
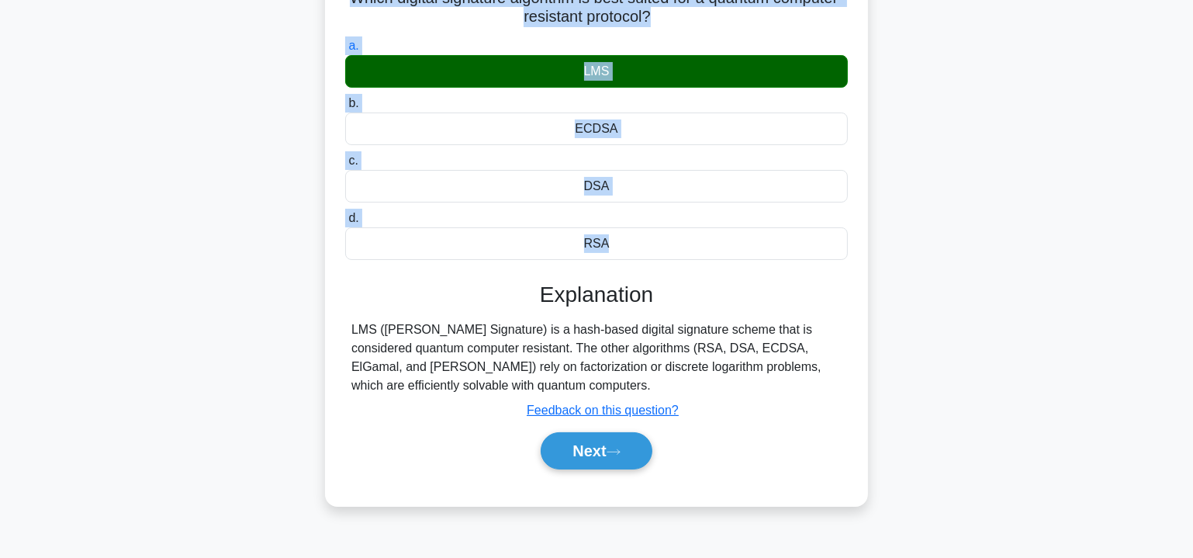
scroll to position [140, 0]
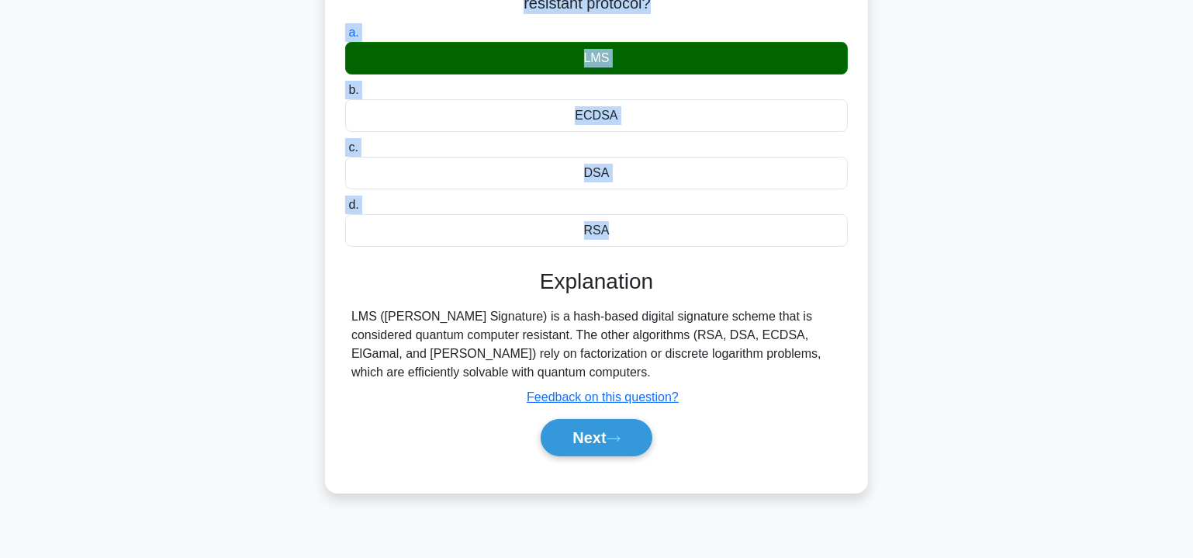
click at [961, 343] on div "Which digital signature algorithm is best suited for a quantum computer-resista…" at bounding box center [597, 230] width 1024 height 561
click at [1043, 398] on div "Which digital signature algorithm is best suited for a quantum computer-resista…" at bounding box center [597, 230] width 1024 height 561
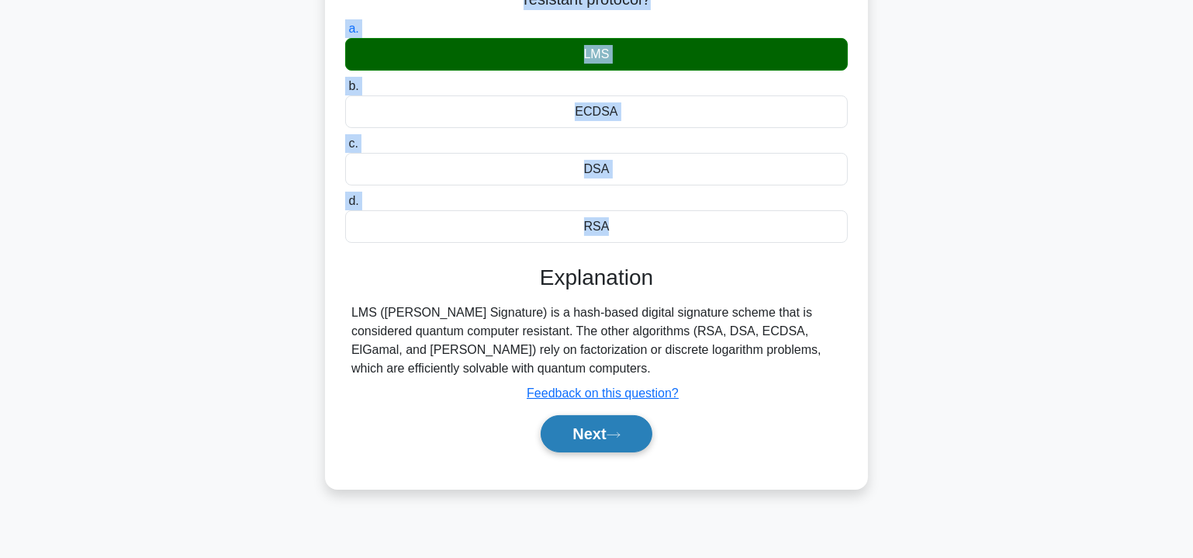
click at [591, 428] on button "Next" at bounding box center [596, 433] width 111 height 37
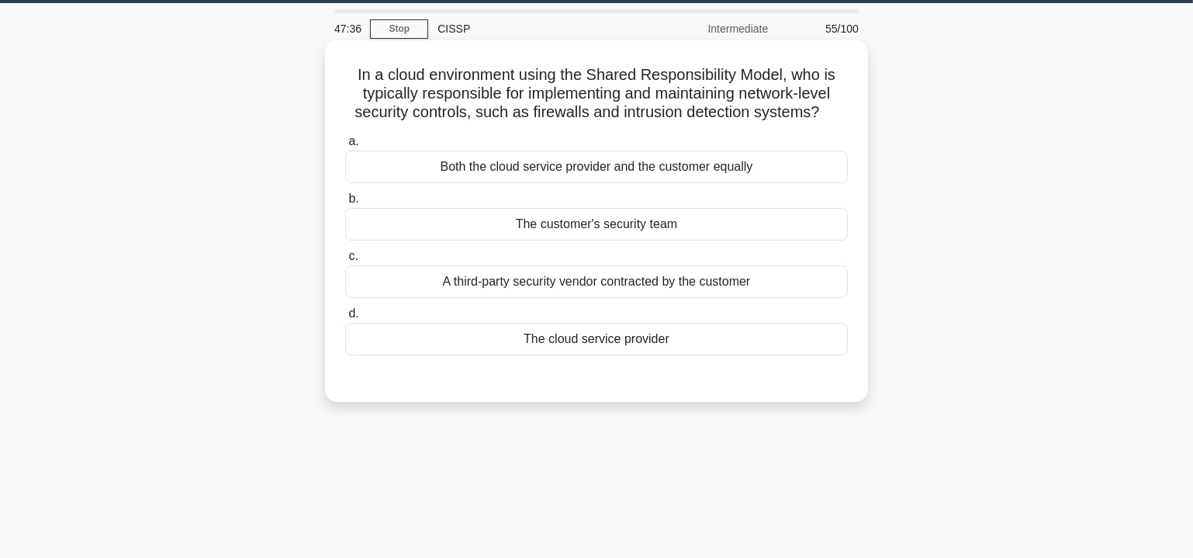
scroll to position [0, 0]
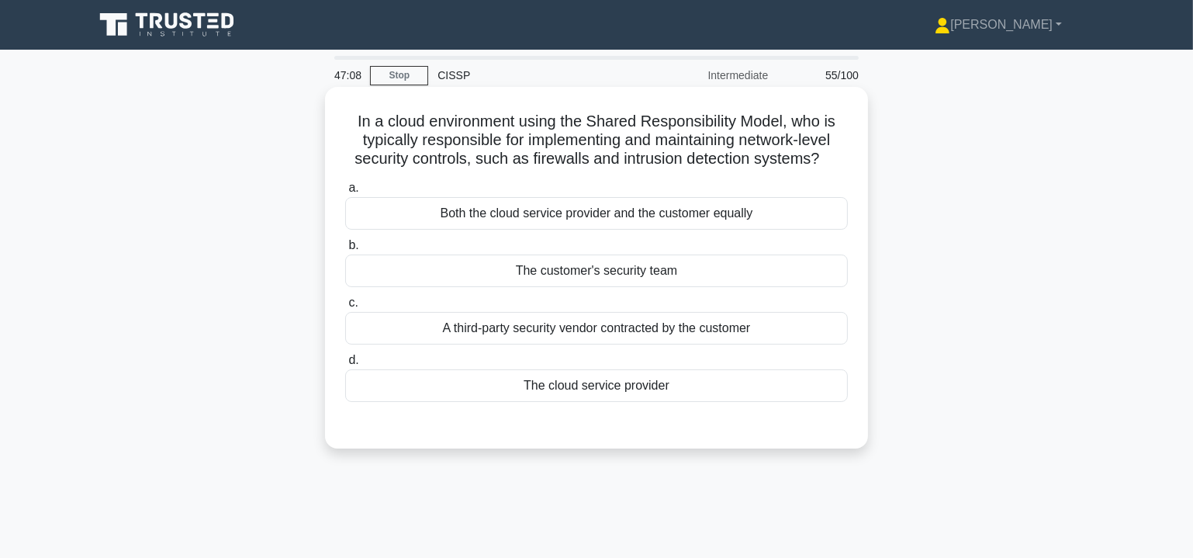
click at [577, 268] on div "The customer's security team" at bounding box center [596, 271] width 503 height 33
click at [345, 251] on input "b. The customer's security team" at bounding box center [345, 246] width 0 height 10
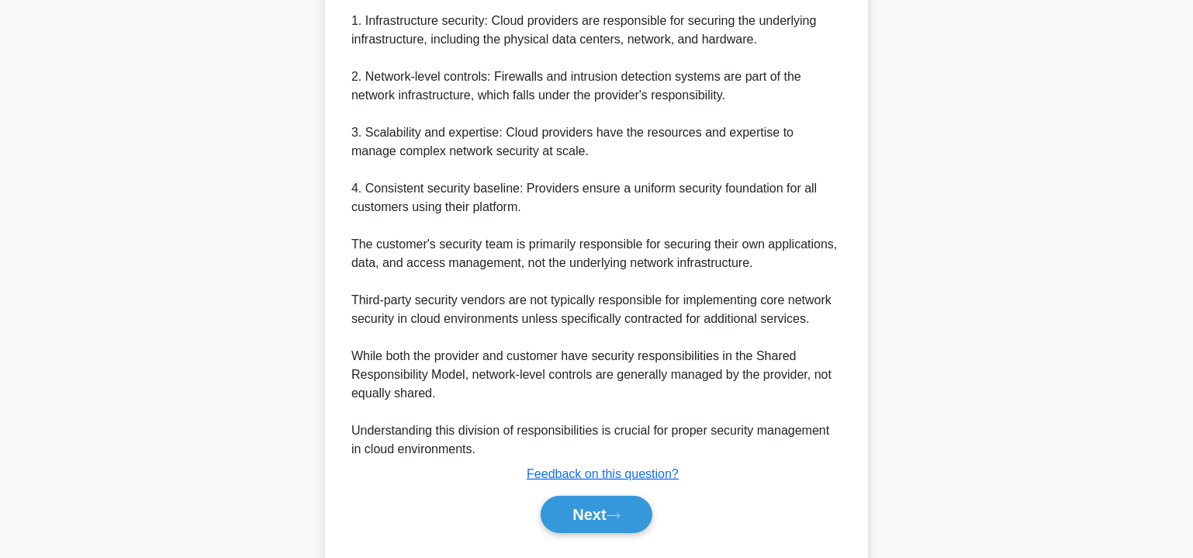
scroll to position [565, 0]
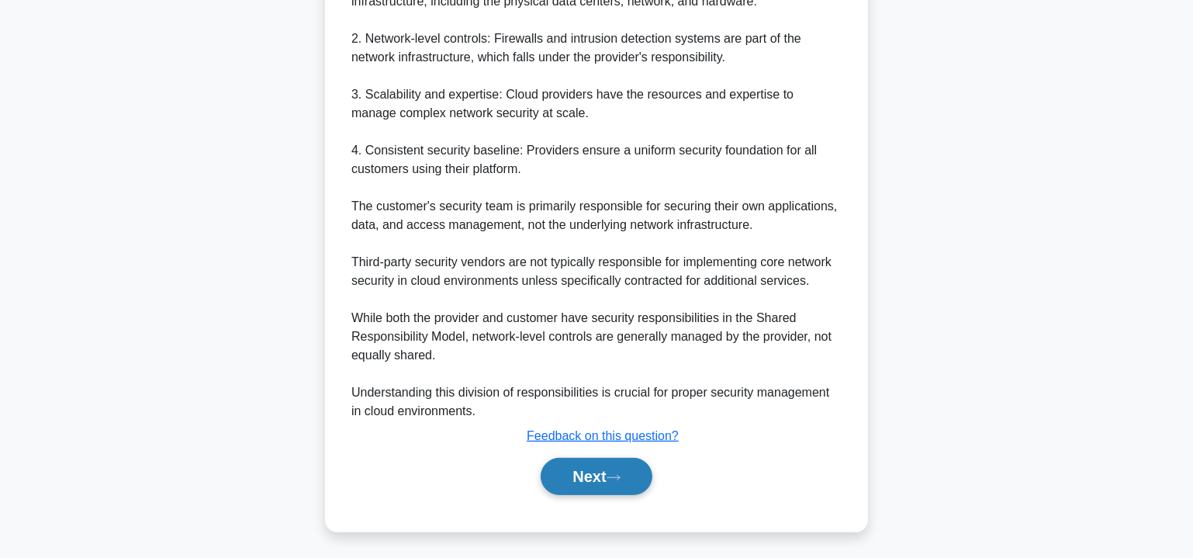
click at [613, 473] on icon at bounding box center [614, 477] width 14 height 9
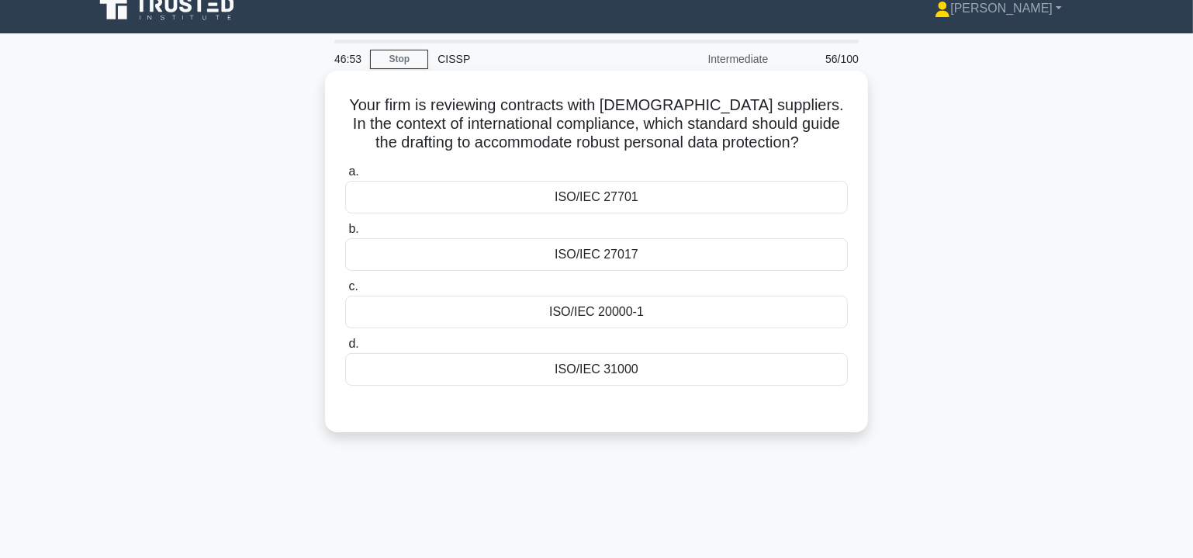
scroll to position [0, 0]
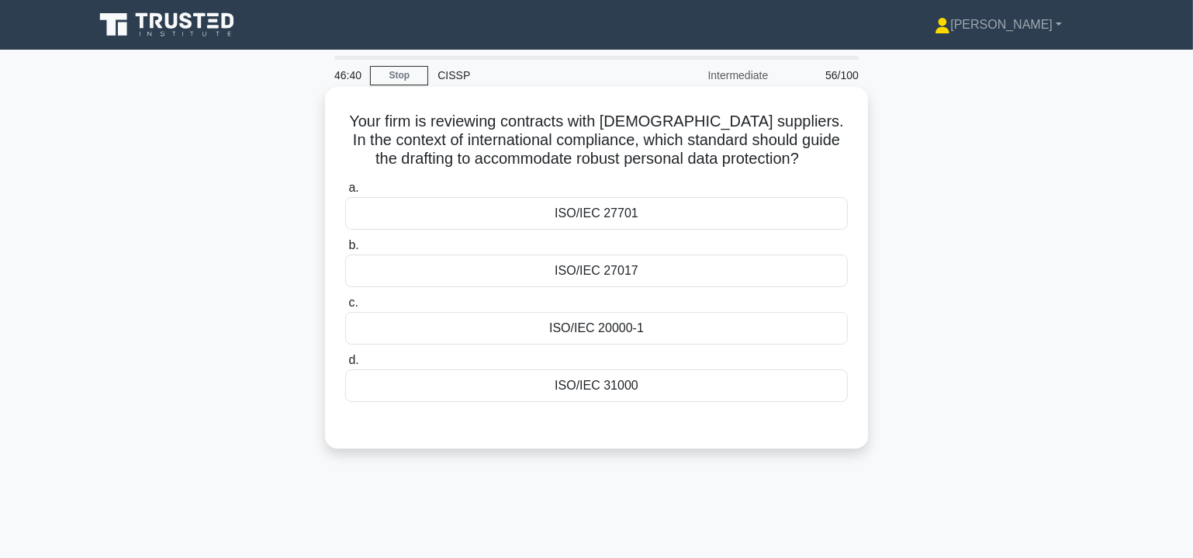
click at [582, 216] on div "ISO/IEC 27701" at bounding box center [596, 213] width 503 height 33
click at [345, 193] on input "a. ISO/IEC 27701" at bounding box center [345, 188] width 0 height 10
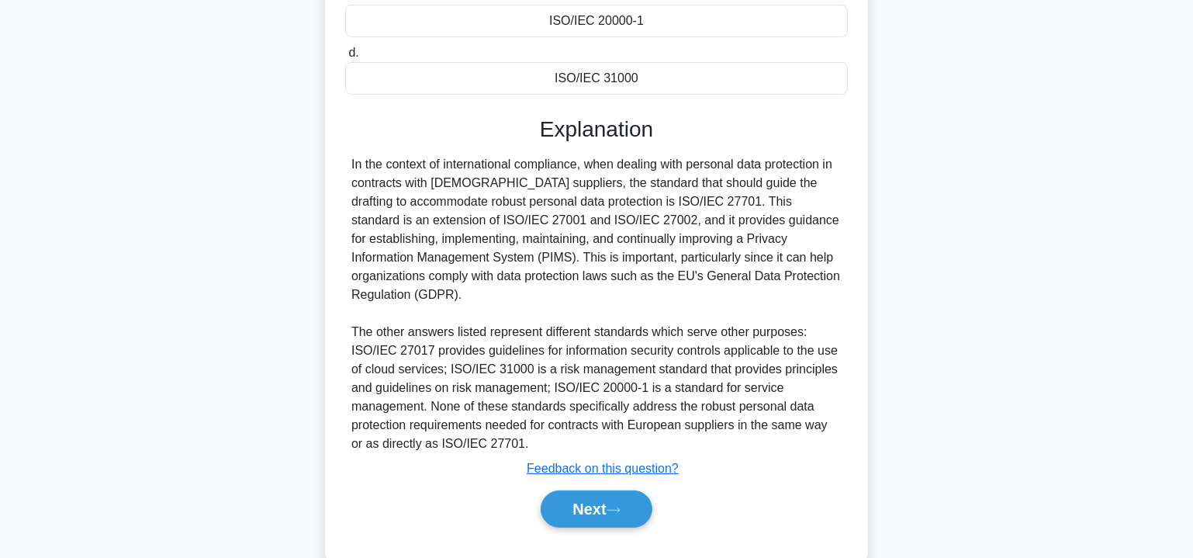
scroll to position [329, 0]
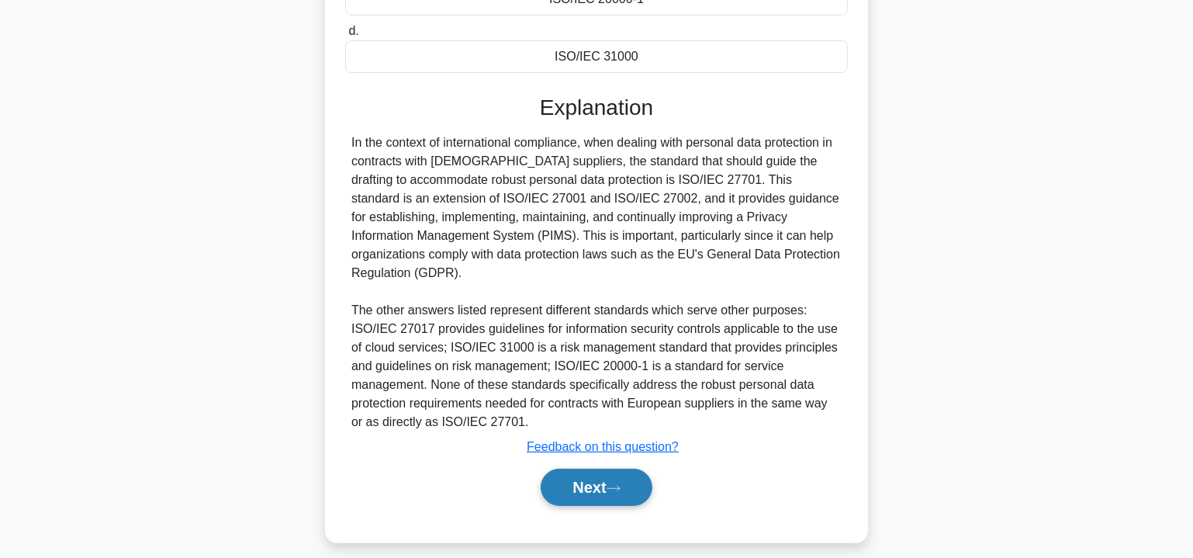
click at [608, 484] on button "Next" at bounding box center [596, 487] width 111 height 37
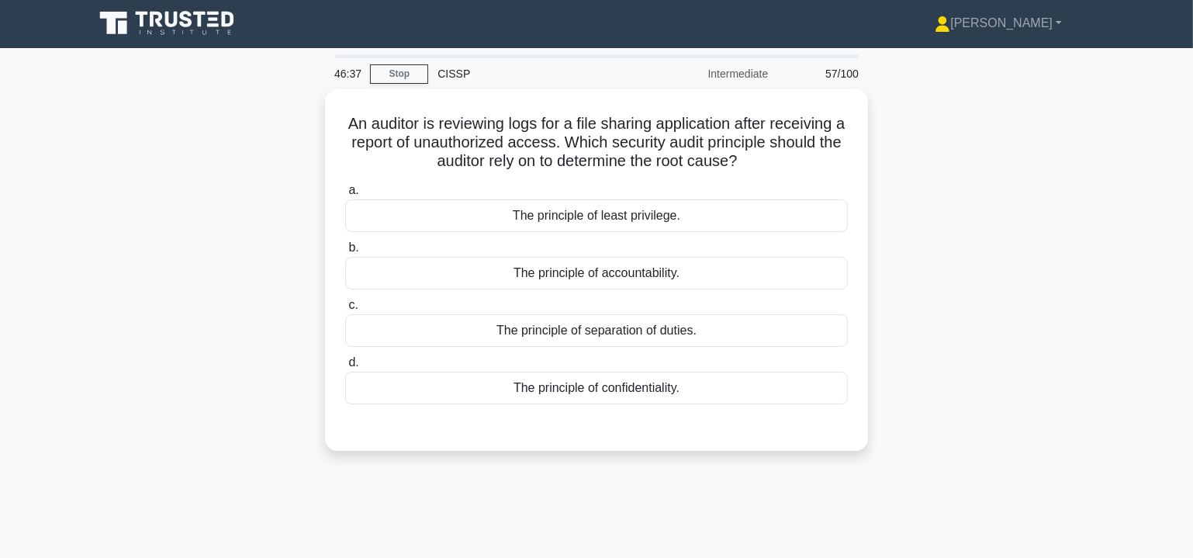
scroll to position [0, 0]
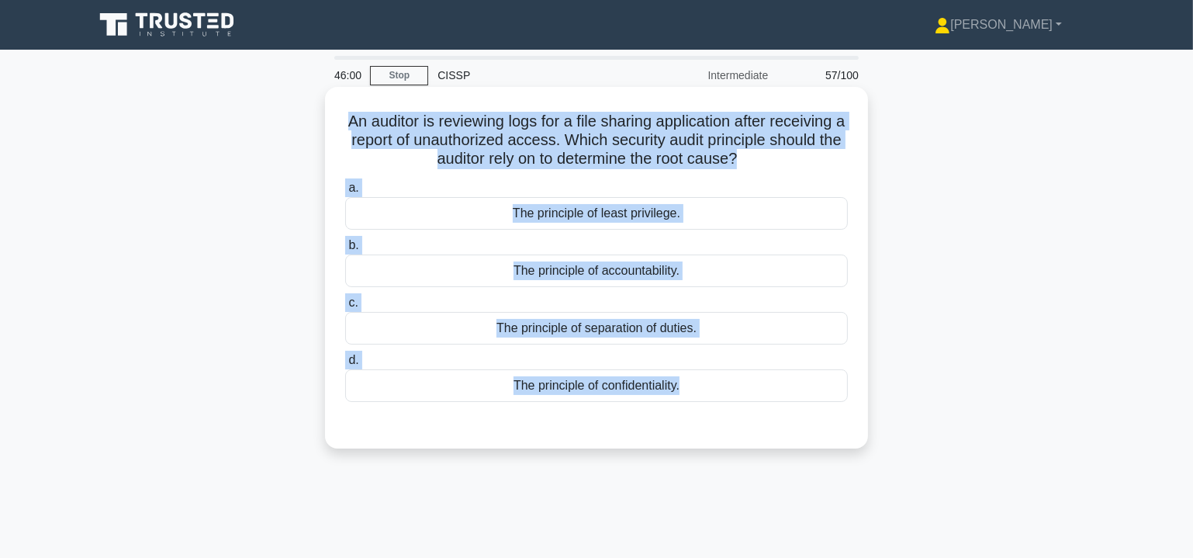
drag, startPoint x: 343, startPoint y: 121, endPoint x: 783, endPoint y: 421, distance: 532.2
click at [783, 421] on div "An auditor is reviewing logs for a file sharing application after receiving a r…" at bounding box center [596, 267] width 531 height 349
copy div "An auditor is reviewing logs for a file sharing application after receiving a r…"
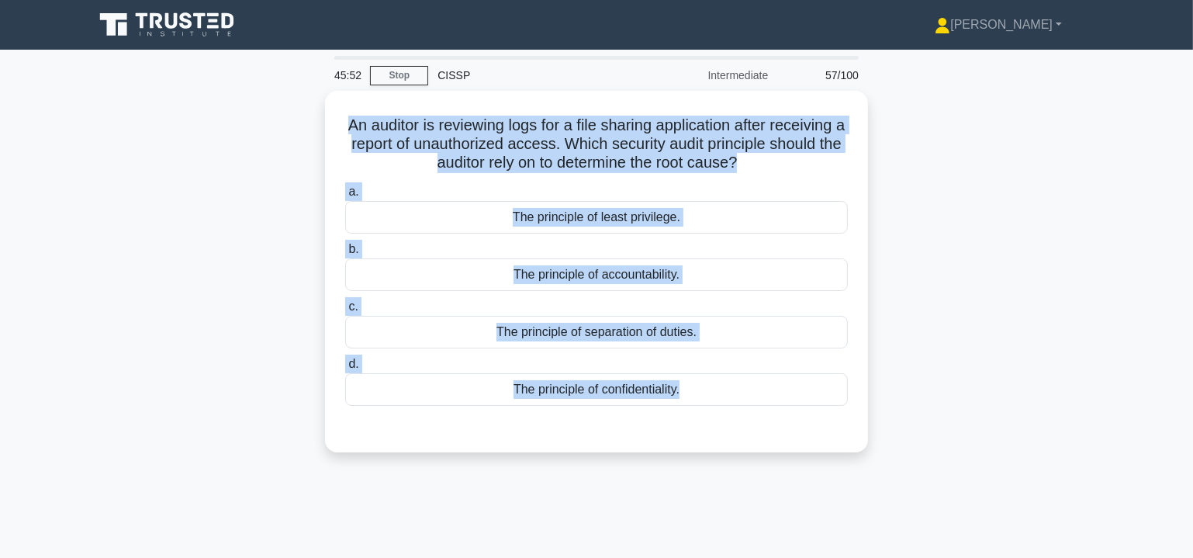
click at [1013, 283] on div "An auditor is reviewing logs for a file sharing application after receiving a r…" at bounding box center [597, 281] width 1024 height 380
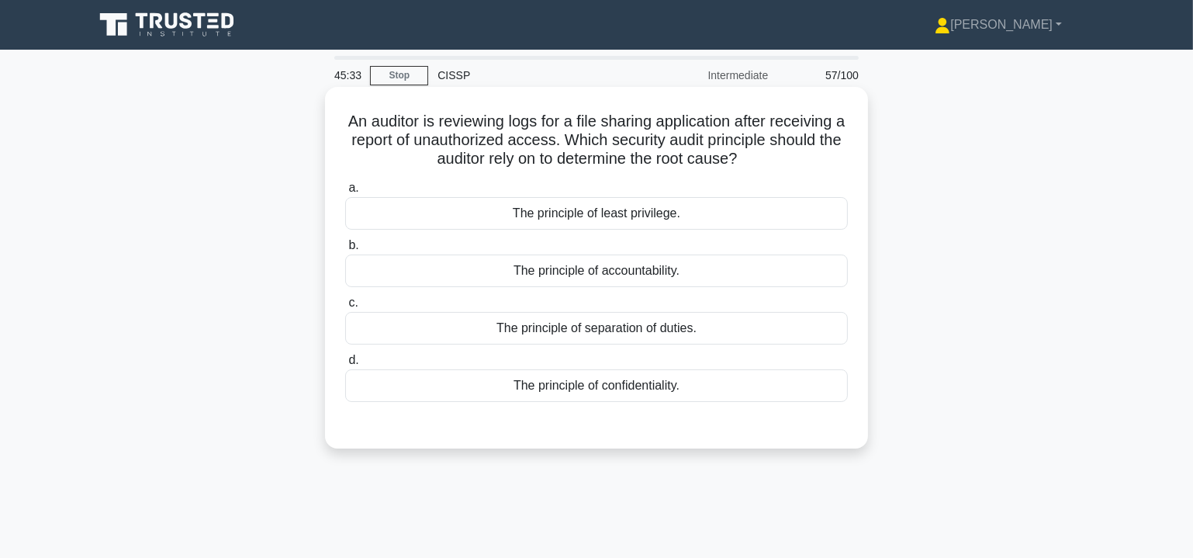
click at [646, 272] on div "The principle of accountability." at bounding box center [596, 271] width 503 height 33
click at [345, 251] on input "b. The principle of accountability." at bounding box center [345, 246] width 0 height 10
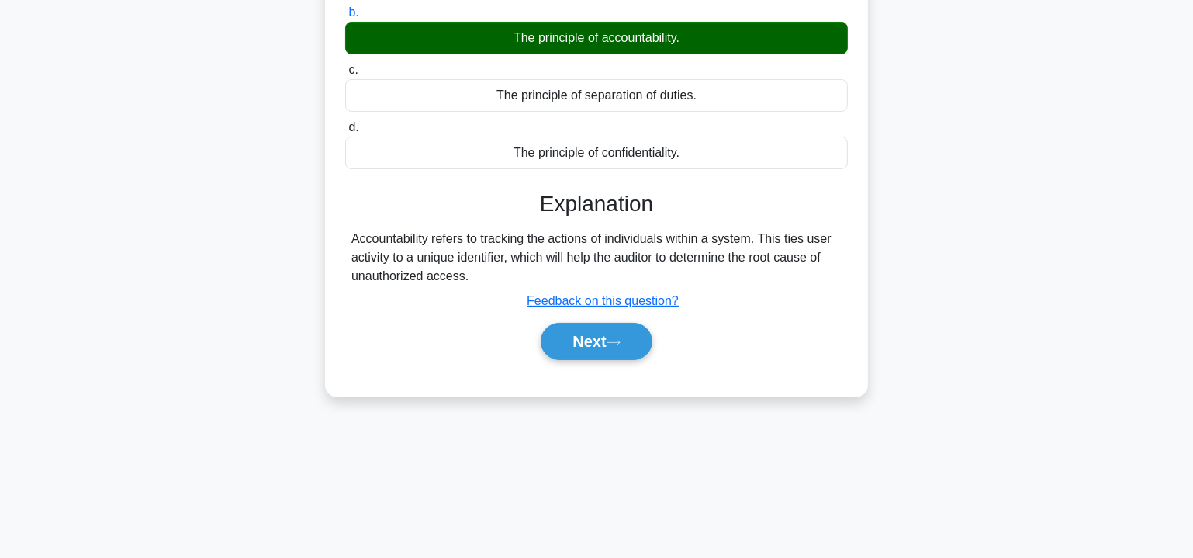
scroll to position [235, 0]
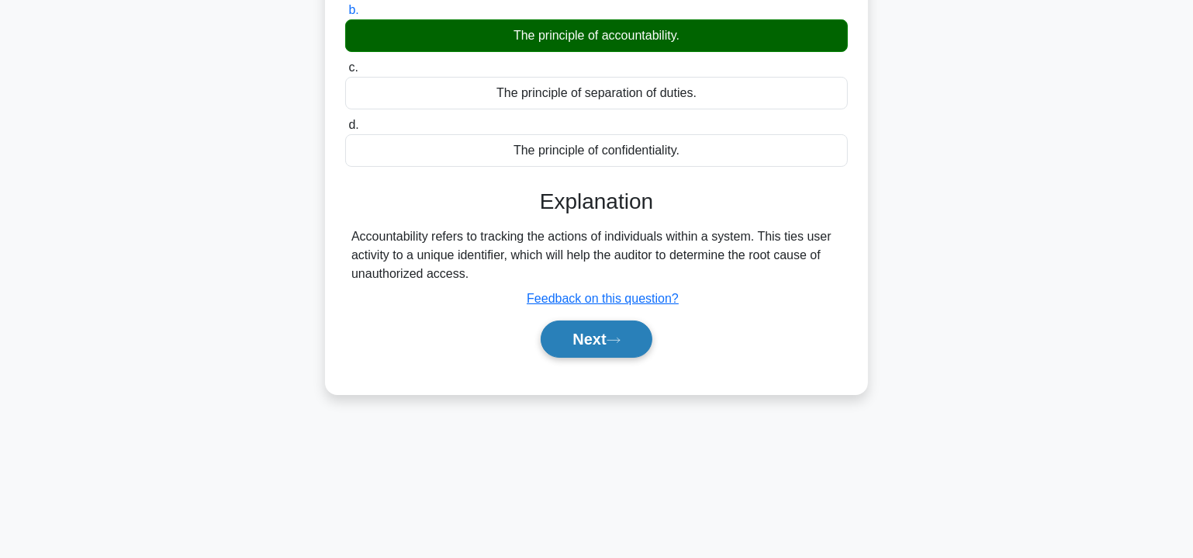
click at [604, 334] on button "Next" at bounding box center [596, 338] width 111 height 37
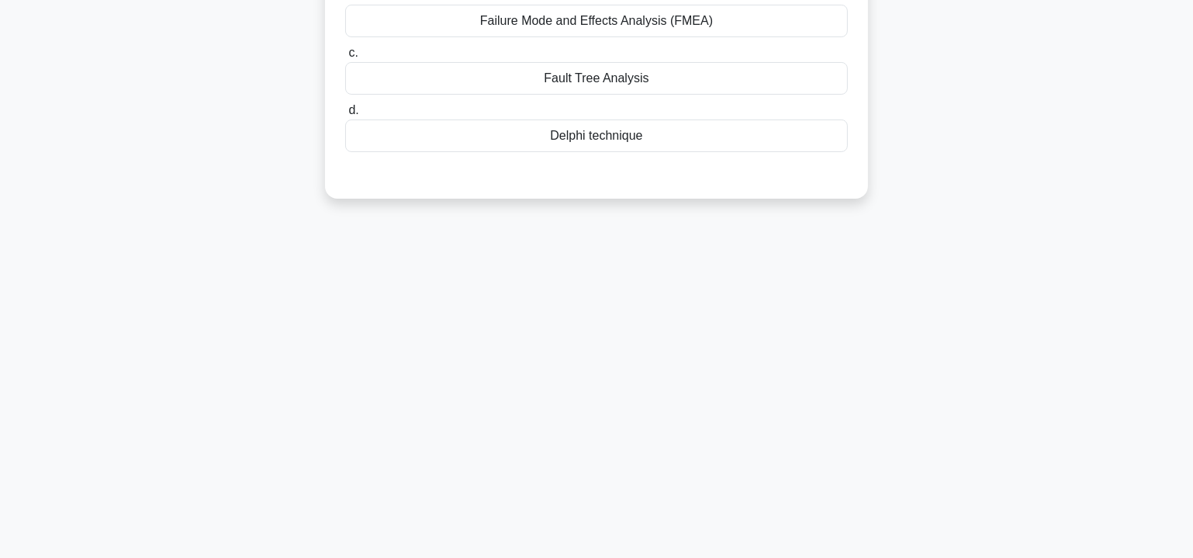
scroll to position [0, 0]
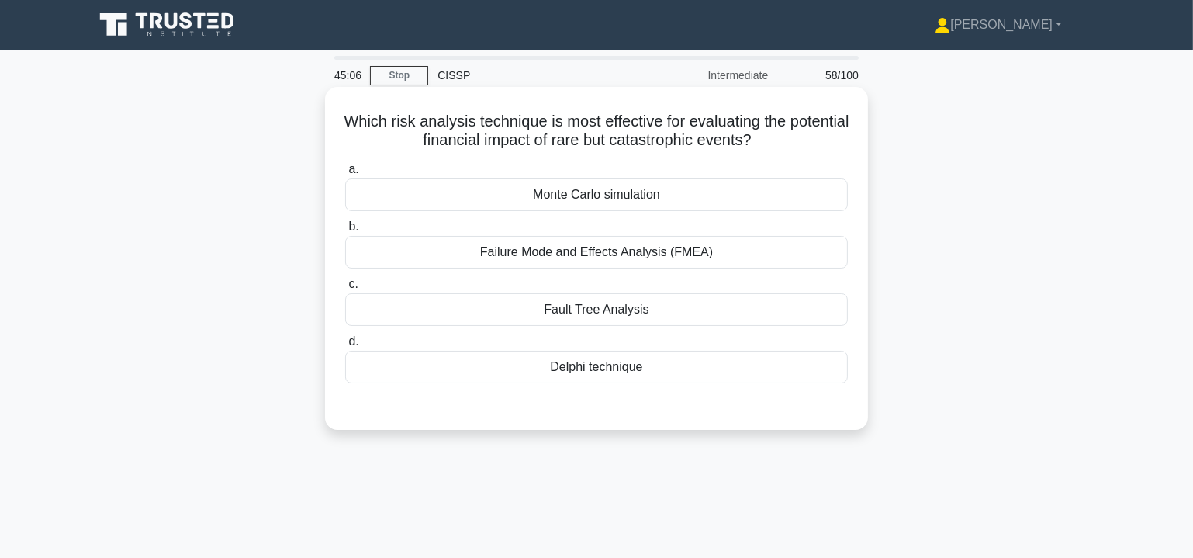
click at [653, 192] on div "Monte Carlo simulation" at bounding box center [596, 194] width 503 height 33
click at [345, 175] on input "a. Monte Carlo simulation" at bounding box center [345, 170] width 0 height 10
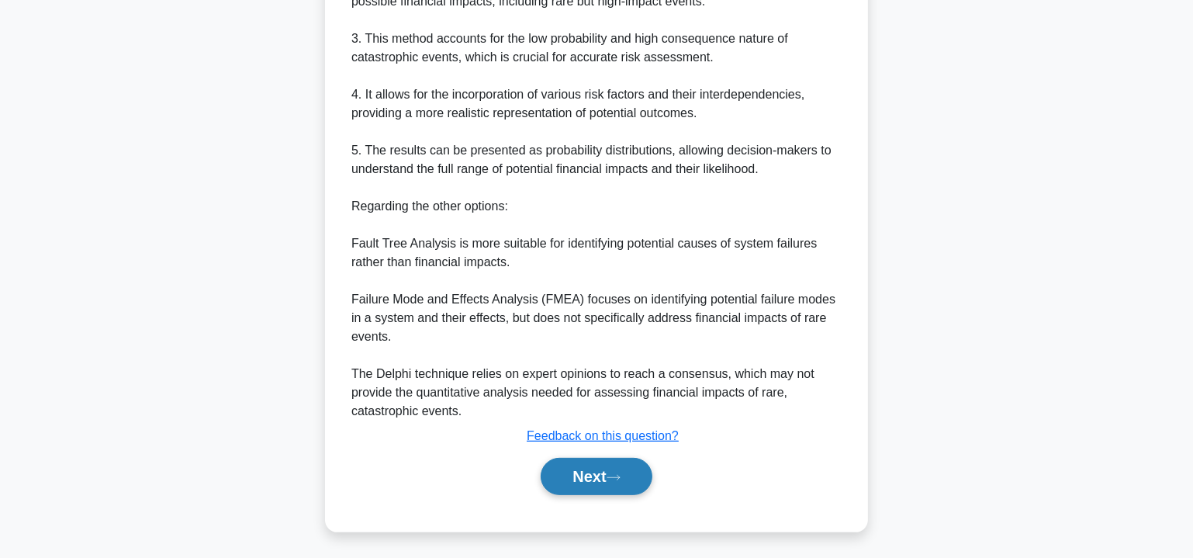
click at [619, 469] on button "Next" at bounding box center [596, 476] width 111 height 37
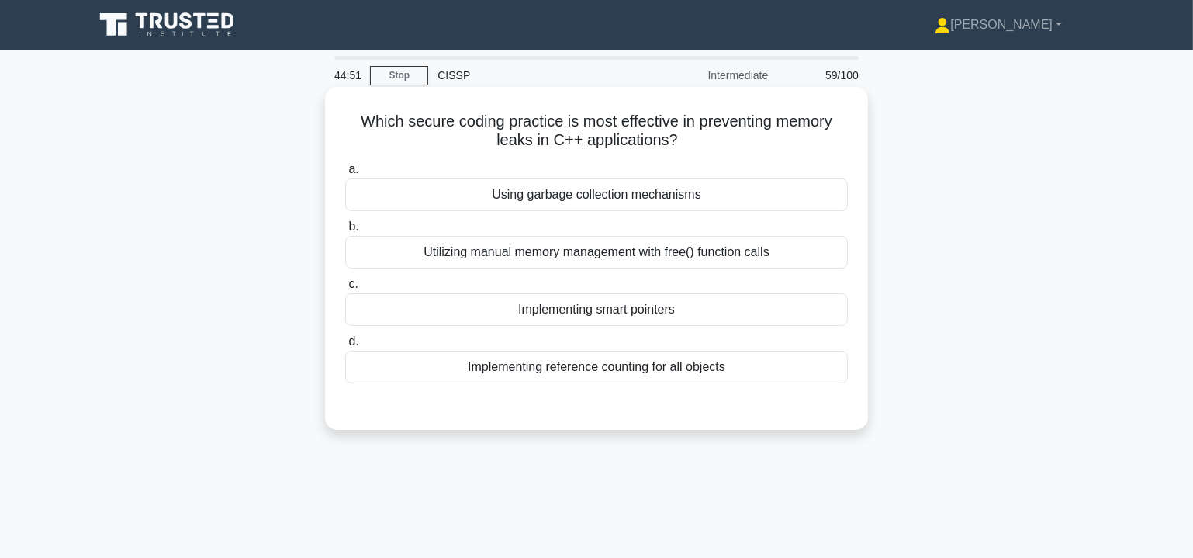
drag, startPoint x: 347, startPoint y: 128, endPoint x: 756, endPoint y: 383, distance: 481.7
click at [756, 383] on div "Which secure coding practice is most effective in preventing memory leaks in C+…" at bounding box center [596, 258] width 531 height 331
copy div "Which secure coding practice is most effective in preventing memory leaks in C+…"
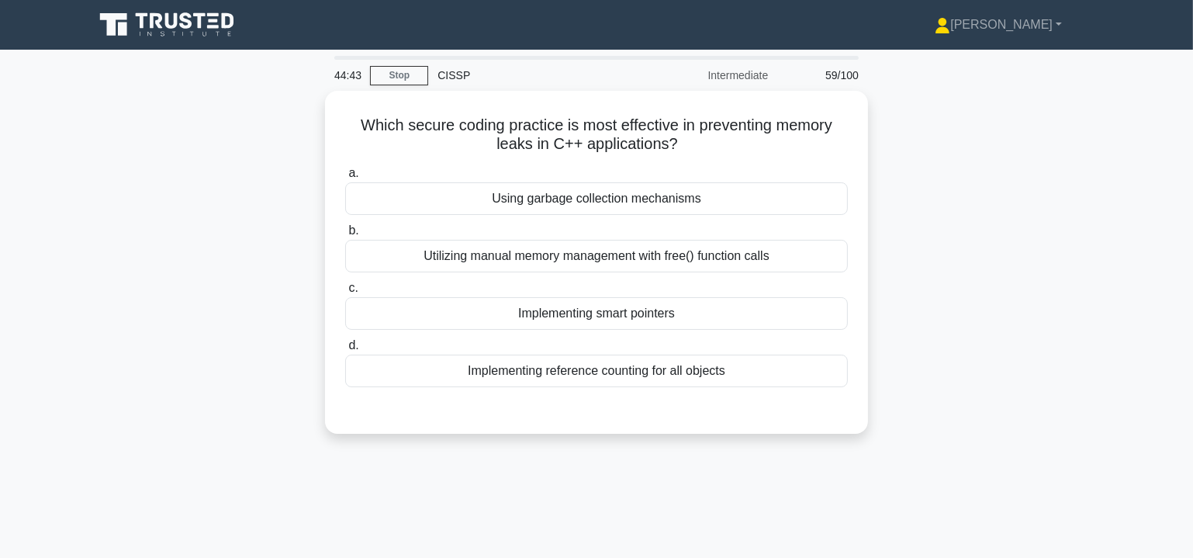
click at [1076, 337] on div "Which secure coding practice is most effective in preventing memory leaks in C+…" at bounding box center [597, 272] width 1024 height 362
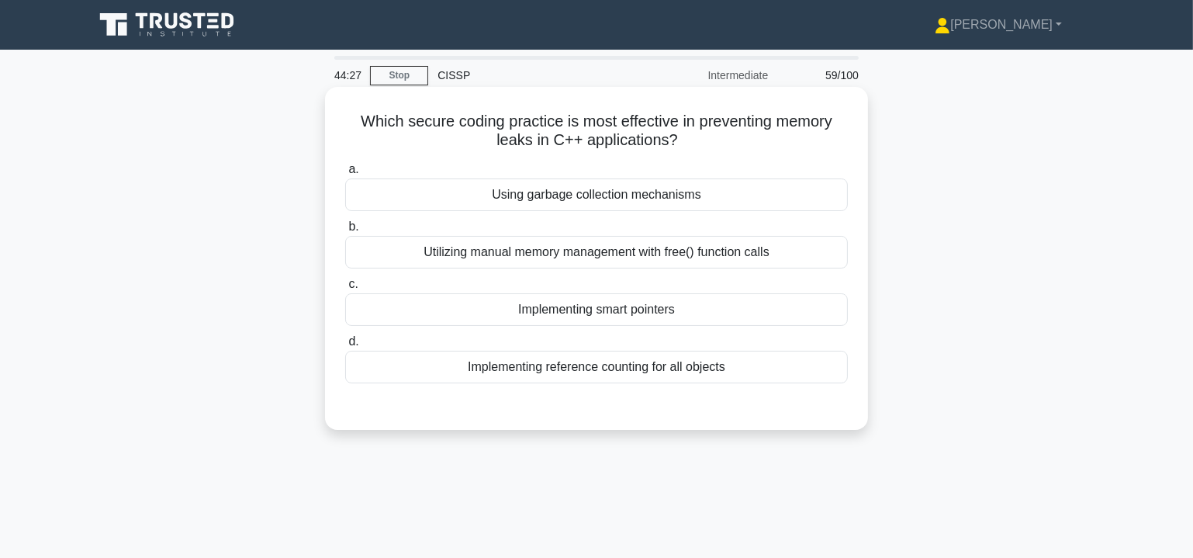
click at [579, 314] on div "Implementing smart pointers" at bounding box center [596, 309] width 503 height 33
click at [345, 289] on input "c. Implementing smart pointers" at bounding box center [345, 284] width 0 height 10
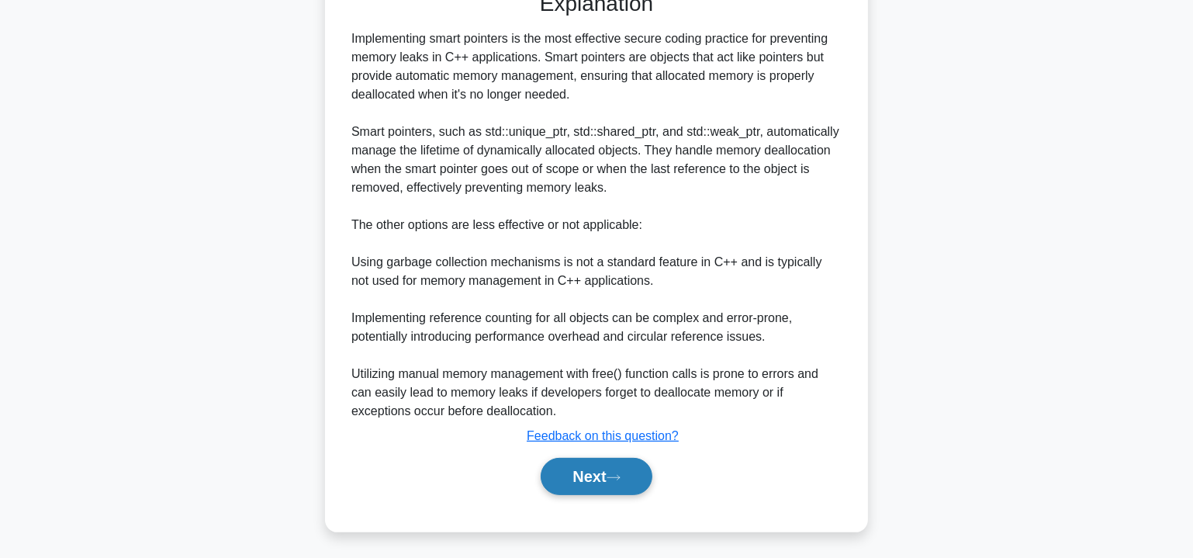
click at [625, 480] on button "Next" at bounding box center [596, 476] width 111 height 37
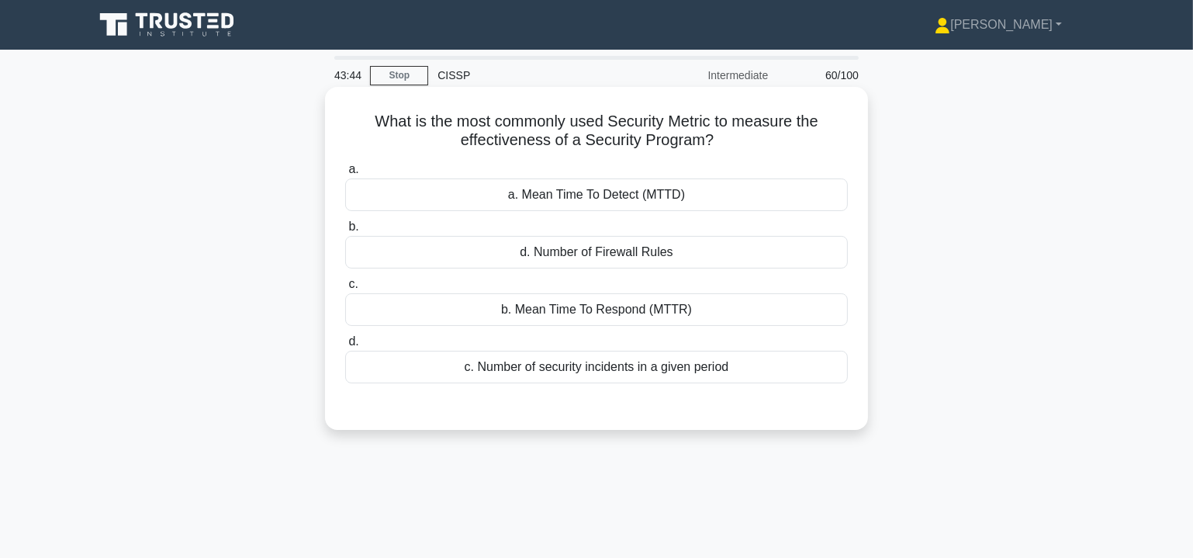
click at [638, 199] on div "a. Mean Time To Detect (MTTD)" at bounding box center [596, 194] width 503 height 33
click at [345, 175] on input "a. a. Mean Time To Detect (MTTD)" at bounding box center [345, 170] width 0 height 10
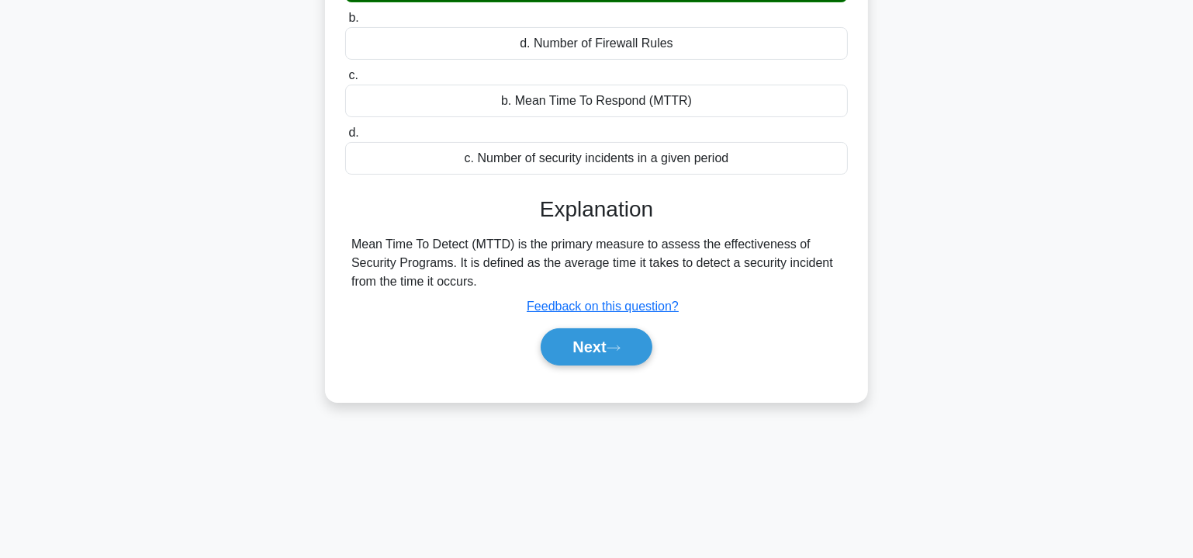
scroll to position [280, 0]
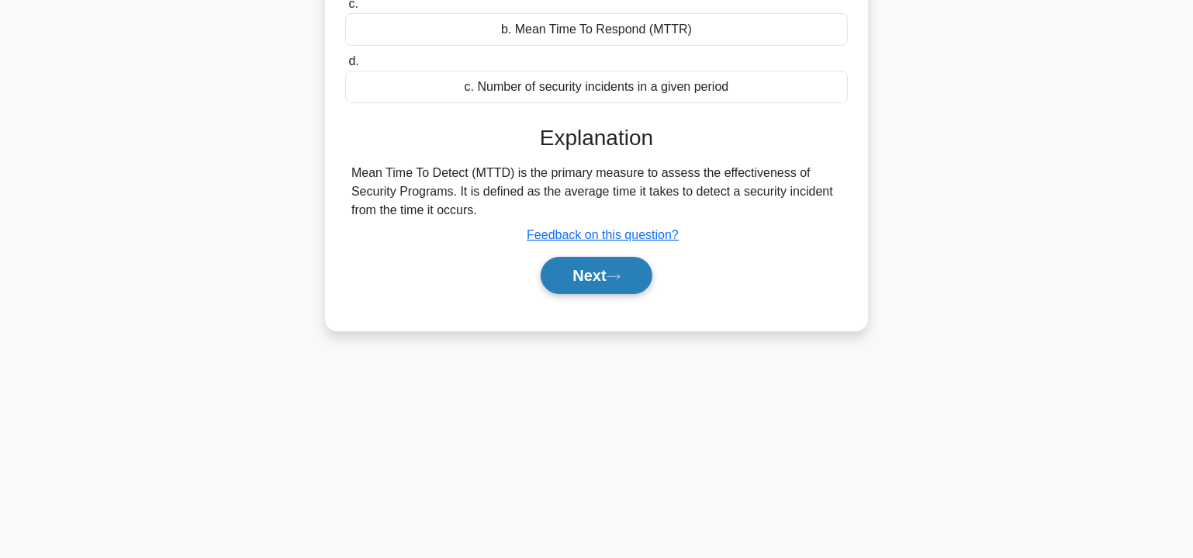
click at [613, 257] on button "Next" at bounding box center [596, 275] width 111 height 37
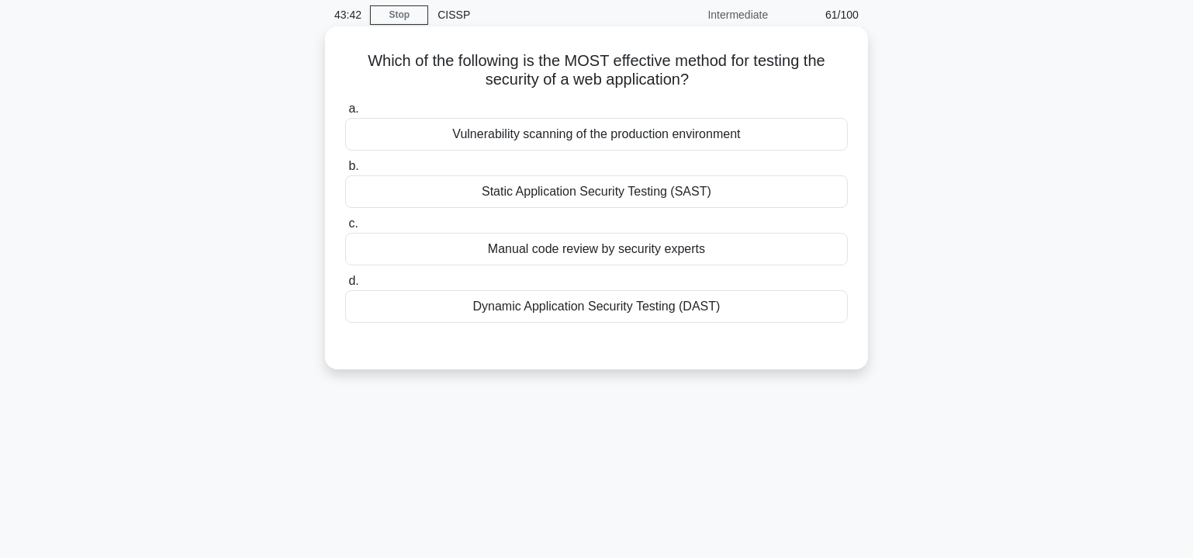
scroll to position [0, 0]
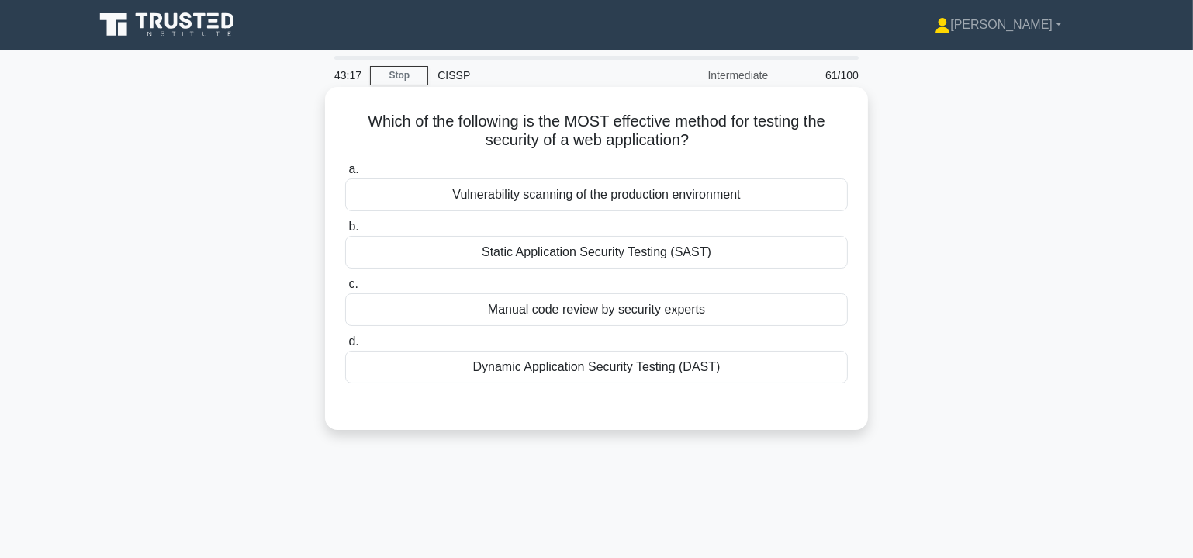
click at [659, 195] on div "Vulnerability scanning of the production environment" at bounding box center [596, 194] width 503 height 33
click at [345, 175] on input "a. Vulnerability scanning of the production environment" at bounding box center [345, 170] width 0 height 10
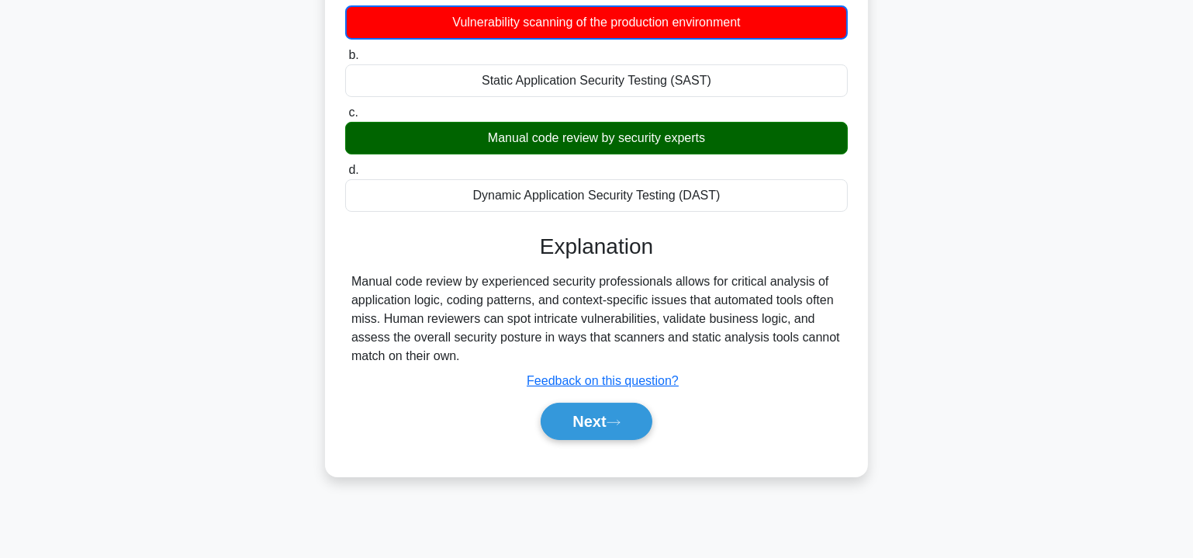
scroll to position [280, 0]
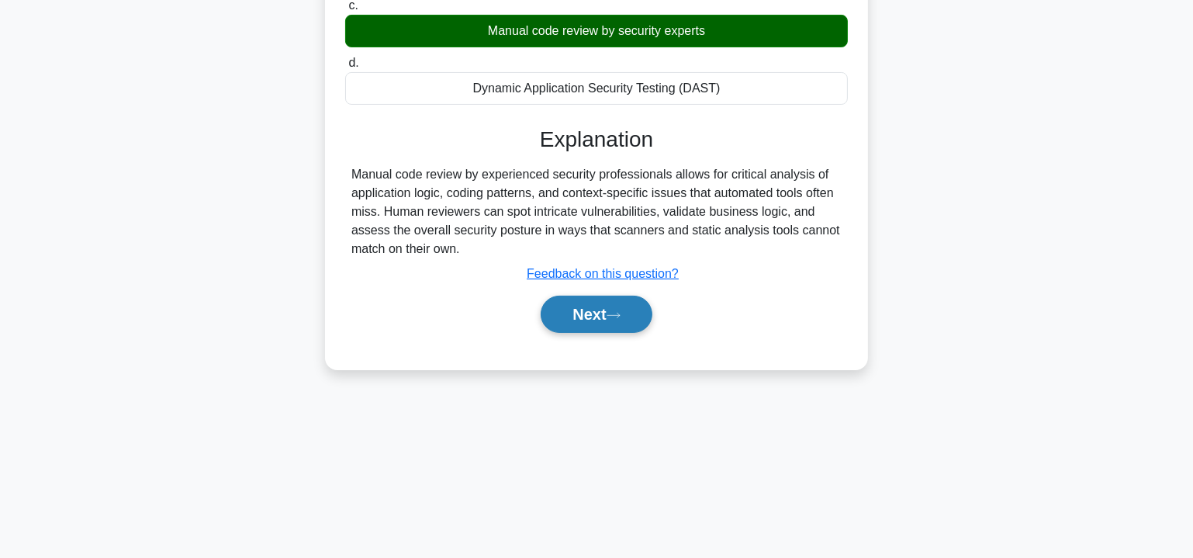
click at [610, 317] on button "Next" at bounding box center [596, 314] width 111 height 37
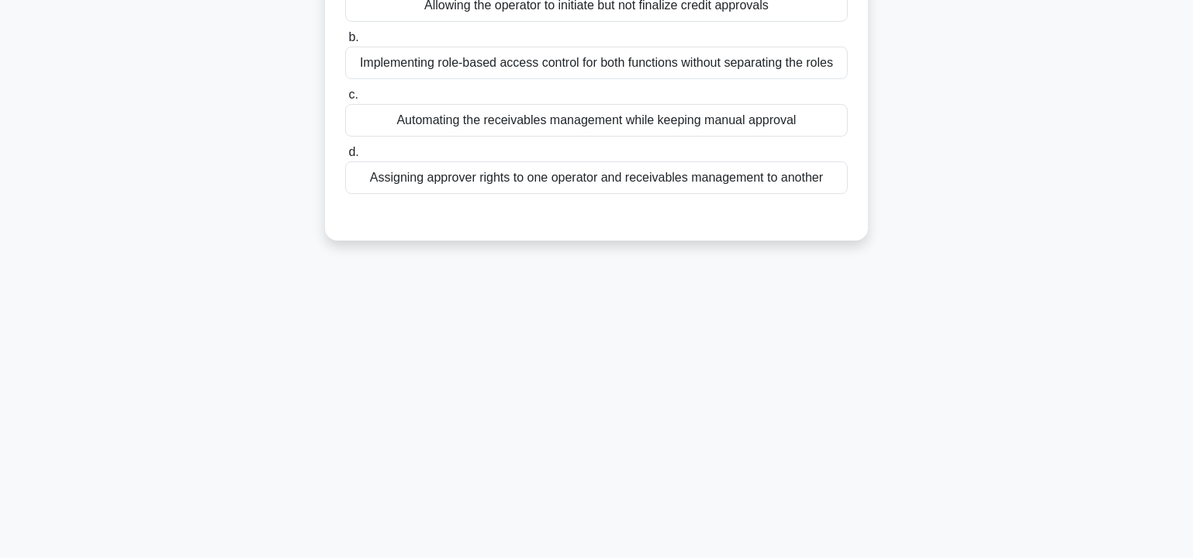
scroll to position [0, 0]
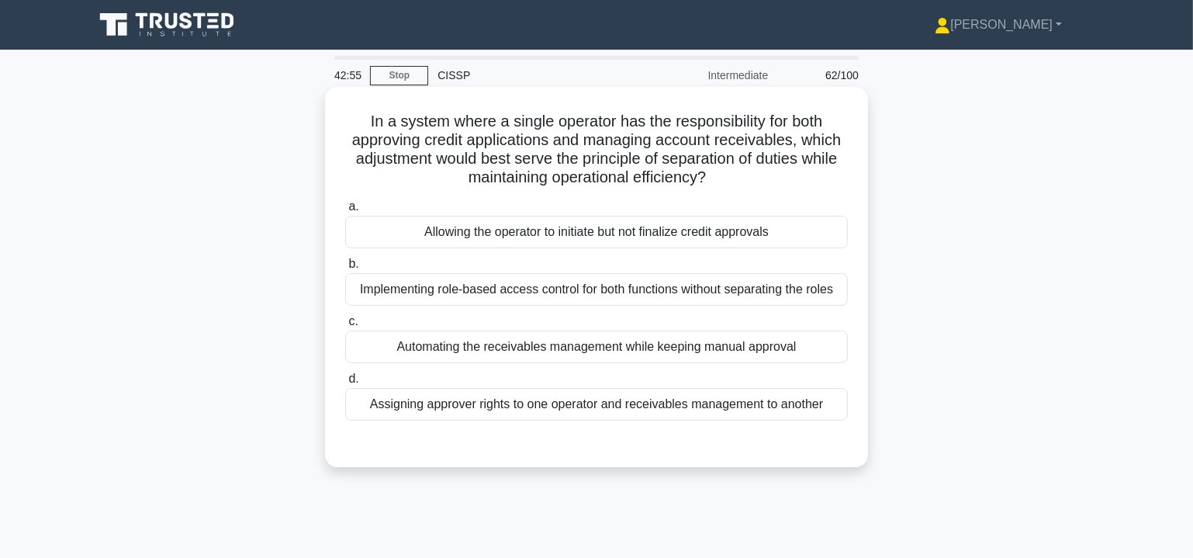
click at [522, 406] on div "Assigning approver rights to one operator and receivables management to another" at bounding box center [596, 404] width 503 height 33
click at [345, 384] on input "d. Assigning approver rights to one operator and receivables management to anot…" at bounding box center [345, 379] width 0 height 10
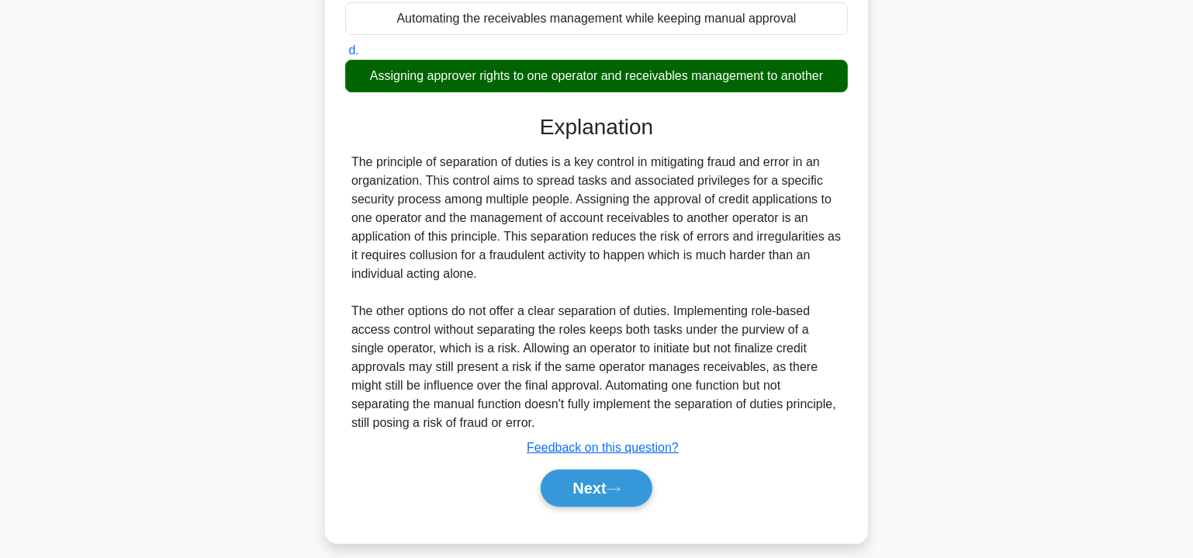
scroll to position [329, 0]
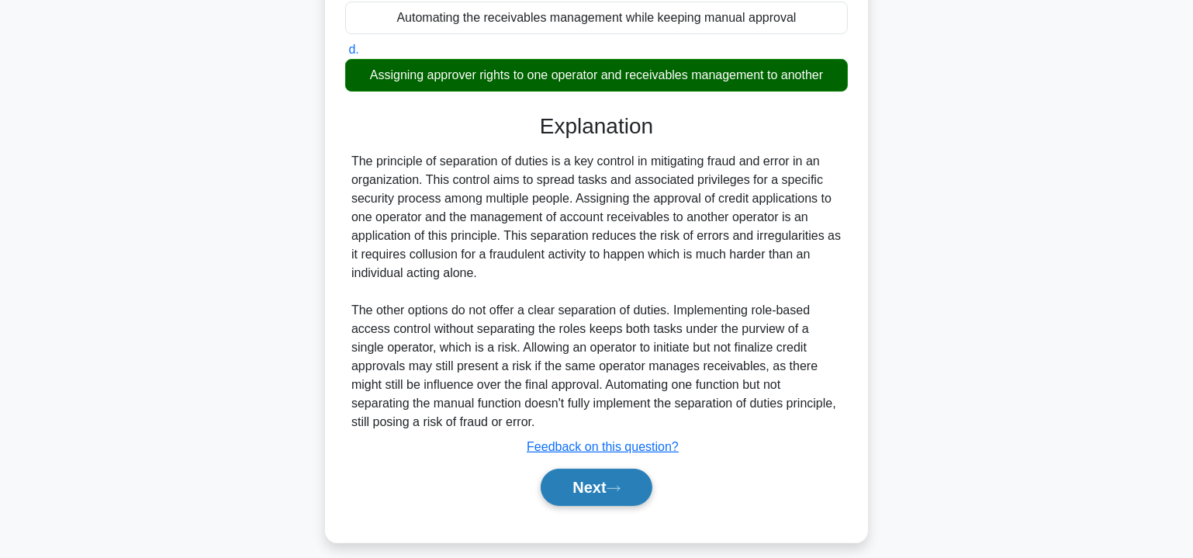
click at [587, 473] on button "Next" at bounding box center [596, 487] width 111 height 37
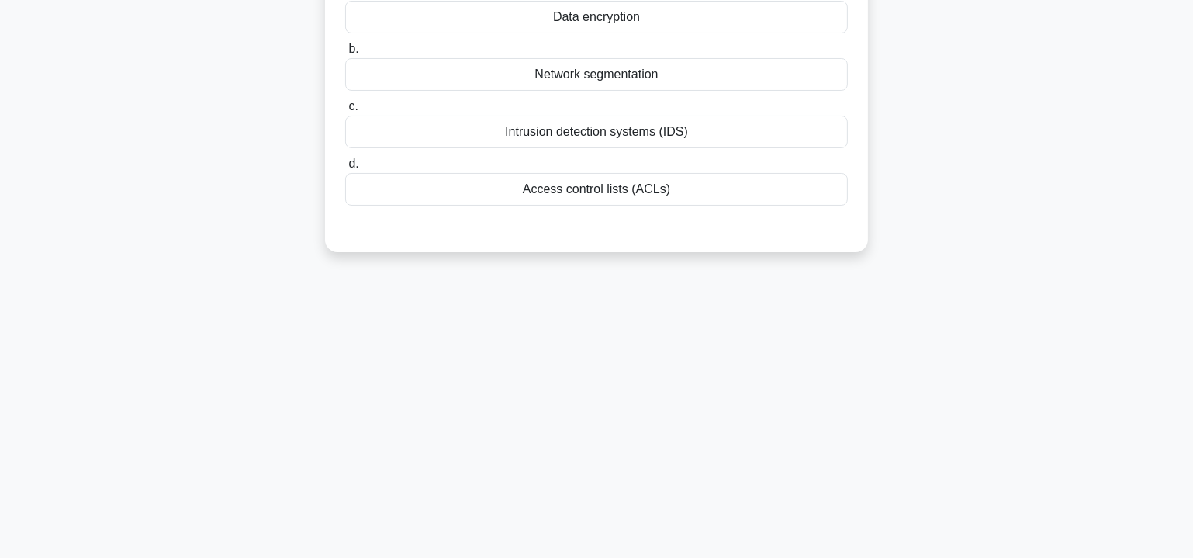
scroll to position [0, 0]
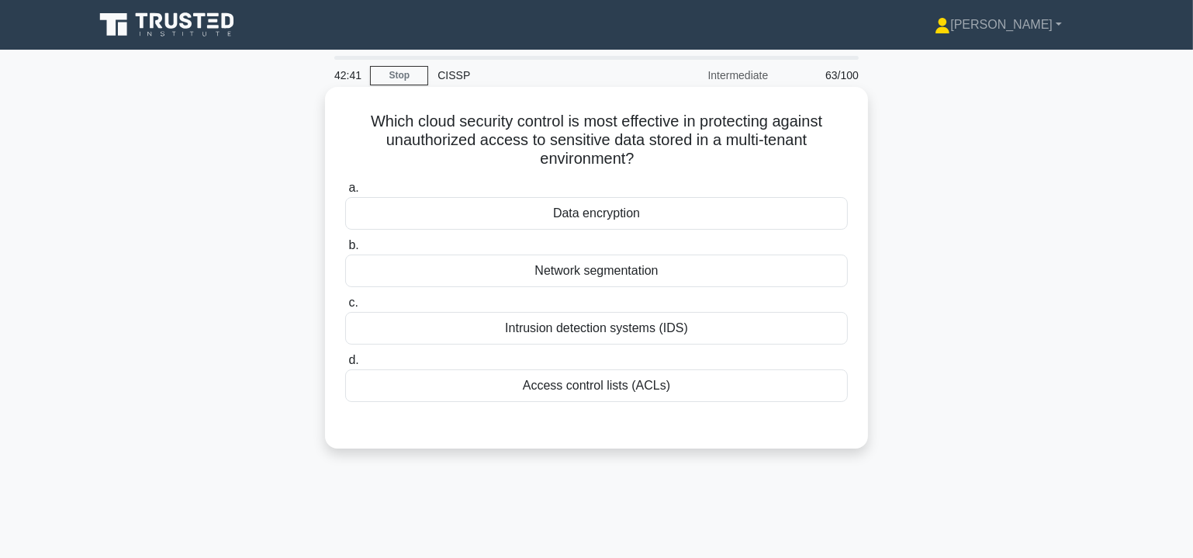
click at [615, 272] on div "Network segmentation" at bounding box center [596, 271] width 503 height 33
click at [345, 251] on input "b. Network segmentation" at bounding box center [345, 246] width 0 height 10
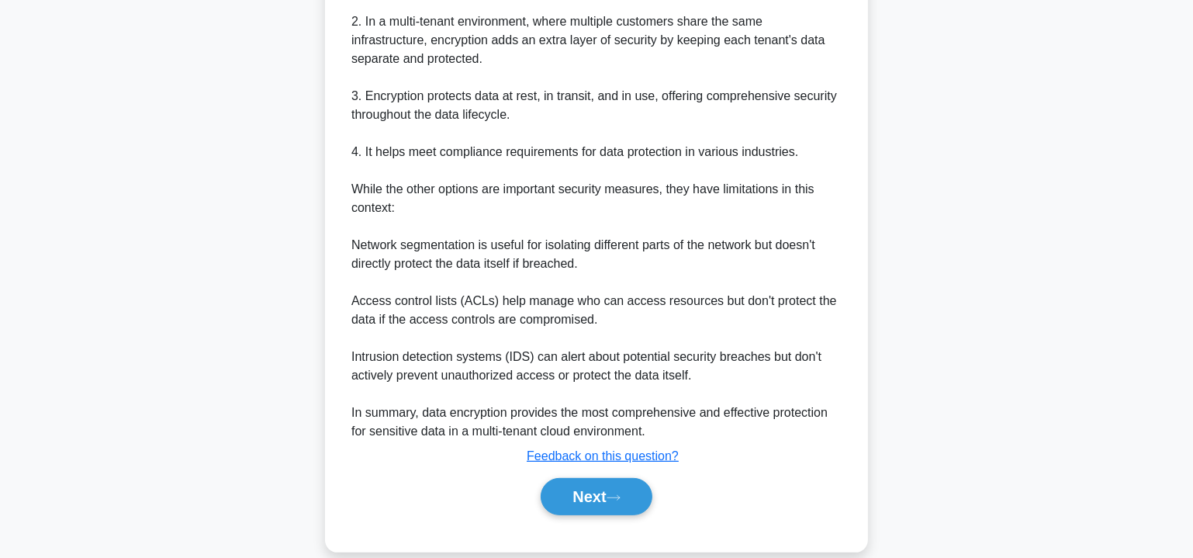
scroll to position [584, 0]
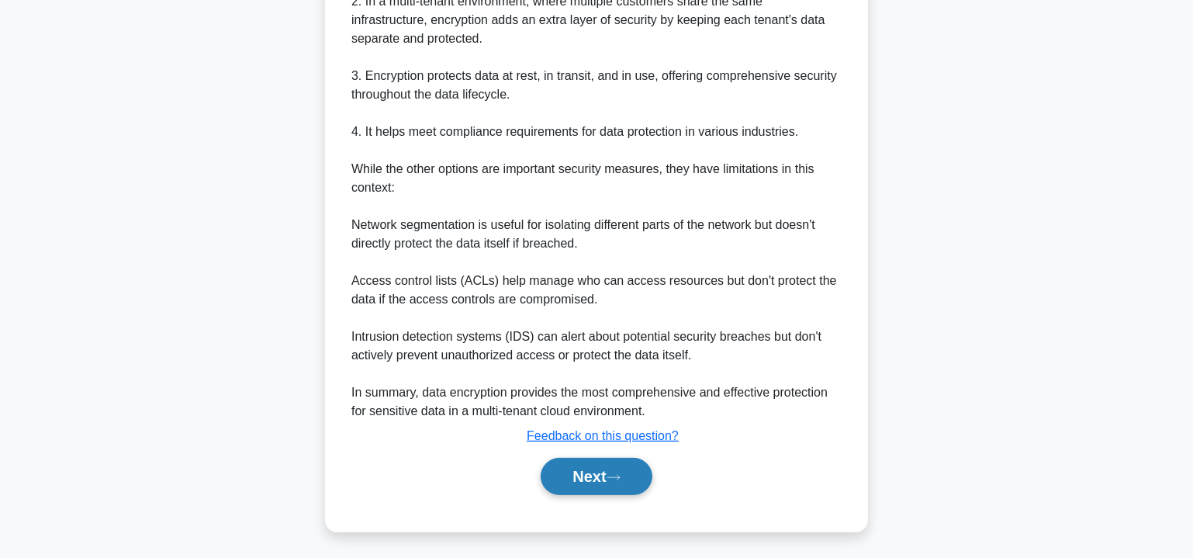
click at [627, 480] on button "Next" at bounding box center [596, 476] width 111 height 37
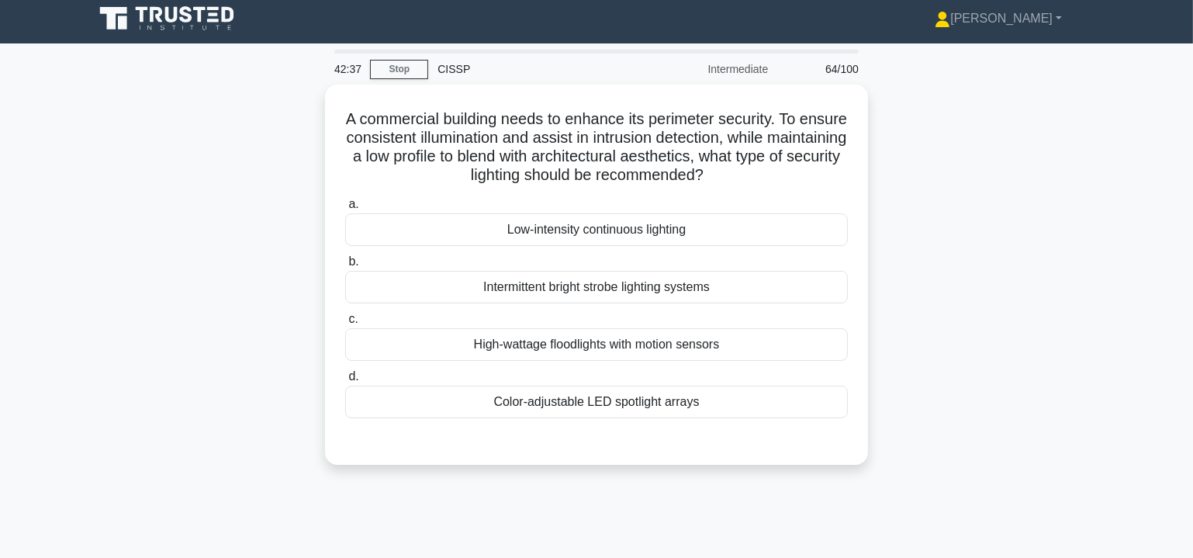
scroll to position [0, 0]
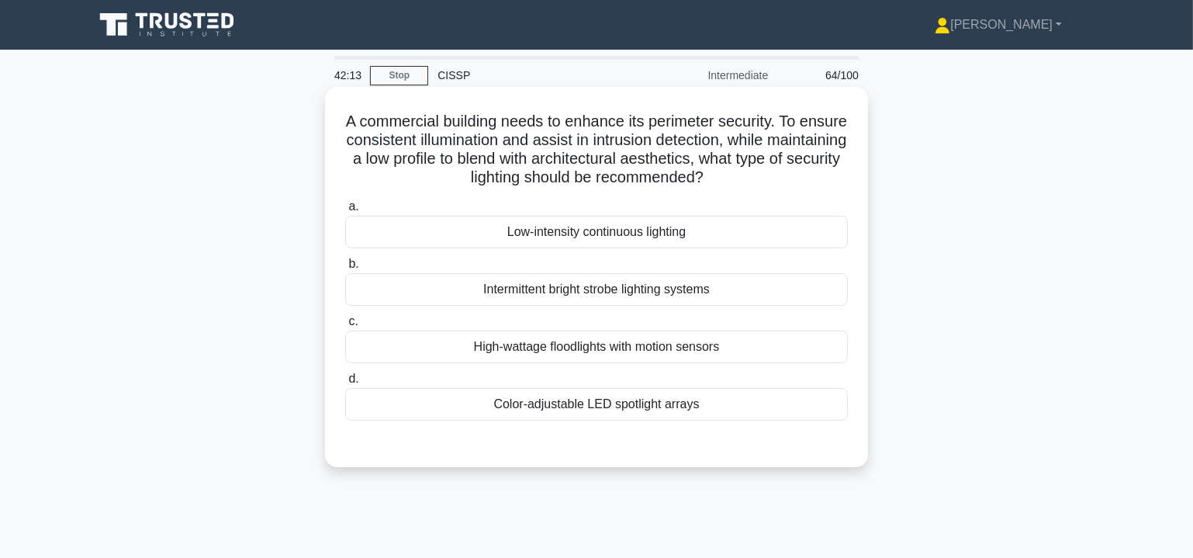
click at [638, 233] on div "Low-intensity continuous lighting" at bounding box center [596, 232] width 503 height 33
click at [345, 212] on input "a. Low-intensity continuous lighting" at bounding box center [345, 207] width 0 height 10
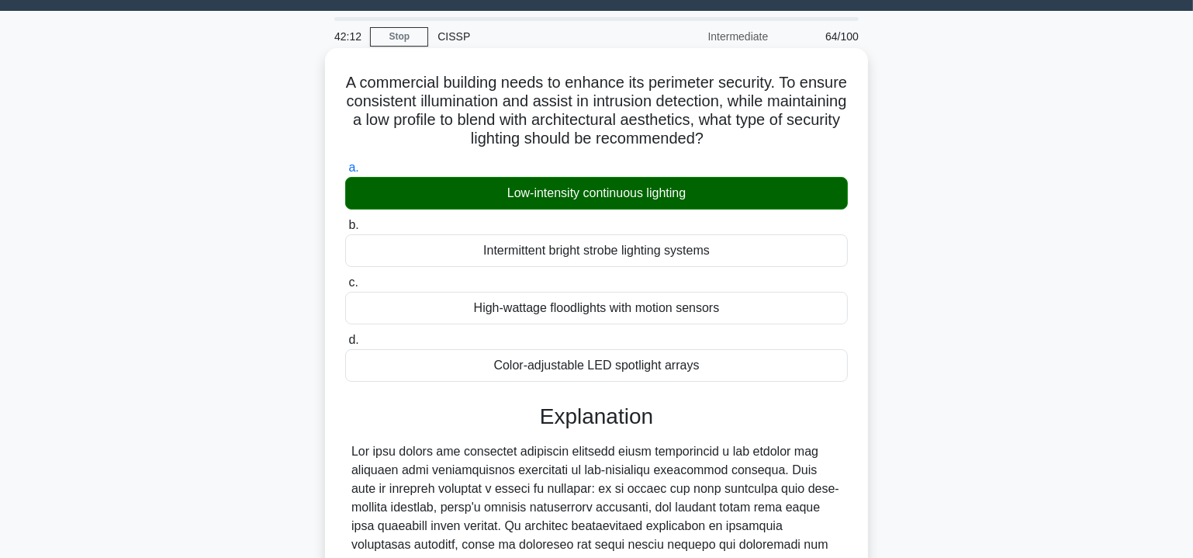
scroll to position [284, 0]
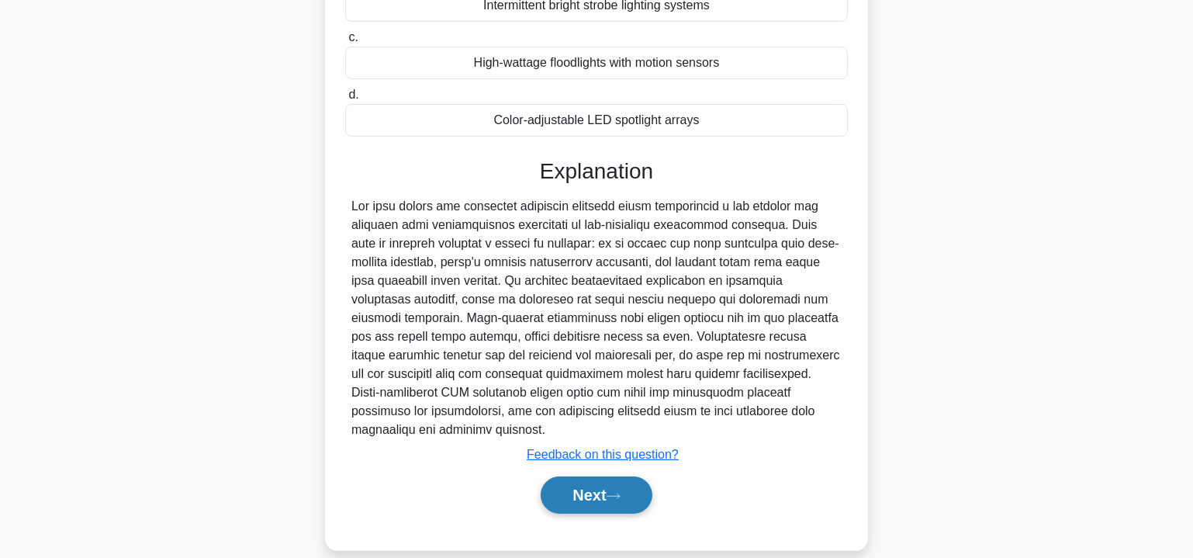
click at [604, 476] on button "Next" at bounding box center [596, 494] width 111 height 37
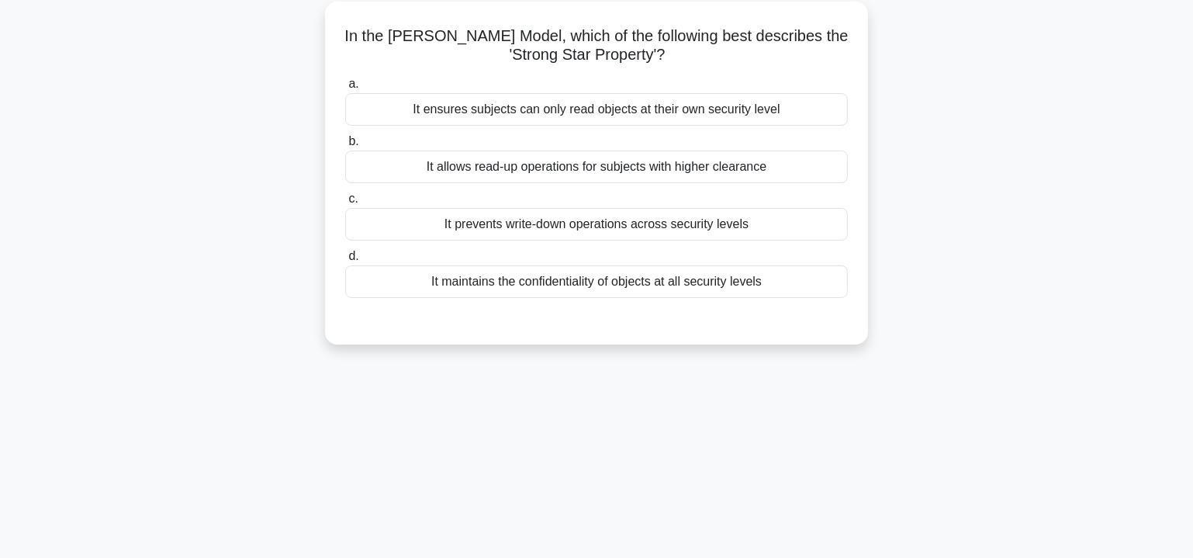
scroll to position [0, 0]
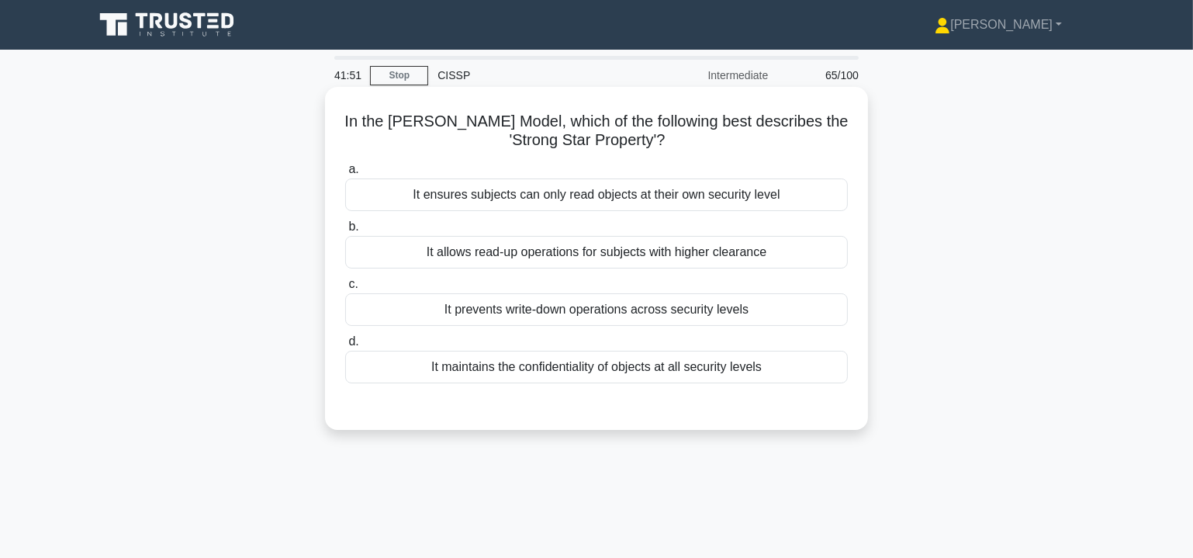
drag, startPoint x: 348, startPoint y: 123, endPoint x: 818, endPoint y: 372, distance: 531.4
click at [818, 372] on div "In the [PERSON_NAME] Model, which of the following best describes the 'Strong S…" at bounding box center [596, 258] width 531 height 331
copy div "In the [PERSON_NAME] Model, which of the following best describes the 'Strong S…"
click at [577, 309] on div "It prevents write-down operations across security levels" at bounding box center [596, 309] width 503 height 33
click at [345, 289] on input "c. It prevents write-down operations across security levels" at bounding box center [345, 284] width 0 height 10
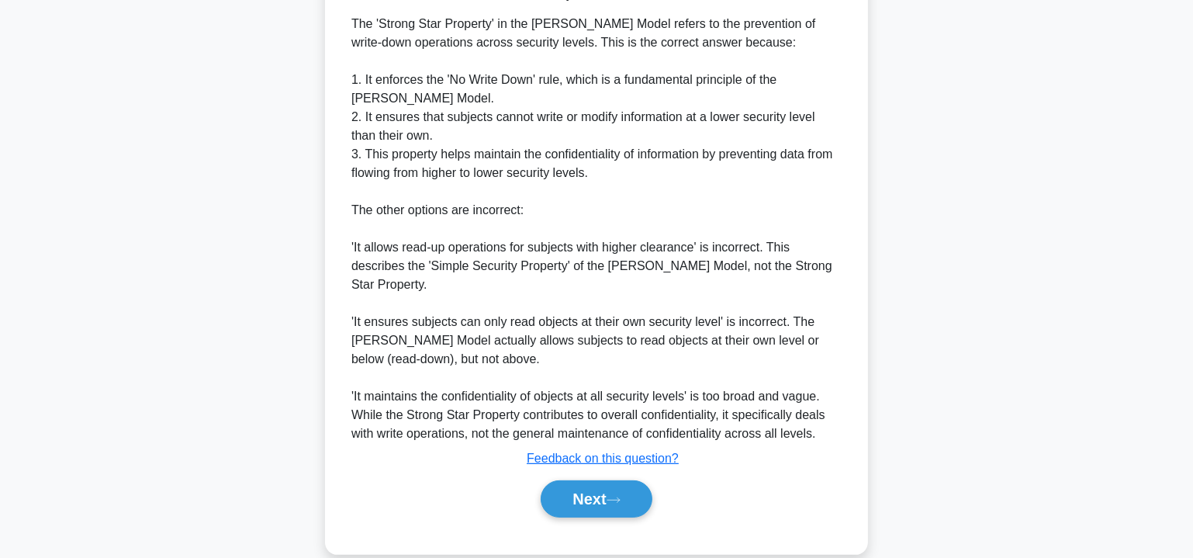
scroll to position [452, 0]
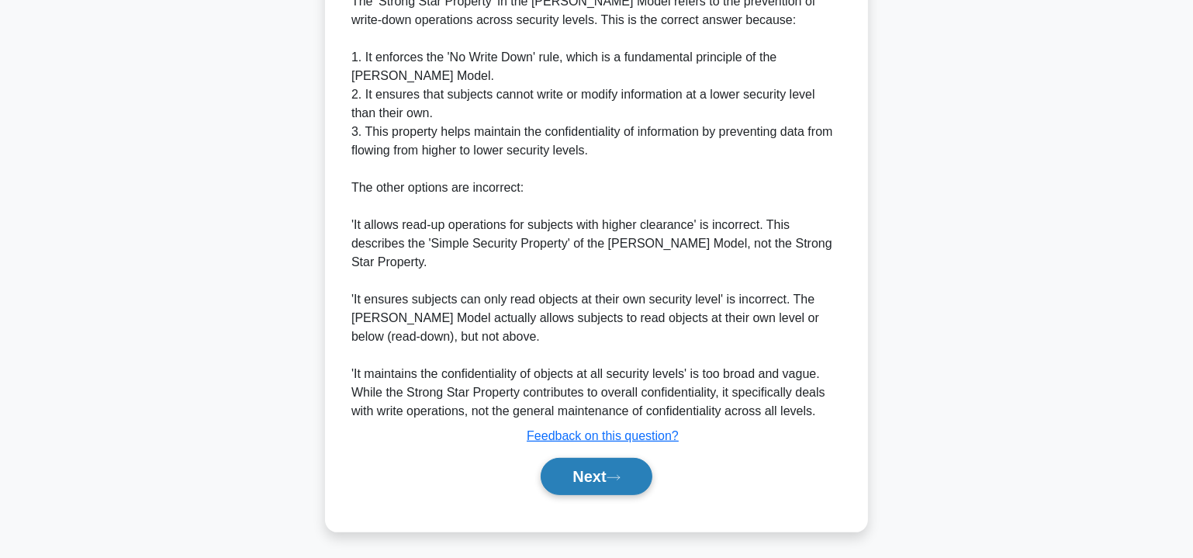
click at [615, 466] on button "Next" at bounding box center [596, 476] width 111 height 37
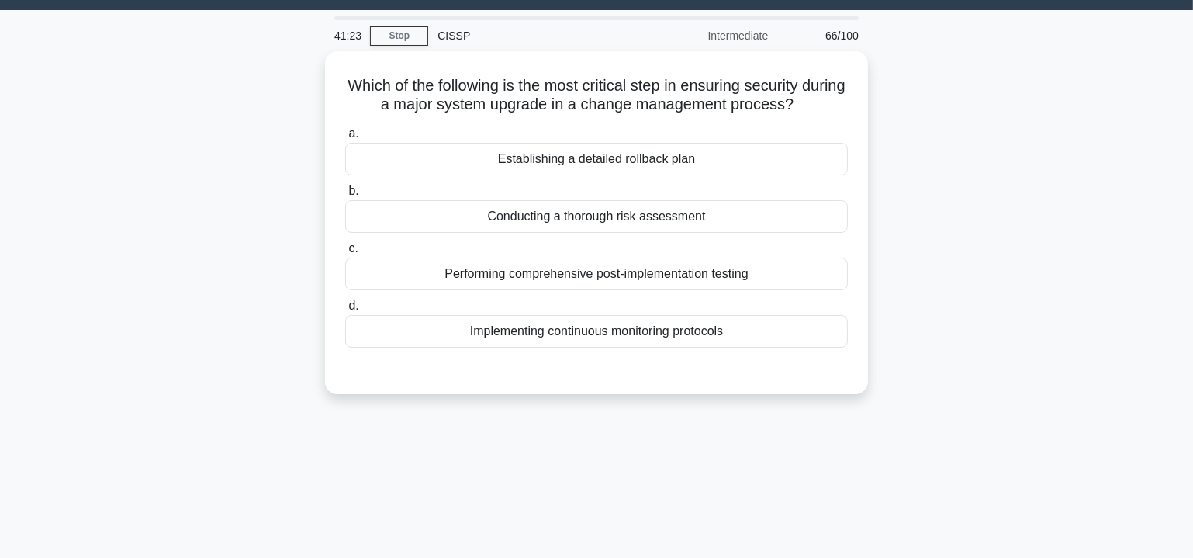
scroll to position [0, 0]
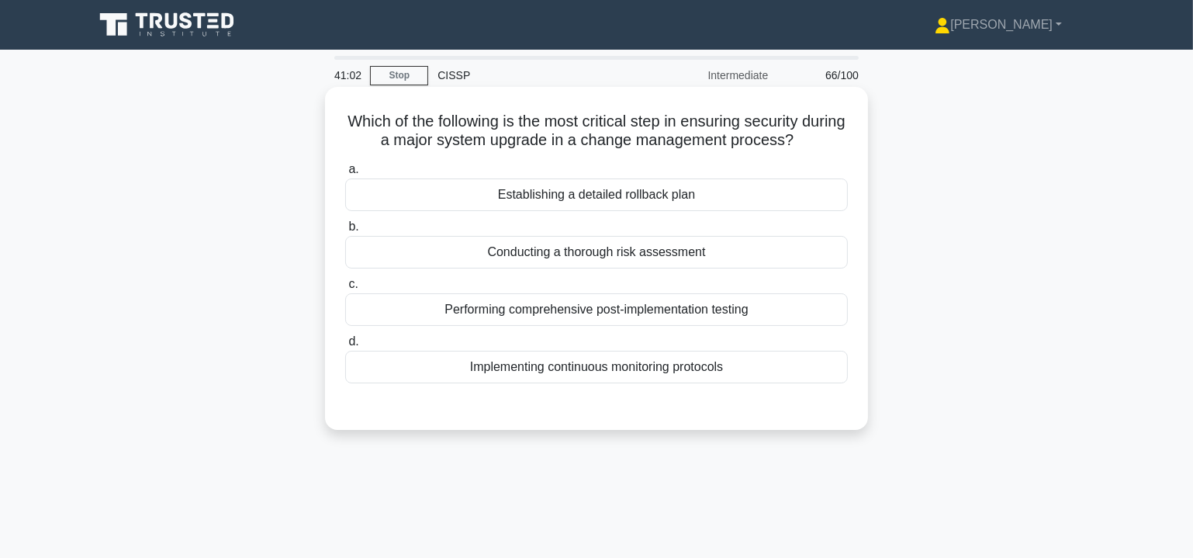
click at [648, 365] on div "Implementing continuous monitoring protocols" at bounding box center [596, 367] width 503 height 33
click at [345, 347] on input "d. Implementing continuous monitoring protocols" at bounding box center [345, 342] width 0 height 10
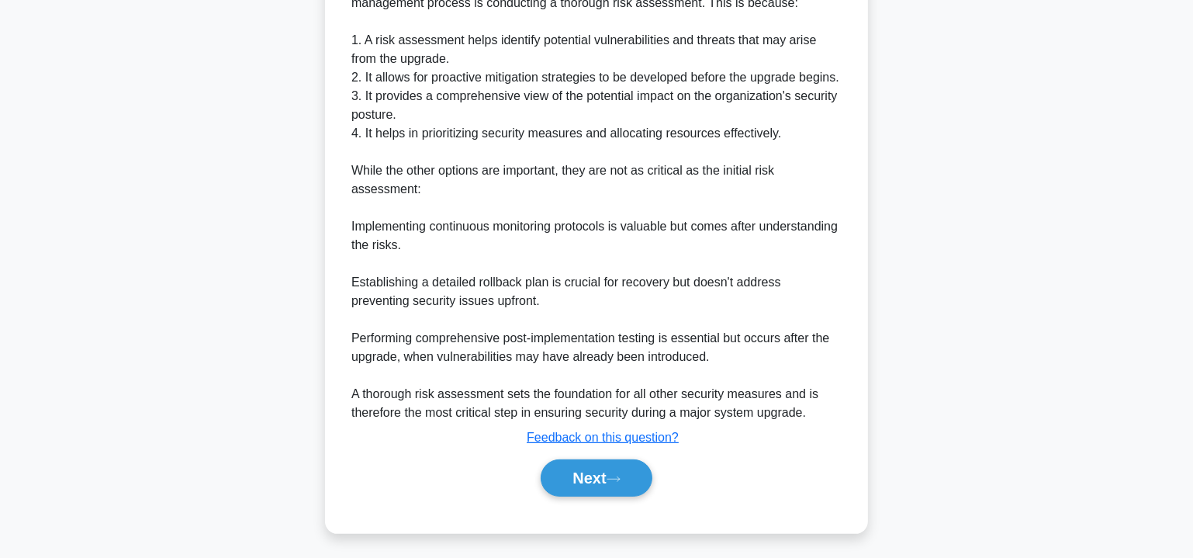
scroll to position [490, 0]
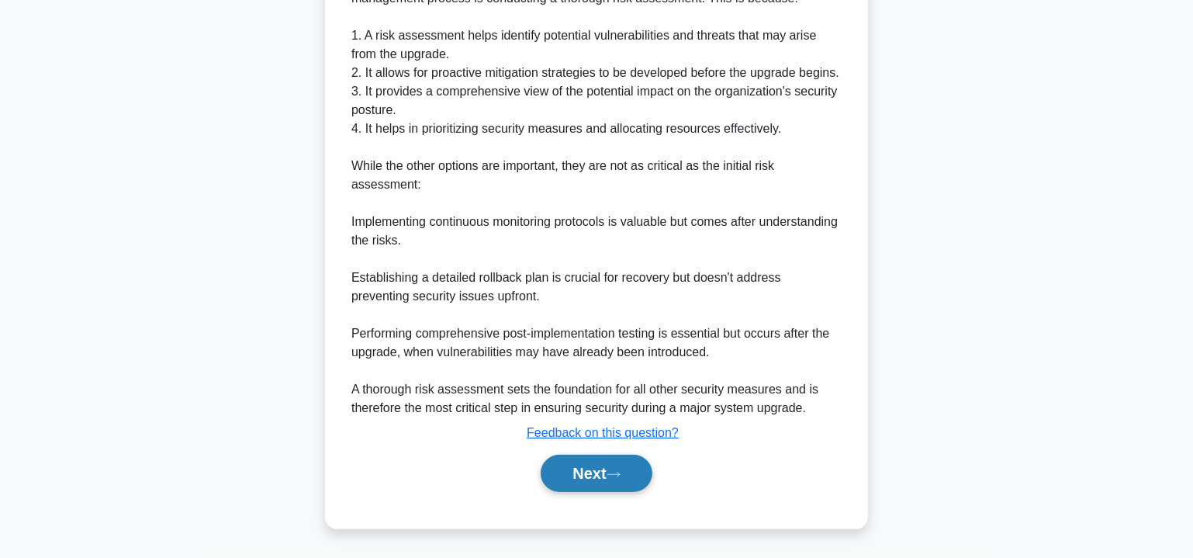
click at [585, 465] on button "Next" at bounding box center [596, 473] width 111 height 37
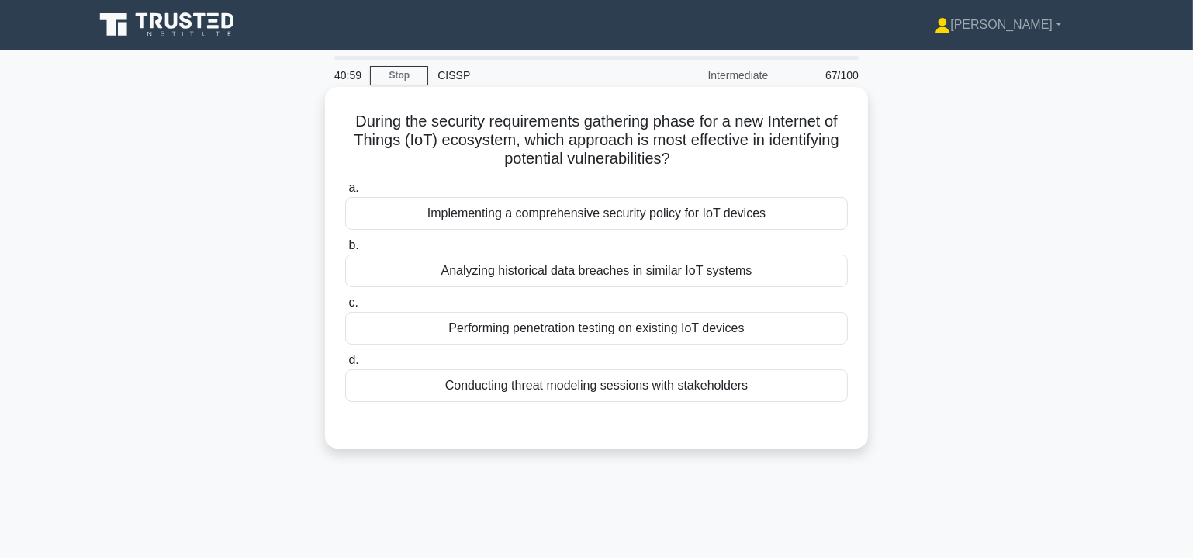
scroll to position [0, 0]
click at [617, 327] on div "Performing penetration testing on existing IoT devices" at bounding box center [596, 328] width 503 height 33
click at [345, 308] on input "c. Performing penetration testing on existing IoT devices" at bounding box center [345, 303] width 0 height 10
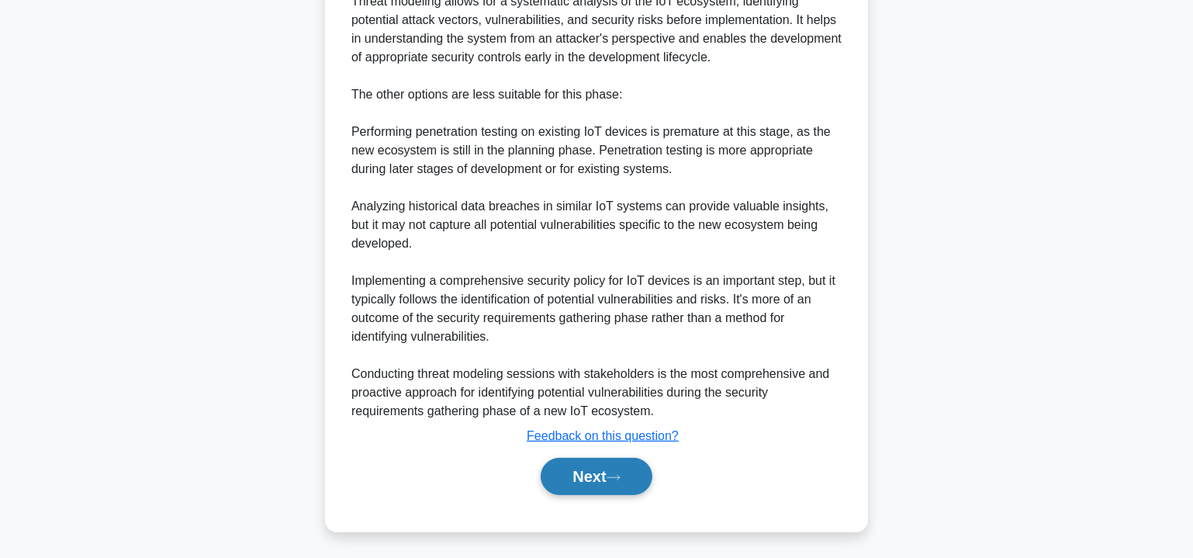
click at [594, 474] on button "Next" at bounding box center [596, 476] width 111 height 37
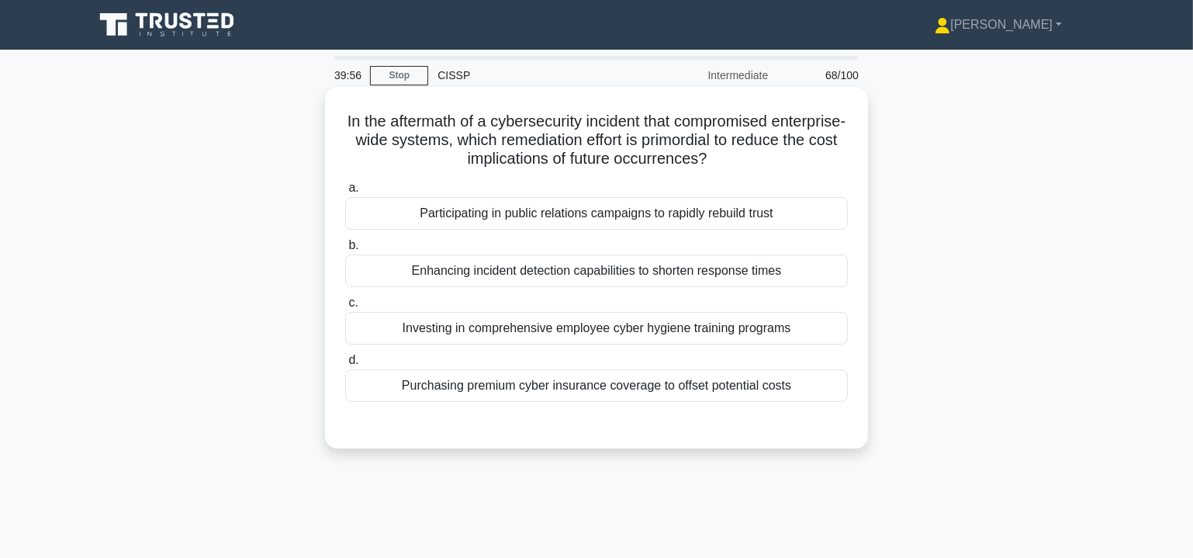
click at [638, 277] on div "Enhancing incident detection capabilities to shorten response times" at bounding box center [596, 271] width 503 height 33
click at [345, 251] on input "b. Enhancing incident detection capabilities to shorten response times" at bounding box center [345, 246] width 0 height 10
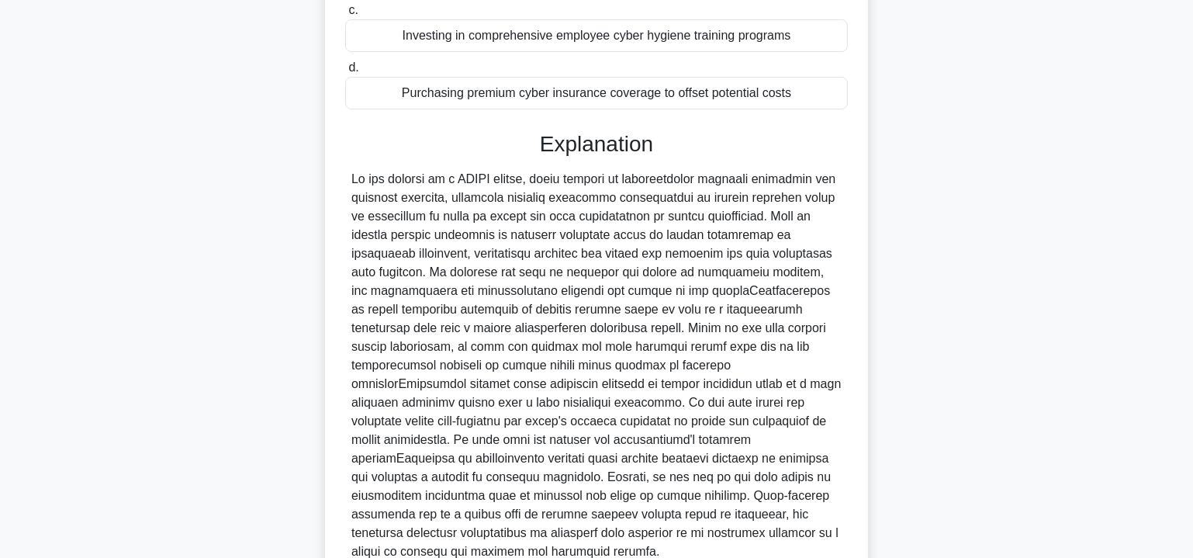
scroll to position [376, 0]
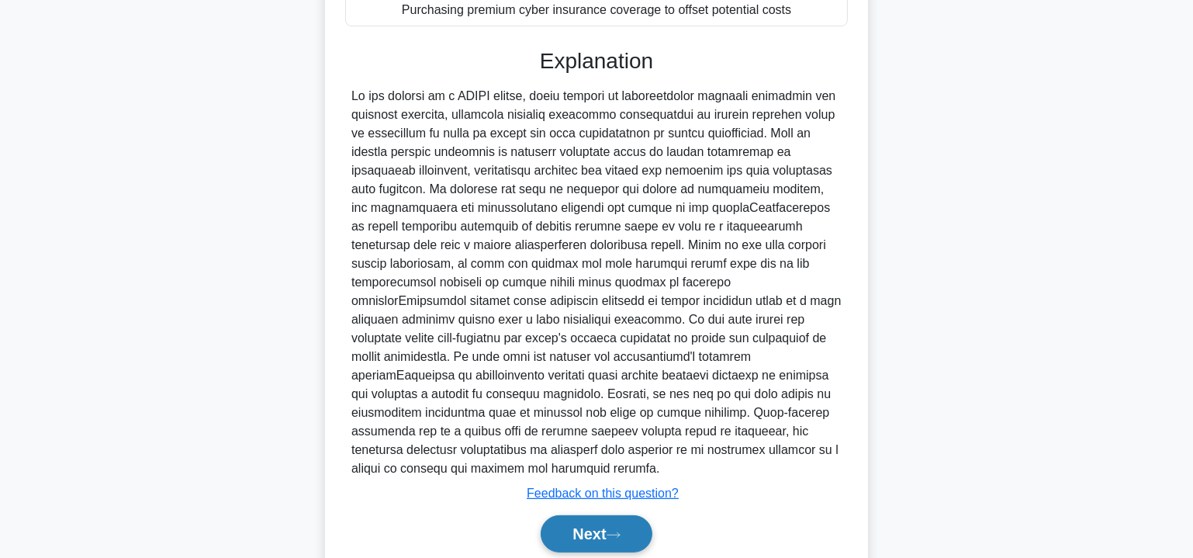
click at [617, 531] on icon at bounding box center [614, 535] width 14 height 9
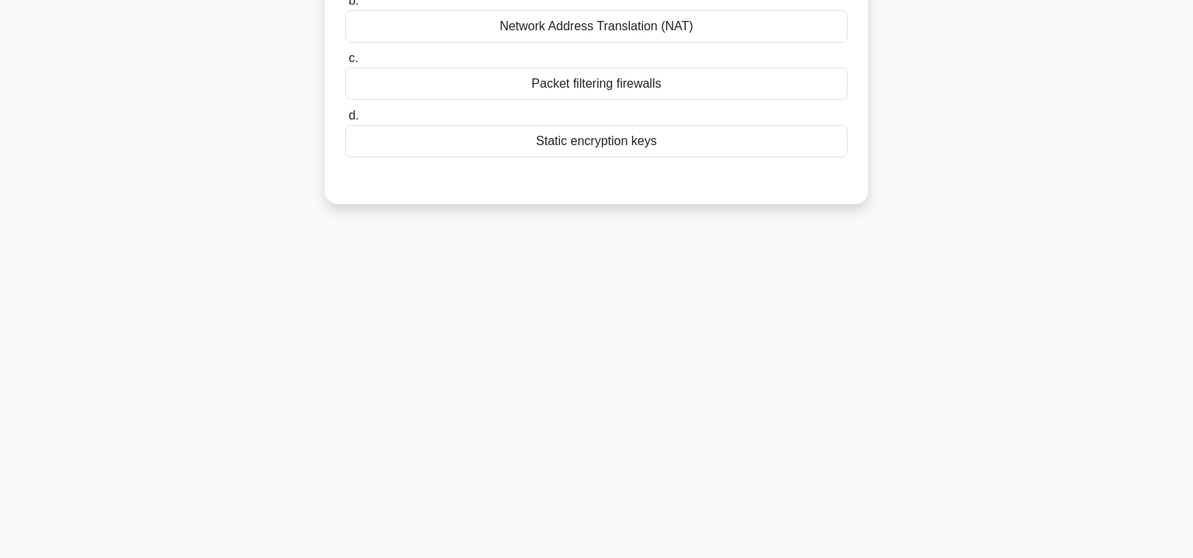
scroll to position [0, 0]
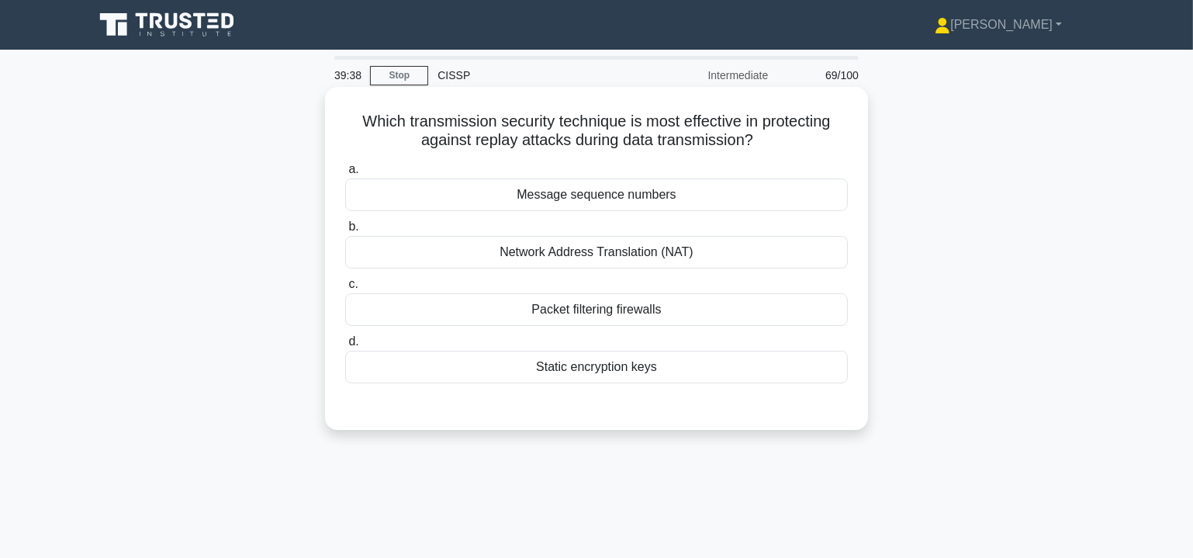
click at [605, 193] on div "Message sequence numbers" at bounding box center [596, 194] width 503 height 33
click at [345, 175] on input "a. Message sequence numbers" at bounding box center [345, 170] width 0 height 10
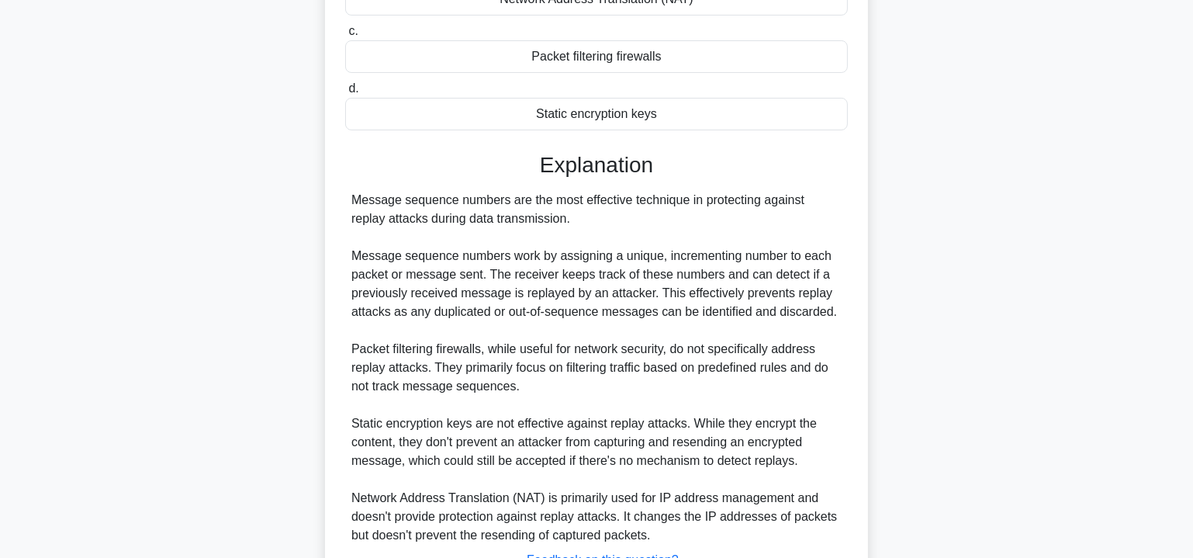
scroll to position [376, 0]
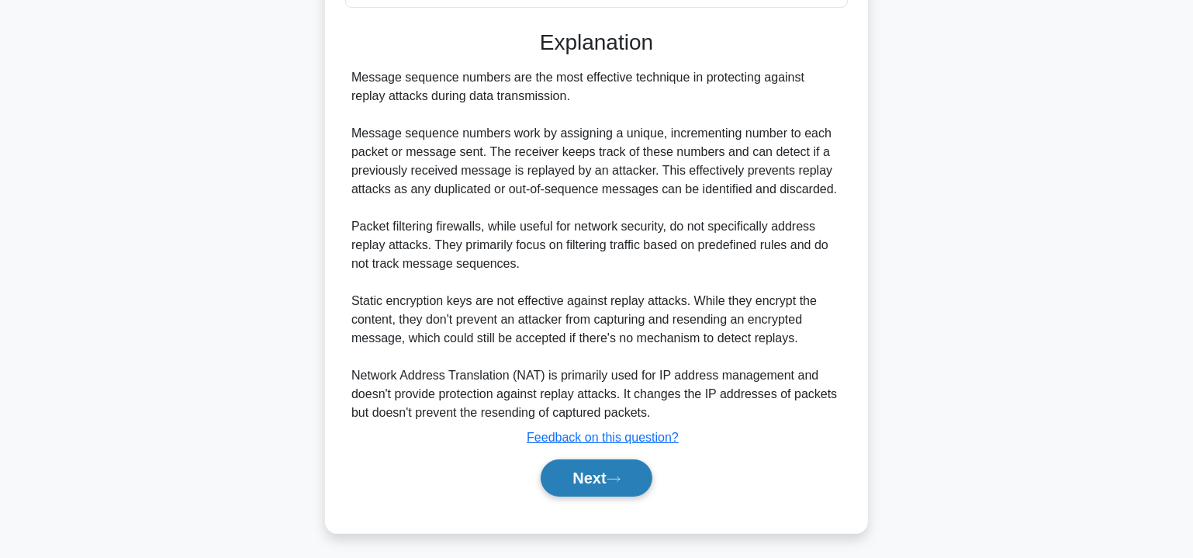
click at [604, 459] on button "Next" at bounding box center [596, 477] width 111 height 37
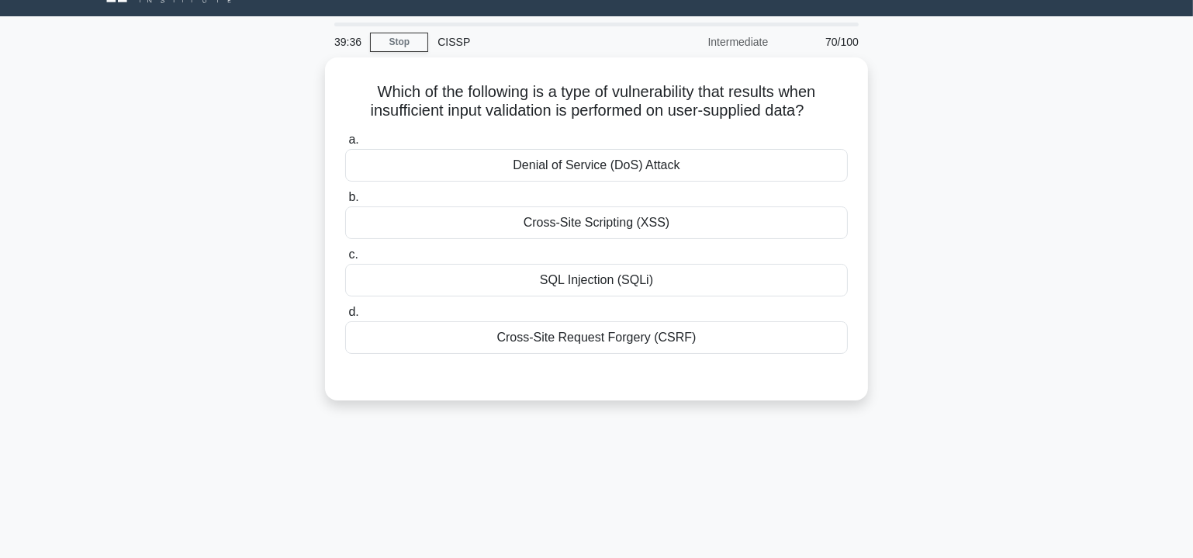
scroll to position [0, 0]
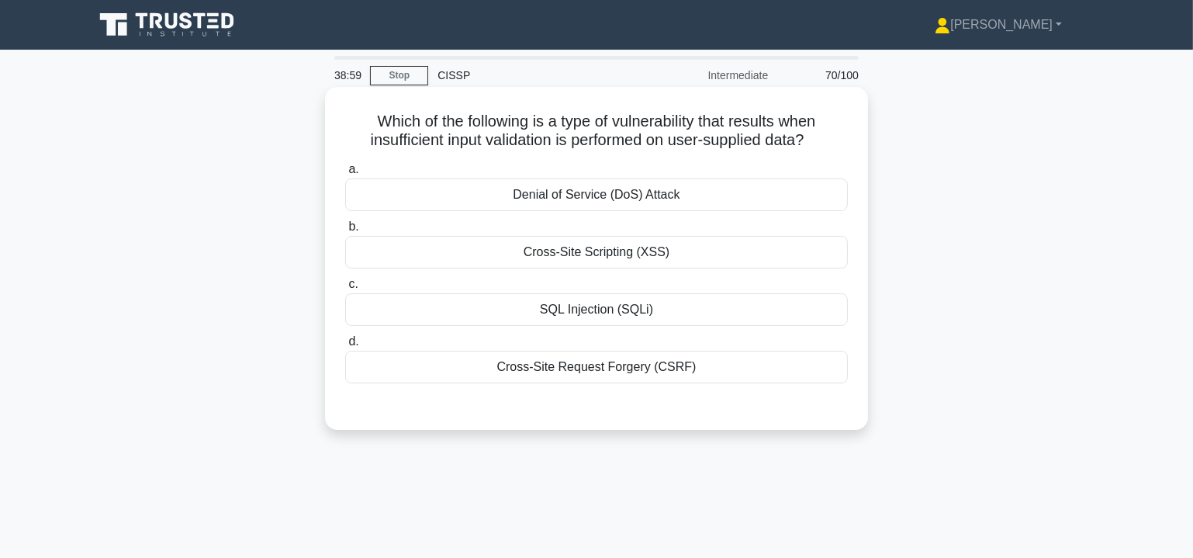
click at [629, 251] on div "Cross-Site Scripting (XSS)" at bounding box center [596, 252] width 503 height 33
click at [345, 232] on input "b. Cross-Site Scripting (XSS)" at bounding box center [345, 227] width 0 height 10
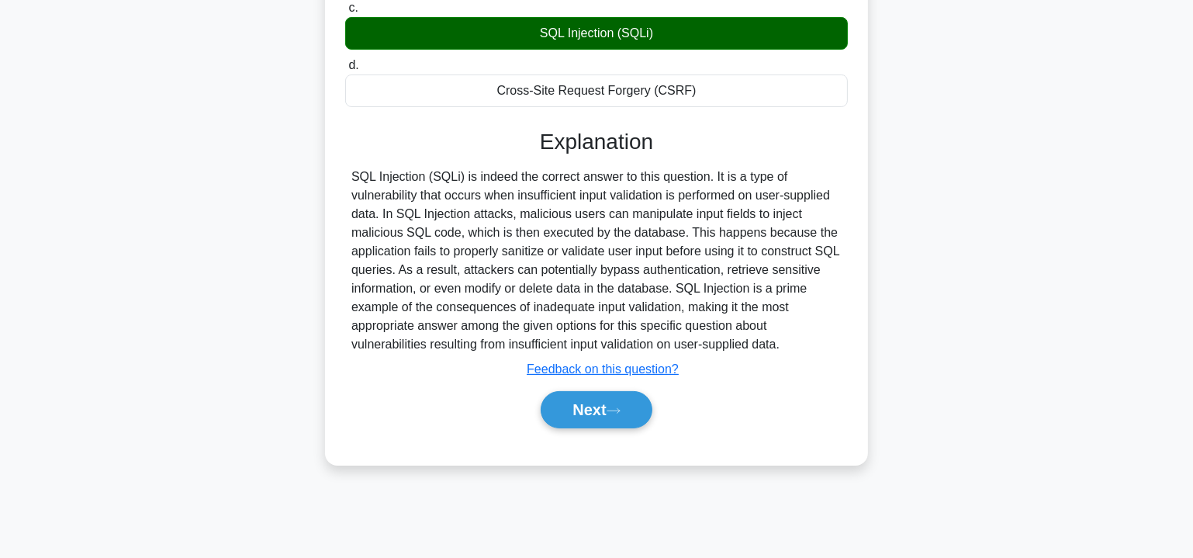
scroll to position [280, 0]
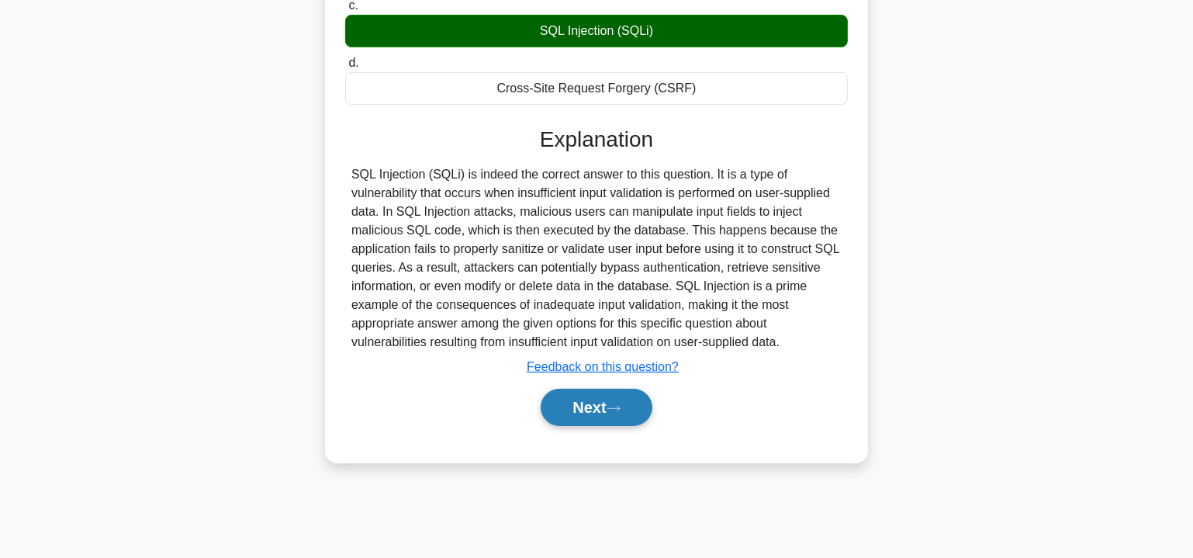
click at [619, 406] on icon at bounding box center [614, 408] width 14 height 9
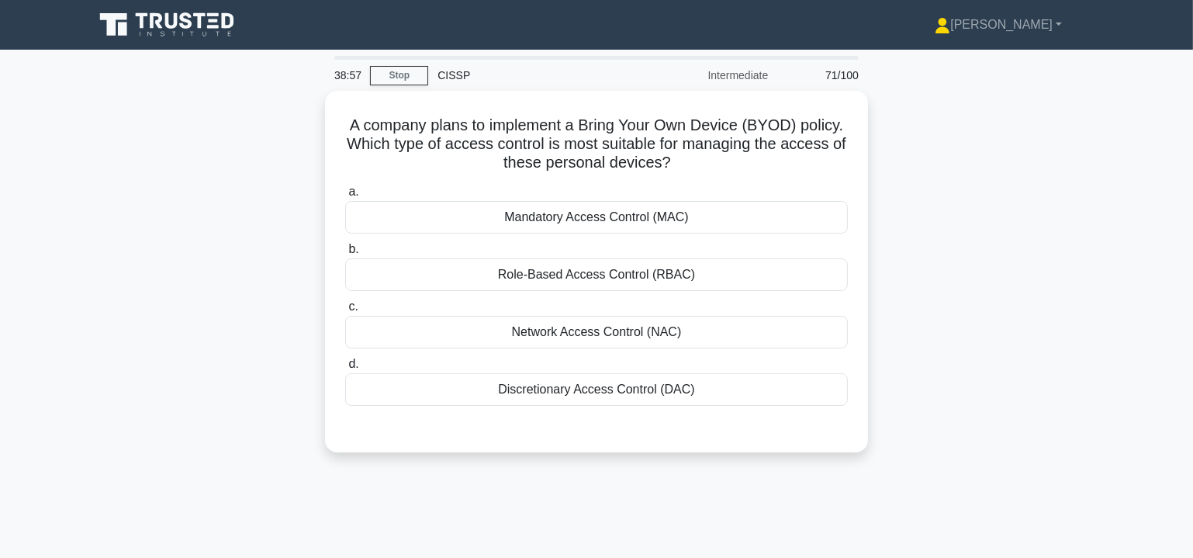
scroll to position [0, 0]
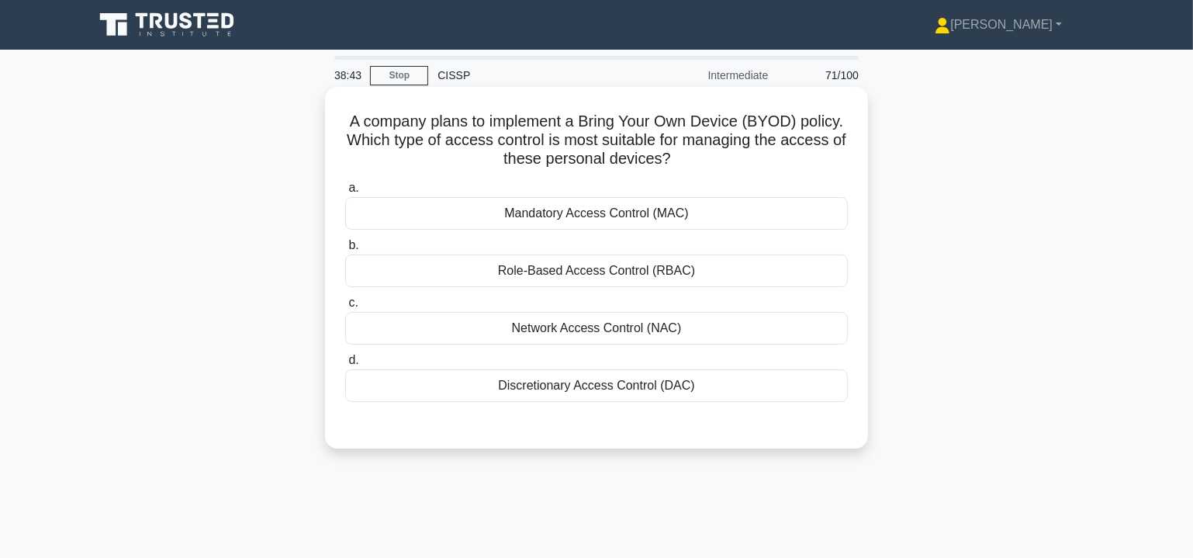
click at [593, 330] on div "Network Access Control (NAC)" at bounding box center [596, 328] width 503 height 33
click at [345, 308] on input "c. Network Access Control (NAC)" at bounding box center [345, 303] width 0 height 10
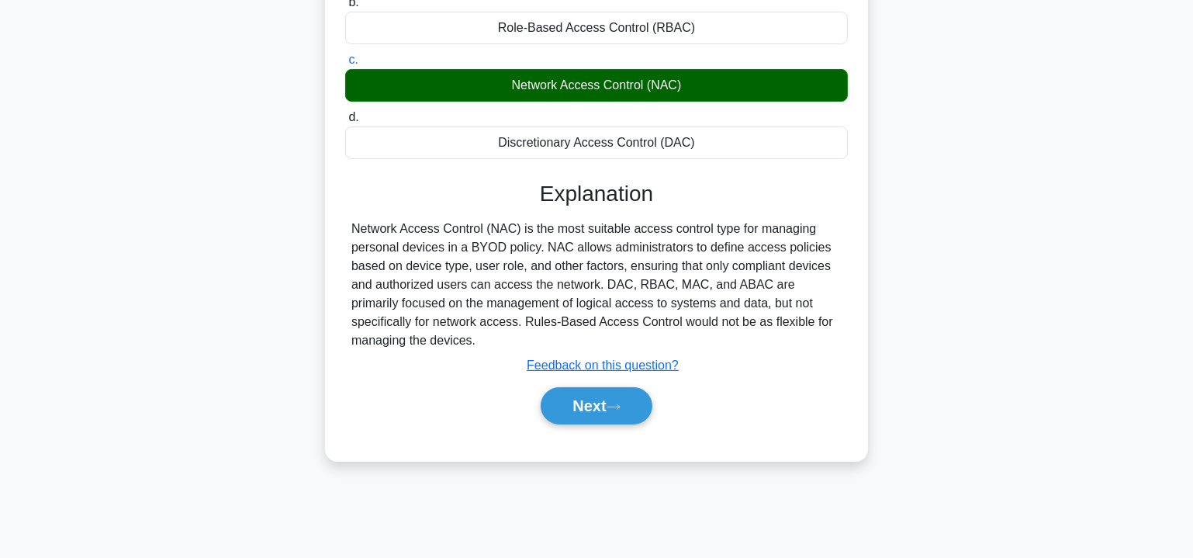
scroll to position [280, 0]
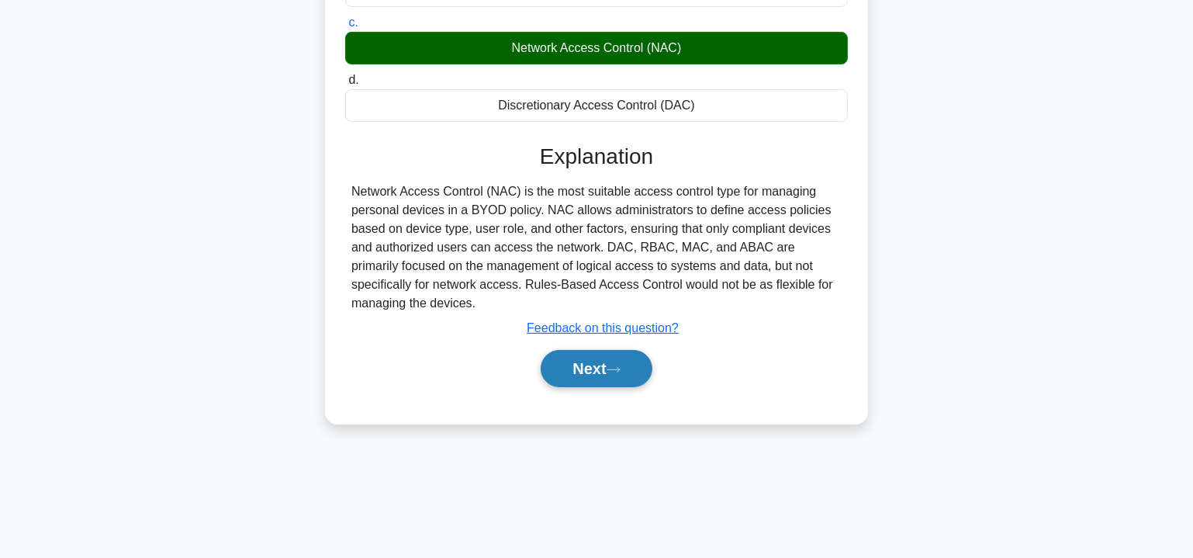
click at [589, 369] on button "Next" at bounding box center [596, 368] width 111 height 37
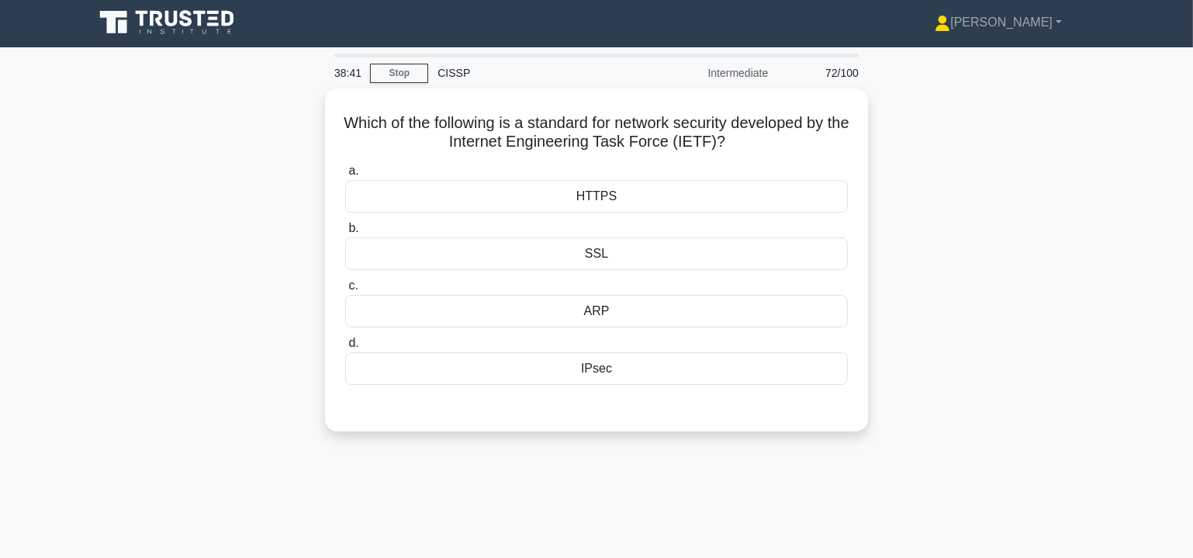
scroll to position [0, 0]
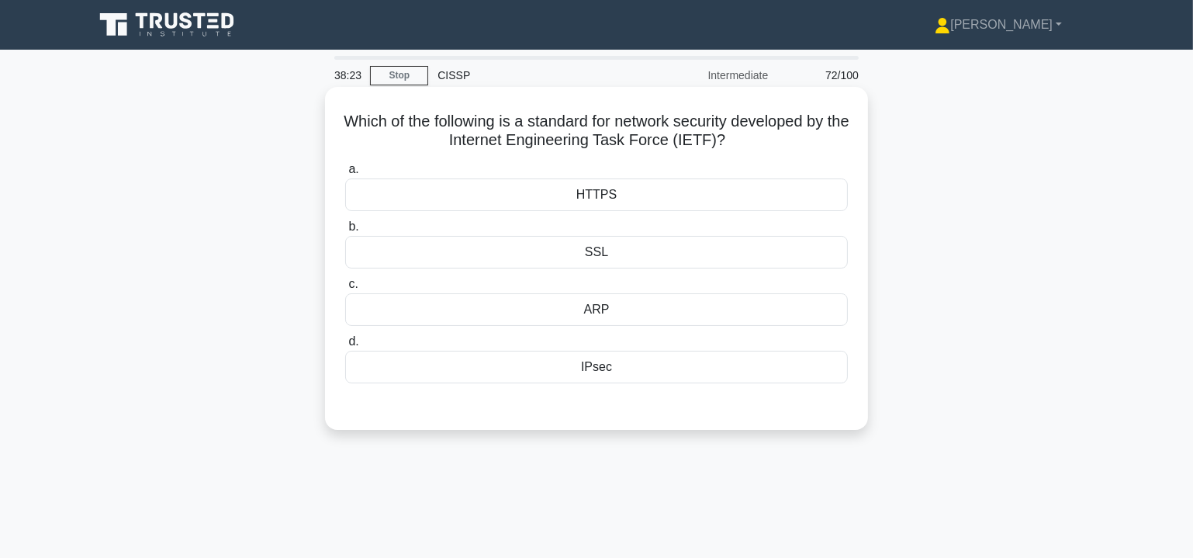
click at [619, 363] on div "IPsec" at bounding box center [596, 367] width 503 height 33
click at [345, 347] on input "d. IPsec" at bounding box center [345, 342] width 0 height 10
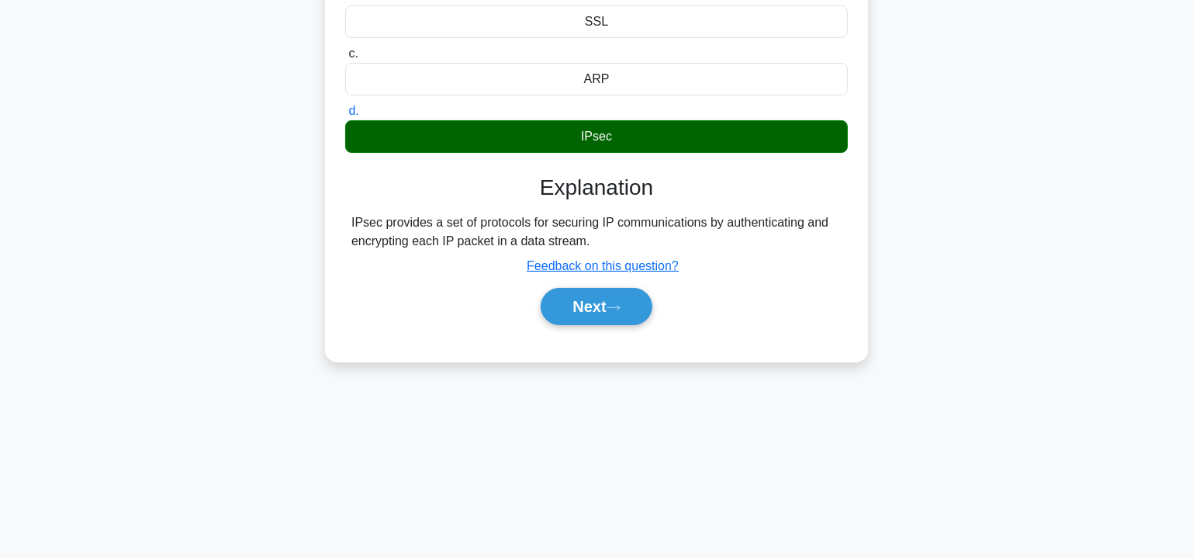
scroll to position [235, 0]
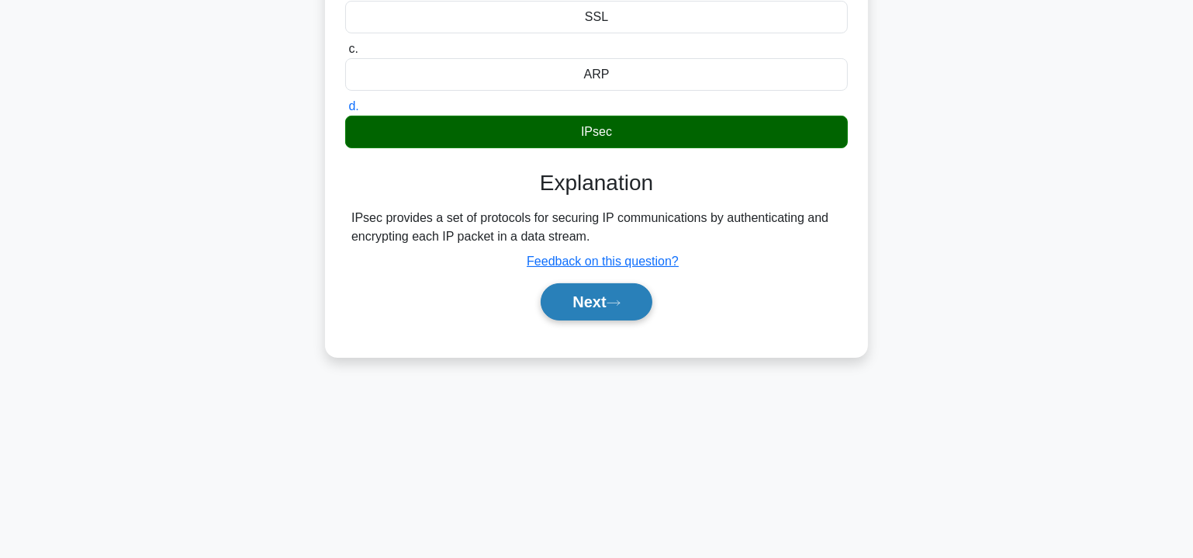
click at [626, 308] on button "Next" at bounding box center [596, 301] width 111 height 37
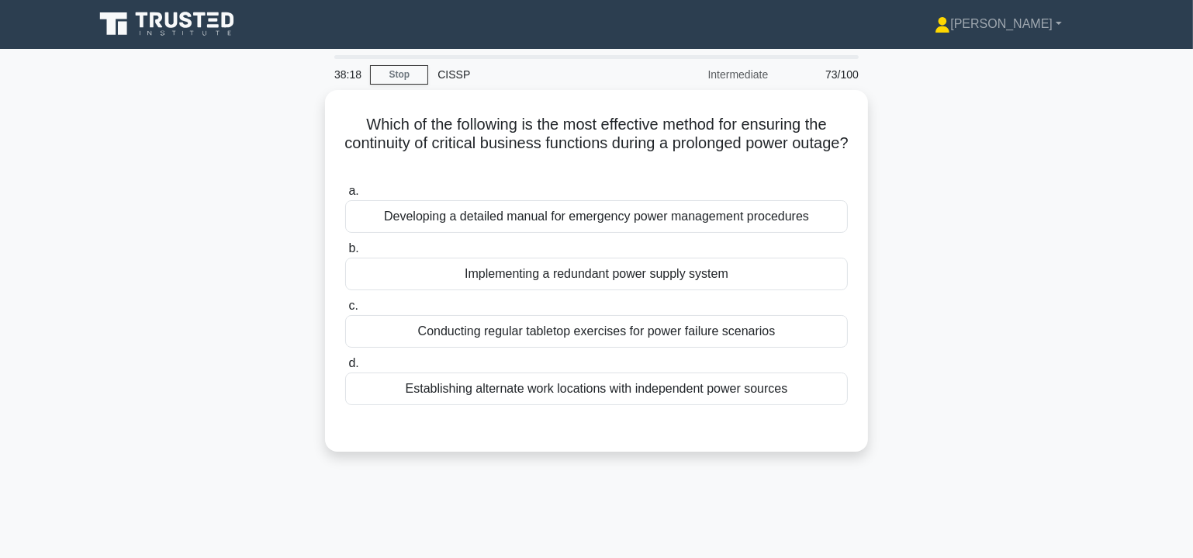
scroll to position [0, 0]
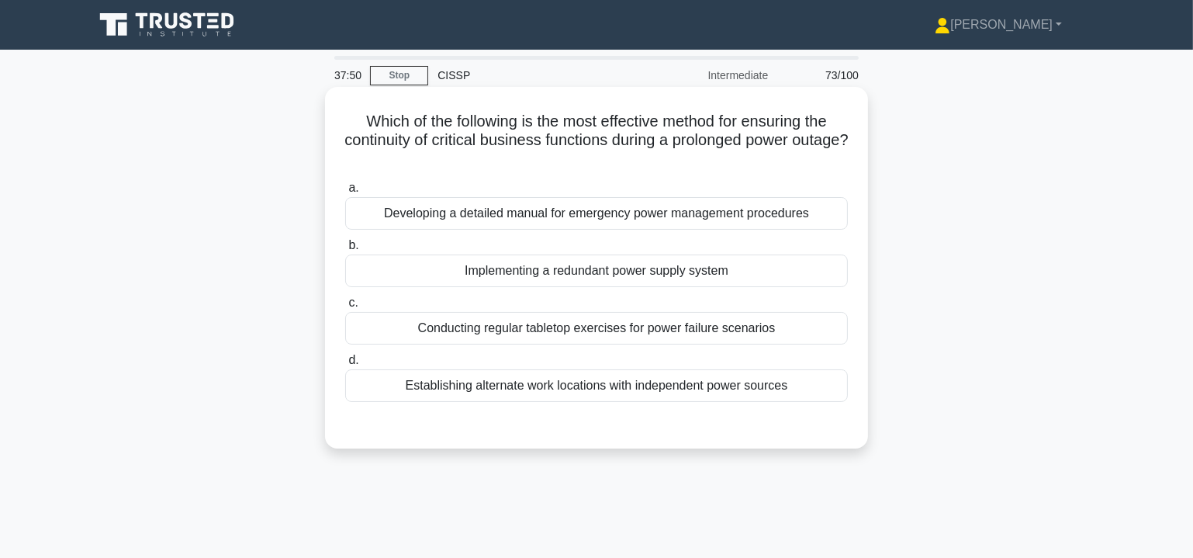
click at [557, 385] on div "Establishing alternate work locations with independent power sources" at bounding box center [596, 385] width 503 height 33
click at [345, 365] on input "d. Establishing alternate work locations with independent power sources" at bounding box center [345, 360] width 0 height 10
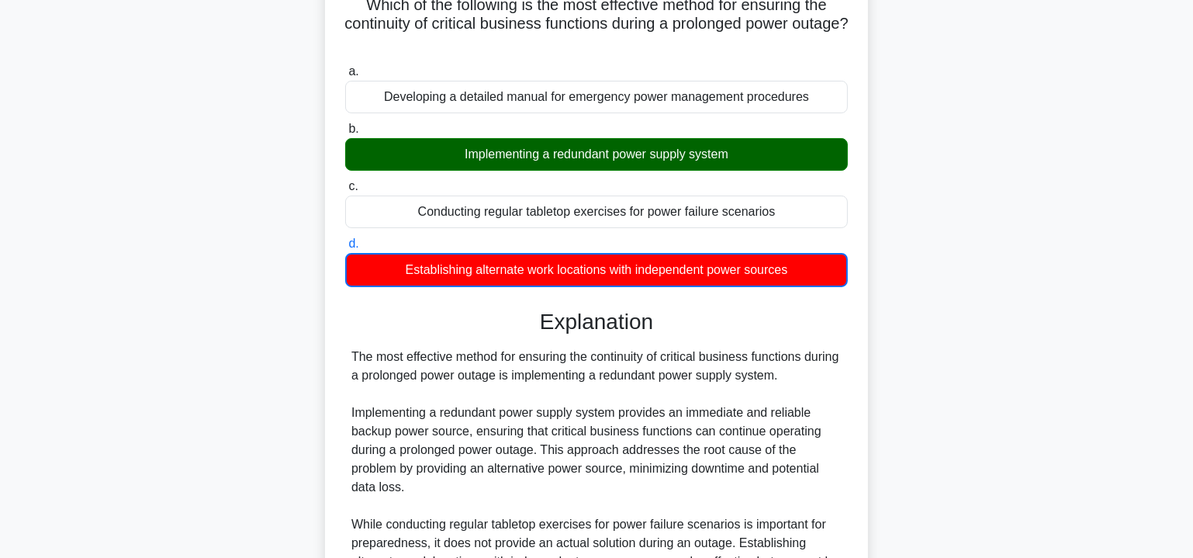
scroll to position [329, 0]
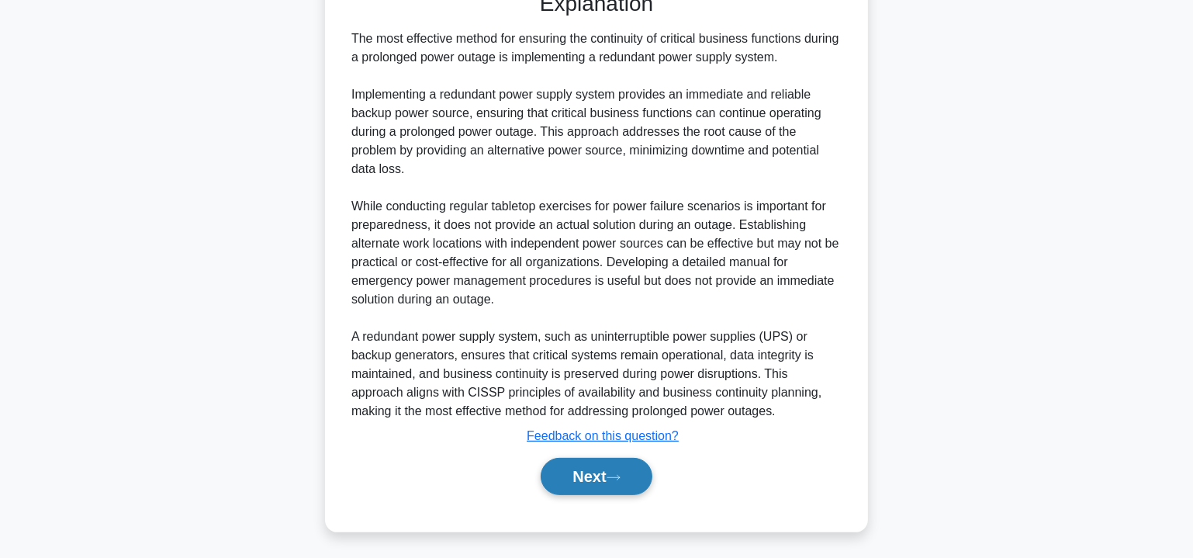
click at [588, 469] on button "Next" at bounding box center [596, 476] width 111 height 37
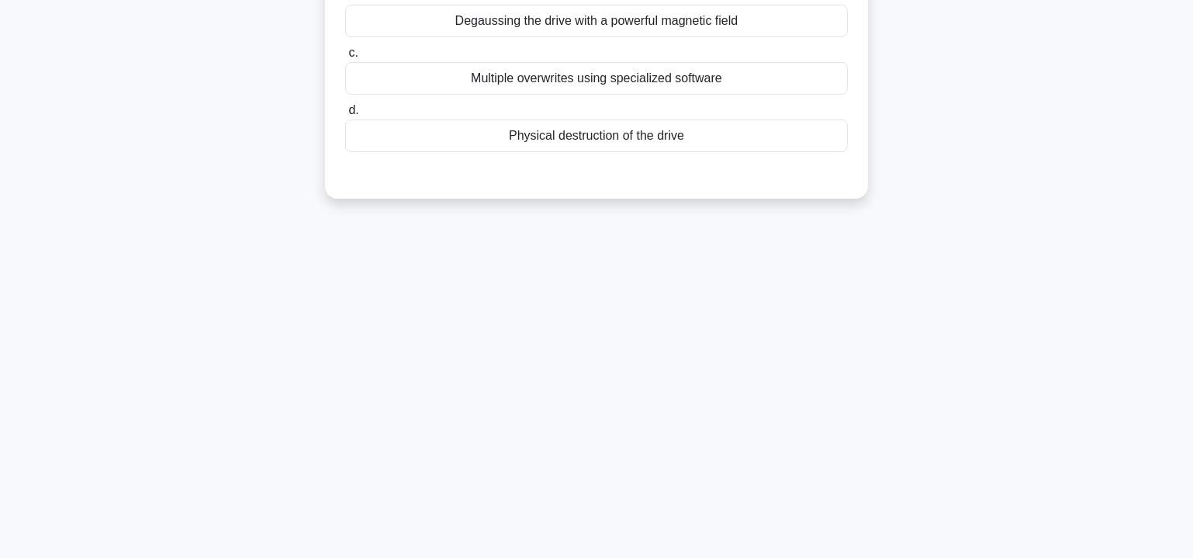
scroll to position [0, 0]
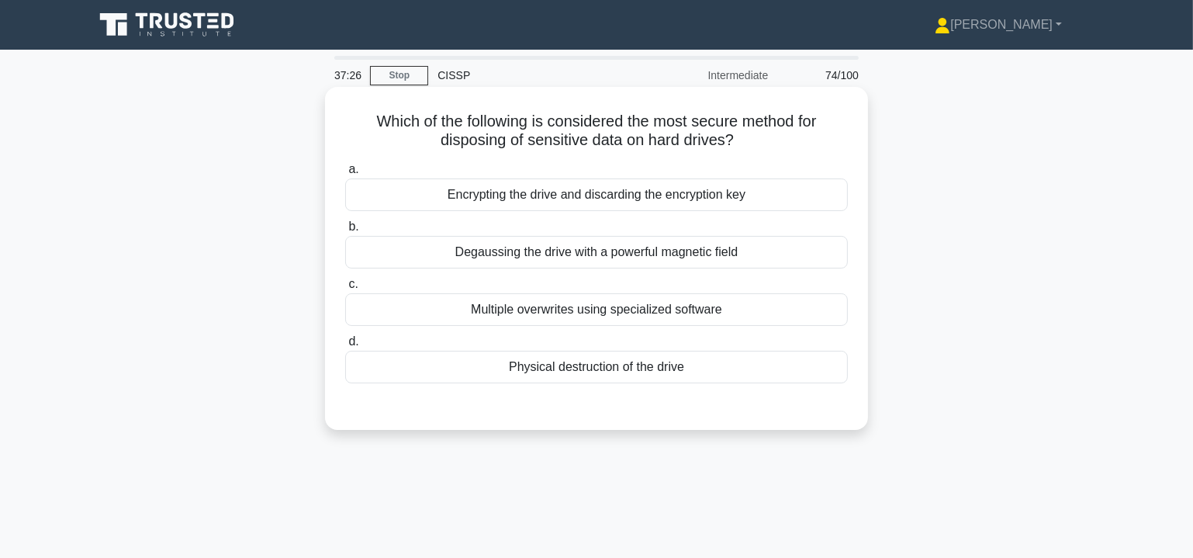
click at [612, 364] on div "Physical destruction of the drive" at bounding box center [596, 367] width 503 height 33
click at [345, 347] on input "d. Physical destruction of the drive" at bounding box center [345, 342] width 0 height 10
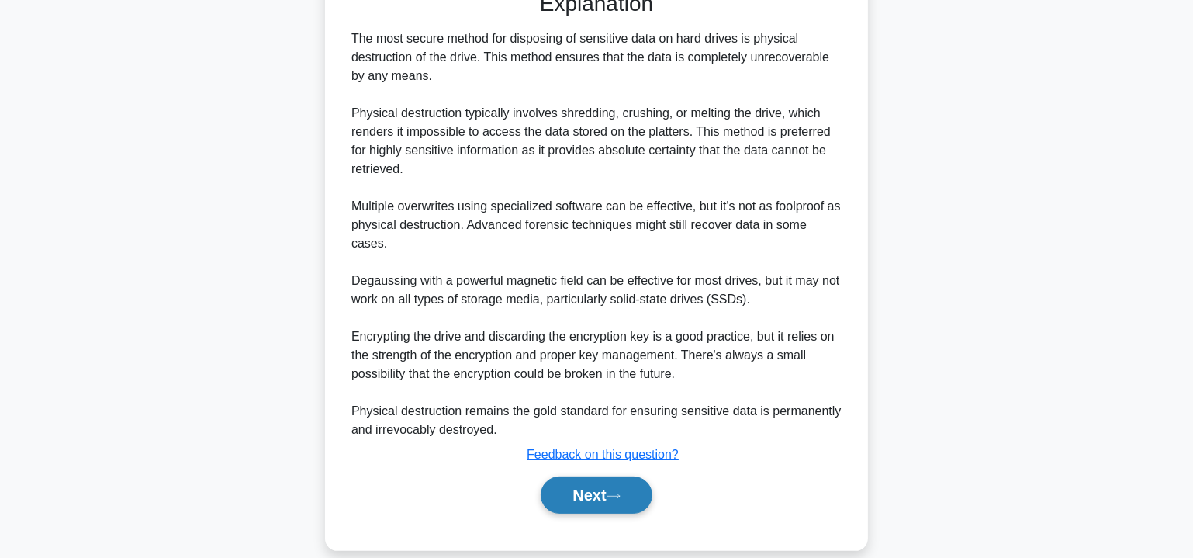
click at [621, 492] on icon at bounding box center [614, 496] width 14 height 9
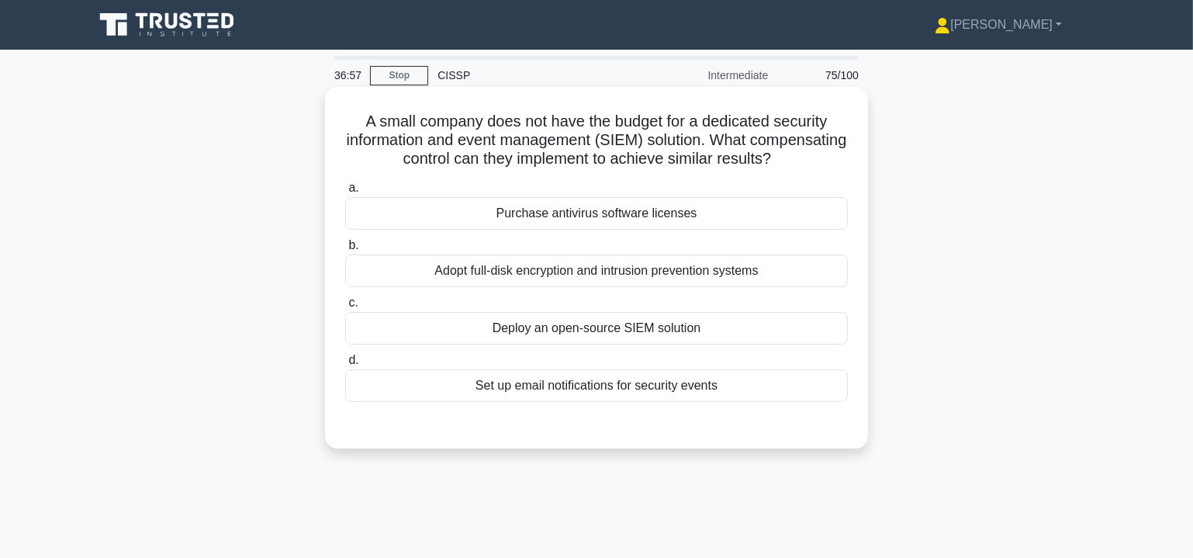
click at [702, 327] on div "Deploy an open-source SIEM solution" at bounding box center [596, 328] width 503 height 33
click at [345, 308] on input "c. Deploy an open-source SIEM solution" at bounding box center [345, 303] width 0 height 10
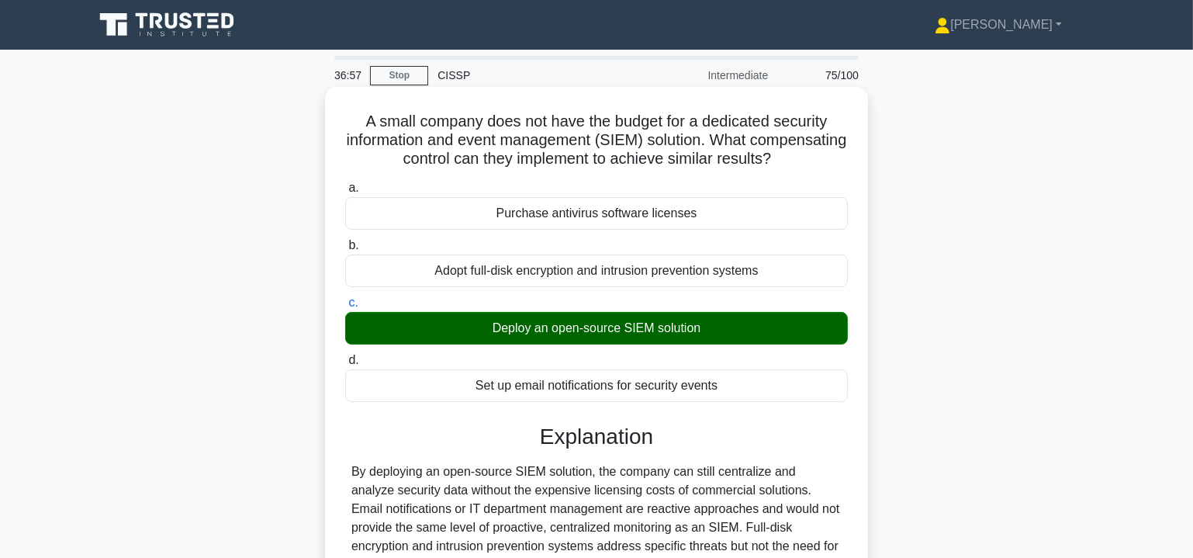
scroll to position [280, 0]
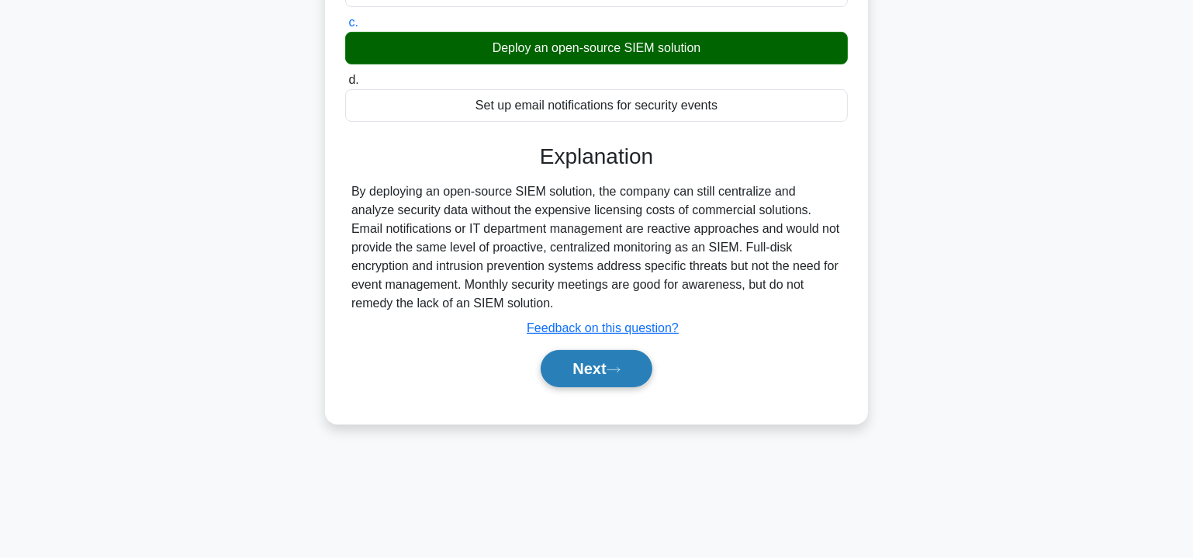
click at [580, 356] on button "Next" at bounding box center [596, 368] width 111 height 37
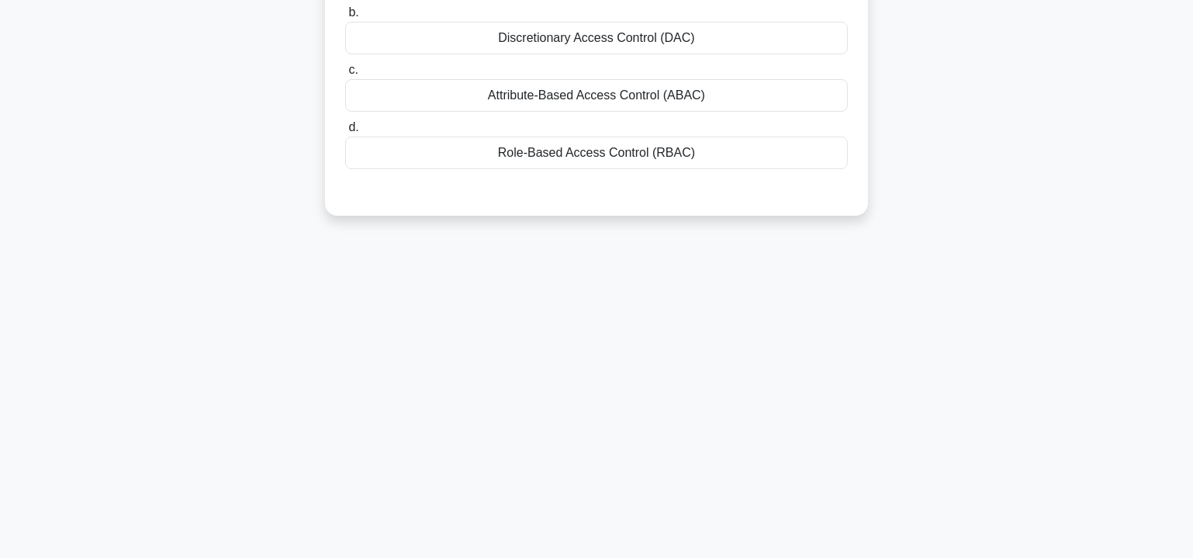
scroll to position [0, 0]
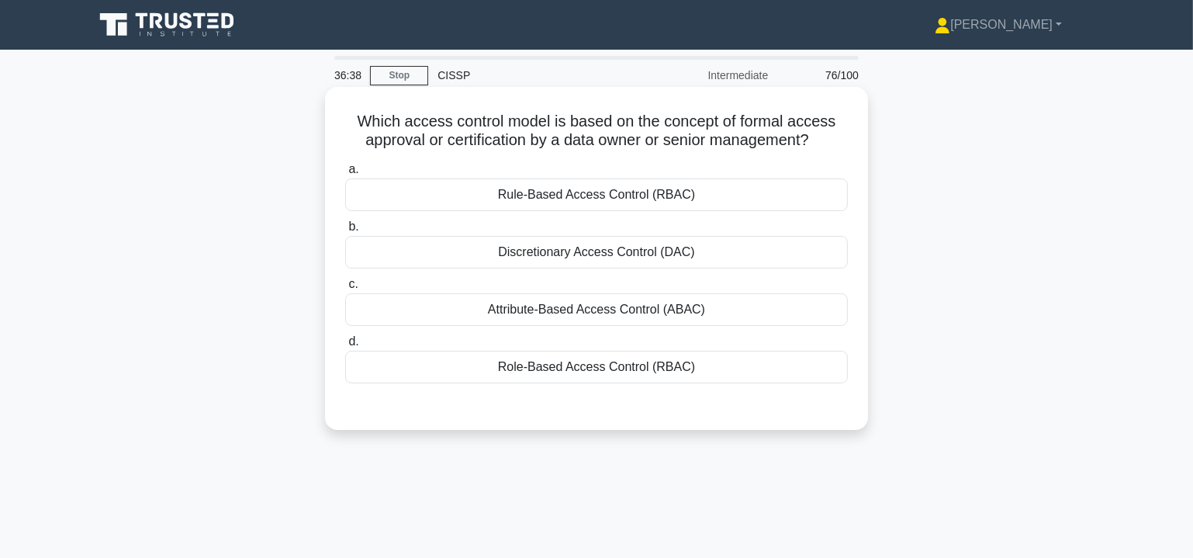
click at [677, 256] on div "Discretionary Access Control (DAC)" at bounding box center [596, 252] width 503 height 33
click at [345, 232] on input "b. Discretionary Access Control (DAC)" at bounding box center [345, 227] width 0 height 10
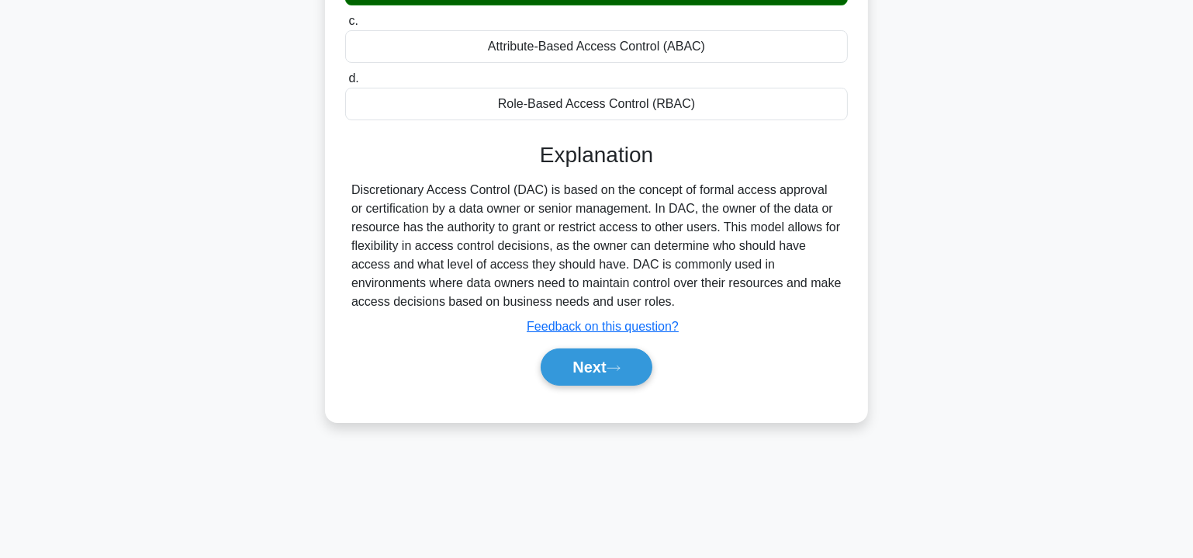
scroll to position [280, 0]
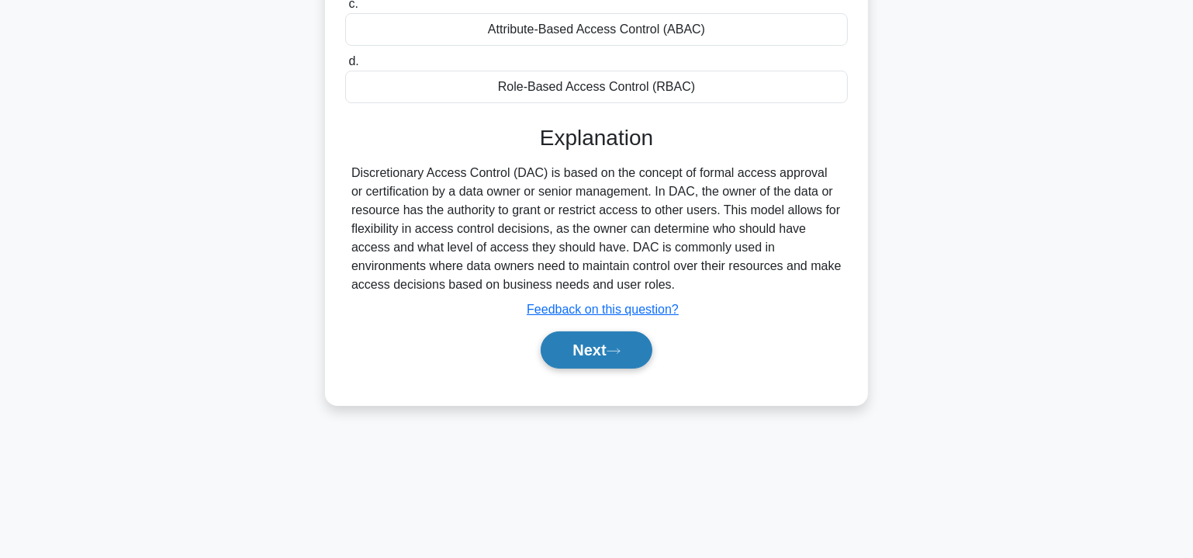
click at [632, 345] on button "Next" at bounding box center [596, 349] width 111 height 37
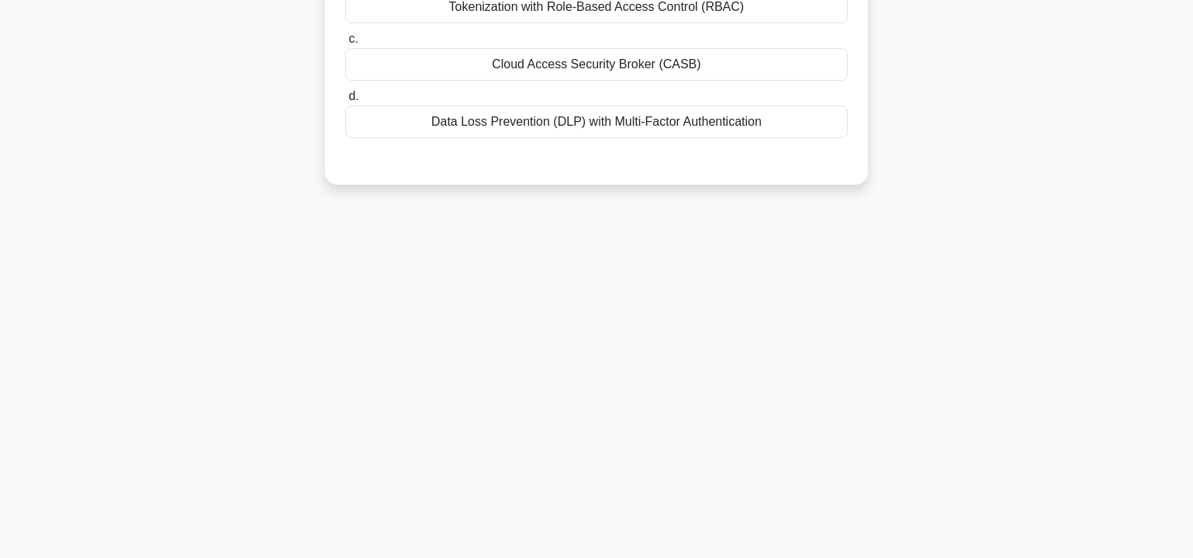
scroll to position [45, 0]
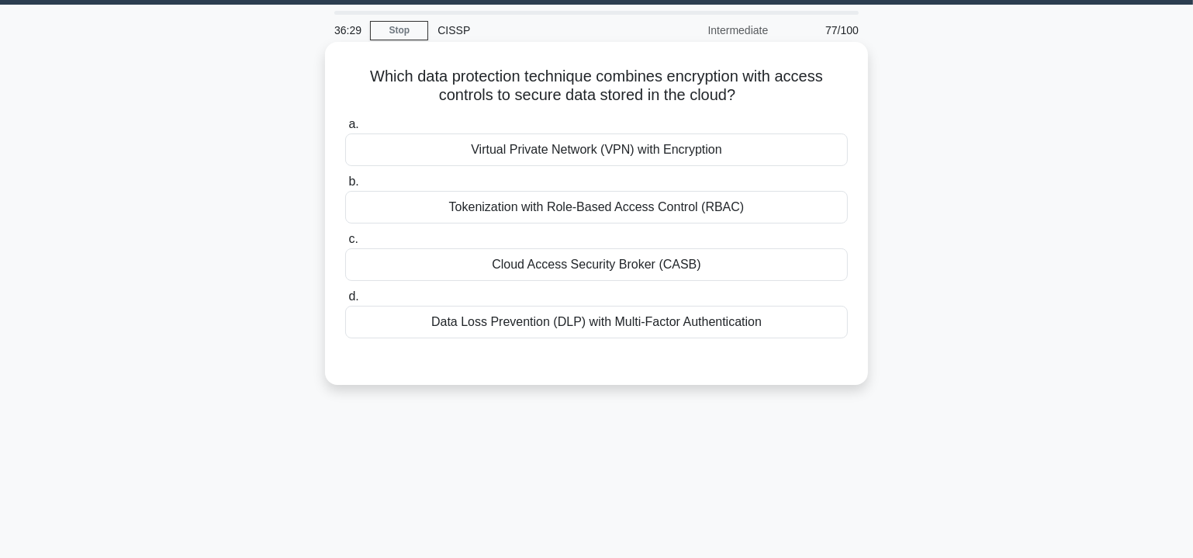
click at [636, 263] on div "Cloud Access Security Broker (CASB)" at bounding box center [596, 264] width 503 height 33
click at [345, 244] on input "c. Cloud Access Security Broker (CASB)" at bounding box center [345, 239] width 0 height 10
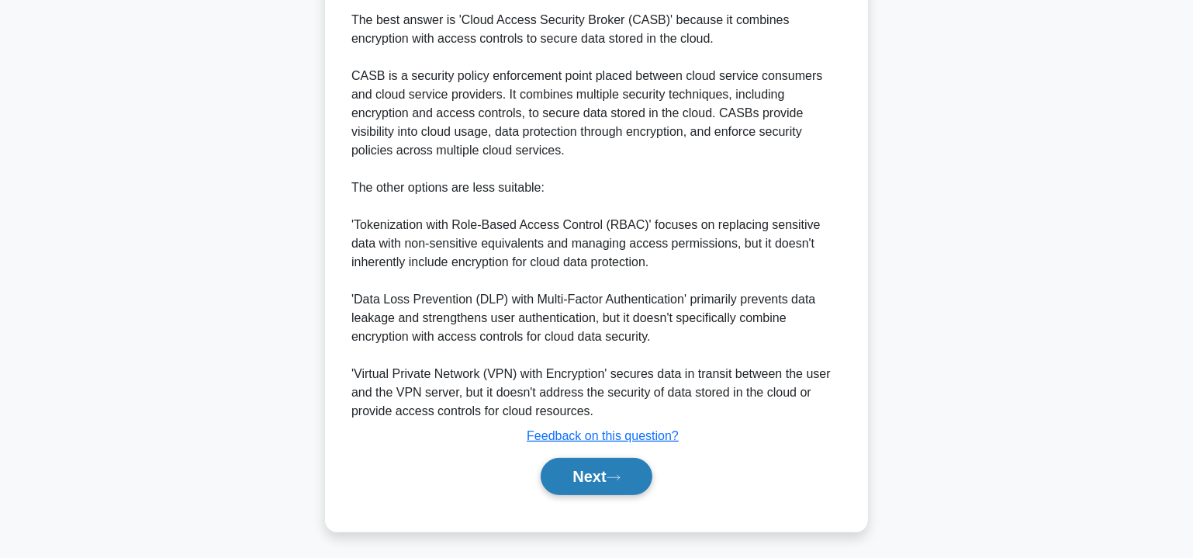
click at [599, 483] on button "Next" at bounding box center [596, 476] width 111 height 37
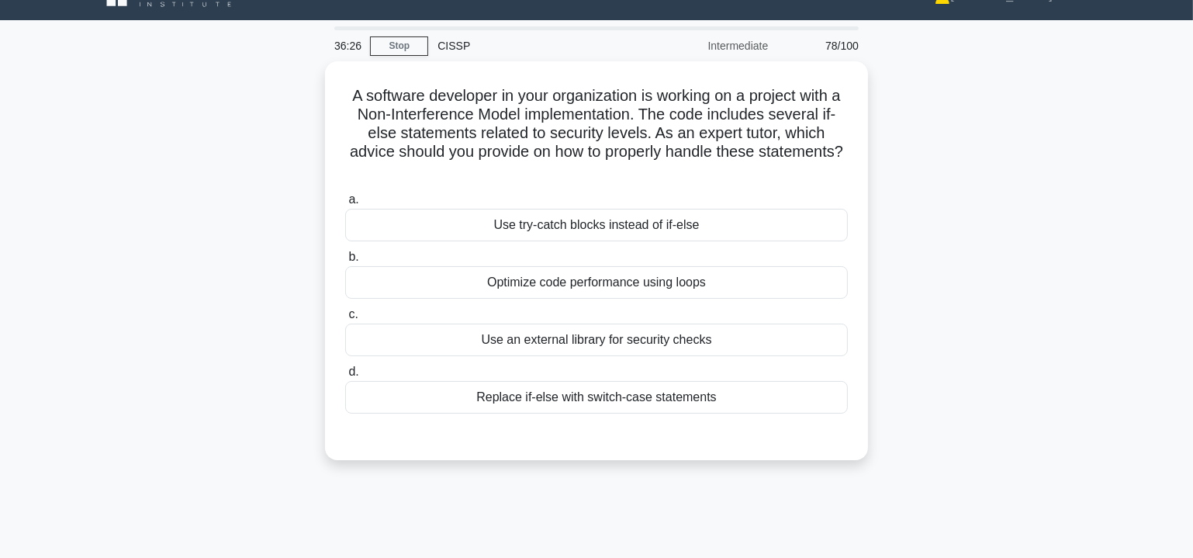
scroll to position [0, 0]
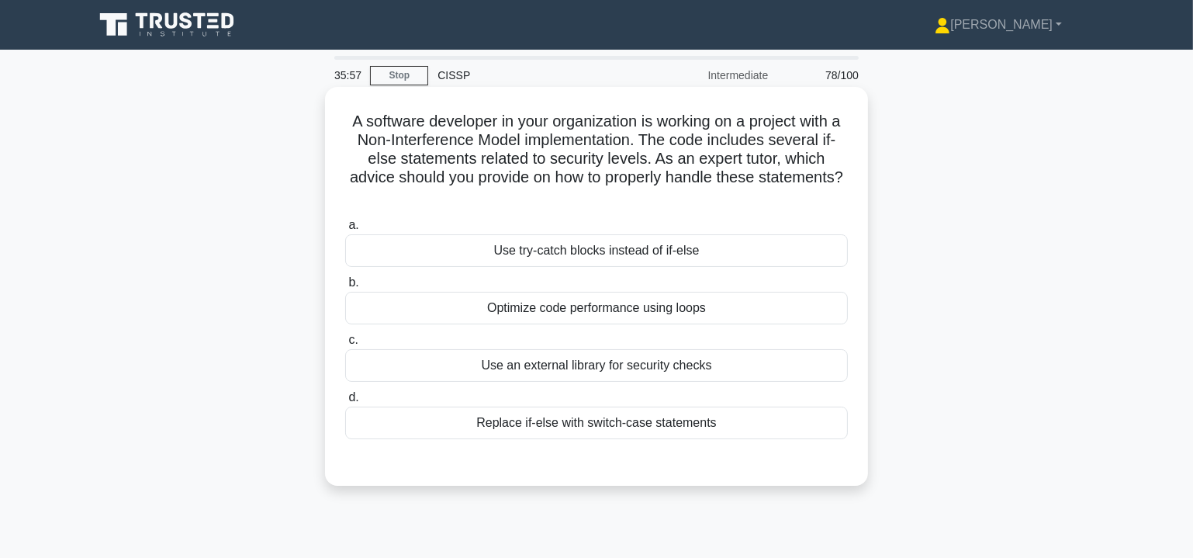
click at [619, 424] on div "Replace if-else with switch-case statements" at bounding box center [596, 423] width 503 height 33
click at [345, 403] on input "d. Replace if-else with switch-case statements" at bounding box center [345, 398] width 0 height 10
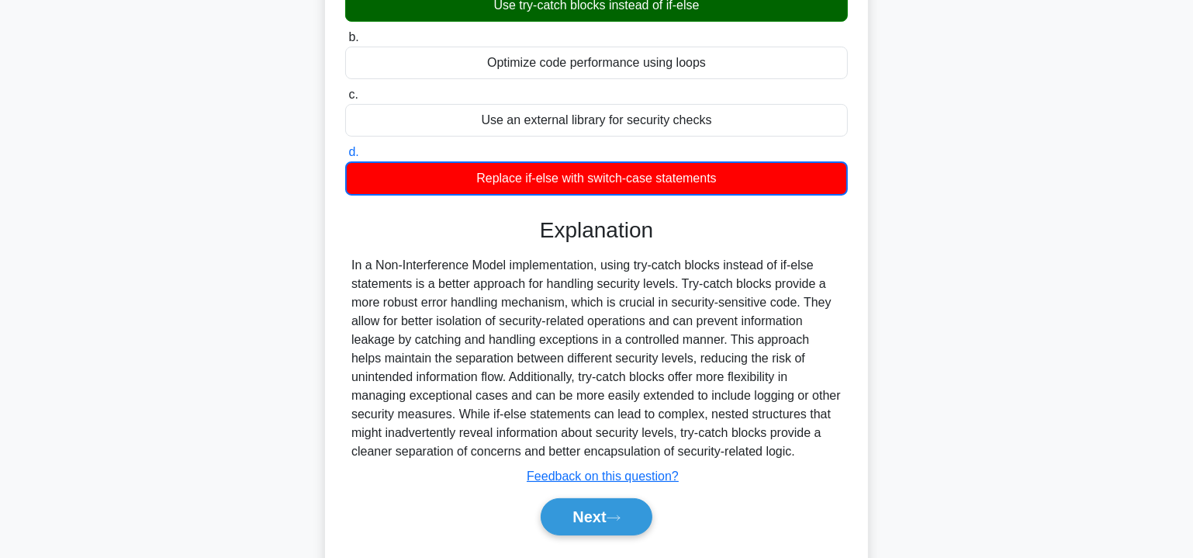
scroll to position [286, 0]
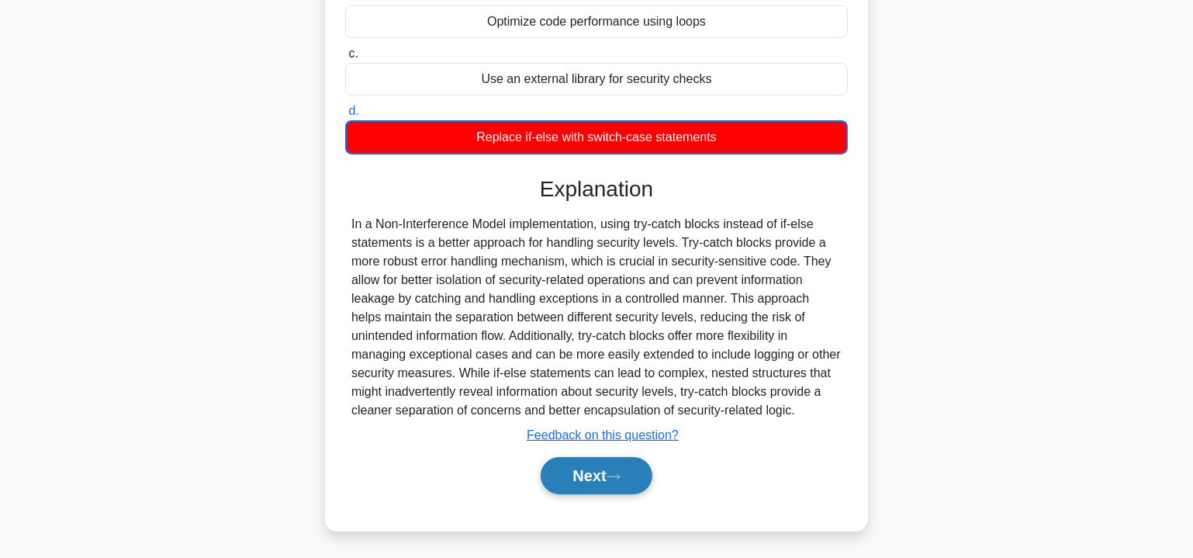
click at [616, 476] on icon at bounding box center [614, 477] width 14 height 9
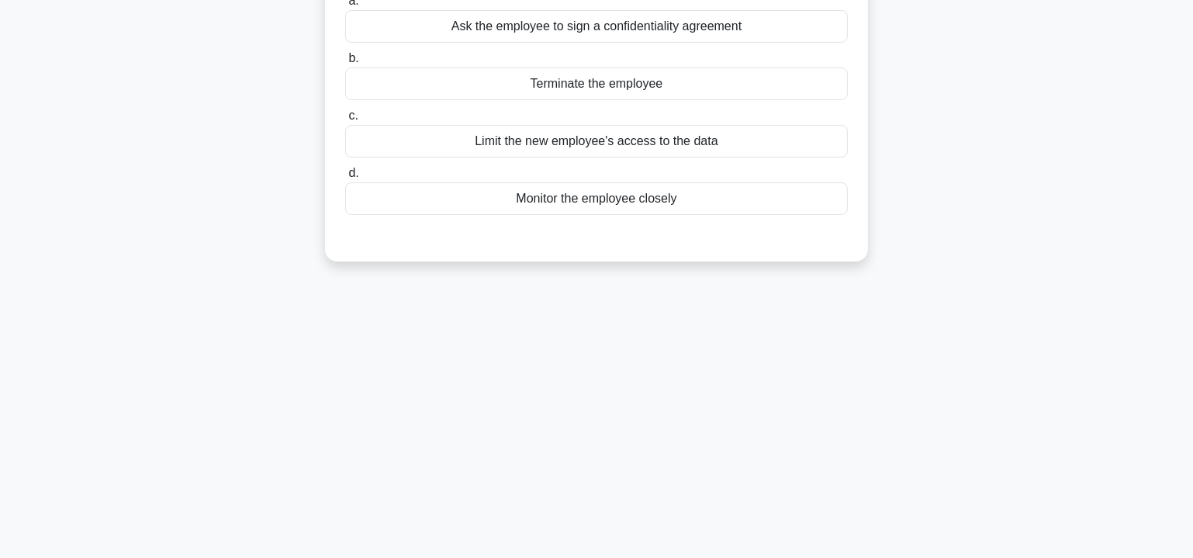
scroll to position [0, 0]
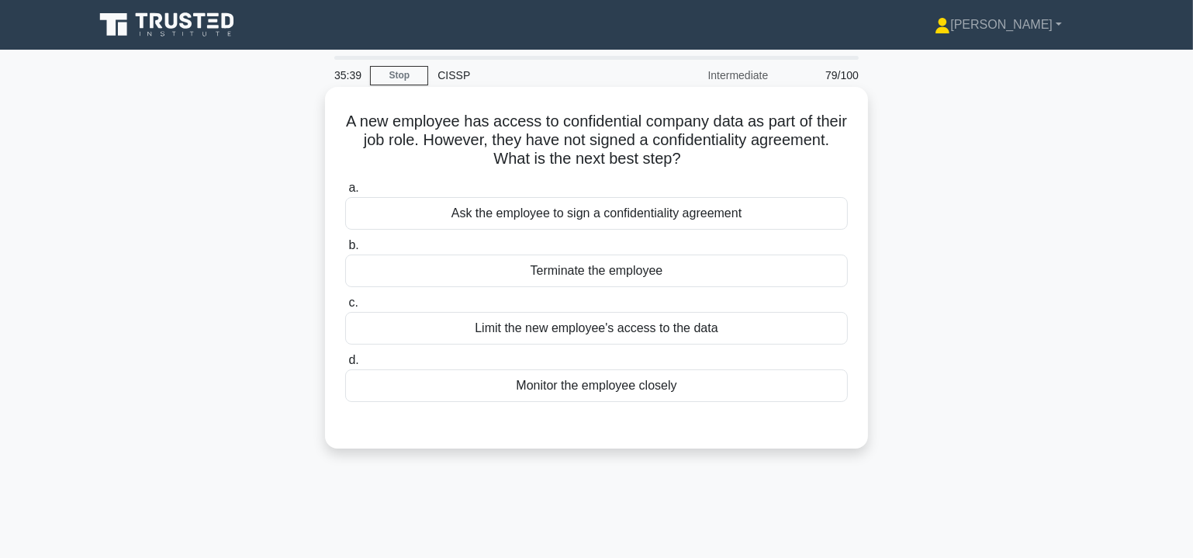
click at [732, 217] on div "Ask the employee to sign a confidentiality agreement" at bounding box center [596, 213] width 503 height 33
click at [345, 193] on input "a. Ask the employee to sign a confidentiality agreement" at bounding box center [345, 188] width 0 height 10
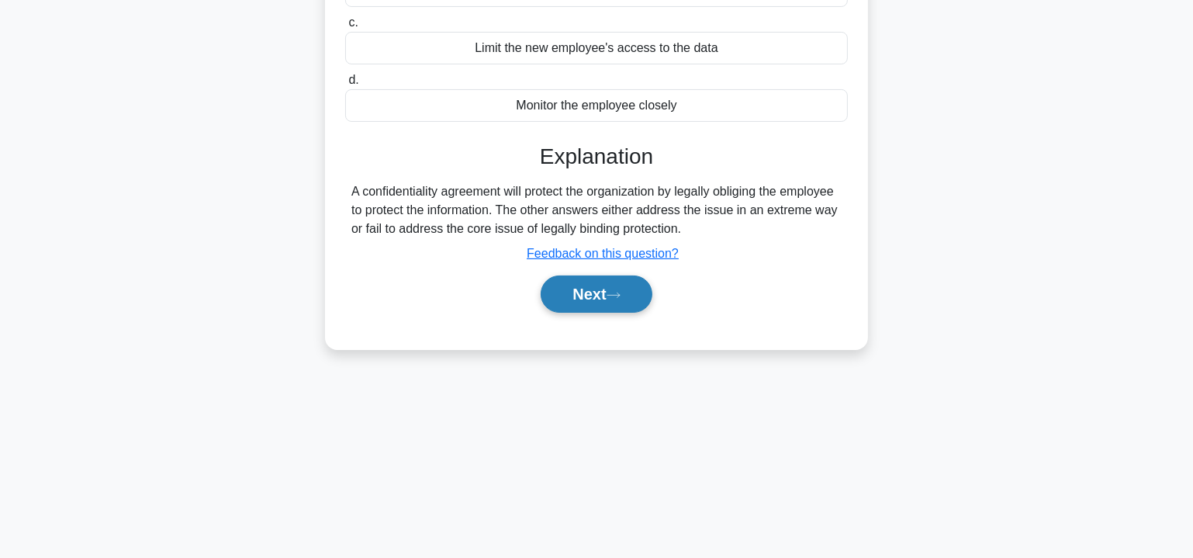
click at [608, 297] on button "Next" at bounding box center [596, 293] width 111 height 37
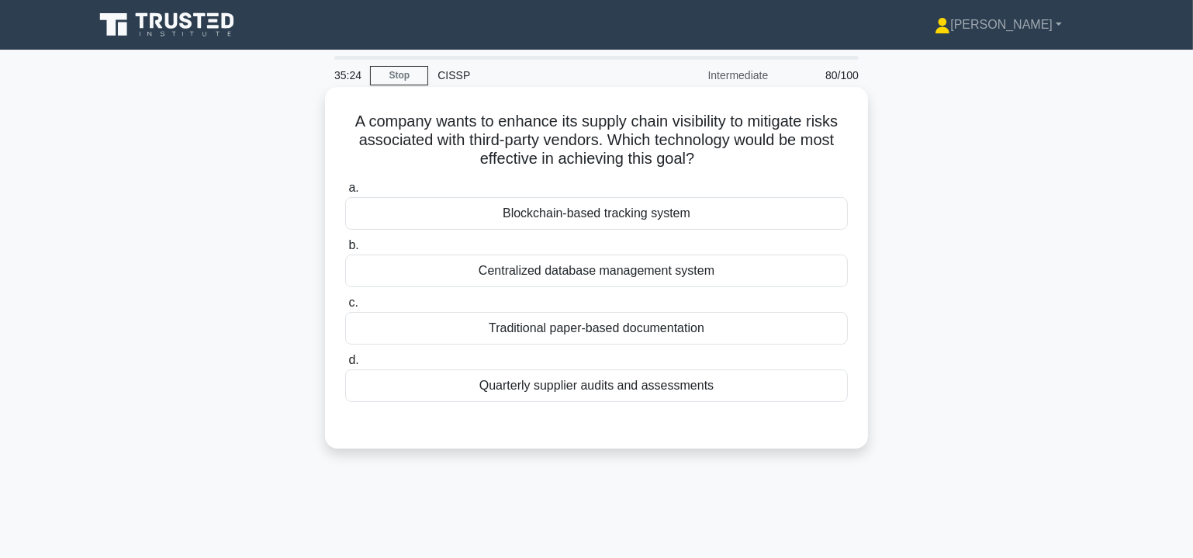
click at [592, 216] on div "Blockchain-based tracking system" at bounding box center [596, 213] width 503 height 33
click at [345, 193] on input "a. Blockchain-based tracking system" at bounding box center [345, 188] width 0 height 10
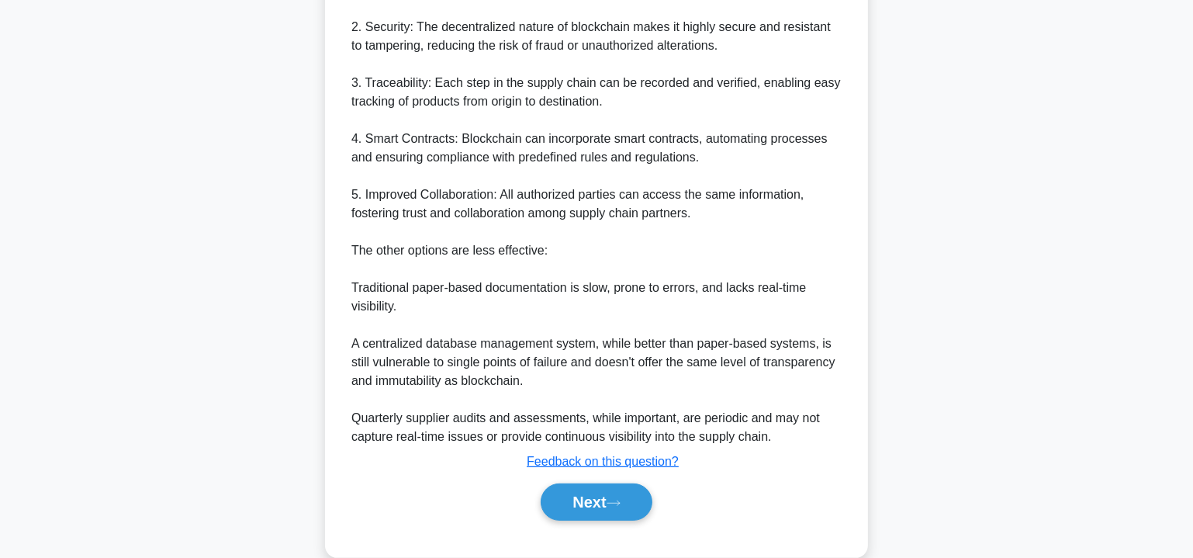
scroll to position [601, 0]
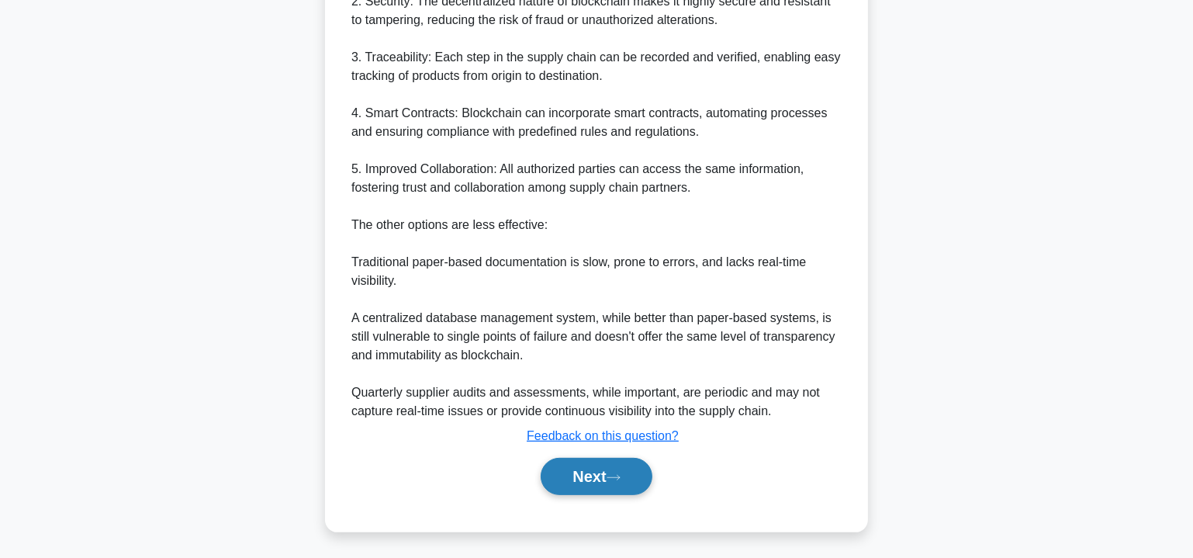
click at [604, 474] on button "Next" at bounding box center [596, 476] width 111 height 37
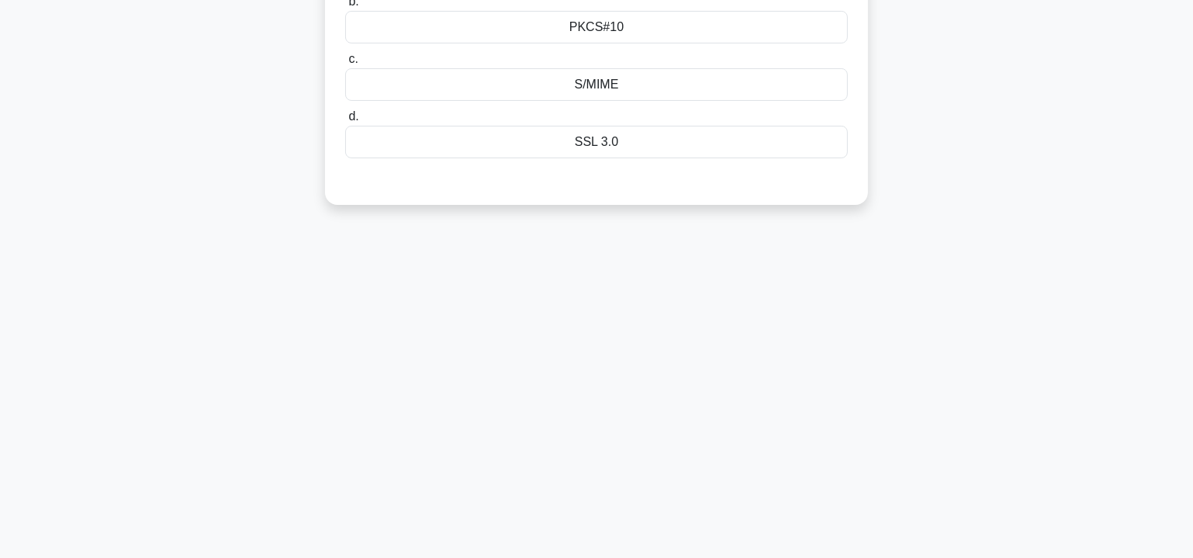
scroll to position [0, 0]
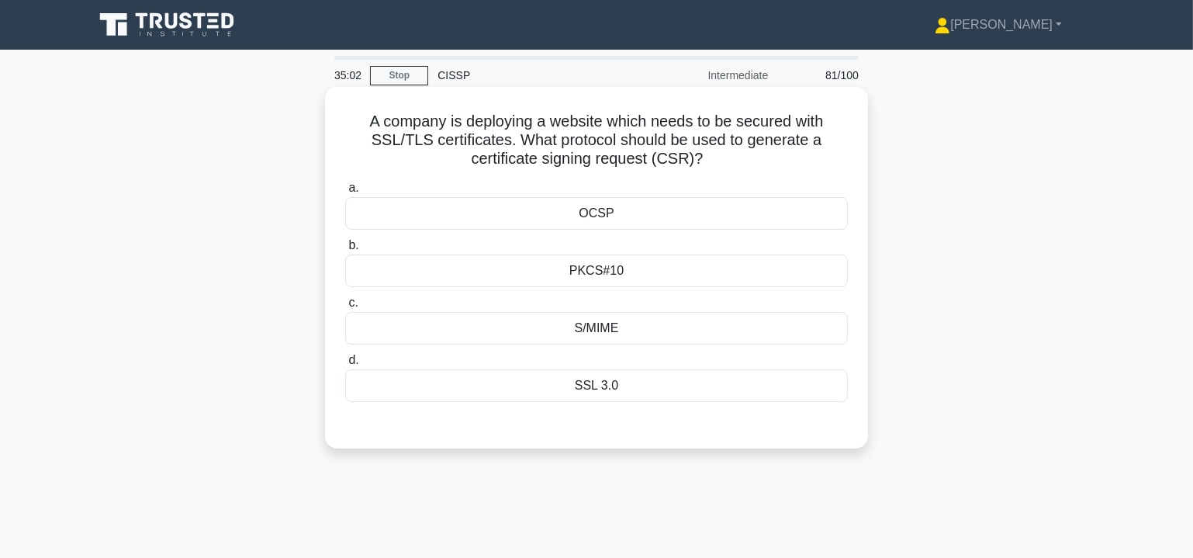
drag, startPoint x: 349, startPoint y: 127, endPoint x: 686, endPoint y: 398, distance: 432.1
click at [686, 398] on div "A company is deploying a website which needs to be secured with SSL/TLS certifi…" at bounding box center [596, 267] width 531 height 349
copy div "A company is deploying a website which needs to be secured with SSL/TLS certifi…"
click at [601, 275] on div "PKCS#10" at bounding box center [596, 271] width 503 height 33
click at [345, 251] on input "b. PKCS#10" at bounding box center [345, 246] width 0 height 10
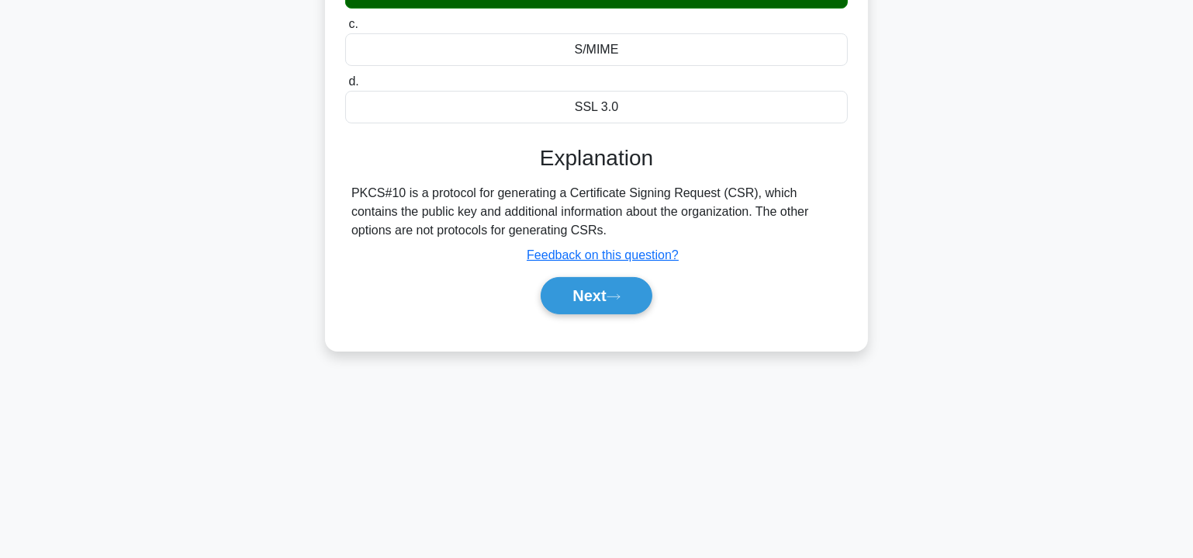
scroll to position [280, 0]
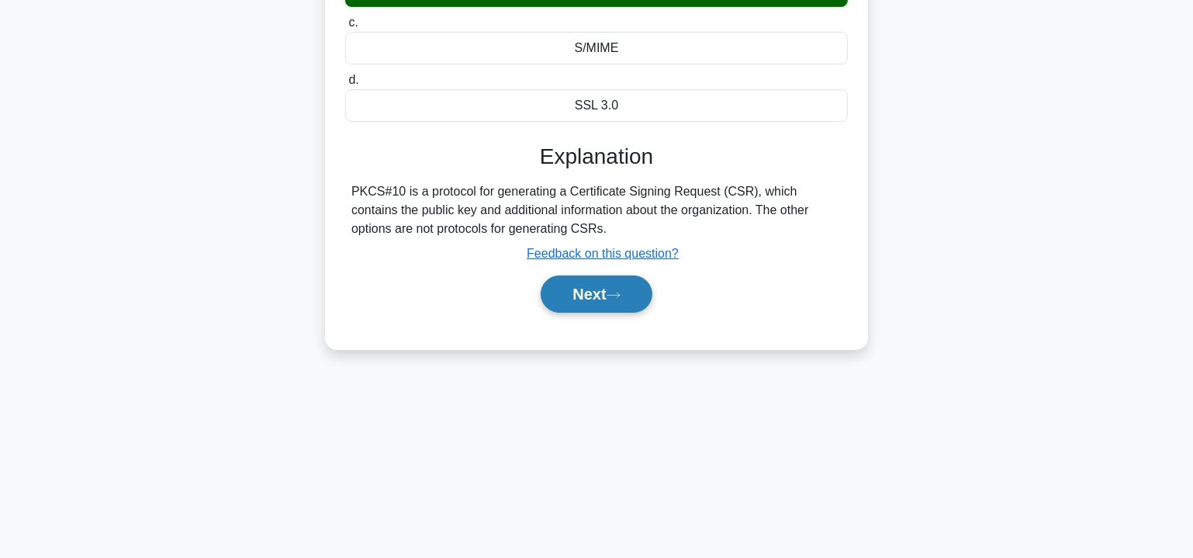
click at [602, 293] on button "Next" at bounding box center [596, 293] width 111 height 37
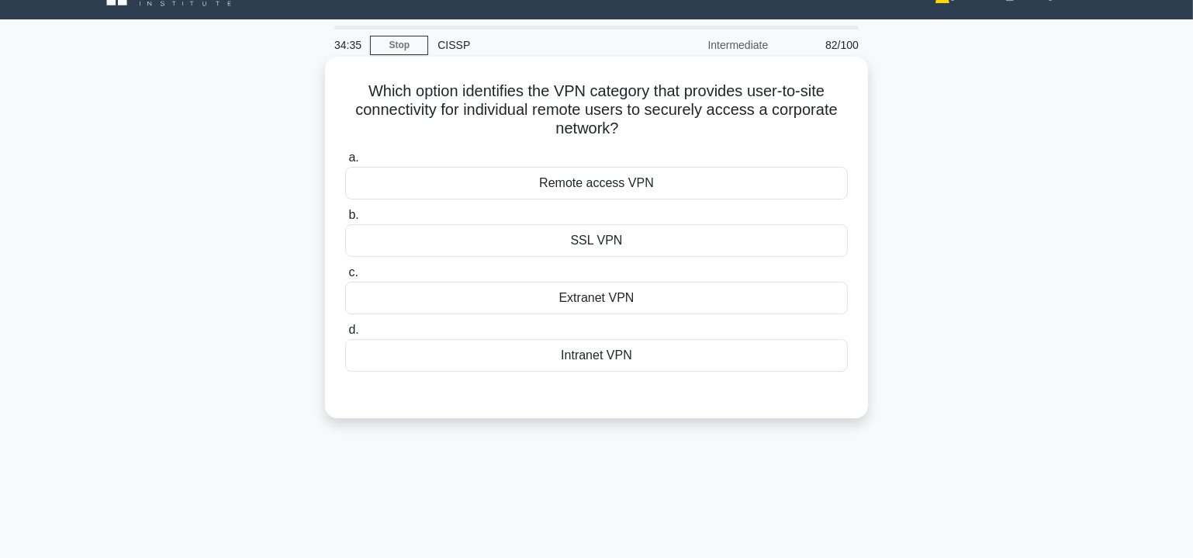
scroll to position [0, 0]
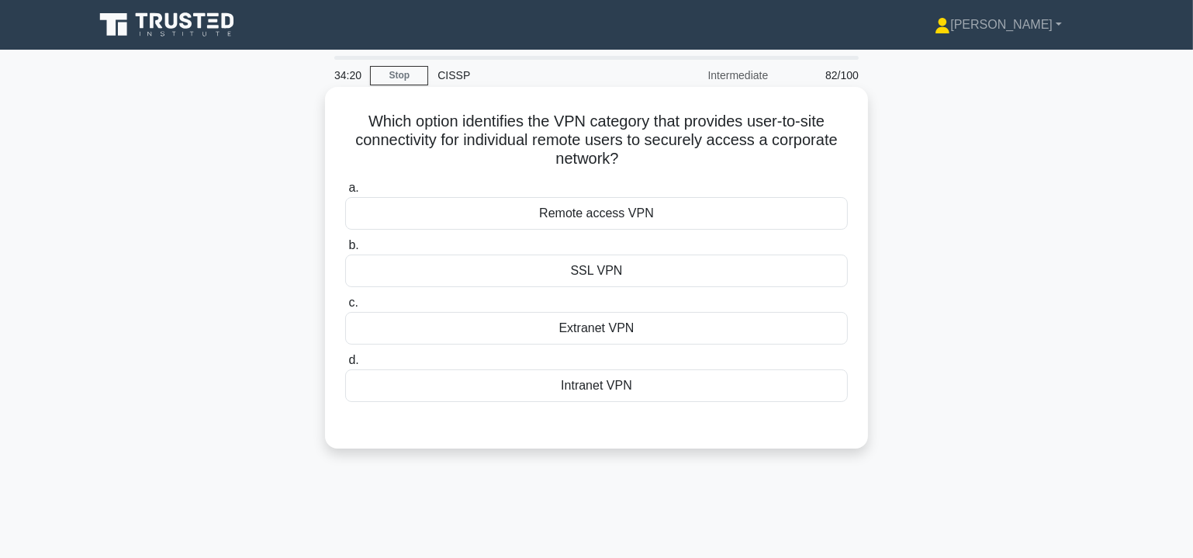
click at [659, 214] on div "Remote access VPN" at bounding box center [596, 213] width 503 height 33
click at [345, 193] on input "a. Remote access VPN" at bounding box center [345, 188] width 0 height 10
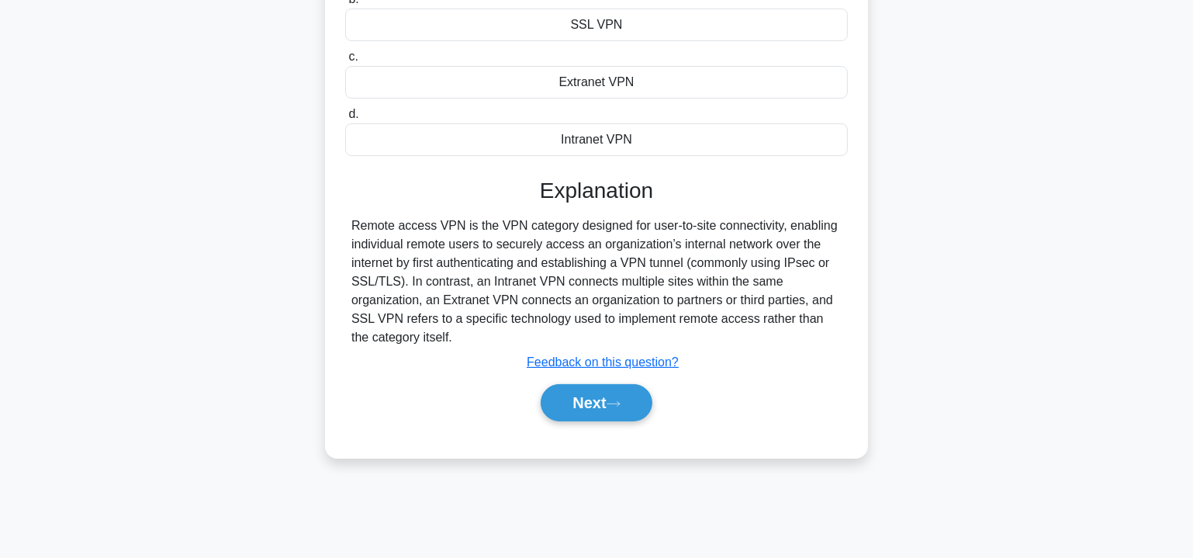
scroll to position [280, 0]
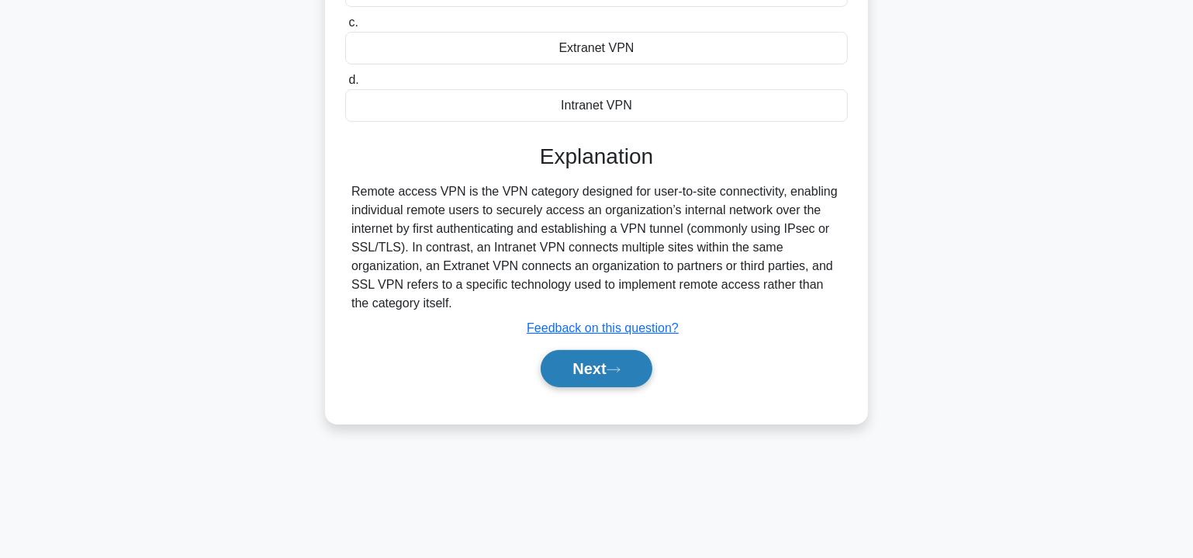
click at [611, 368] on button "Next" at bounding box center [596, 368] width 111 height 37
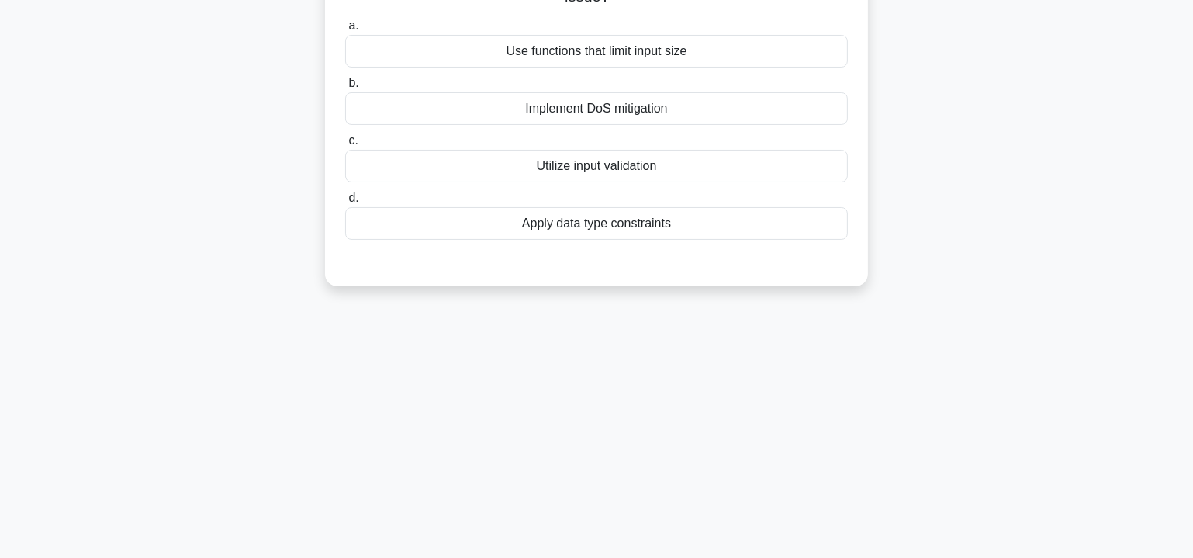
scroll to position [0, 0]
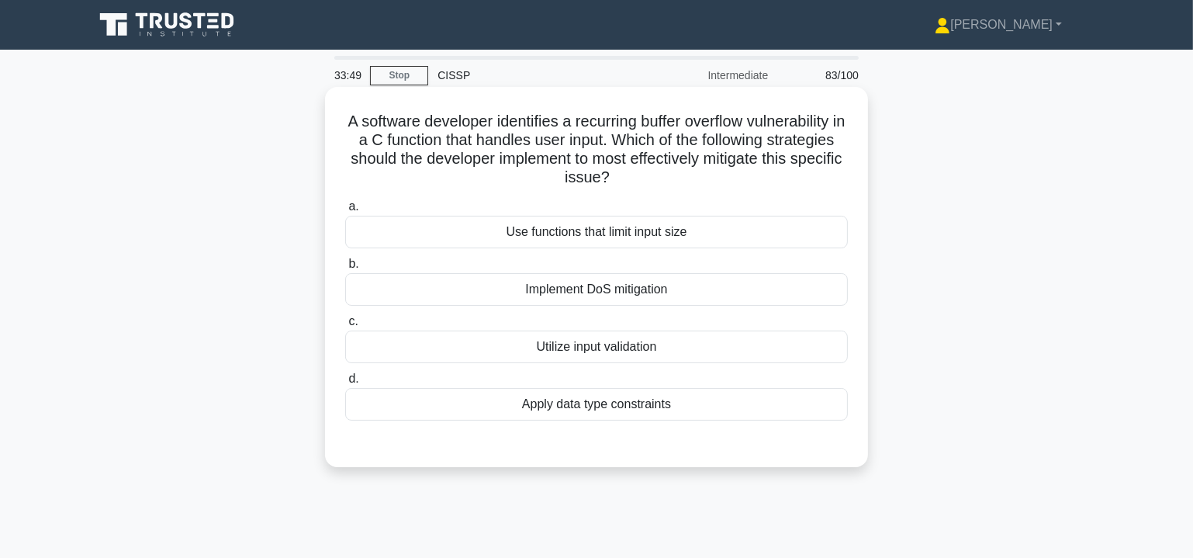
click at [604, 235] on div "Use functions that limit input size" at bounding box center [596, 232] width 503 height 33
click at [345, 212] on input "a. Use functions that limit input size" at bounding box center [345, 207] width 0 height 10
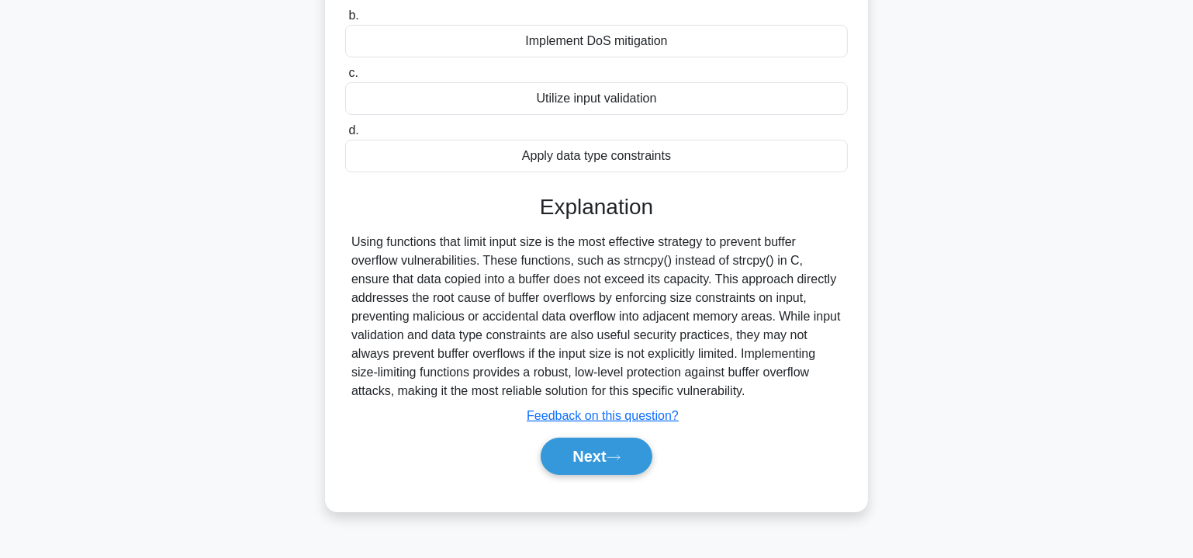
scroll to position [280, 0]
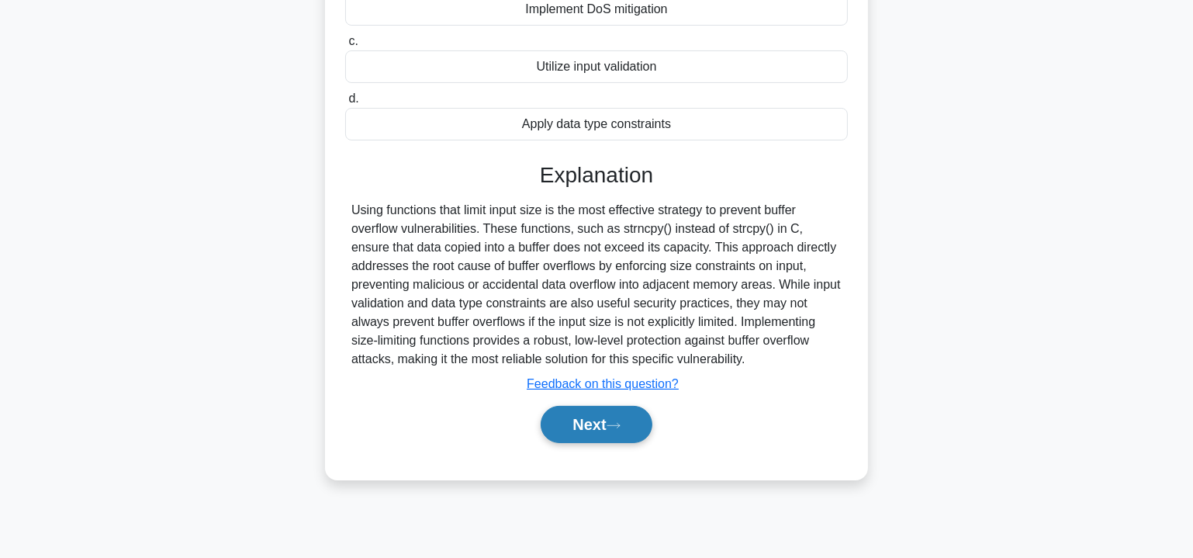
click at [601, 419] on button "Next" at bounding box center [596, 424] width 111 height 37
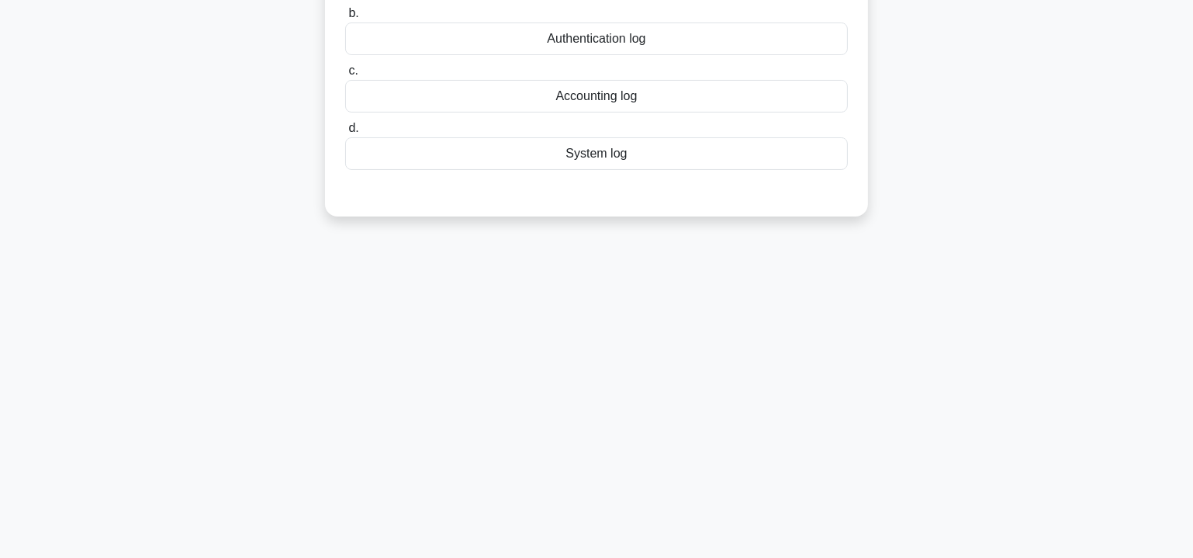
scroll to position [0, 0]
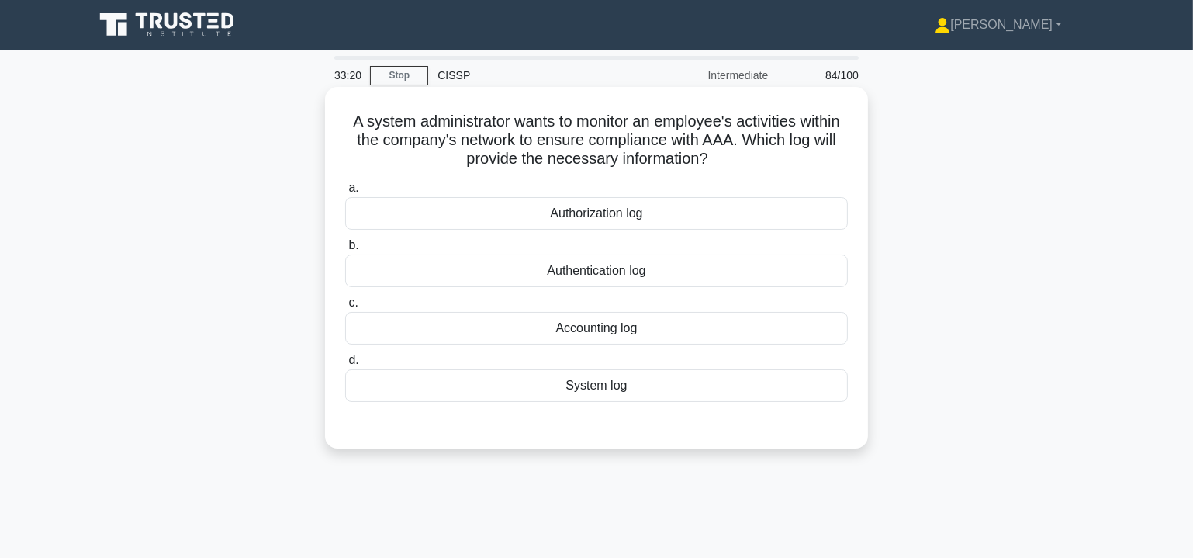
drag, startPoint x: 340, startPoint y: 124, endPoint x: 703, endPoint y: 390, distance: 449.8
click at [703, 390] on div "A system administrator wants to monitor an employee's activities within the com…" at bounding box center [596, 267] width 531 height 349
copy div "A system administrator wants to monitor an employee's activities within the com…"
click at [622, 329] on div "Accounting log" at bounding box center [596, 328] width 503 height 33
click at [345, 308] on input "c. Accounting log" at bounding box center [345, 303] width 0 height 10
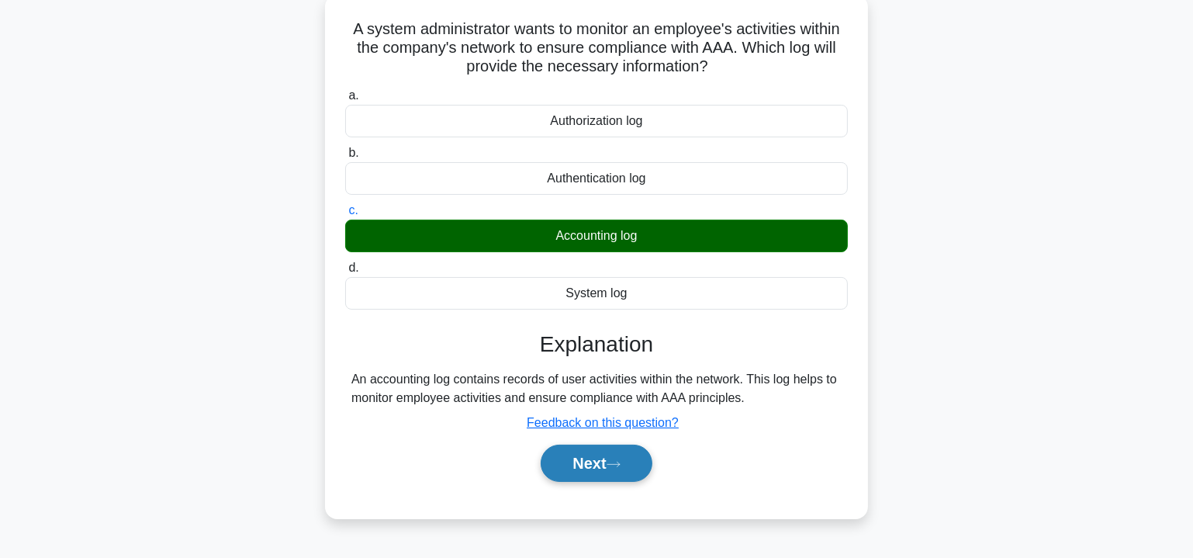
scroll to position [94, 0]
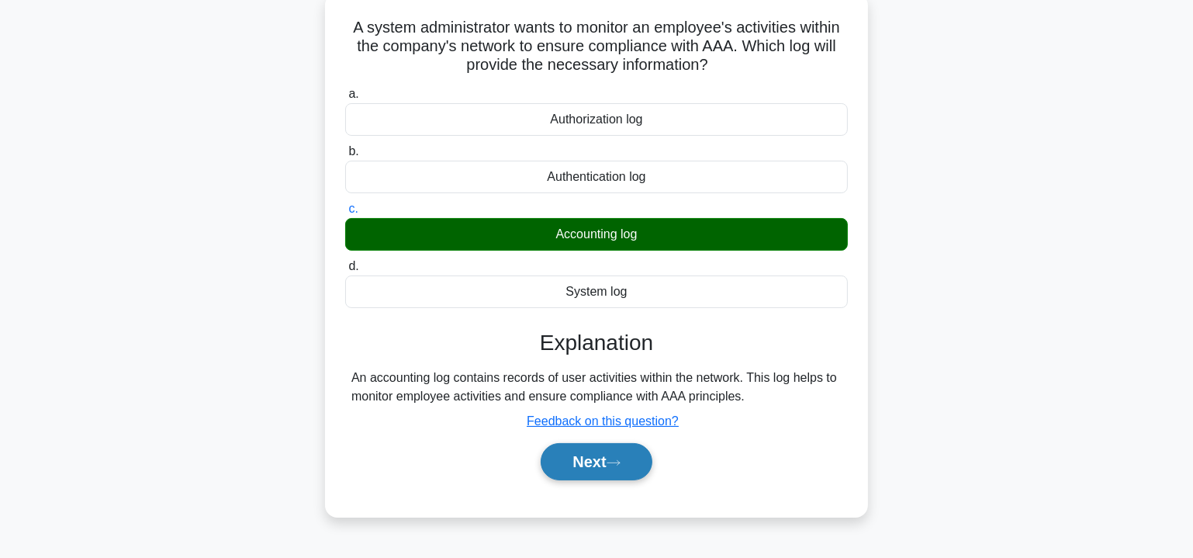
click at [608, 460] on button "Next" at bounding box center [596, 461] width 111 height 37
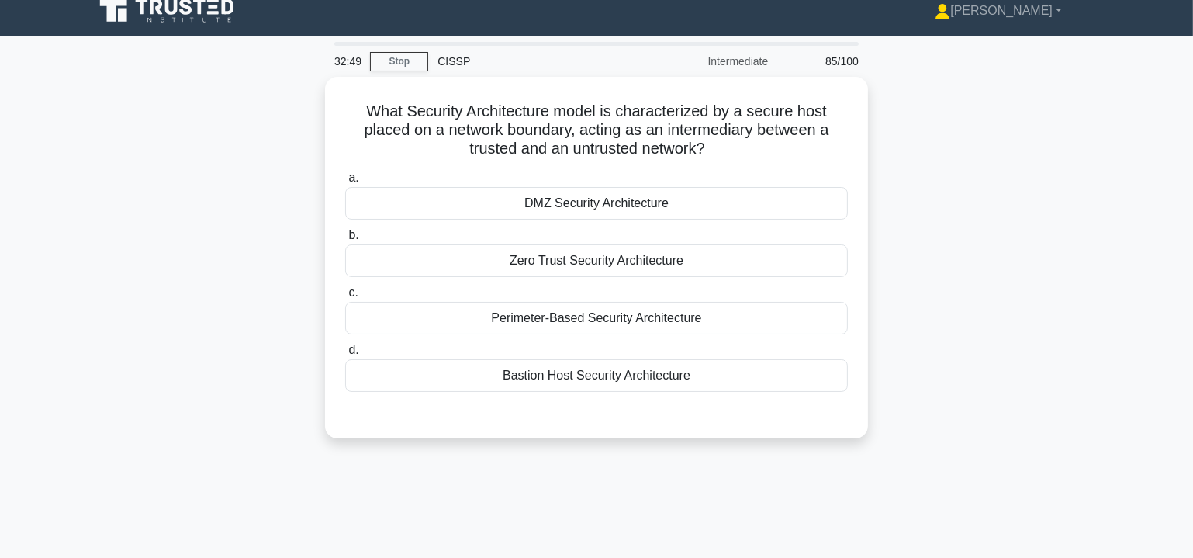
scroll to position [0, 0]
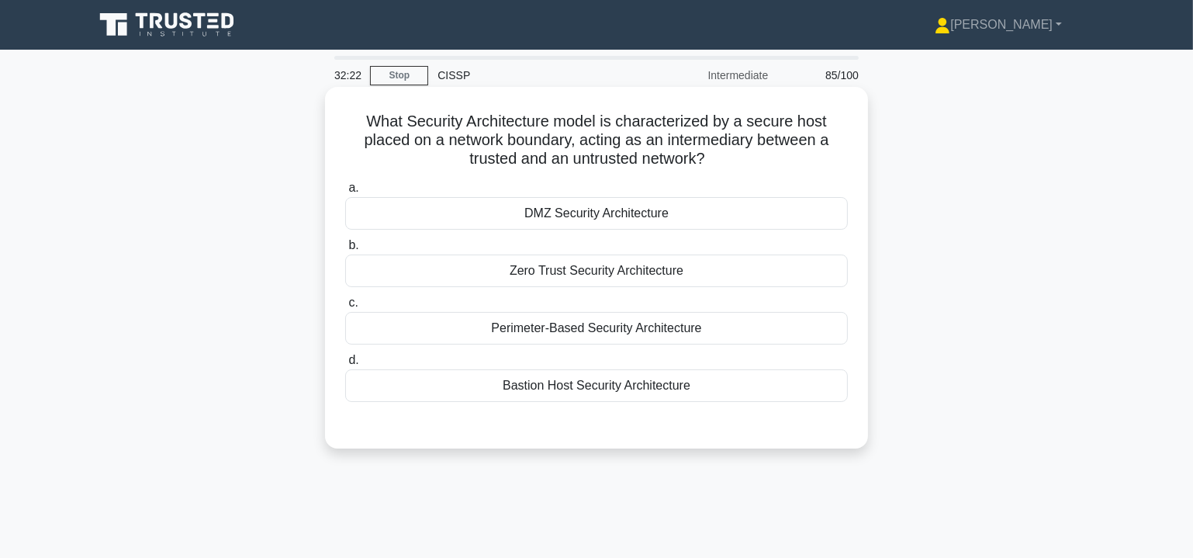
click at [617, 385] on div "Bastion Host Security Architecture" at bounding box center [596, 385] width 503 height 33
click at [345, 365] on input "d. Bastion Host Security Architecture" at bounding box center [345, 360] width 0 height 10
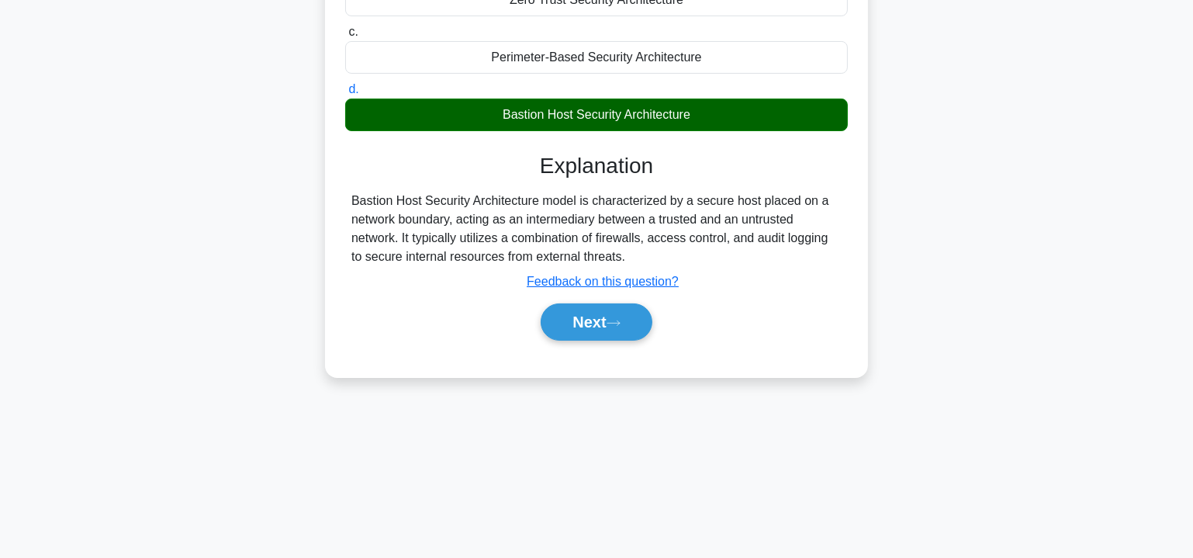
scroll to position [280, 0]
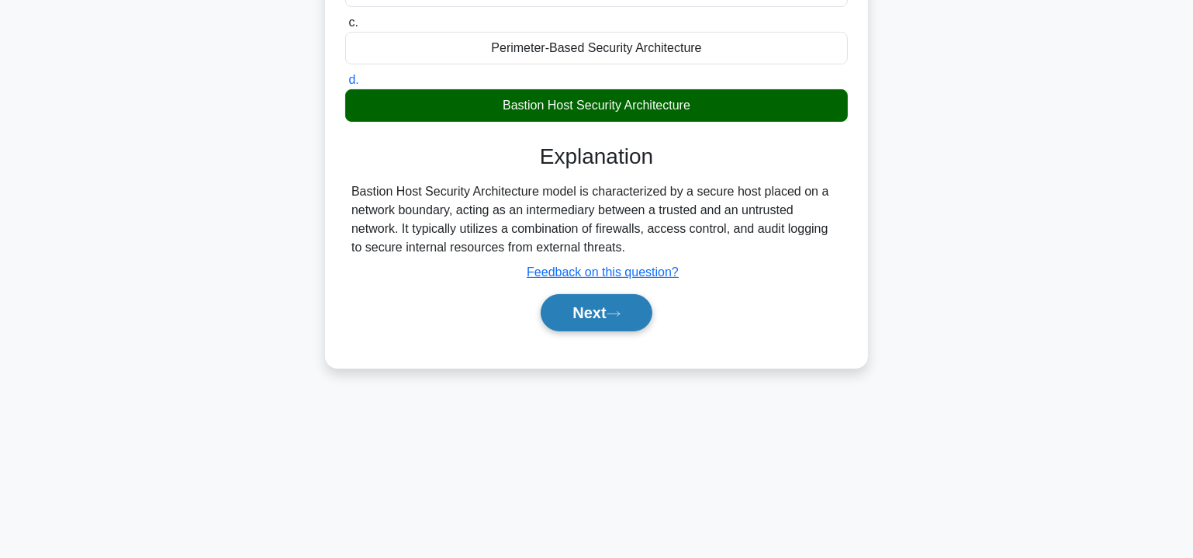
click at [629, 306] on button "Next" at bounding box center [596, 312] width 111 height 37
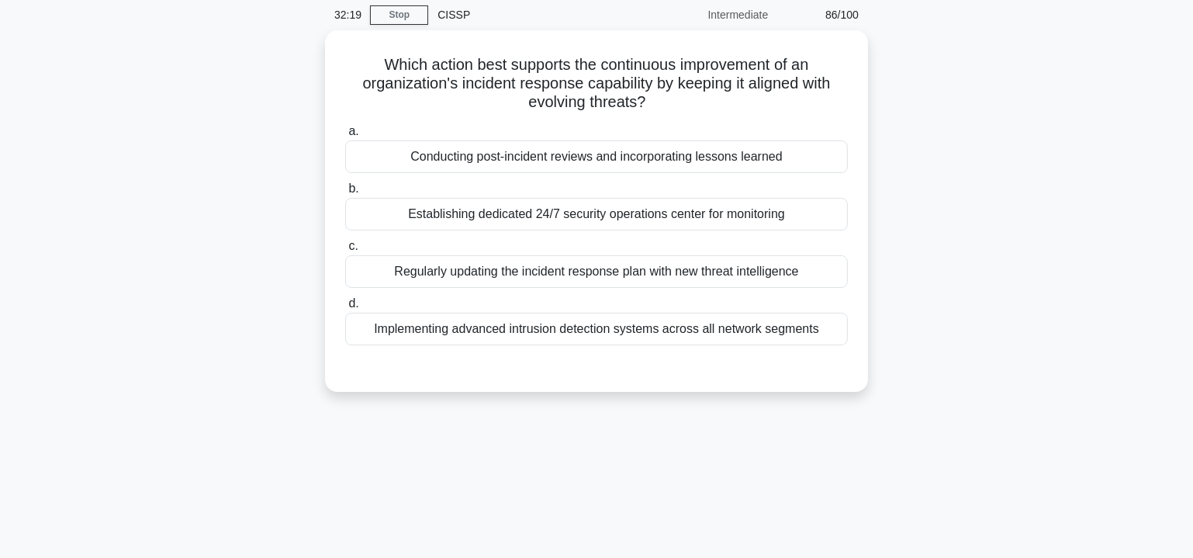
scroll to position [0, 0]
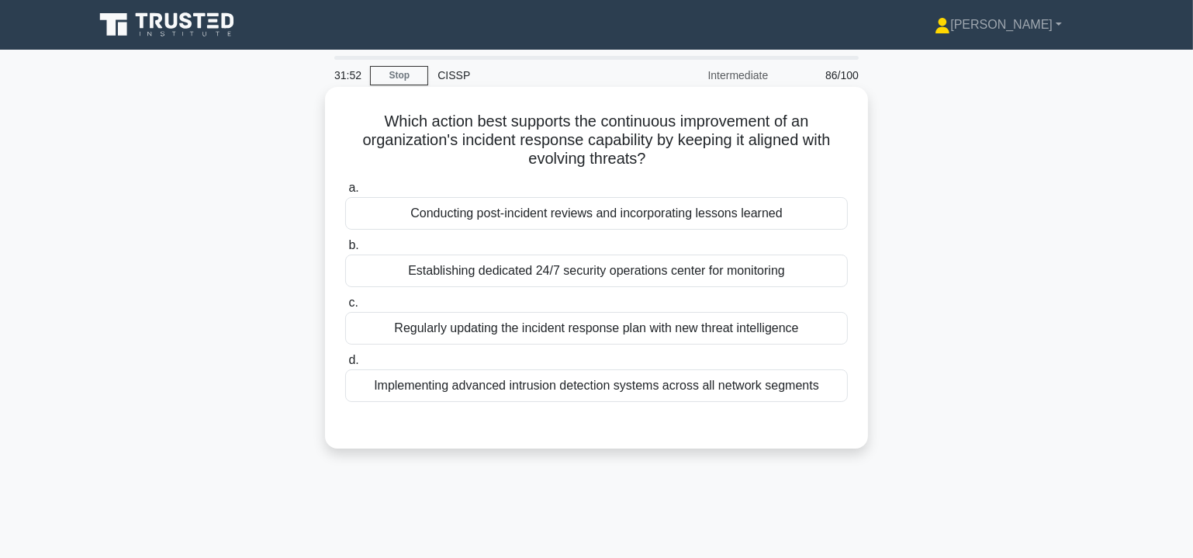
click at [559, 331] on div "Regularly updating the incident response plan with new threat intelligence" at bounding box center [596, 328] width 503 height 33
click at [345, 308] on input "c. Regularly updating the incident response plan with new threat intelligence" at bounding box center [345, 303] width 0 height 10
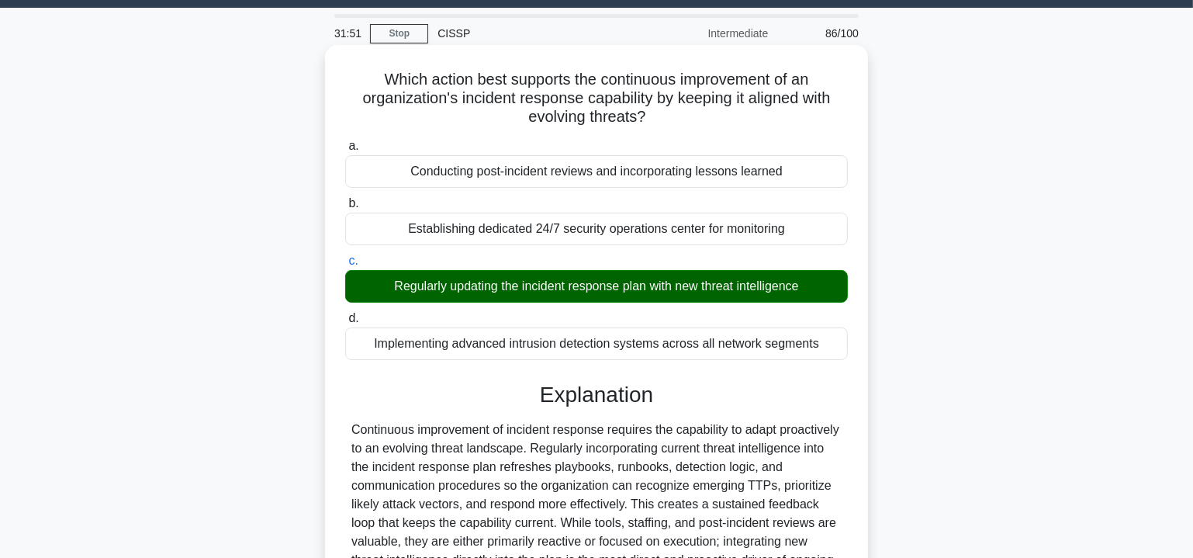
scroll to position [280, 0]
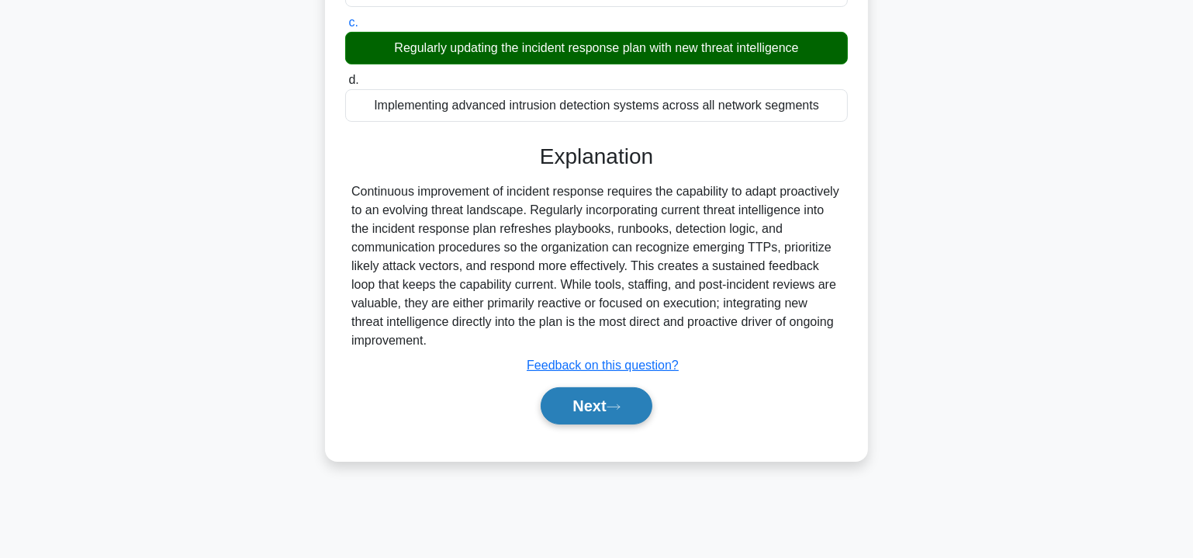
click at [642, 402] on button "Next" at bounding box center [596, 405] width 111 height 37
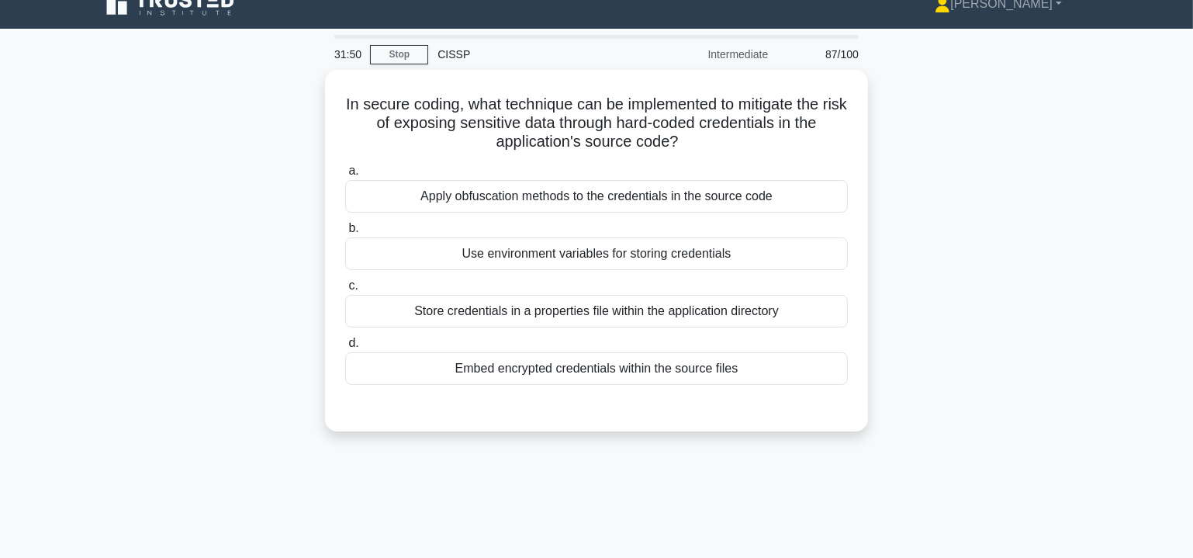
scroll to position [0, 0]
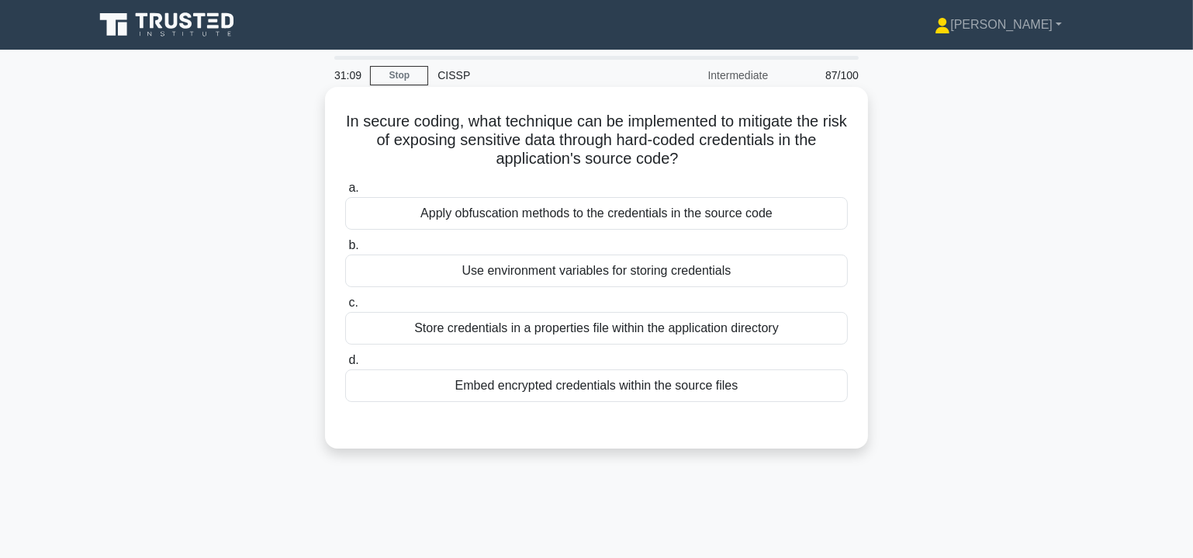
click at [604, 393] on div "Embed encrypted credentials within the source files" at bounding box center [596, 385] width 503 height 33
click at [345, 365] on input "d. Embed encrypted credentials within the source files" at bounding box center [345, 360] width 0 height 10
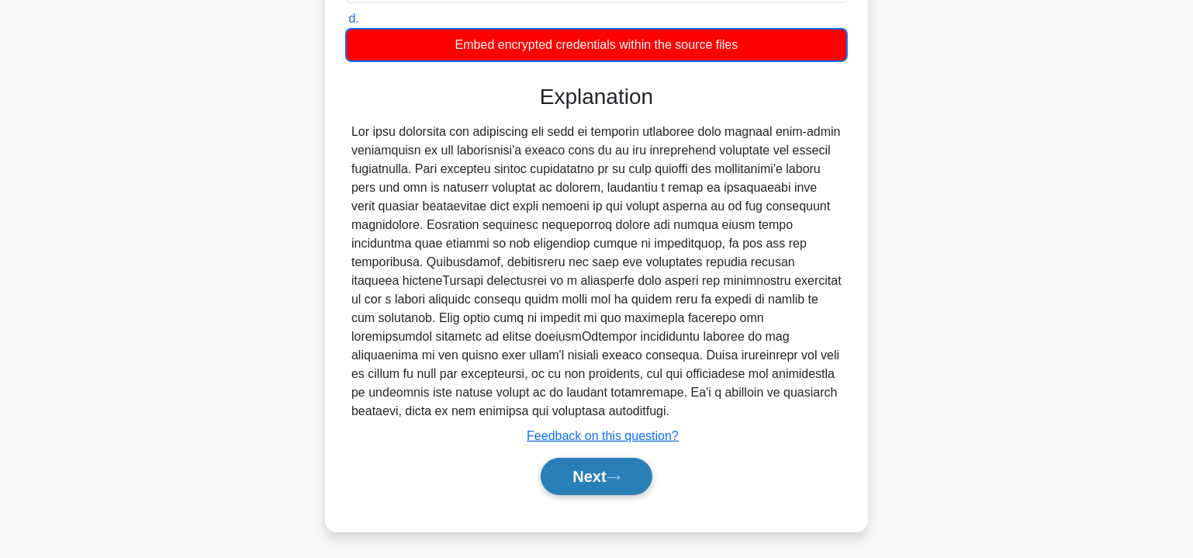
click at [594, 476] on button "Next" at bounding box center [596, 476] width 111 height 37
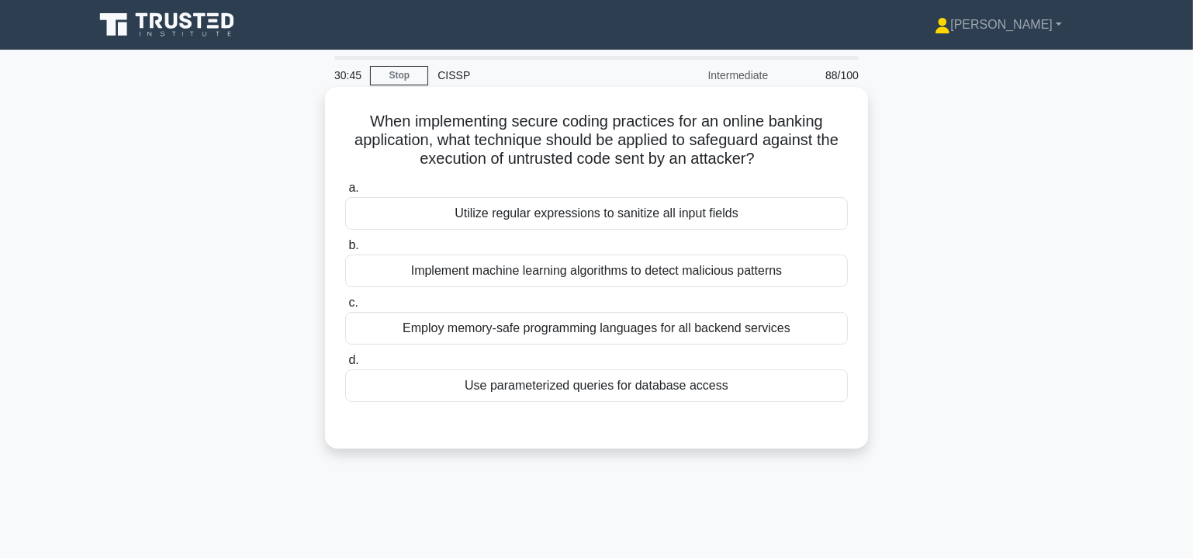
click at [538, 383] on div "Use parameterized queries for database access" at bounding box center [596, 385] width 503 height 33
click at [345, 365] on input "d. Use parameterized queries for database access" at bounding box center [345, 360] width 0 height 10
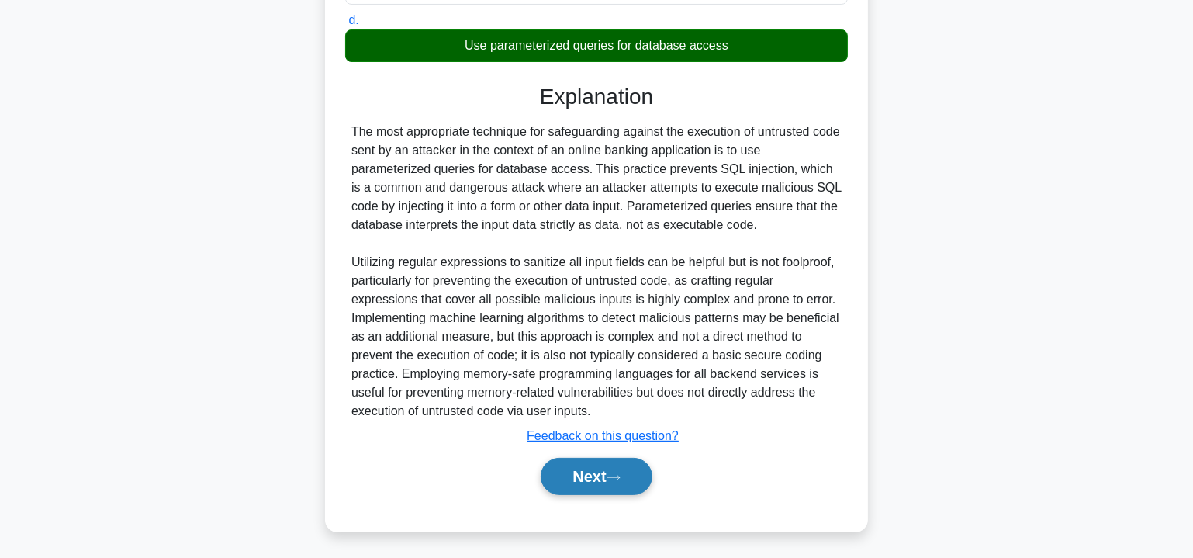
click at [616, 467] on button "Next" at bounding box center [596, 476] width 111 height 37
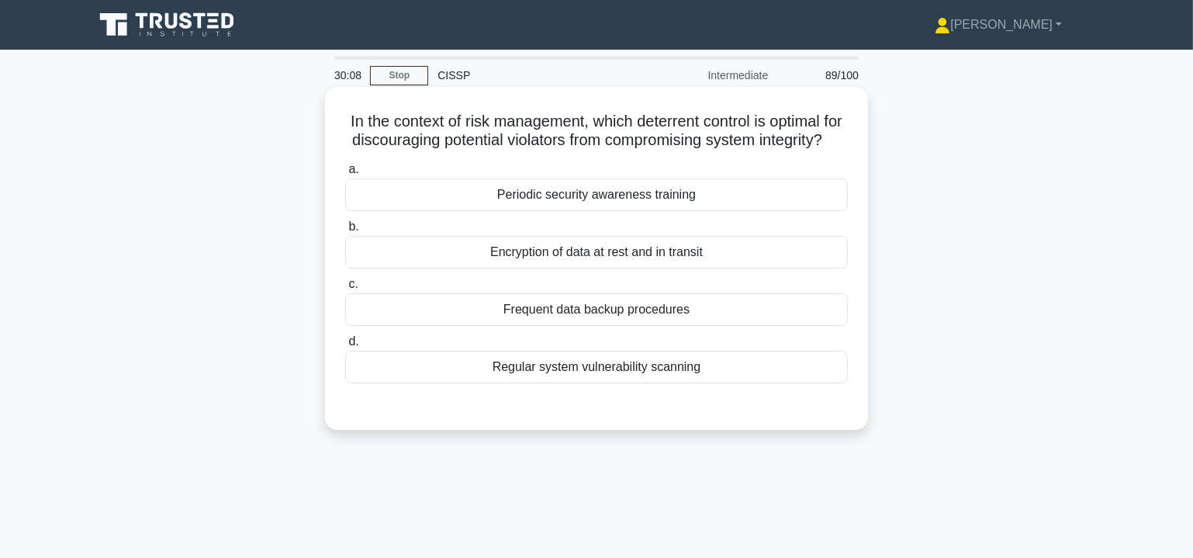
click at [588, 268] on div "Encryption of data at rest and in transit" at bounding box center [596, 252] width 503 height 33
click at [345, 232] on input "b. Encryption of data at rest and in transit" at bounding box center [345, 227] width 0 height 10
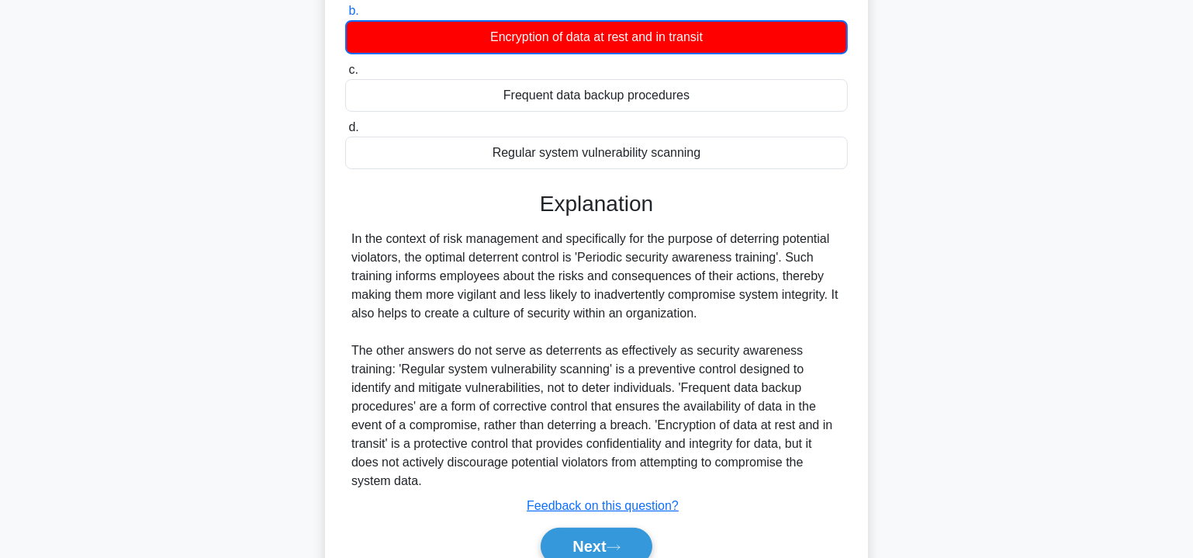
scroll to position [282, 0]
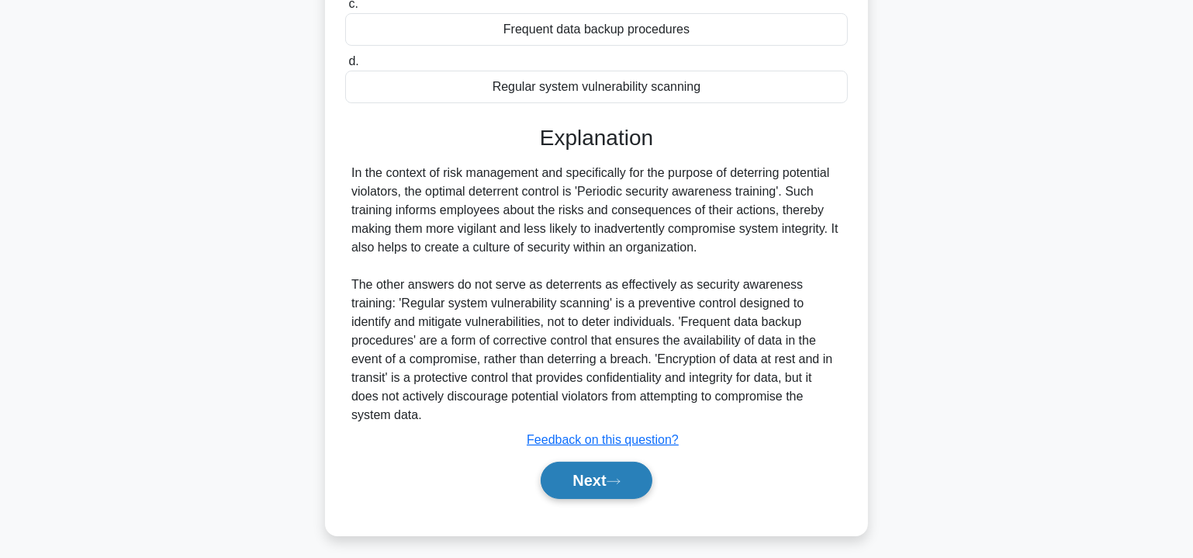
click at [604, 485] on button "Next" at bounding box center [596, 480] width 111 height 37
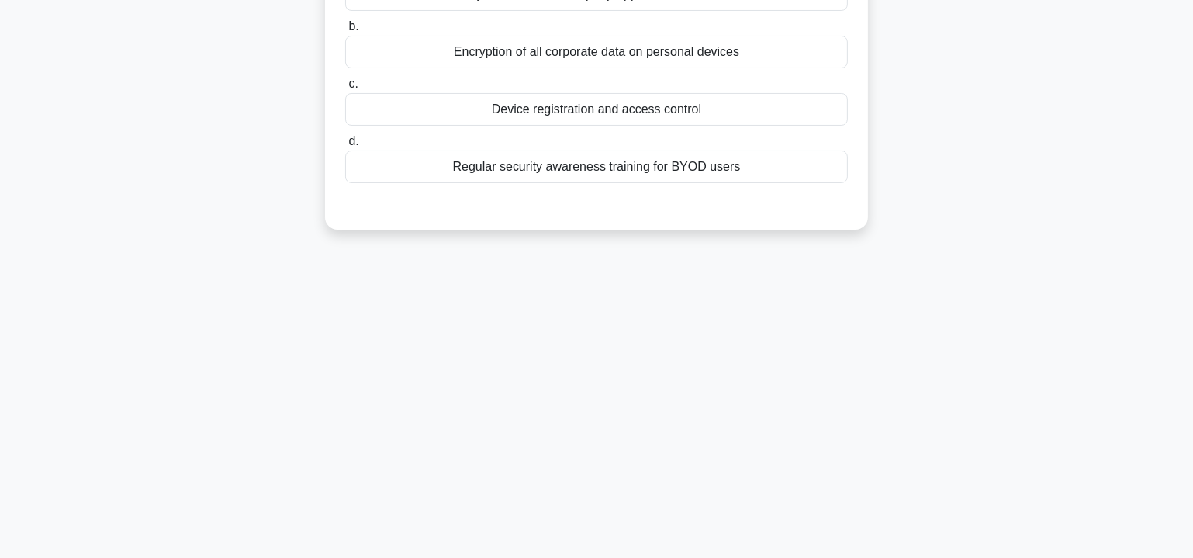
scroll to position [0, 0]
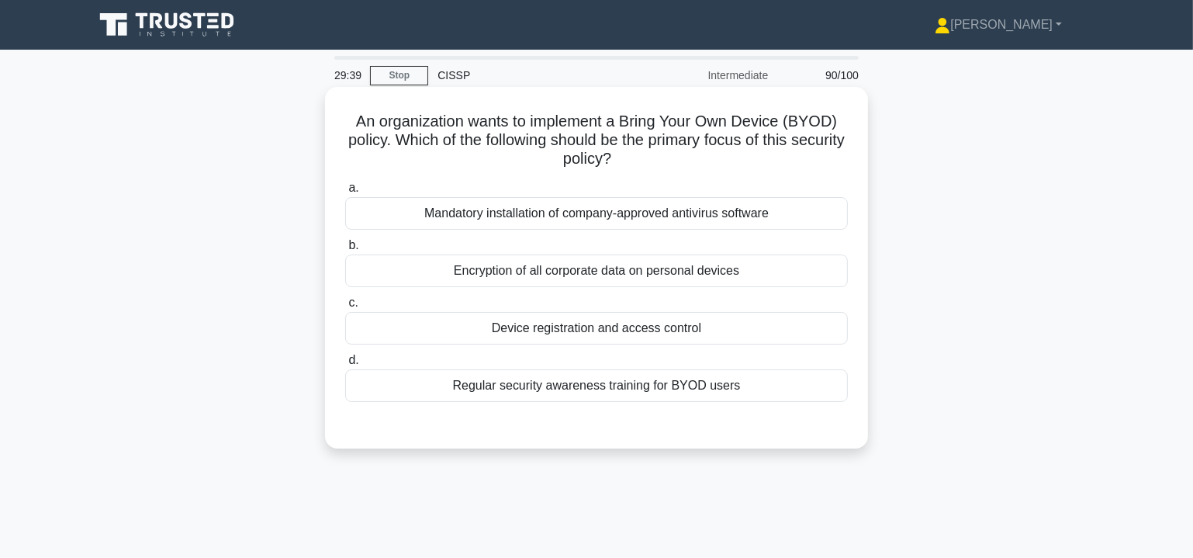
click at [675, 271] on div "Encryption of all corporate data on personal devices" at bounding box center [596, 271] width 503 height 33
click at [345, 251] on input "b. Encryption of all corporate data on personal devices" at bounding box center [345, 246] width 0 height 10
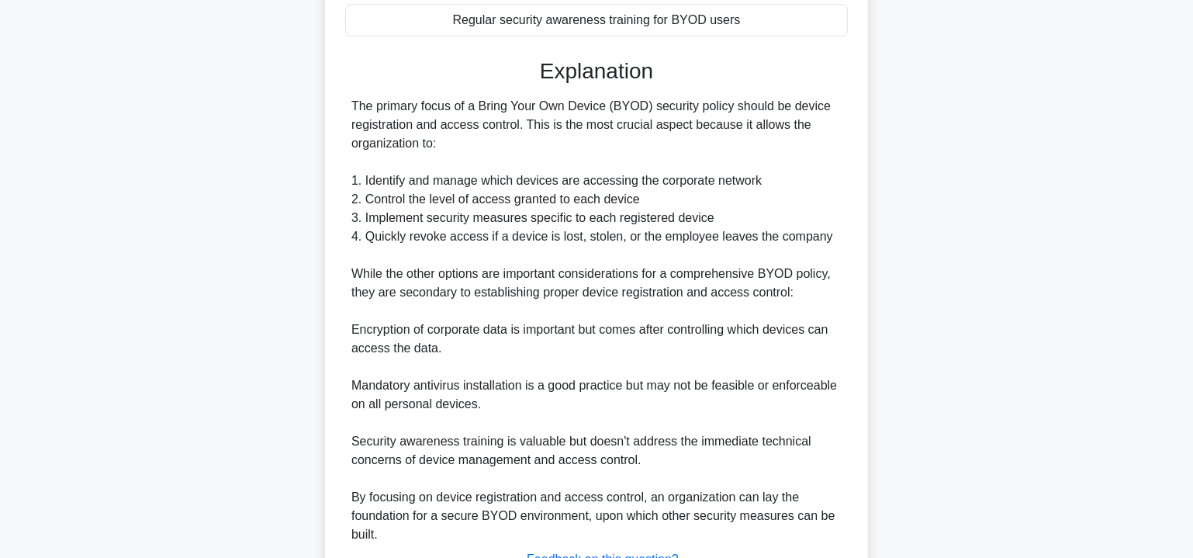
scroll to position [490, 0]
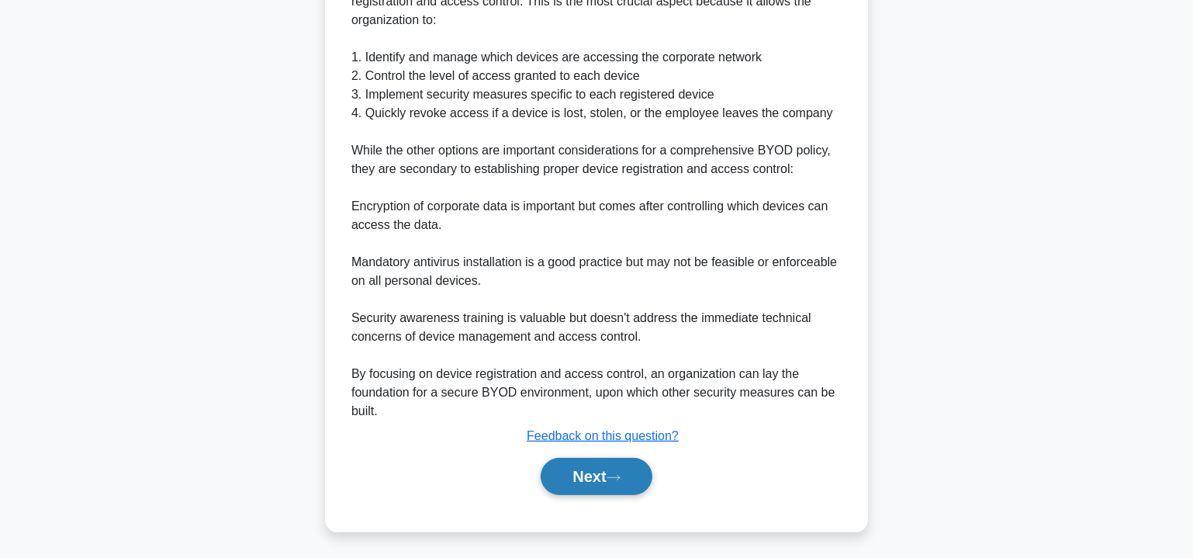
click at [608, 462] on button "Next" at bounding box center [596, 476] width 111 height 37
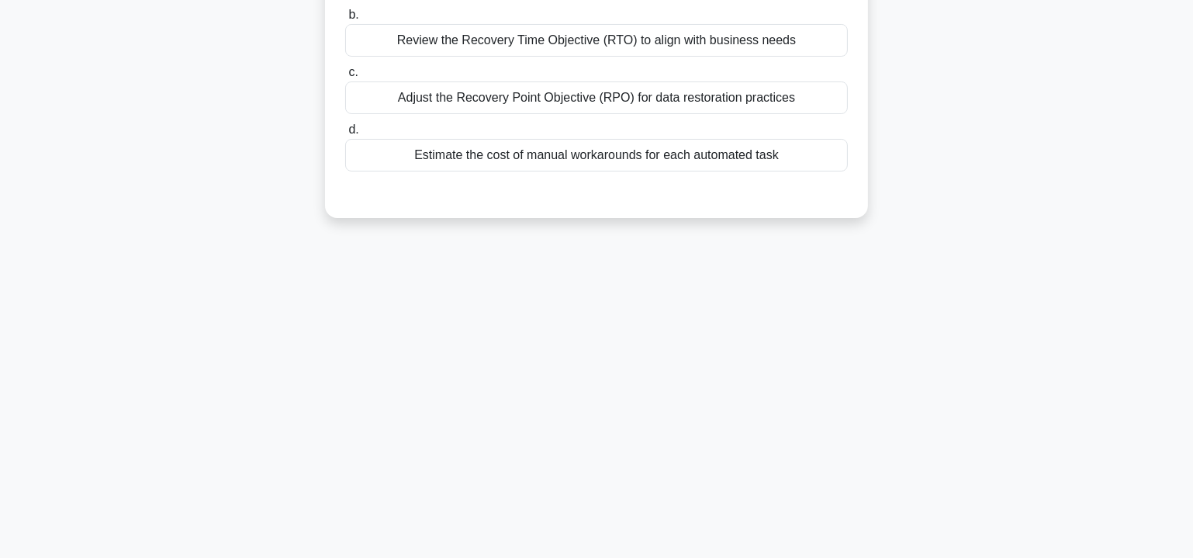
scroll to position [0, 0]
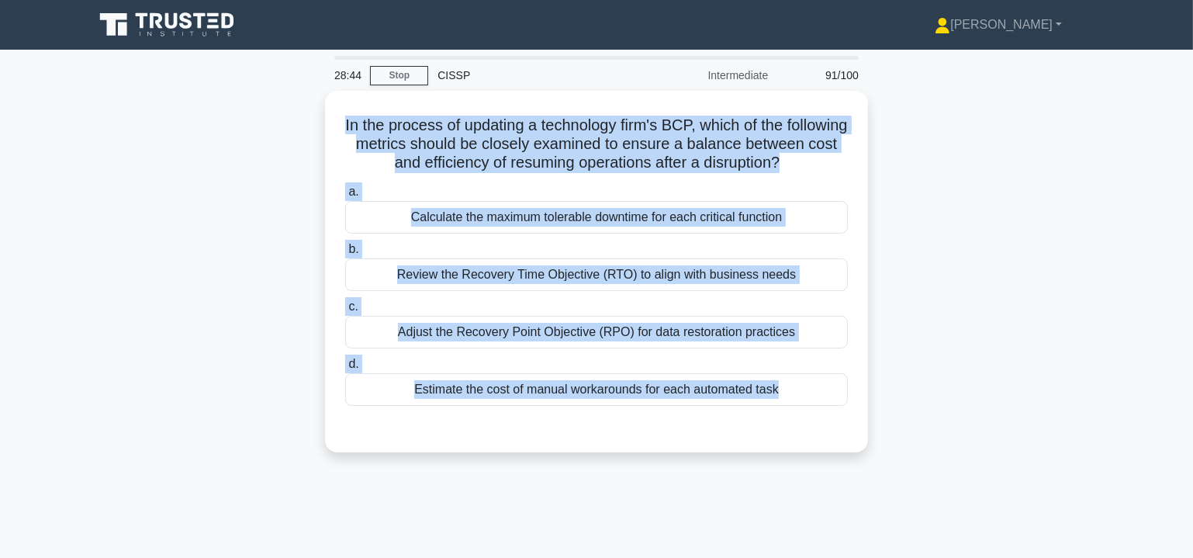
drag, startPoint x: 370, startPoint y: 128, endPoint x: 866, endPoint y: 479, distance: 607.4
click at [866, 471] on div "In the process of updating a technology firm's BCP, which of the following metr…" at bounding box center [597, 281] width 1024 height 380
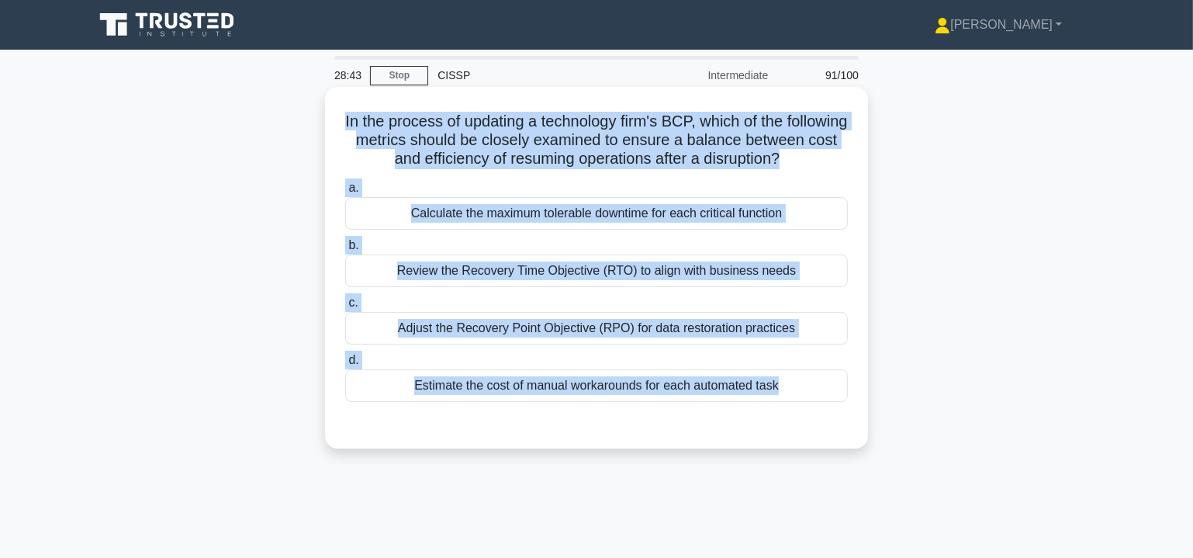
copy div "In the process of updating a technology firm's BCP, which of the following metr…"
click at [564, 287] on div "Review the Recovery Time Objective (RTO) to align with business needs" at bounding box center [596, 271] width 503 height 33
click at [345, 251] on input "b. Review the Recovery Time Objective (RTO) to align with business needs" at bounding box center [345, 246] width 0 height 10
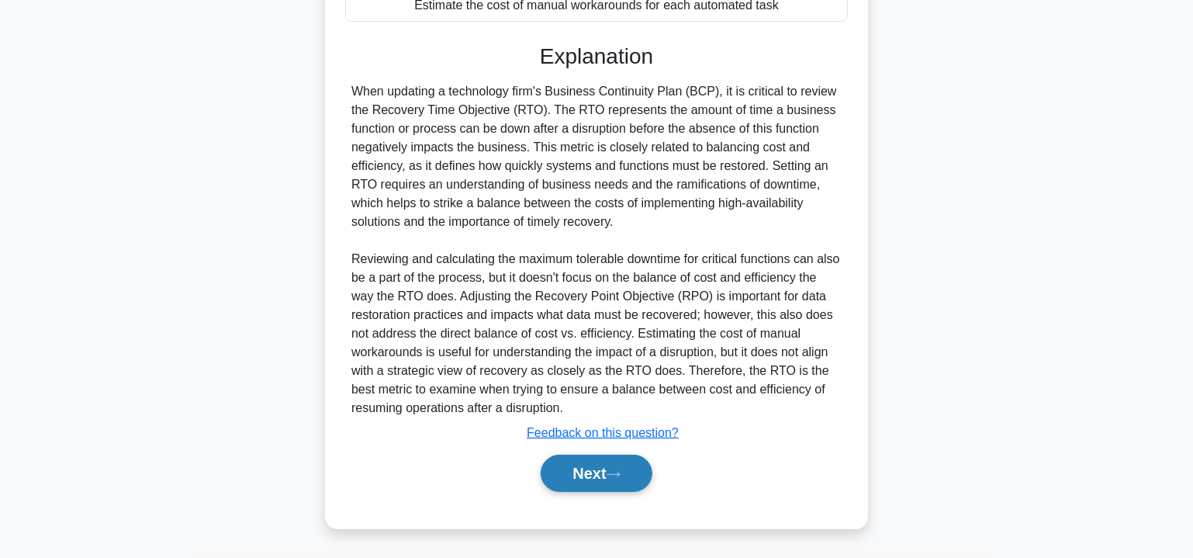
click at [599, 478] on button "Next" at bounding box center [596, 473] width 111 height 37
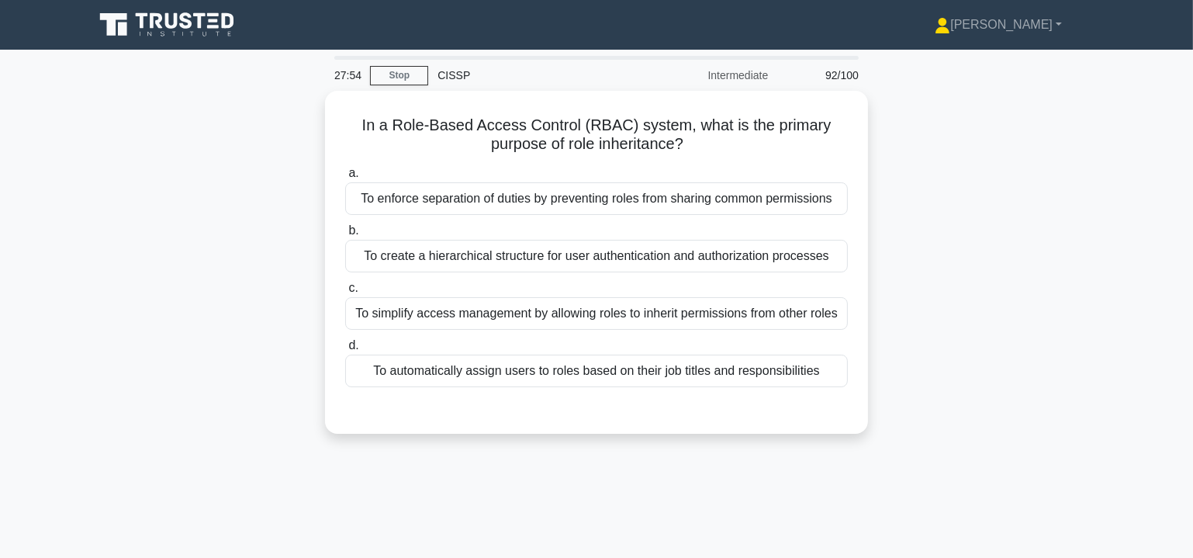
drag, startPoint x: 352, startPoint y: 121, endPoint x: 908, endPoint y: 359, distance: 604.5
click at [908, 359] on div "In a Role-Based Access Control (RBAC) system, what is the primary purpose of ro…" at bounding box center [597, 272] width 1024 height 362
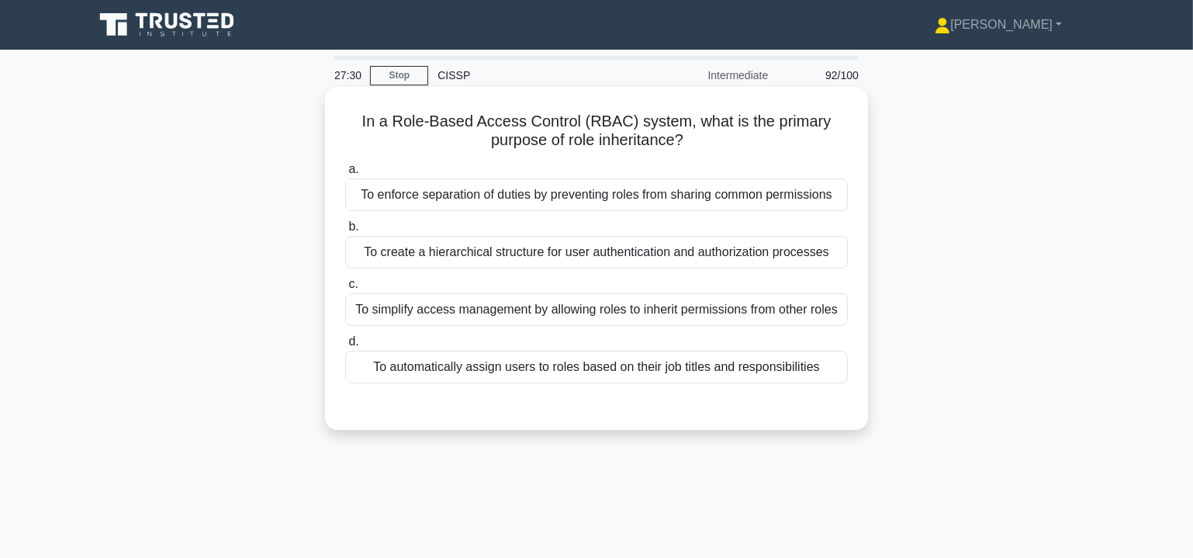
click at [447, 313] on div "To simplify access management by allowing roles to inherit permissions from oth…" at bounding box center [596, 309] width 503 height 33
click at [345, 289] on input "c. To simplify access management by allowing roles to inherit permissions from …" at bounding box center [345, 284] width 0 height 10
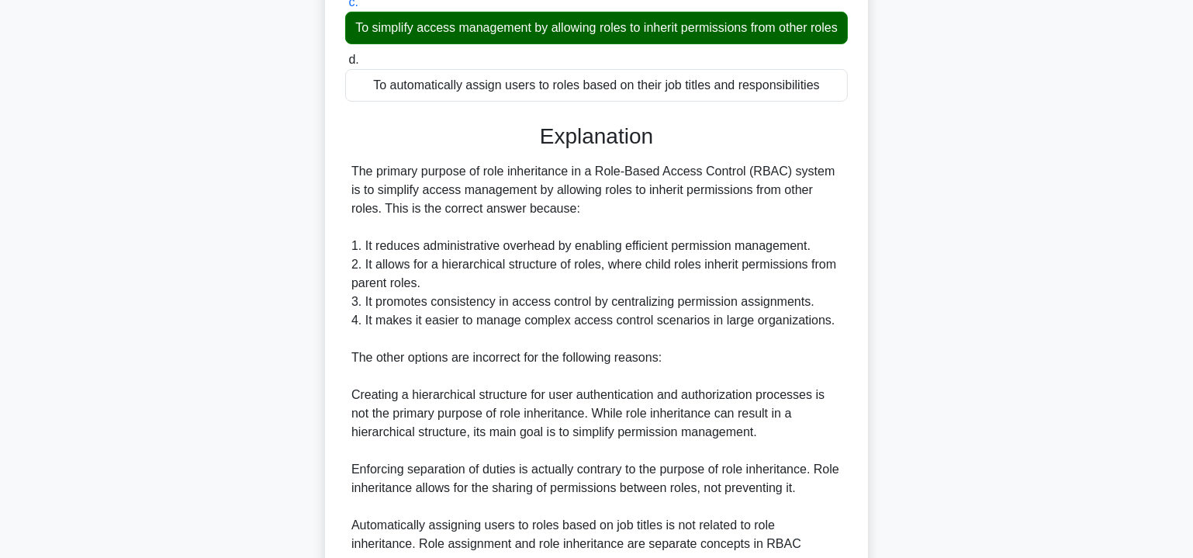
scroll to position [433, 0]
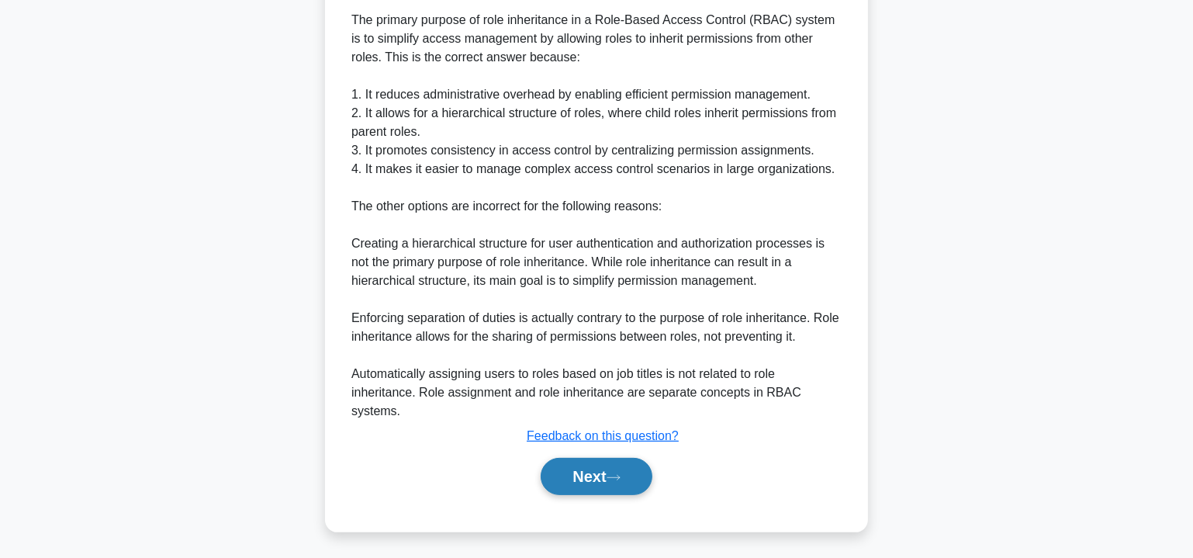
click at [615, 473] on icon at bounding box center [614, 477] width 14 height 9
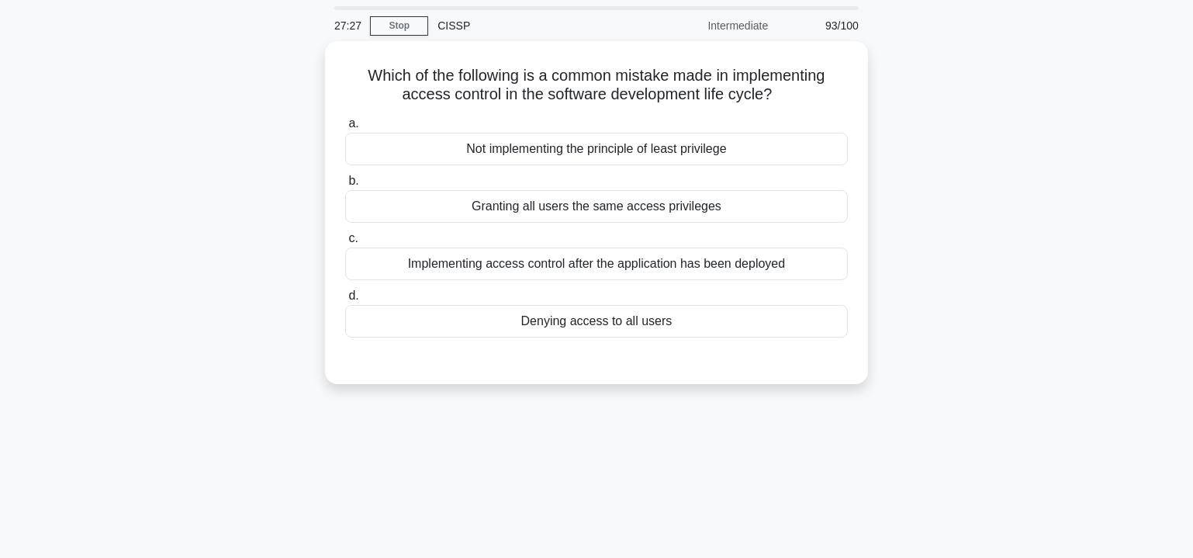
scroll to position [0, 0]
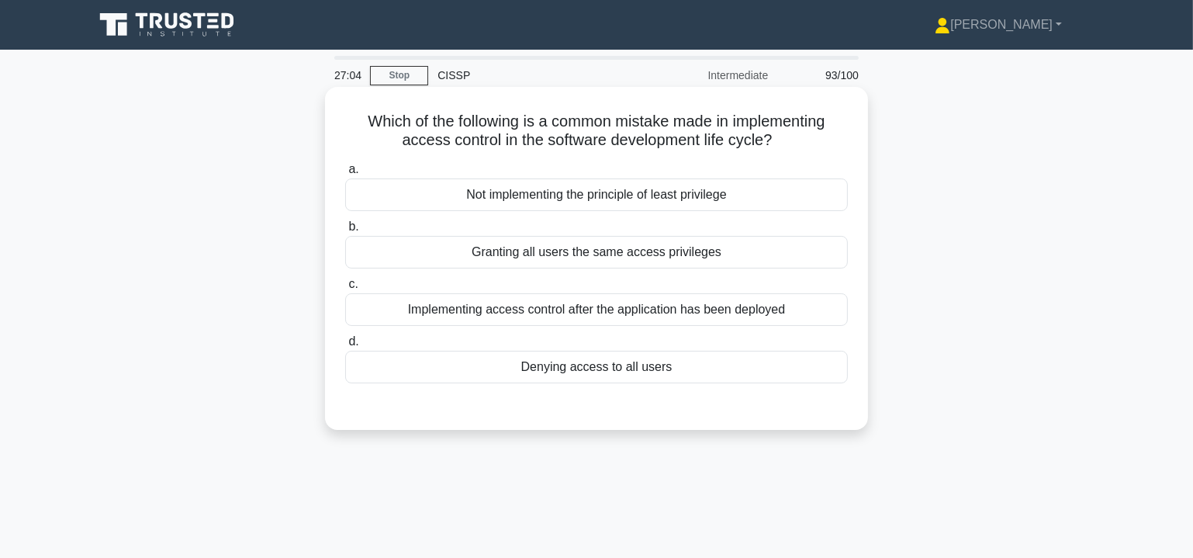
click at [651, 193] on div "Not implementing the principle of least privilege" at bounding box center [596, 194] width 503 height 33
click at [345, 175] on input "a. Not implementing the principle of least privilege" at bounding box center [345, 170] width 0 height 10
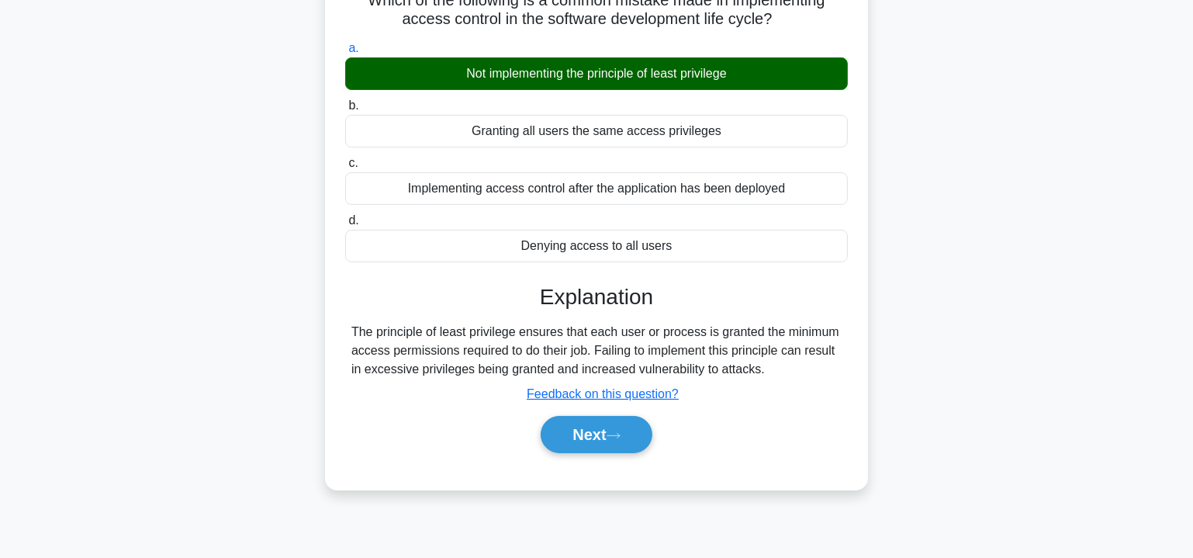
scroll to position [235, 0]
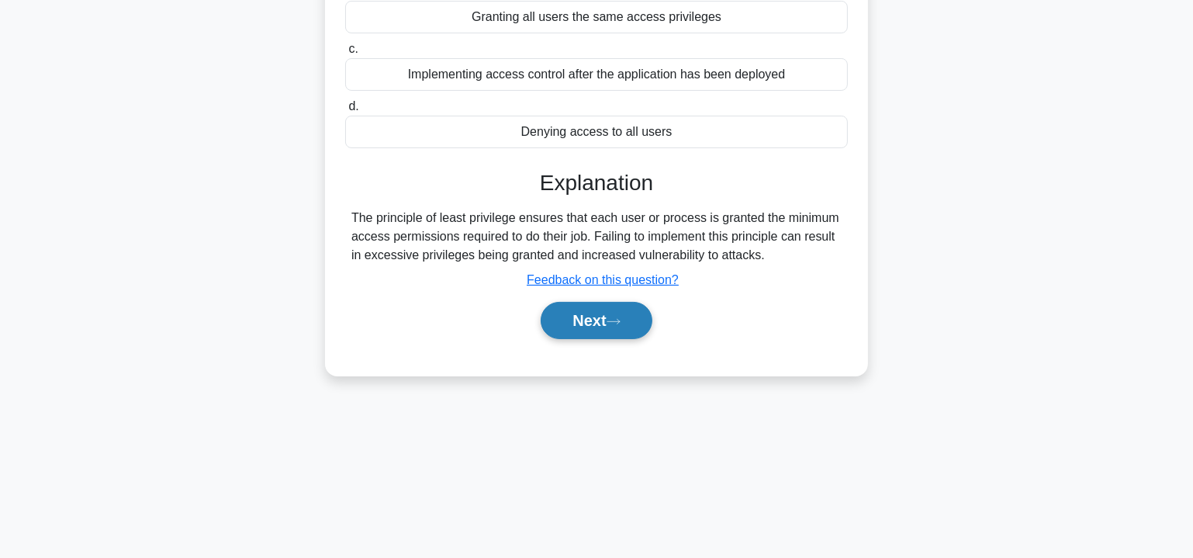
click at [628, 312] on button "Next" at bounding box center [596, 320] width 111 height 37
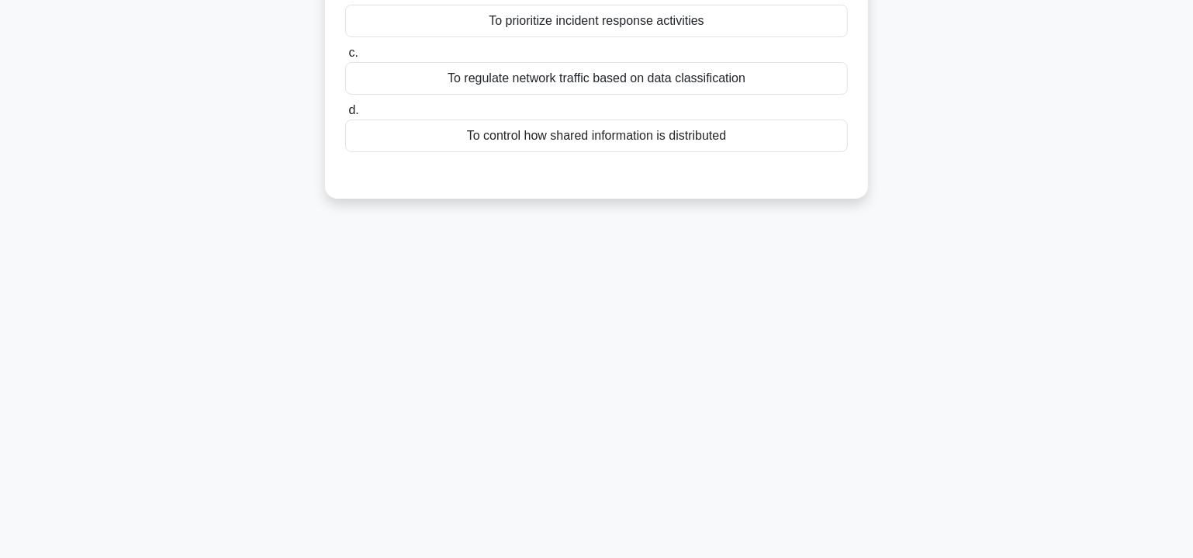
scroll to position [0, 0]
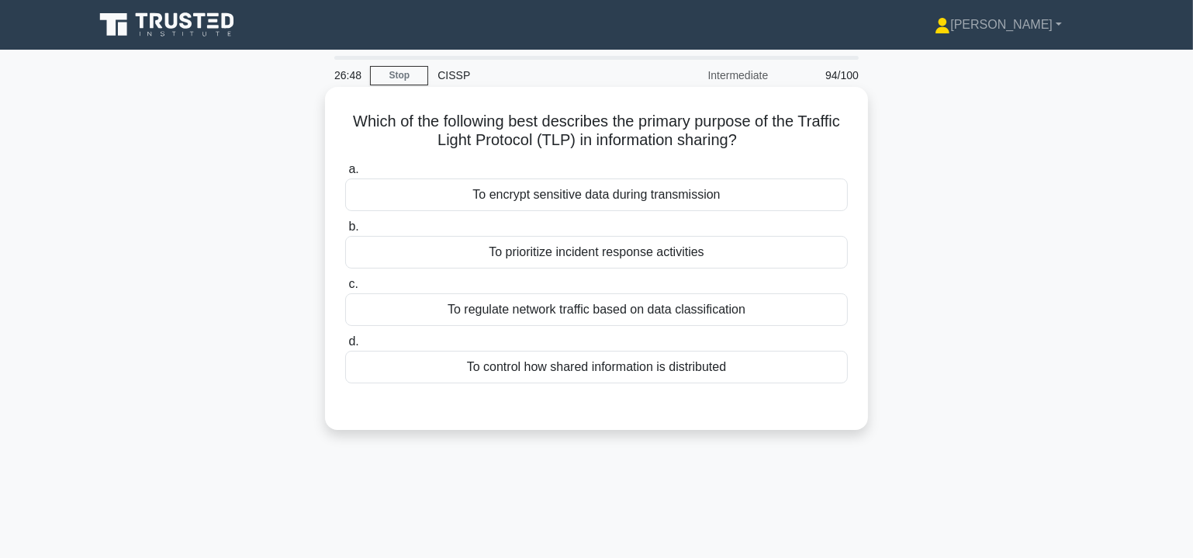
click at [580, 313] on div "To regulate network traffic based on data classification" at bounding box center [596, 309] width 503 height 33
click at [345, 289] on input "c. To regulate network traffic based on data classification" at bounding box center [345, 284] width 0 height 10
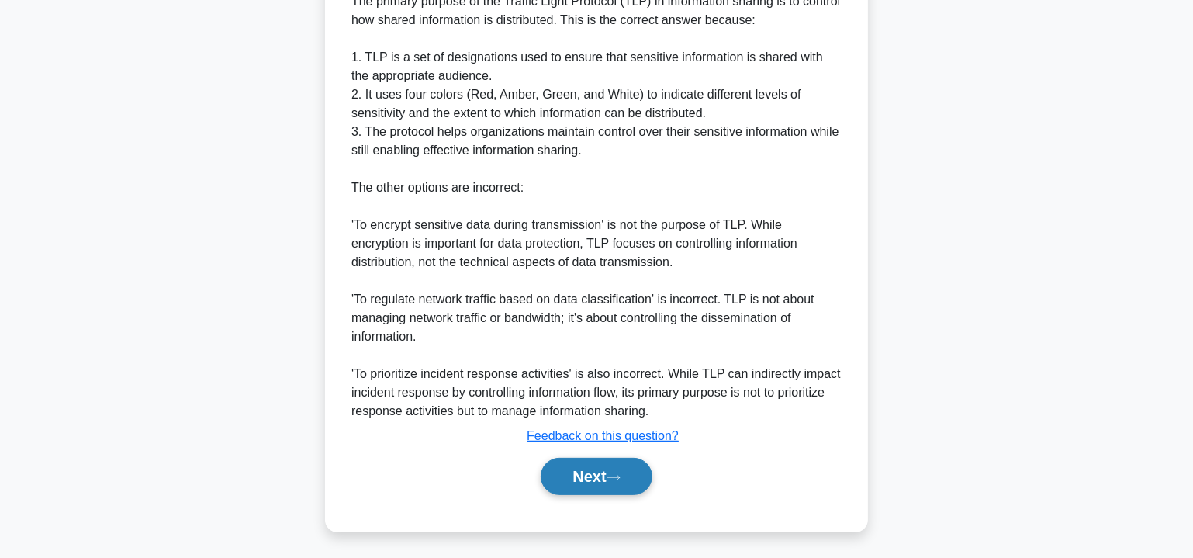
click at [591, 474] on button "Next" at bounding box center [596, 476] width 111 height 37
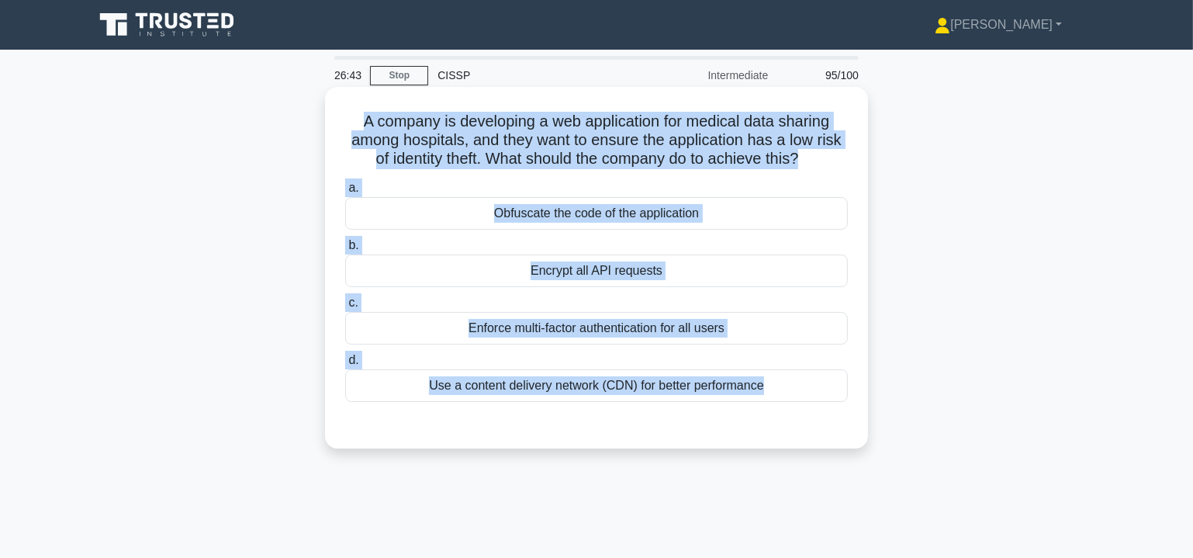
drag, startPoint x: 355, startPoint y: 116, endPoint x: 865, endPoint y: 412, distance: 590.0
click at [865, 412] on div "A company is developing a web application for medical data sharing among hospit…" at bounding box center [596, 268] width 543 height 362
click at [606, 331] on div "Enforce multi-factor authentication for all users" at bounding box center [596, 328] width 503 height 33
click at [345, 308] on input "c. Enforce multi-factor authentication for all users" at bounding box center [345, 303] width 0 height 10
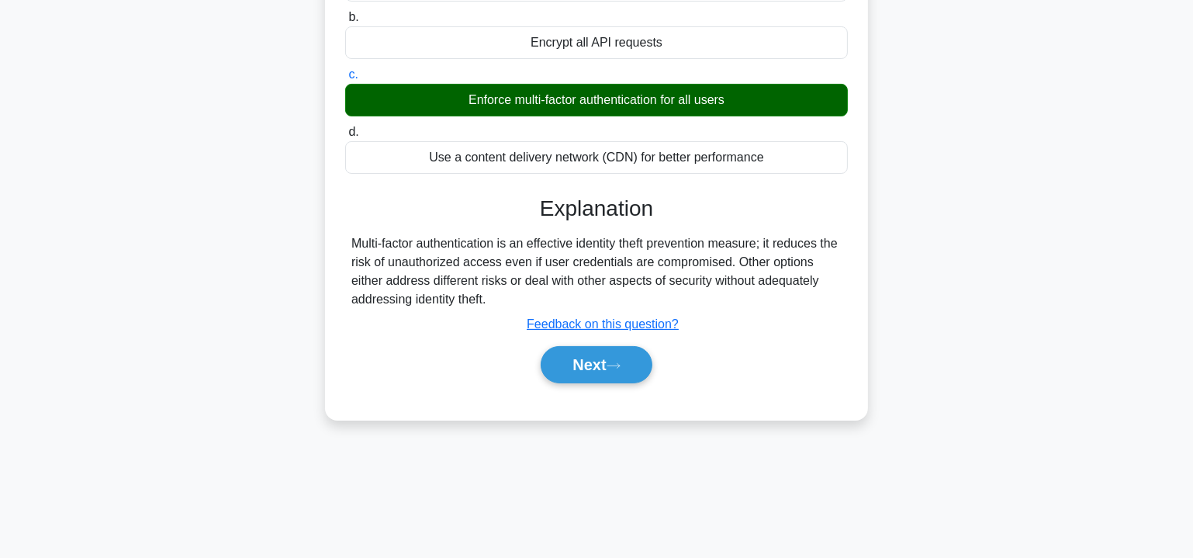
scroll to position [235, 0]
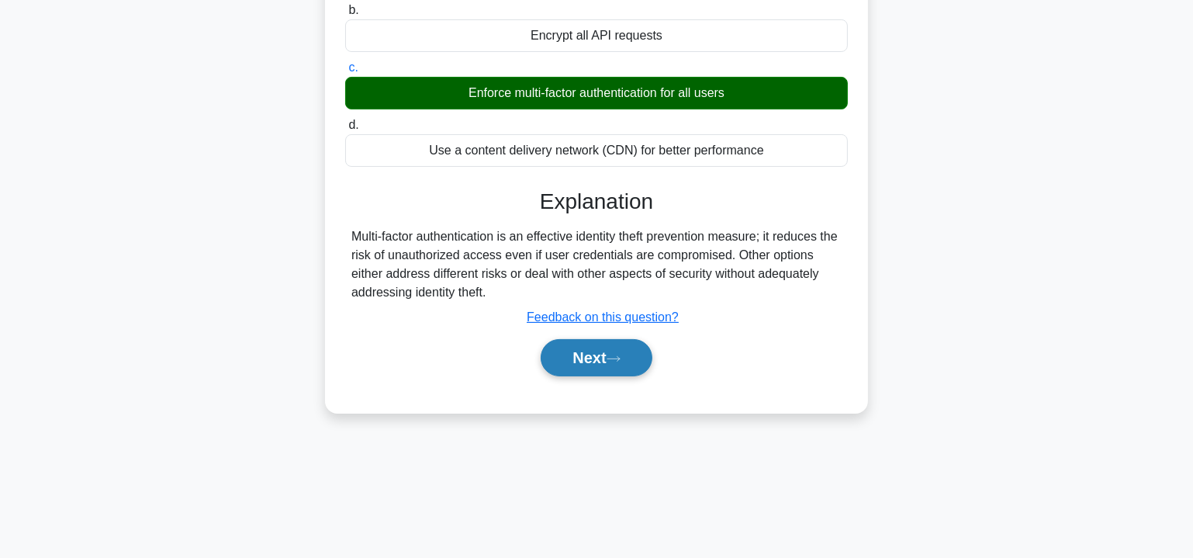
click at [584, 352] on button "Next" at bounding box center [596, 357] width 111 height 37
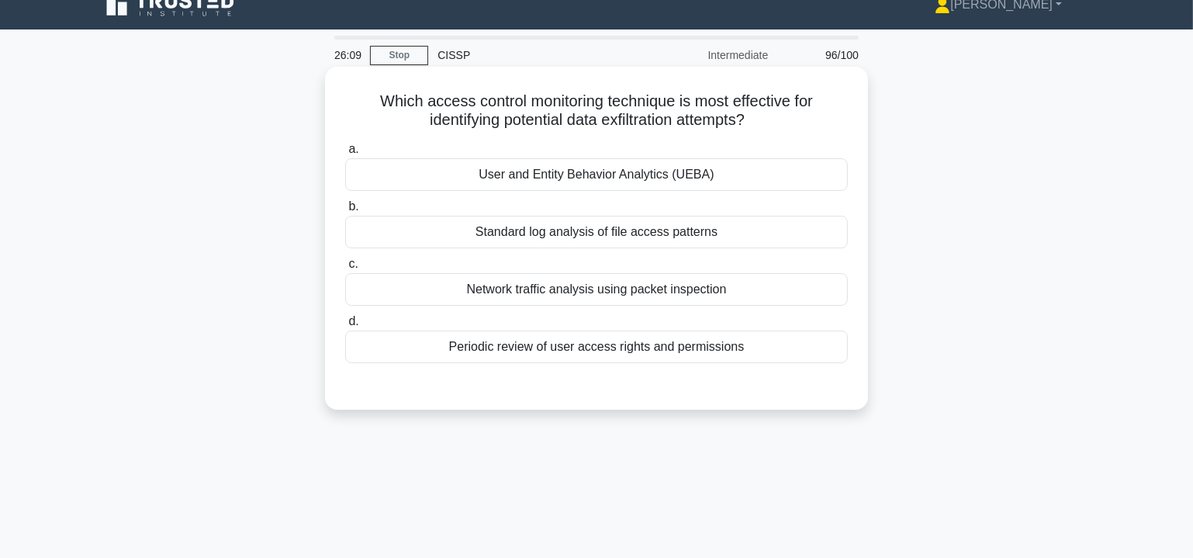
scroll to position [0, 0]
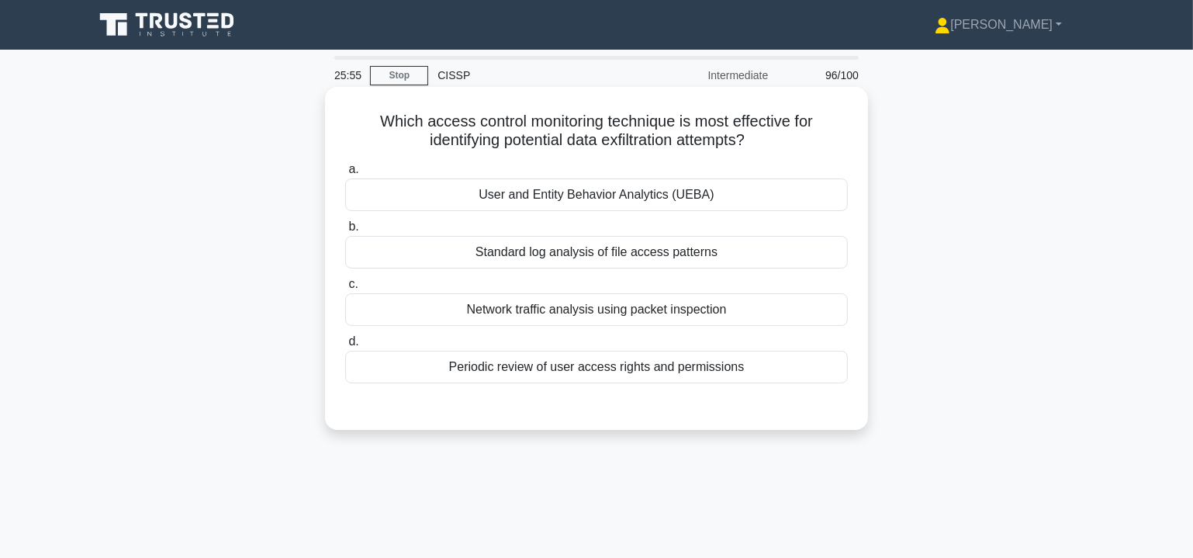
click at [645, 193] on div "User and Entity Behavior Analytics (UEBA)" at bounding box center [596, 194] width 503 height 33
click at [345, 175] on input "a. User and Entity Behavior Analytics (UEBA)" at bounding box center [345, 170] width 0 height 10
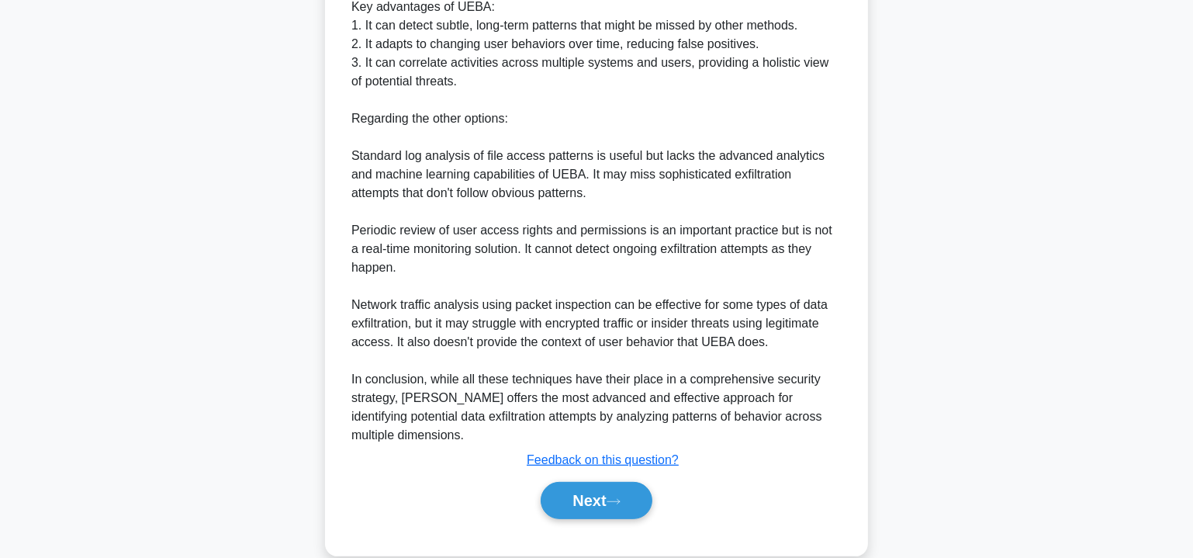
scroll to position [601, 0]
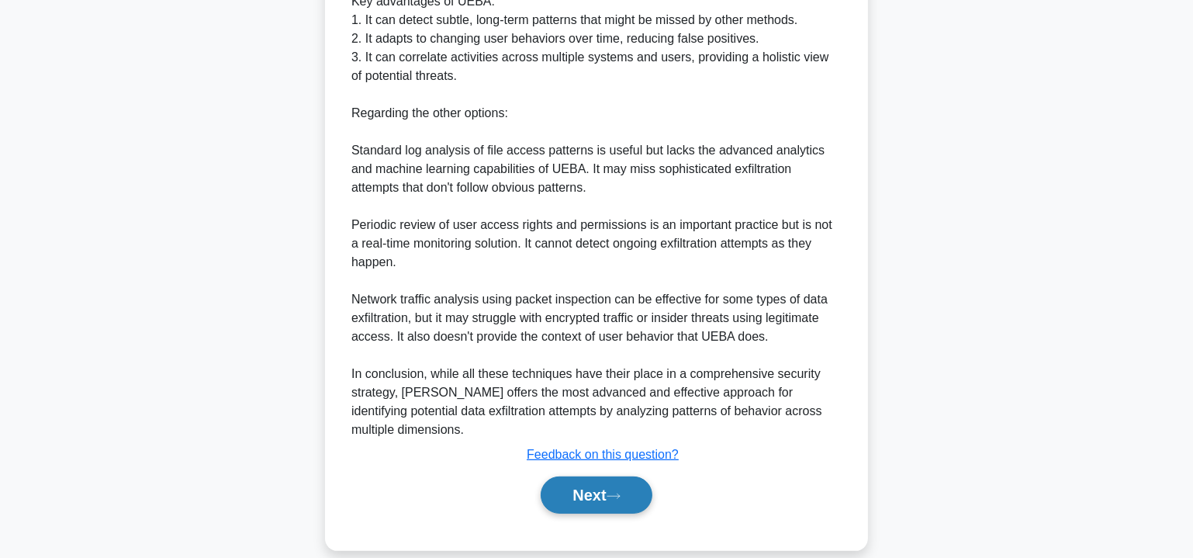
click at [626, 476] on button "Next" at bounding box center [596, 494] width 111 height 37
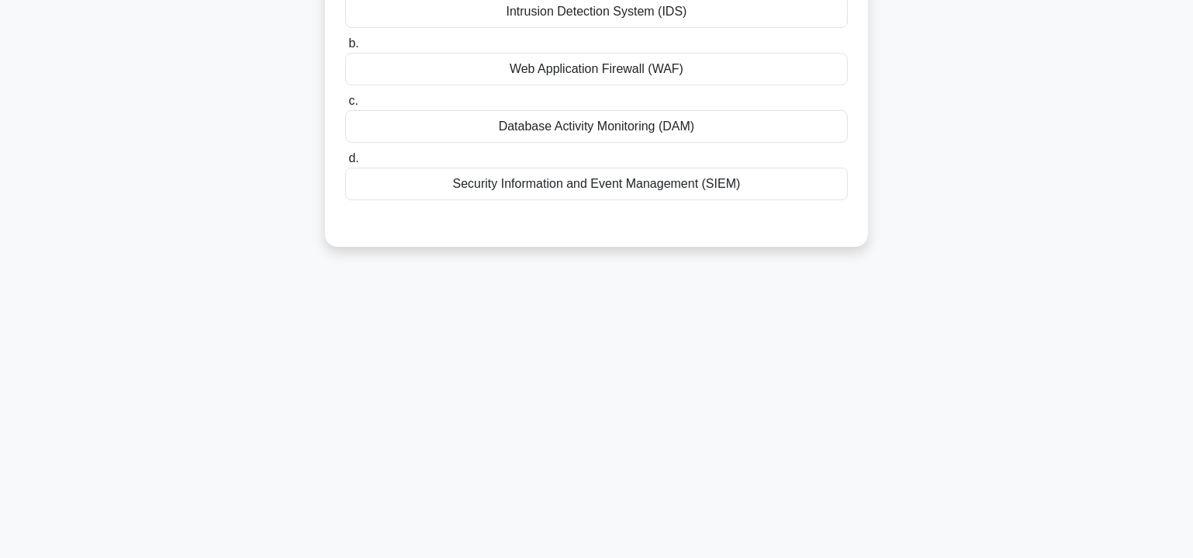
scroll to position [0, 0]
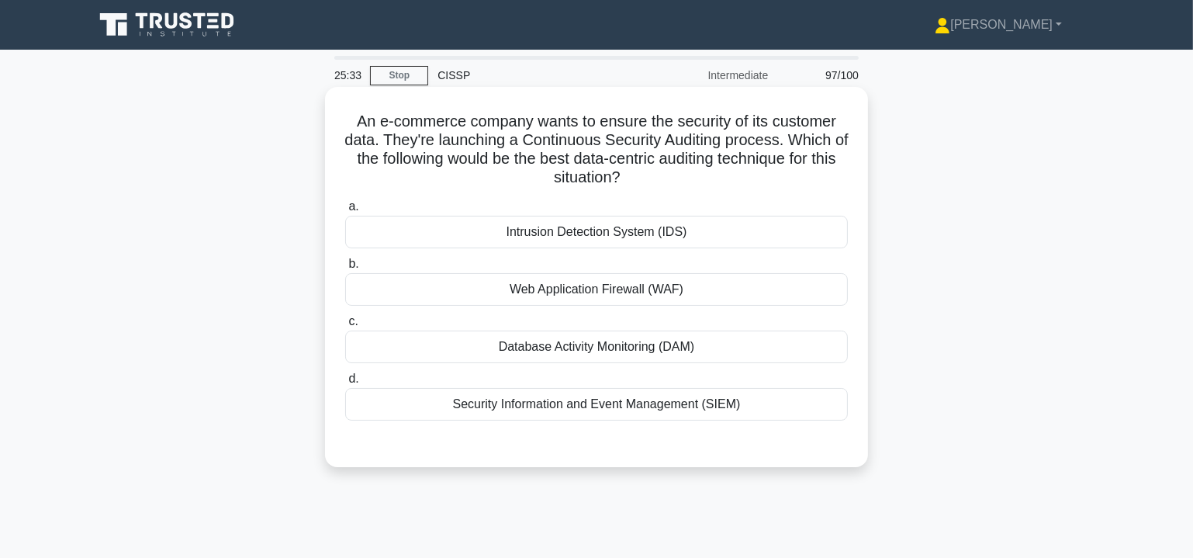
click at [624, 345] on div "Database Activity Monitoring (DAM)" at bounding box center [596, 347] width 503 height 33
click at [345, 327] on input "c. Database Activity Monitoring (DAM)" at bounding box center [345, 322] width 0 height 10
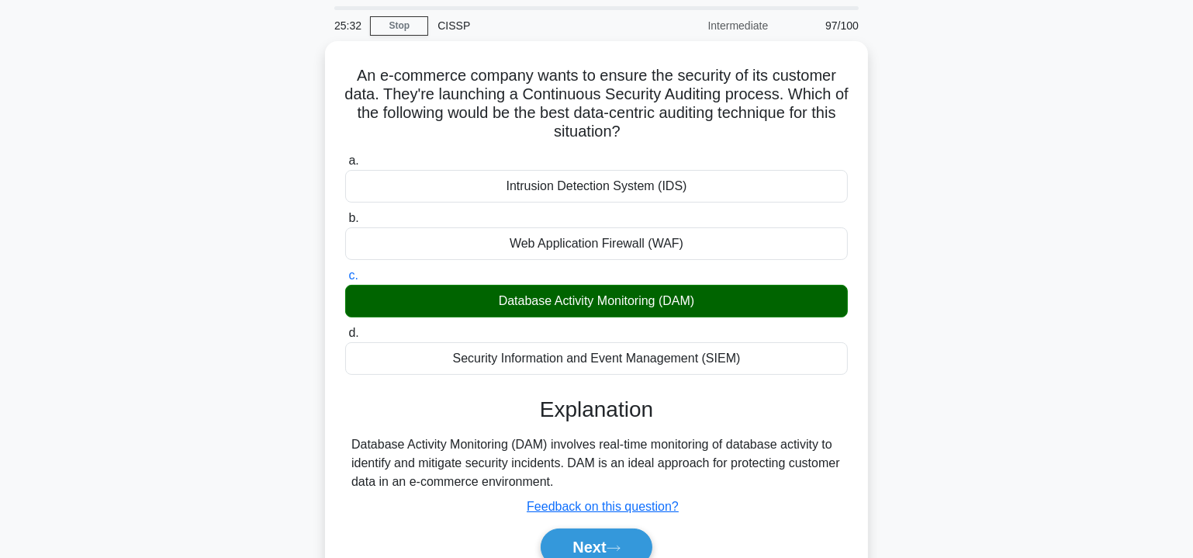
scroll to position [280, 0]
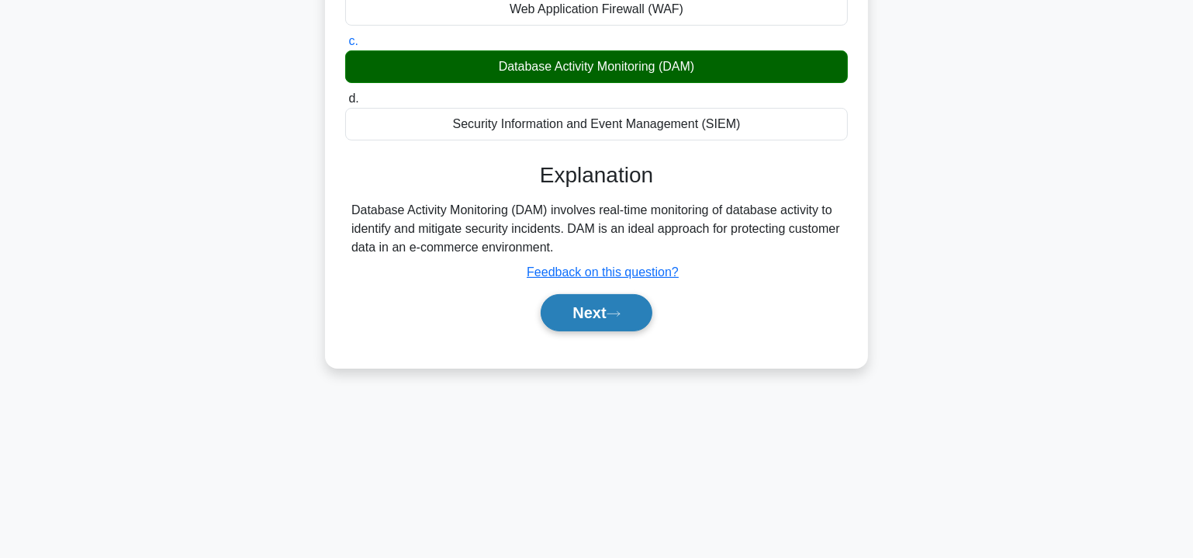
click at [618, 317] on button "Next" at bounding box center [596, 312] width 111 height 37
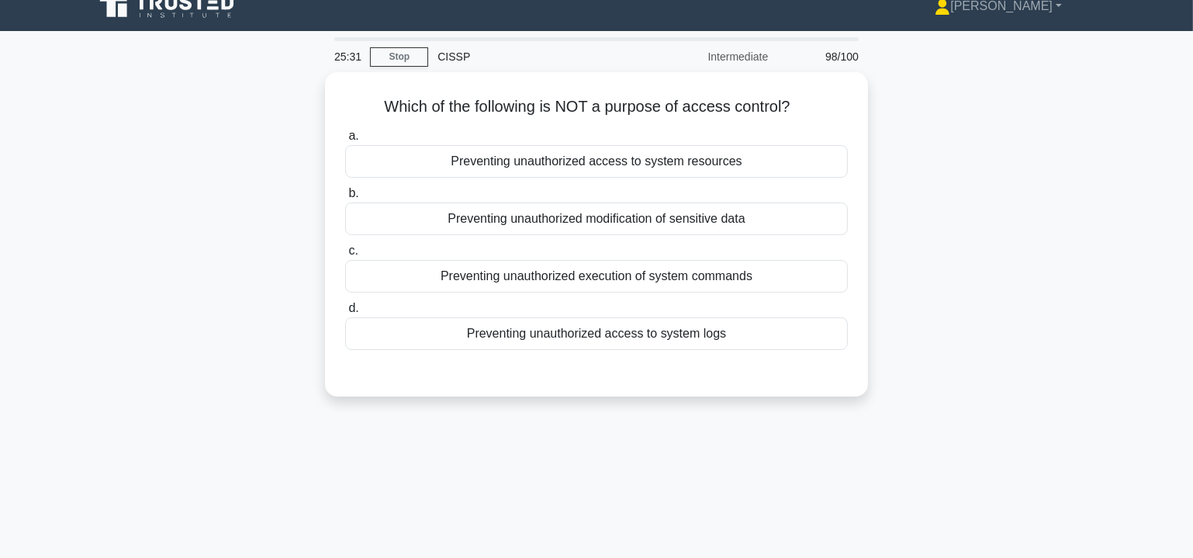
scroll to position [0, 0]
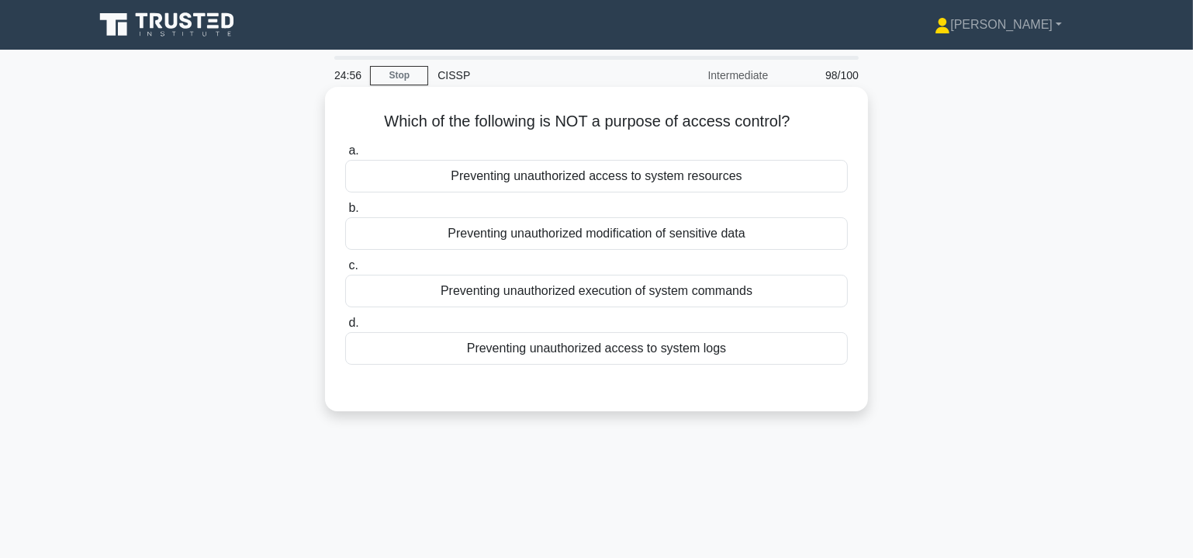
click at [660, 233] on div "Preventing unauthorized modification of sensitive data" at bounding box center [596, 233] width 503 height 33
click at [345, 213] on input "b. Preventing unauthorized modification of sensitive data" at bounding box center [345, 208] width 0 height 10
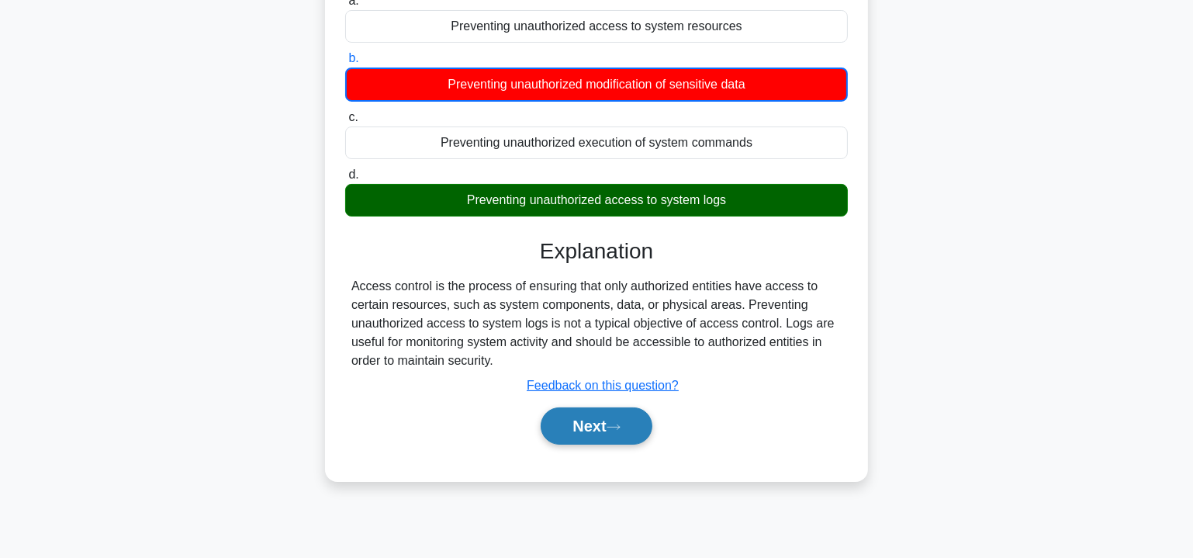
scroll to position [280, 0]
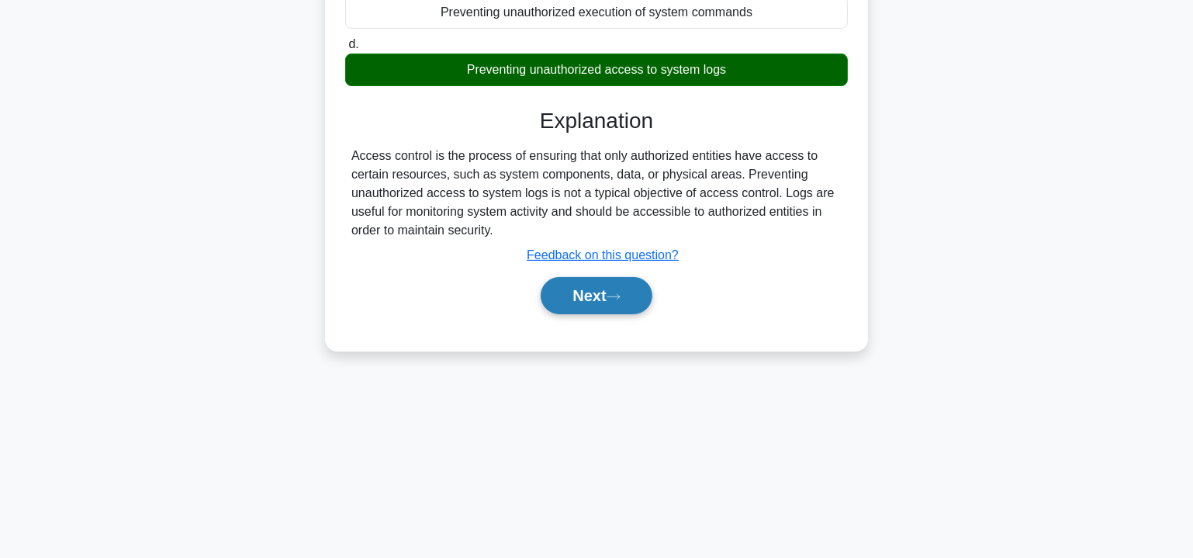
click at [613, 297] on icon at bounding box center [614, 297] width 14 height 9
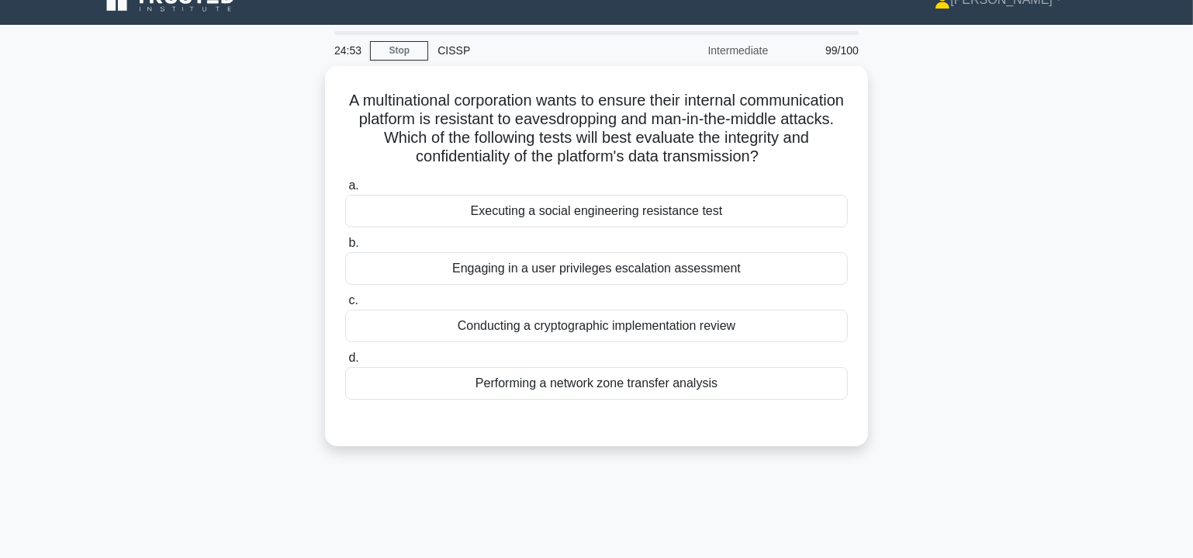
scroll to position [0, 0]
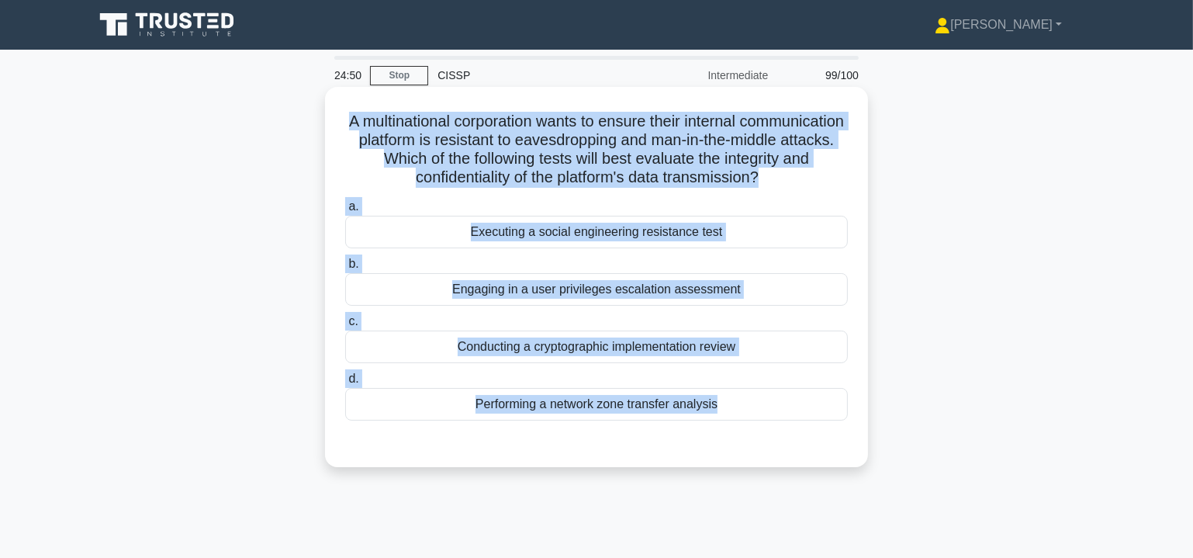
drag, startPoint x: 383, startPoint y: 121, endPoint x: 752, endPoint y: 457, distance: 499.3
click at [752, 457] on div "A multinational corporation wants to ensure their internal communication platfo…" at bounding box center [596, 277] width 531 height 368
click at [544, 347] on div "Conducting a cryptographic implementation review" at bounding box center [596, 347] width 503 height 33
click at [345, 327] on input "c. Conducting a cryptographic implementation review" at bounding box center [345, 322] width 0 height 10
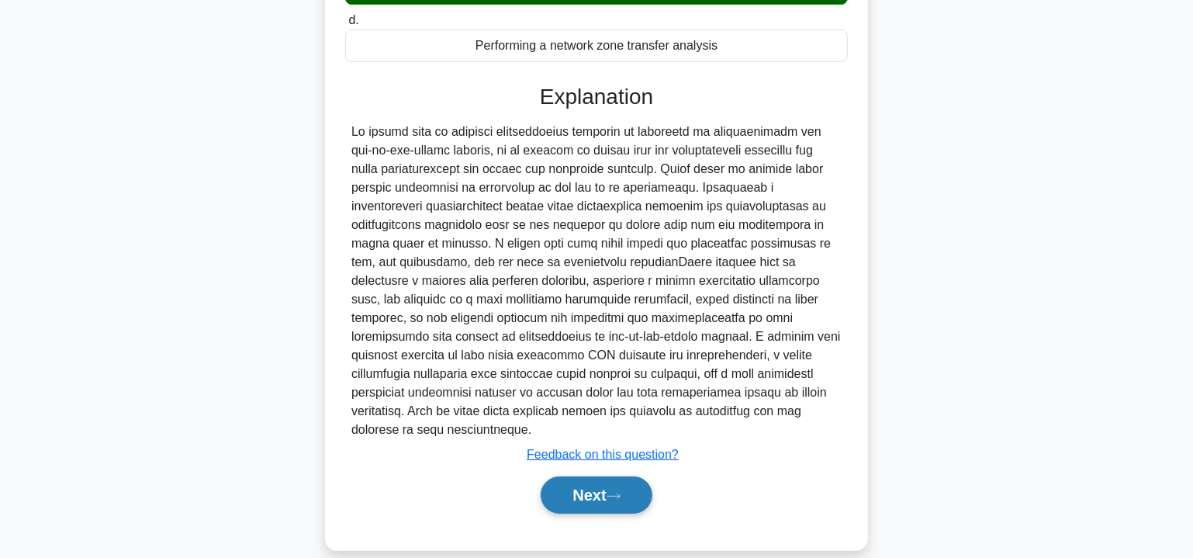
click at [604, 476] on button "Next" at bounding box center [596, 494] width 111 height 37
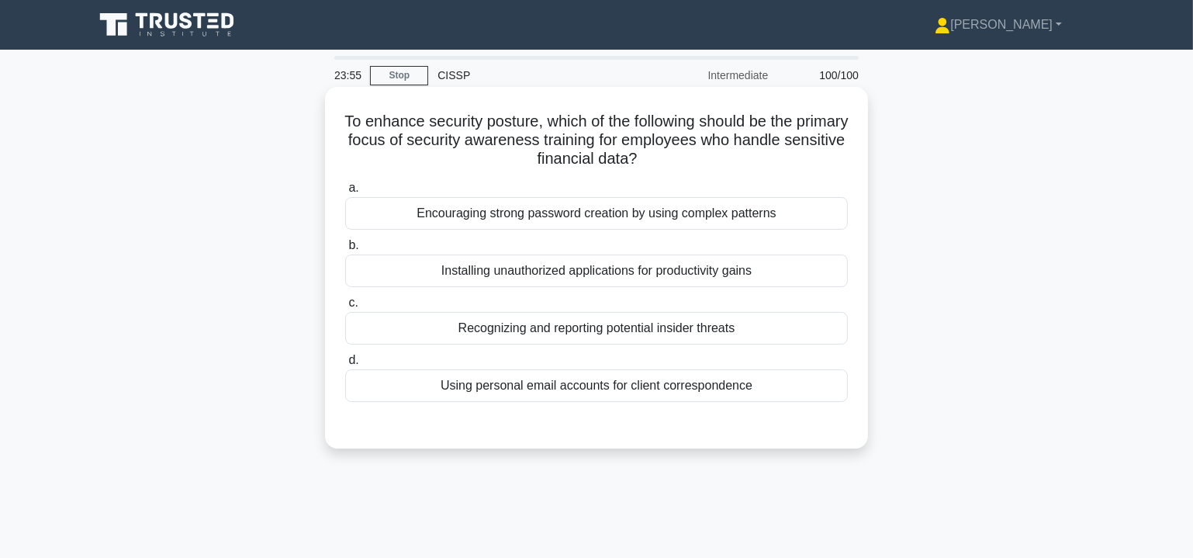
click at [617, 325] on div "Recognizing and reporting potential insider threats" at bounding box center [596, 328] width 503 height 33
click at [345, 308] on input "c. Recognizing and reporting potential insider threats" at bounding box center [345, 303] width 0 height 10
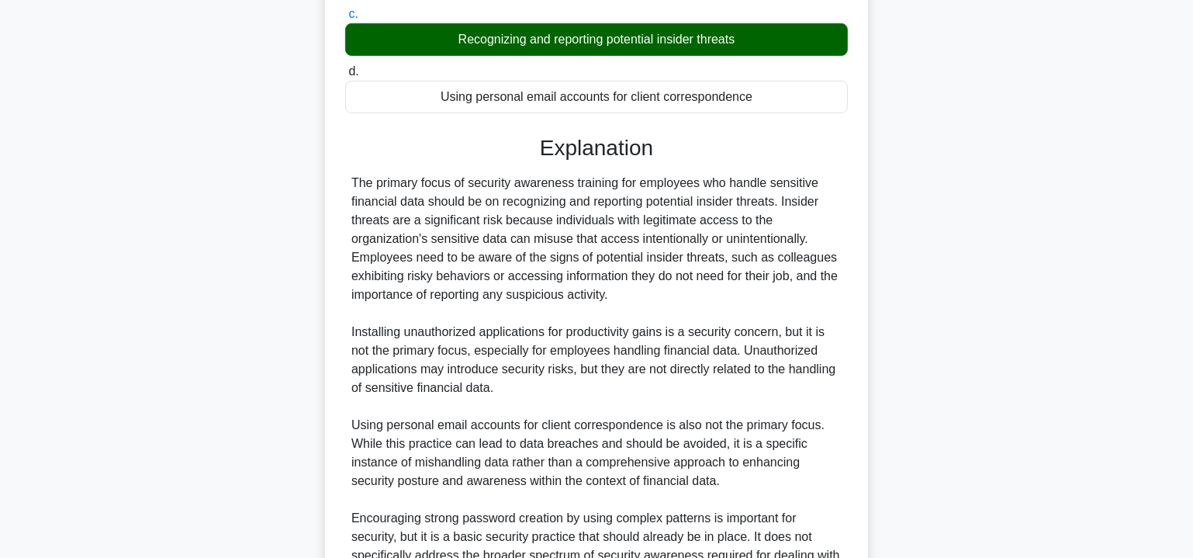
scroll to position [423, 0]
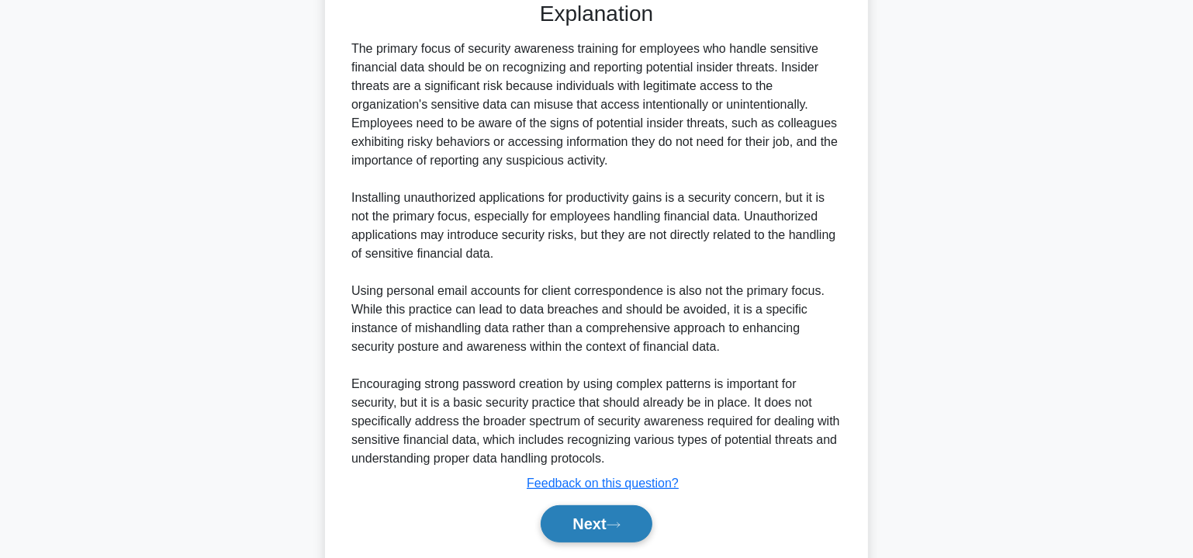
click at [613, 517] on button "Next" at bounding box center [596, 523] width 111 height 37
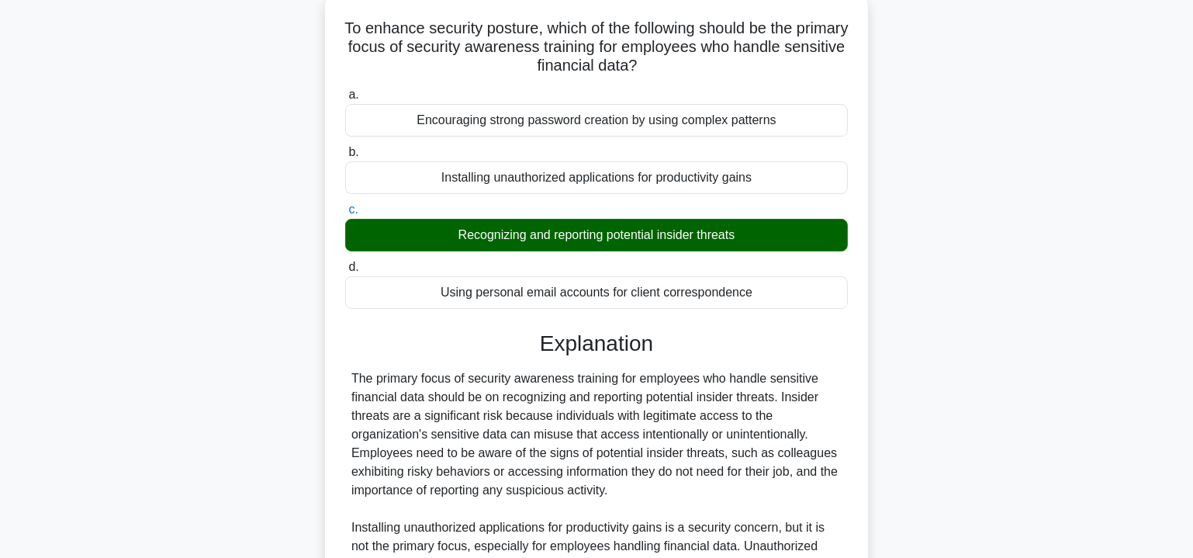
scroll to position [94, 0]
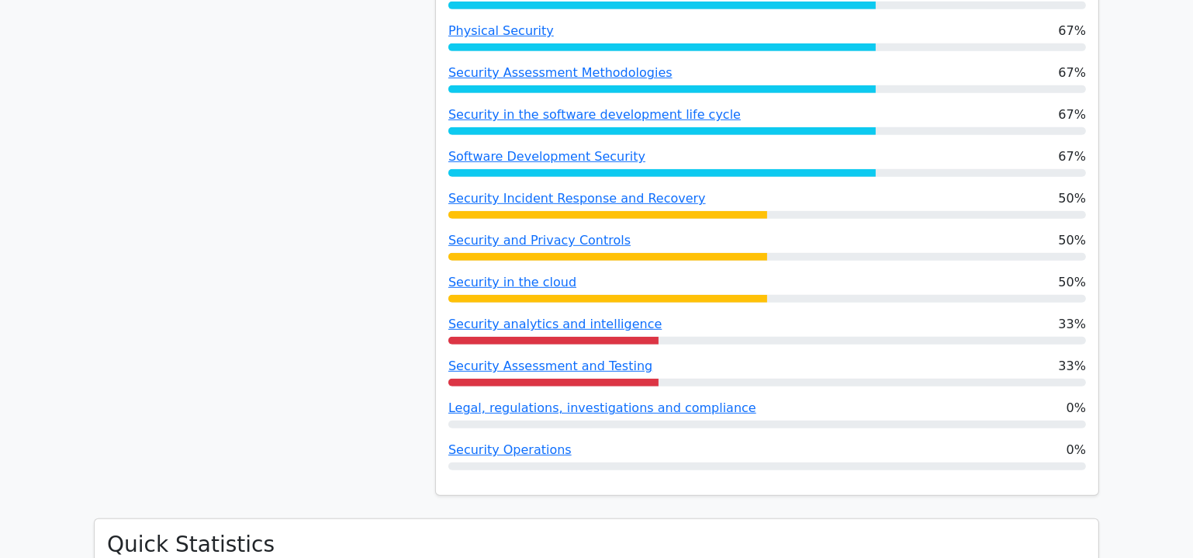
scroll to position [940, 0]
